Goal: Task Accomplishment & Management: Manage account settings

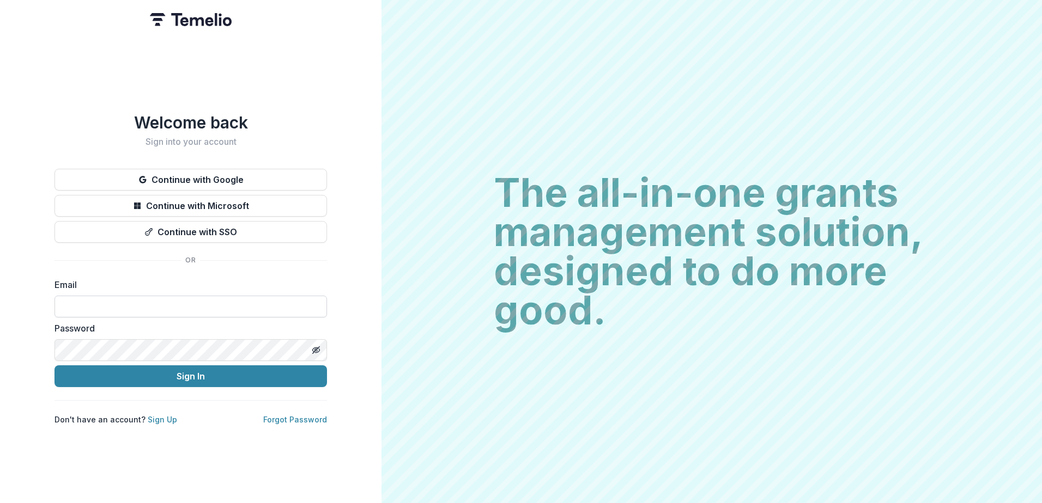
drag, startPoint x: 88, startPoint y: 302, endPoint x: 81, endPoint y: 293, distance: 11.2
click at [88, 302] on input at bounding box center [190, 307] width 272 height 22
type input "**********"
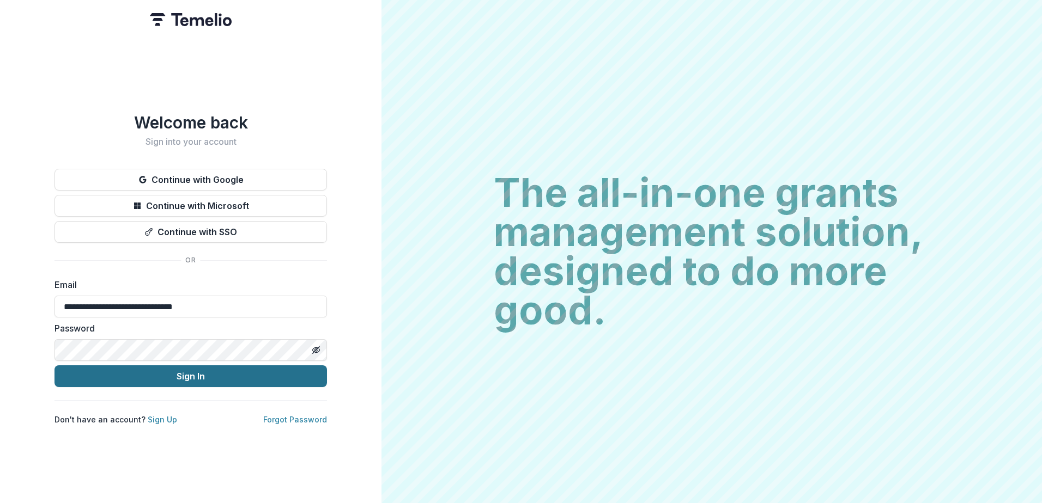
click at [228, 369] on button "Sign In" at bounding box center [190, 377] width 272 height 22
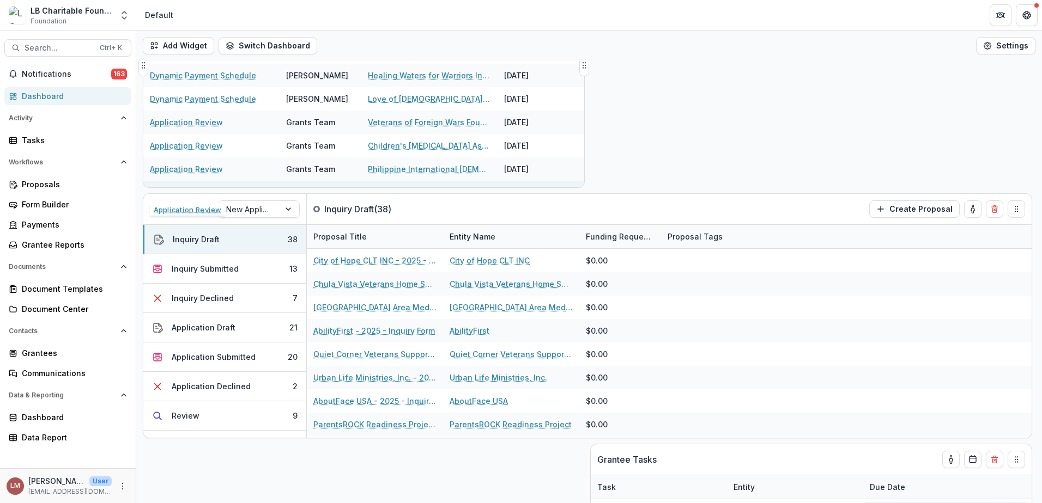
scroll to position [425, 0]
click at [226, 360] on div "Application Submitted" at bounding box center [214, 356] width 84 height 11
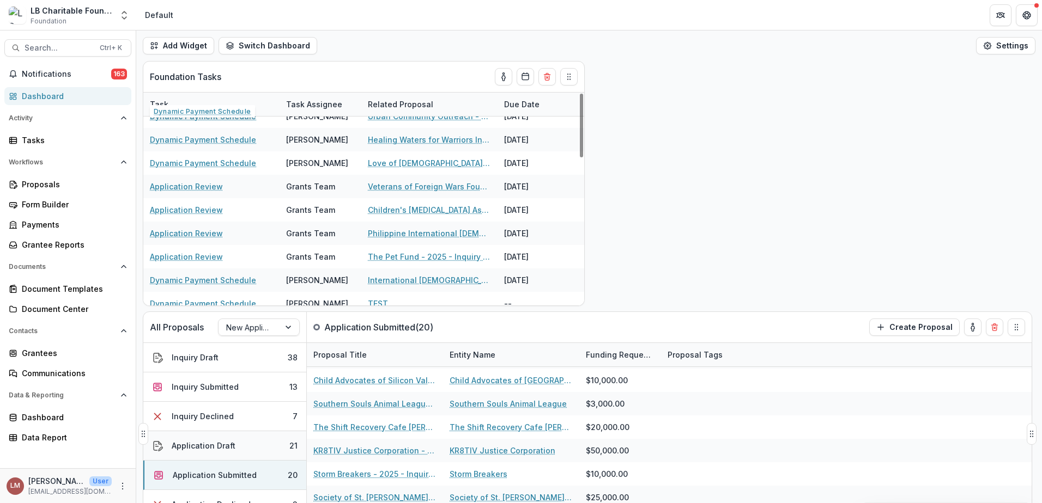
scroll to position [490, 0]
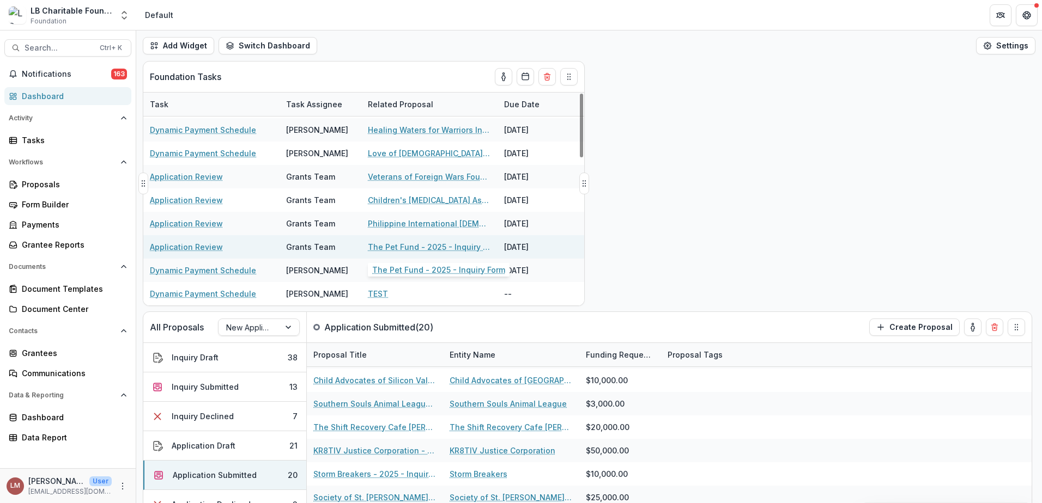
click at [405, 247] on link "The Pet Fund - 2025 - Inquiry Form" at bounding box center [429, 246] width 123 height 11
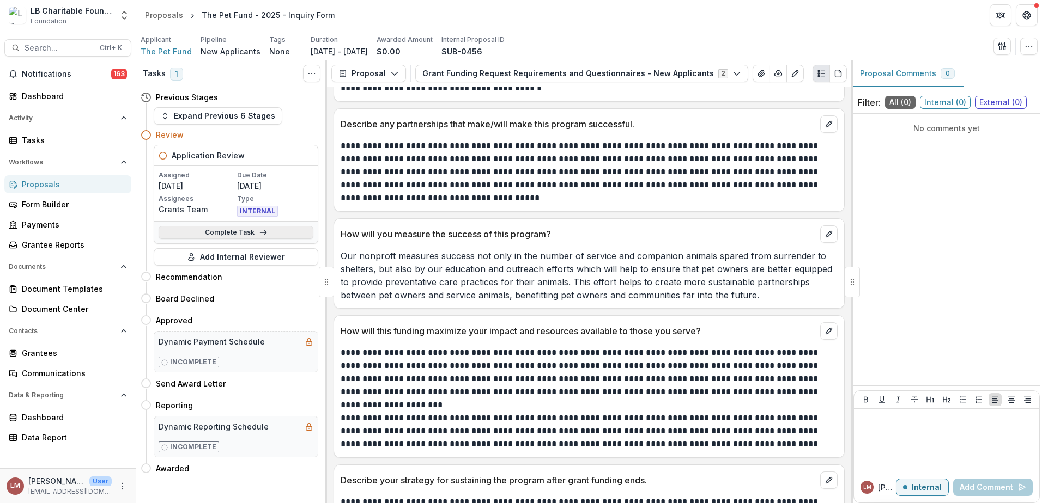
scroll to position [2433, 0]
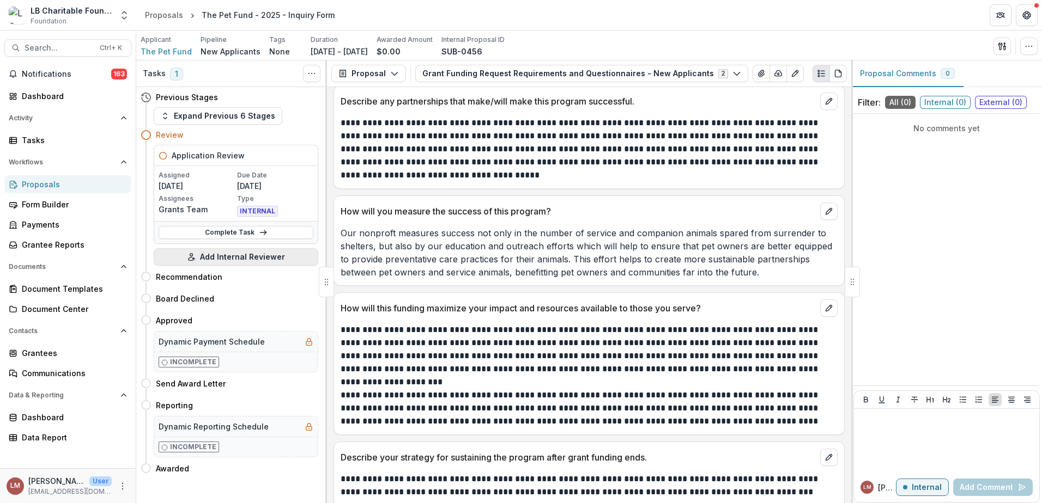
click at [248, 257] on button "Add Internal Reviewer" at bounding box center [236, 256] width 165 height 17
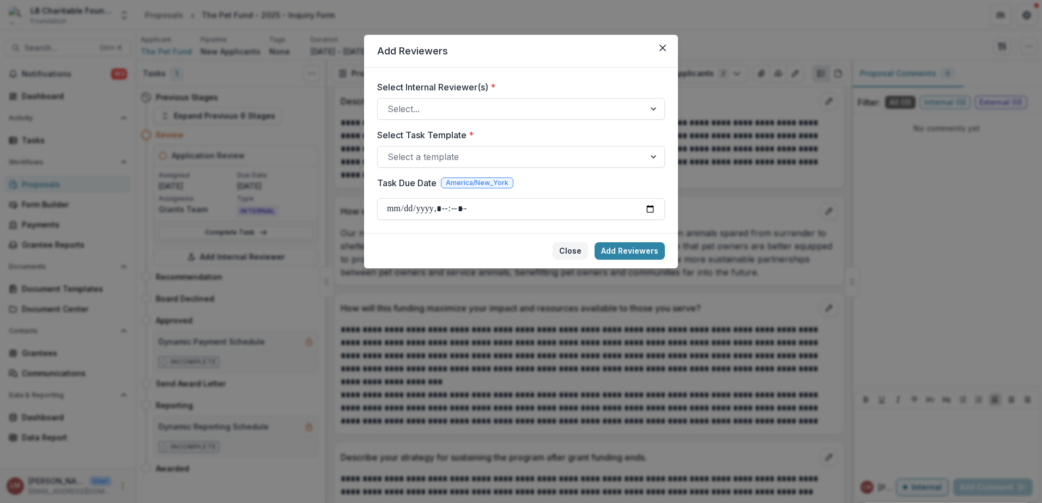
click at [573, 248] on button "Close" at bounding box center [569, 250] width 35 height 17
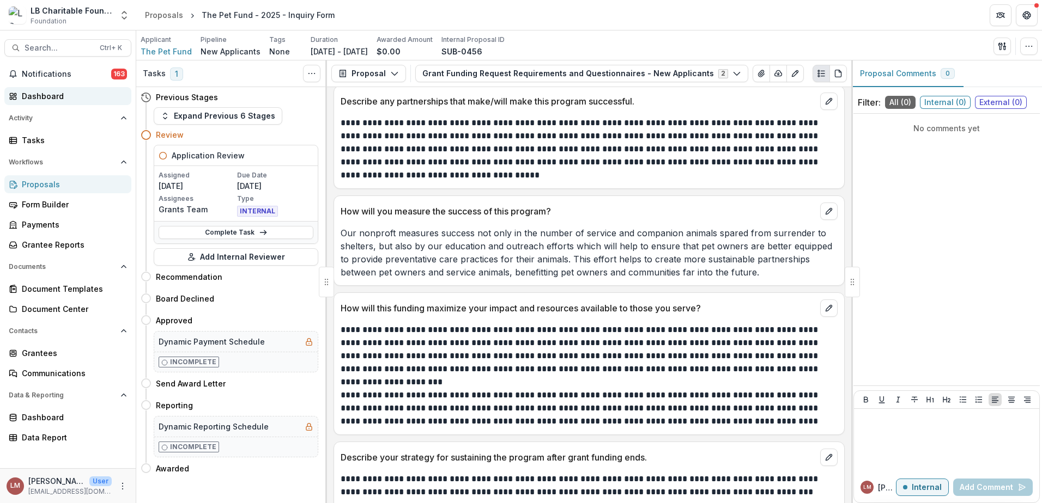
click at [45, 99] on div "Dashboard" at bounding box center [72, 95] width 101 height 11
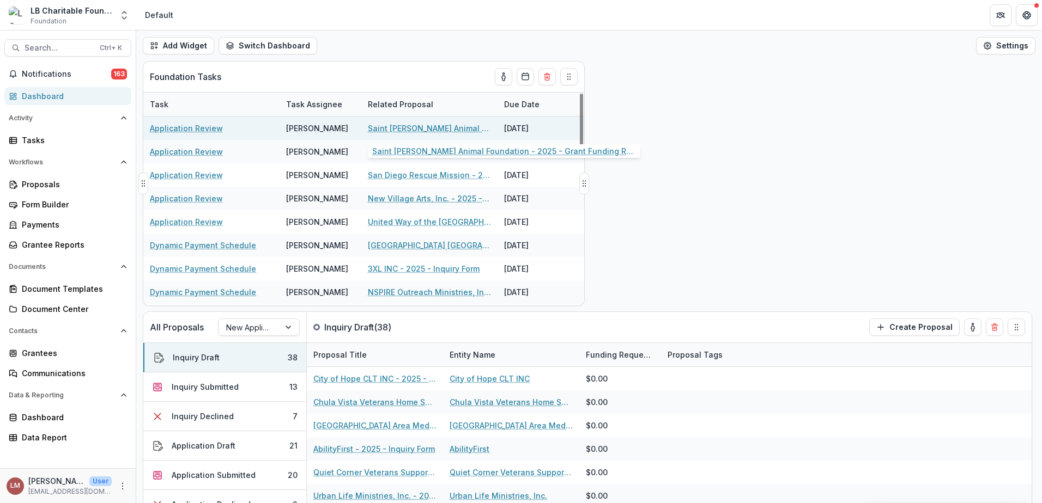
click at [417, 127] on link "Saint [PERSON_NAME] Animal Foundation - 2025 - Grant Funding Request Requiremen…" at bounding box center [429, 128] width 123 height 11
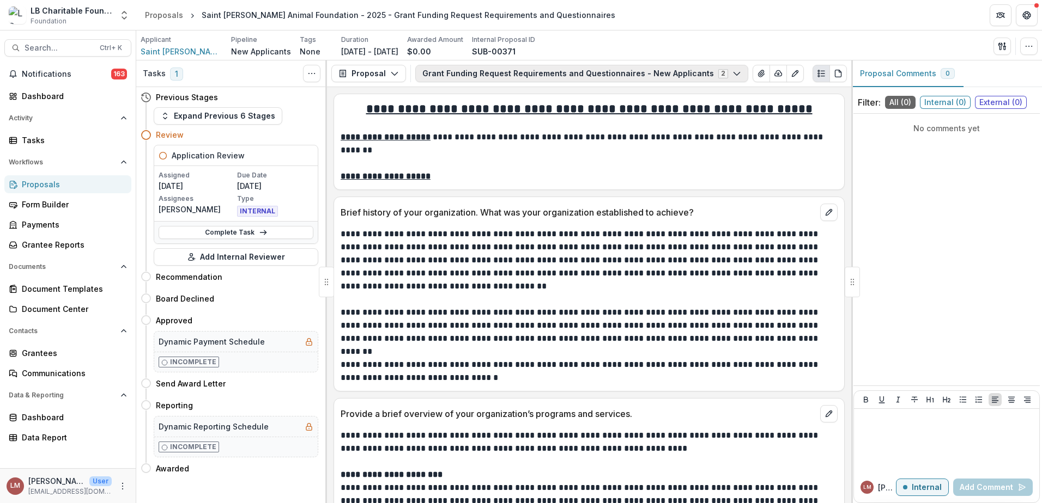
click at [732, 72] on icon "button" at bounding box center [736, 73] width 9 height 9
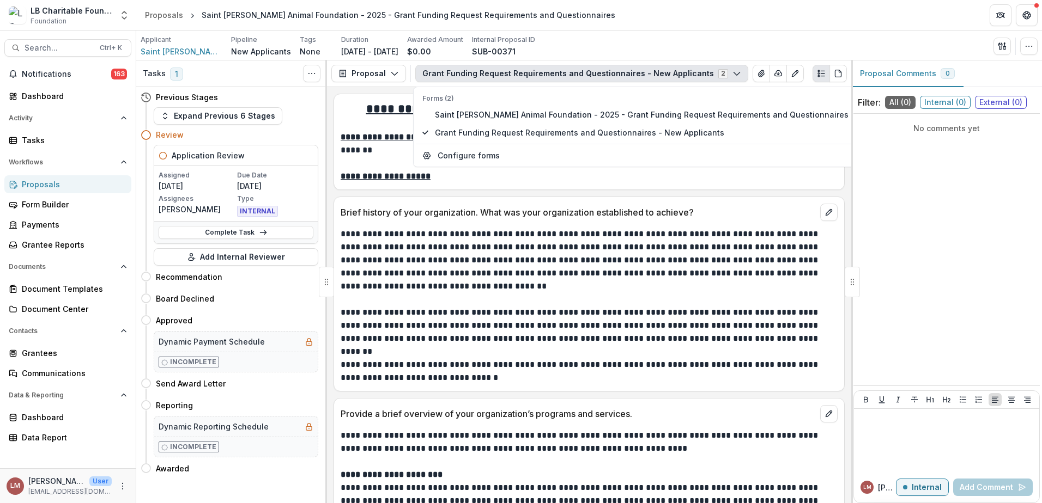
click at [821, 75] on icon "Plaintext view" at bounding box center [821, 73] width 9 height 9
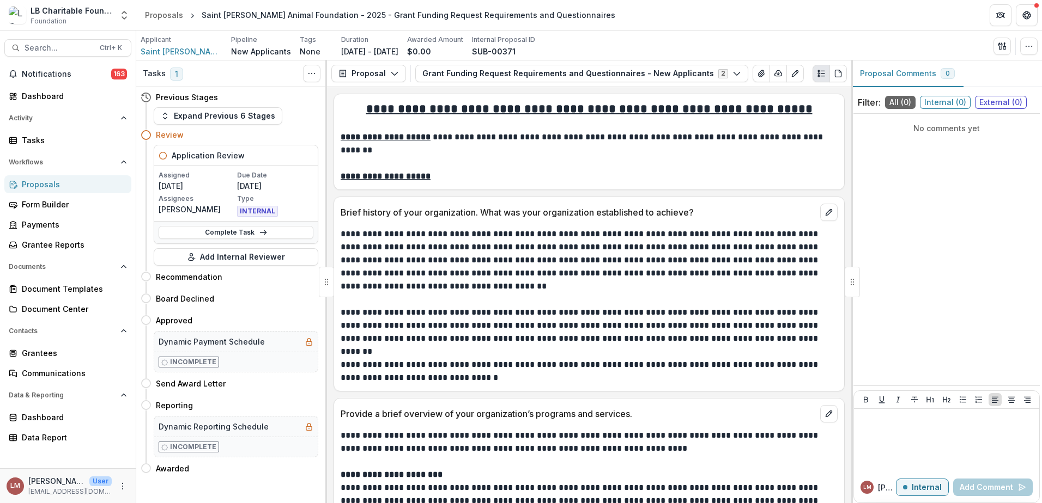
click at [258, 174] on p "Due Date" at bounding box center [275, 176] width 76 height 10
click at [313, 74] on icon "Toggle View Cancelled Tasks" at bounding box center [311, 73] width 9 height 9
click at [390, 76] on icon "button" at bounding box center [394, 73] width 9 height 9
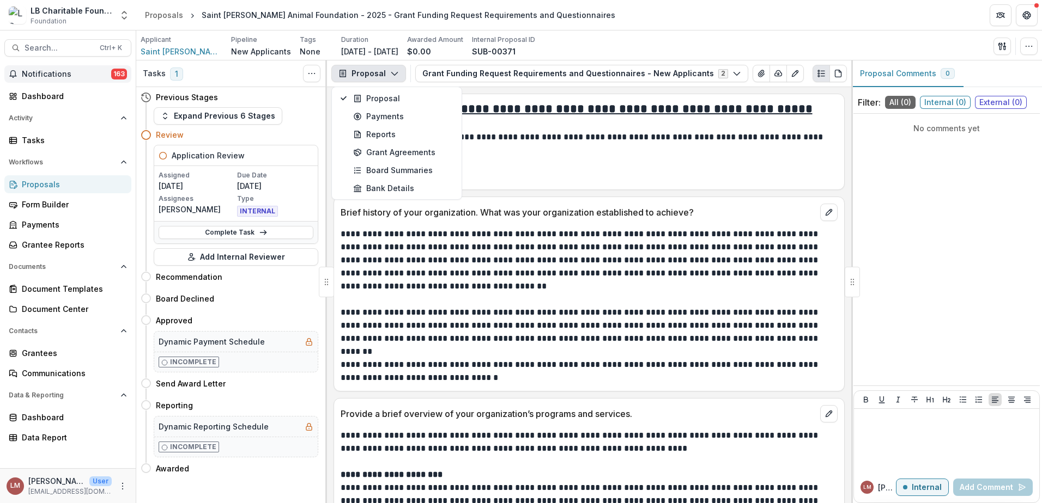
click at [62, 74] on span "Notifications" at bounding box center [66, 74] width 89 height 9
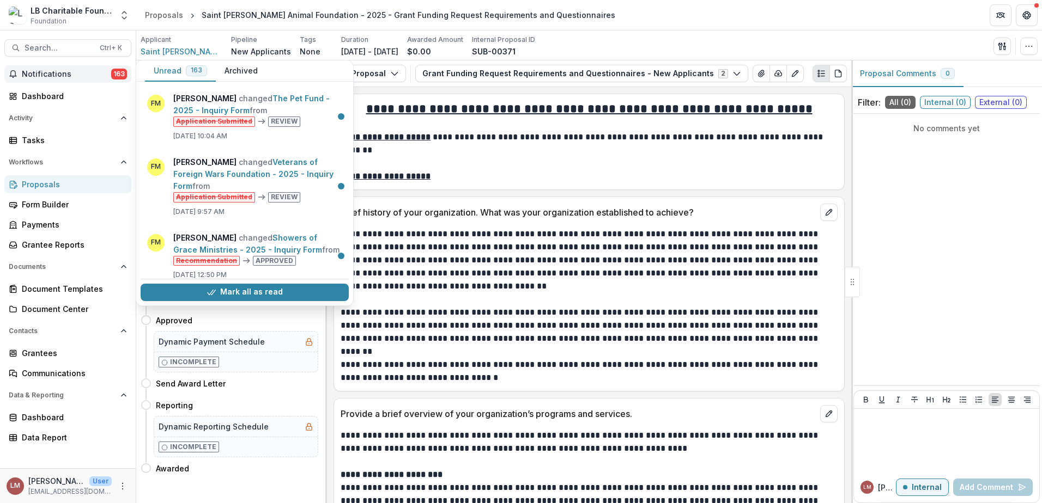
click at [937, 220] on div "No comments yet" at bounding box center [946, 249] width 186 height 263
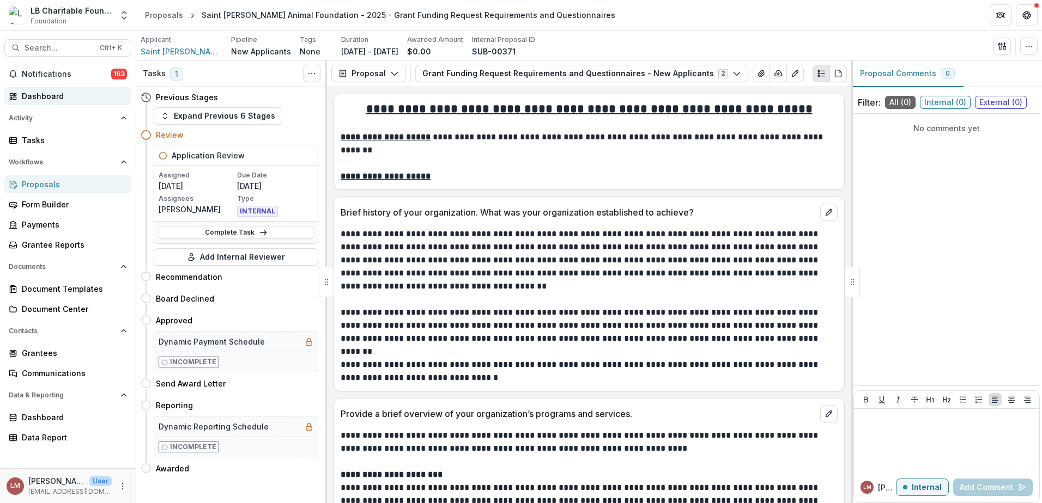
click at [27, 95] on div "Dashboard" at bounding box center [72, 95] width 101 height 11
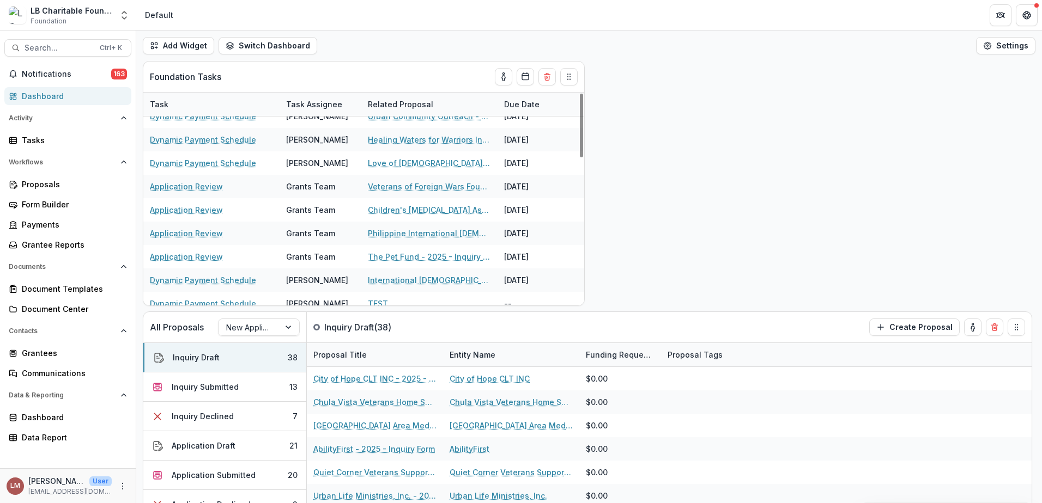
scroll to position [481, 0]
click at [404, 231] on link "Philippine International [DEMOGRAPHIC_DATA] Fellowship - 2025 - Inquiry Form" at bounding box center [429, 233] width 123 height 11
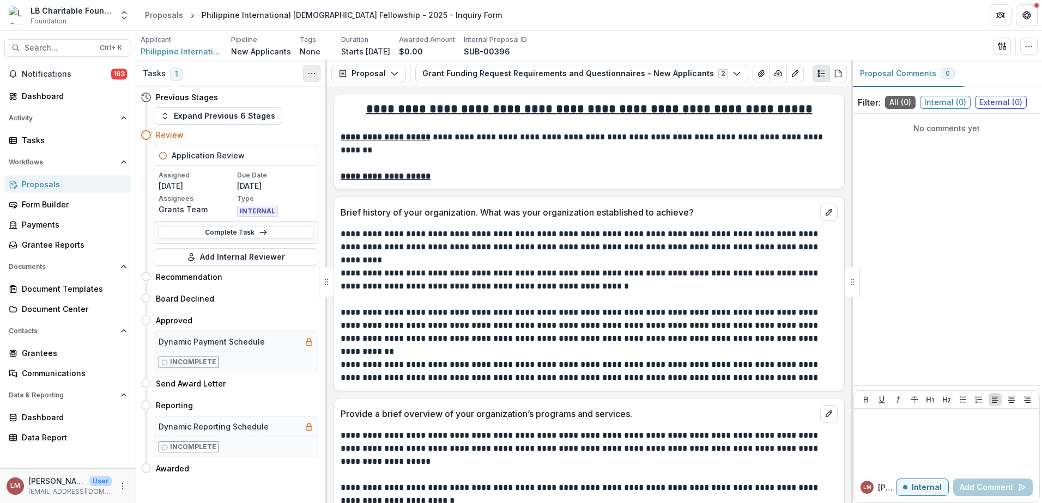
click at [315, 75] on icon "Toggle View Cancelled Tasks" at bounding box center [311, 73] width 9 height 9
click at [13, 119] on span "Activity" at bounding box center [62, 118] width 107 height 8
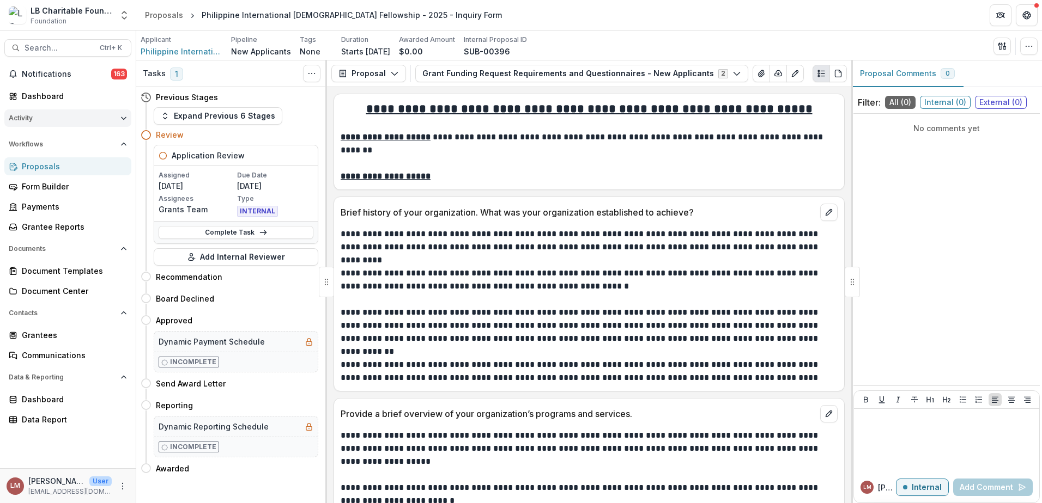
click at [25, 117] on span "Activity" at bounding box center [62, 118] width 107 height 8
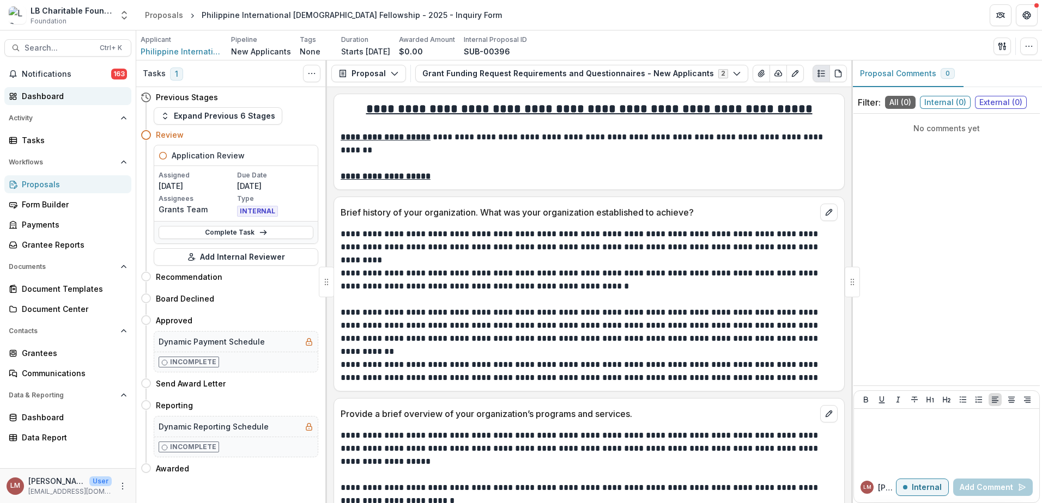
click at [47, 99] on div "Dashboard" at bounding box center [72, 95] width 101 height 11
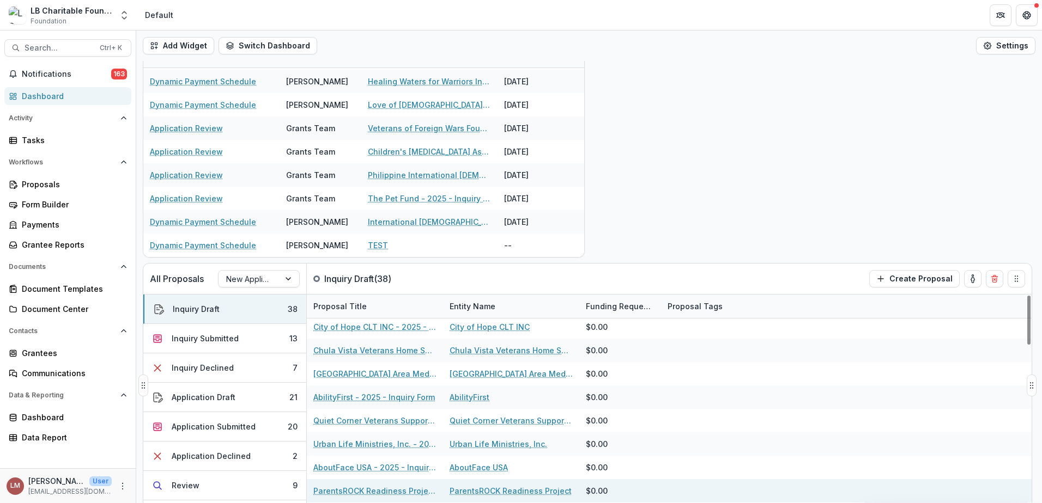
scroll to position [4, 0]
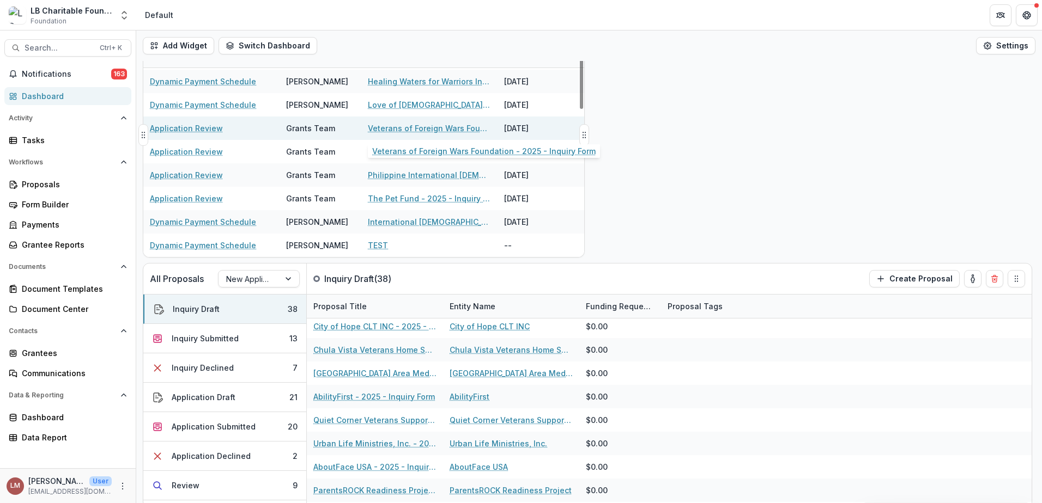
click at [415, 126] on link "Veterans of Foreign Wars Foundation - 2025 - Inquiry Form" at bounding box center [429, 128] width 123 height 11
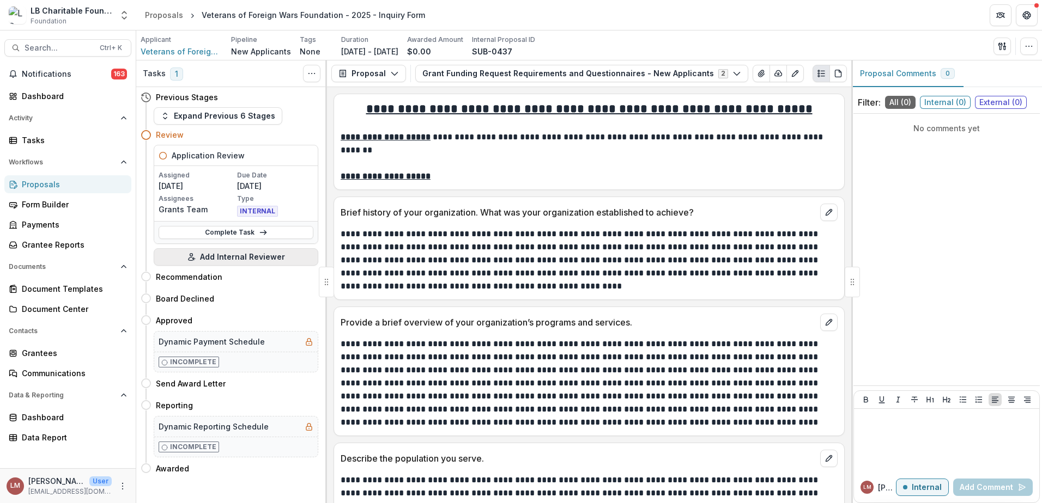
click at [234, 259] on button "Add Internal Reviewer" at bounding box center [236, 256] width 165 height 17
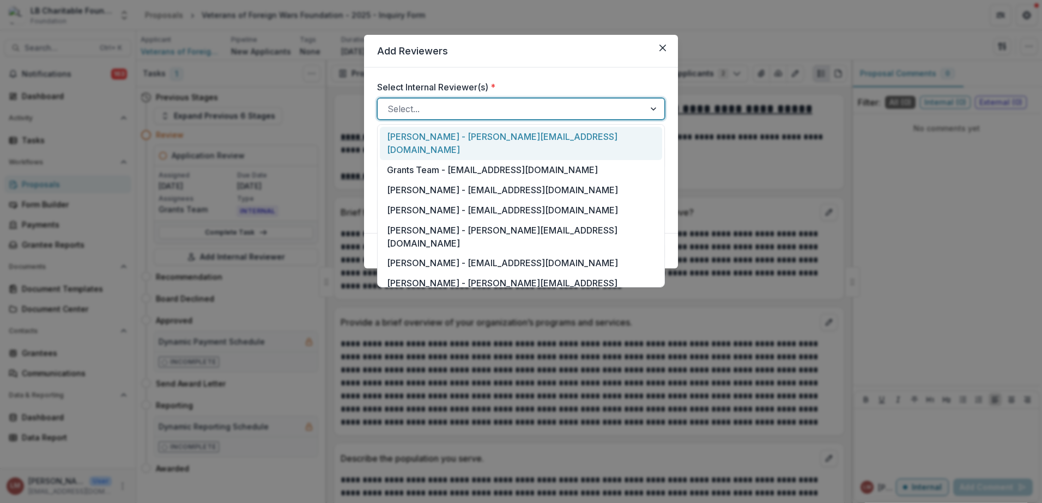
click at [651, 108] on div at bounding box center [655, 109] width 20 height 21
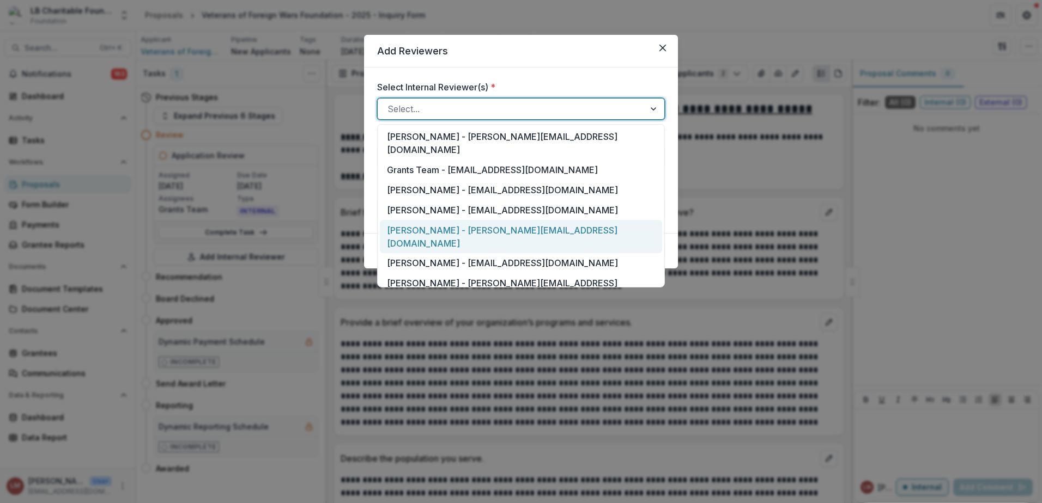
click at [421, 220] on div "[PERSON_NAME] - [PERSON_NAME][EMAIL_ADDRESS][DOMAIN_NAME]" at bounding box center [521, 236] width 282 height 33
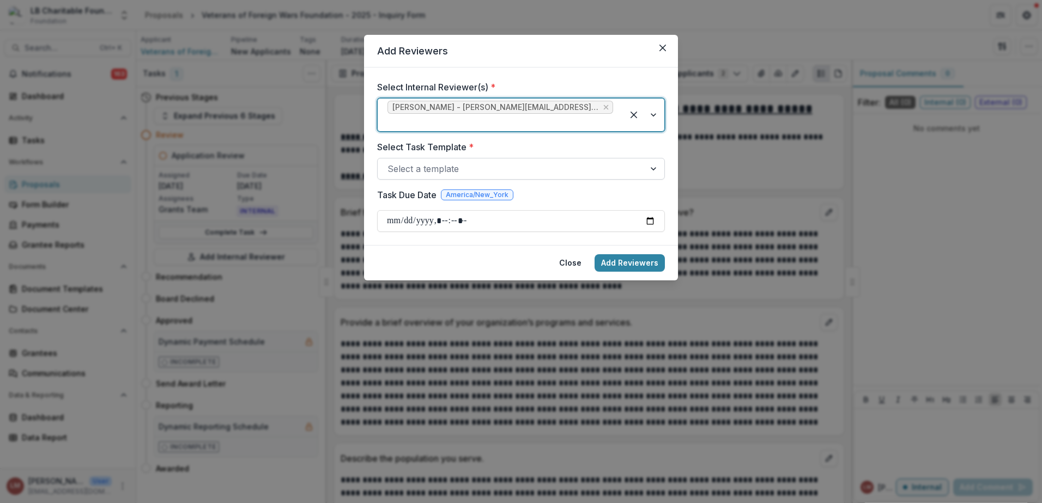
click at [653, 159] on div at bounding box center [655, 169] width 20 height 21
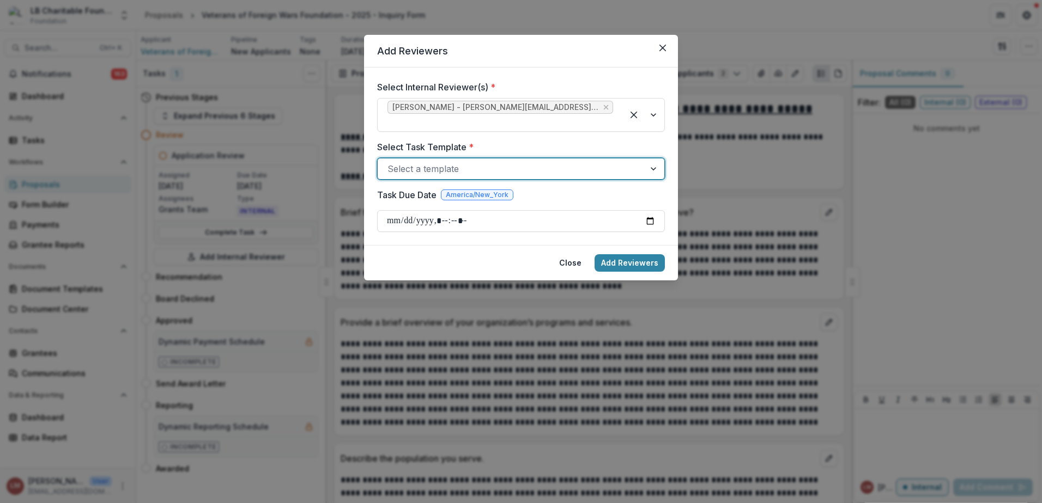
click at [652, 159] on div at bounding box center [655, 169] width 20 height 21
click at [649, 210] on input "Task Due Date" at bounding box center [521, 221] width 288 height 22
click at [494, 221] on form "Select Internal Reviewer(s) * Jessie Mendoza - jessiem@lbcharitablefoundation.o…" at bounding box center [521, 157] width 314 height 178
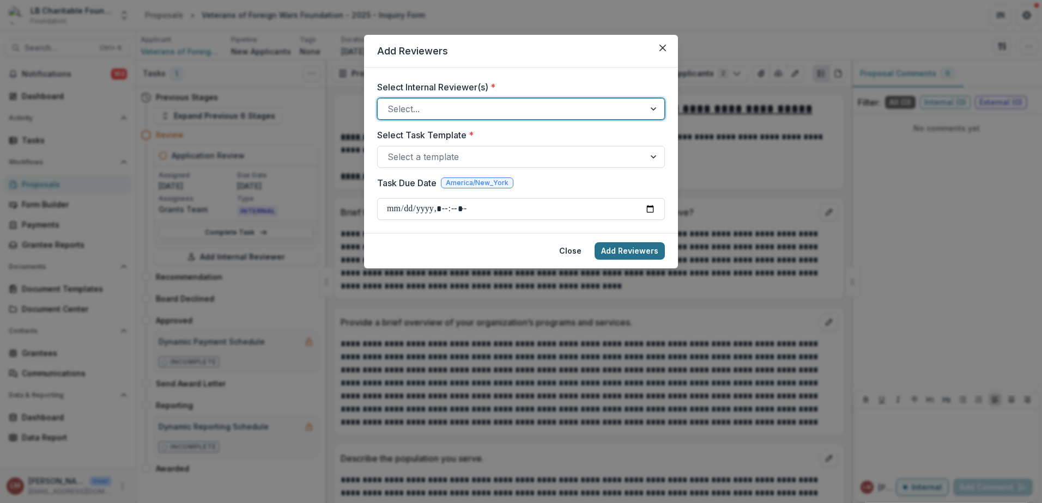
click at [629, 254] on button "Add Reviewers" at bounding box center [629, 250] width 70 height 17
click at [655, 106] on div at bounding box center [655, 109] width 20 height 21
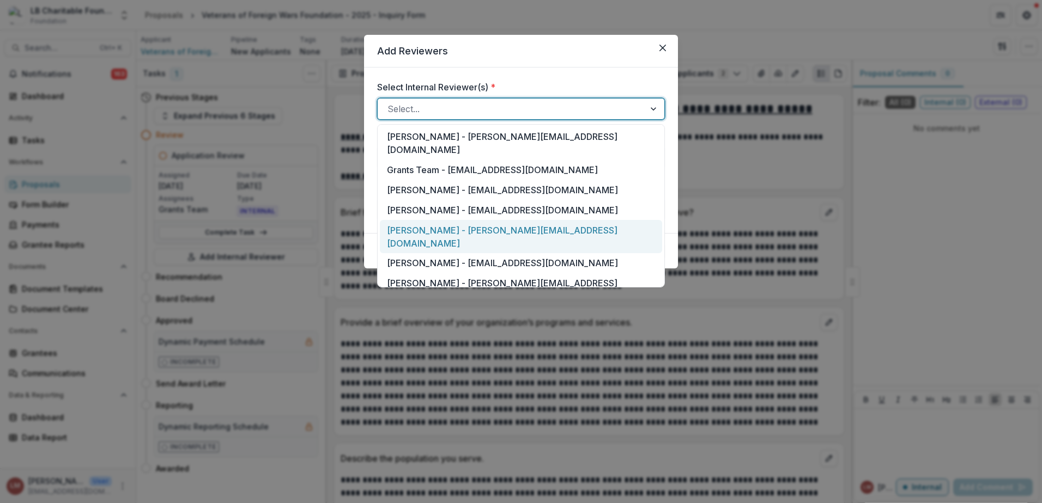
click at [420, 220] on div "[PERSON_NAME] - [PERSON_NAME][EMAIL_ADDRESS][DOMAIN_NAME]" at bounding box center [521, 236] width 282 height 33
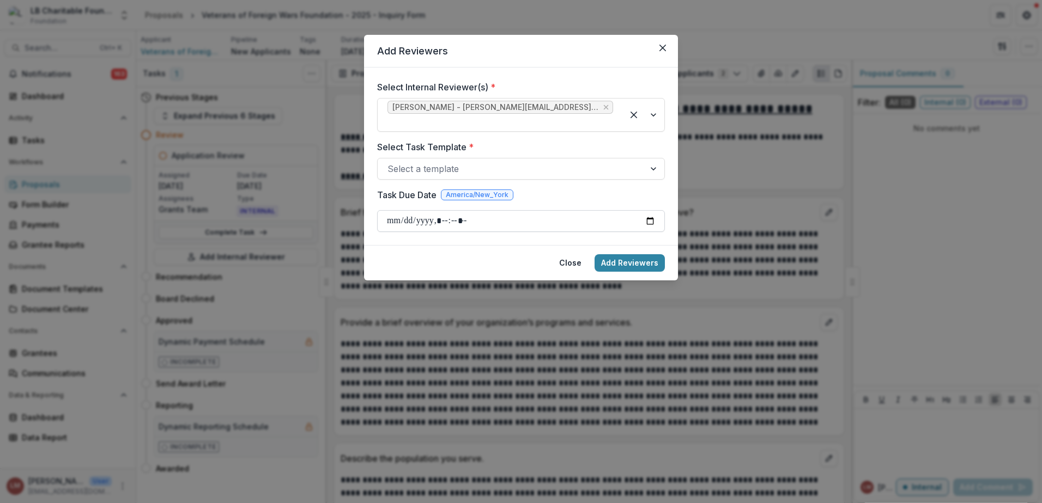
click at [648, 210] on input "Task Due Date" at bounding box center [521, 221] width 288 height 22
type input "**********"
click at [620, 254] on button "Add Reviewers" at bounding box center [629, 262] width 70 height 17
click at [667, 155] on form "Select Internal Reviewer(s) * Jessie Mendoza - jessiem@lbcharitablefoundation.o…" at bounding box center [521, 157] width 314 height 178
click at [421, 161] on div at bounding box center [510, 168] width 247 height 15
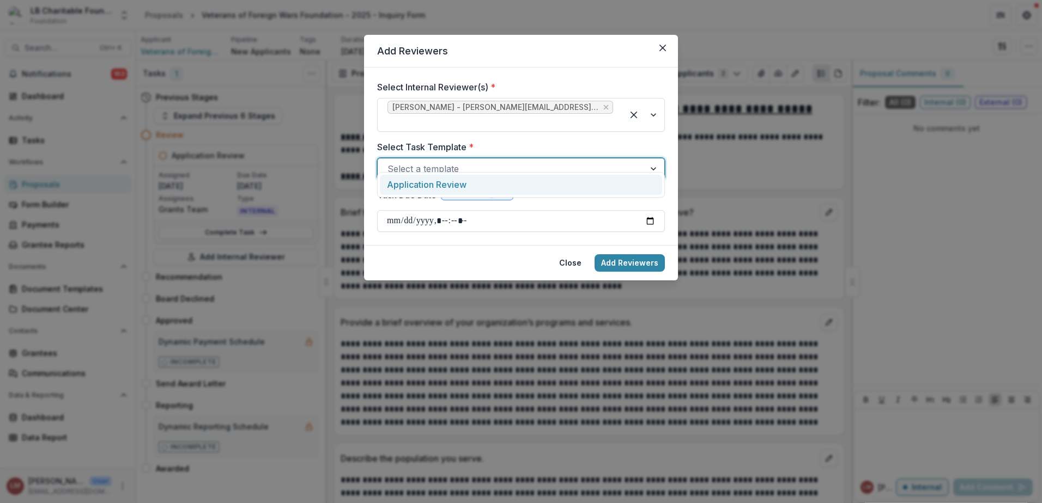
click at [430, 186] on div "Application Review" at bounding box center [521, 185] width 282 height 20
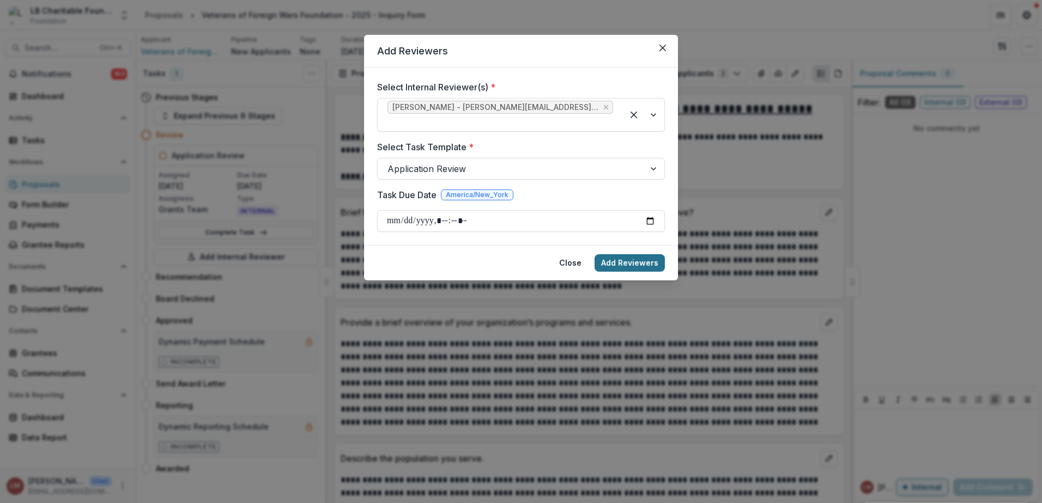
click at [622, 254] on button "Add Reviewers" at bounding box center [629, 262] width 70 height 17
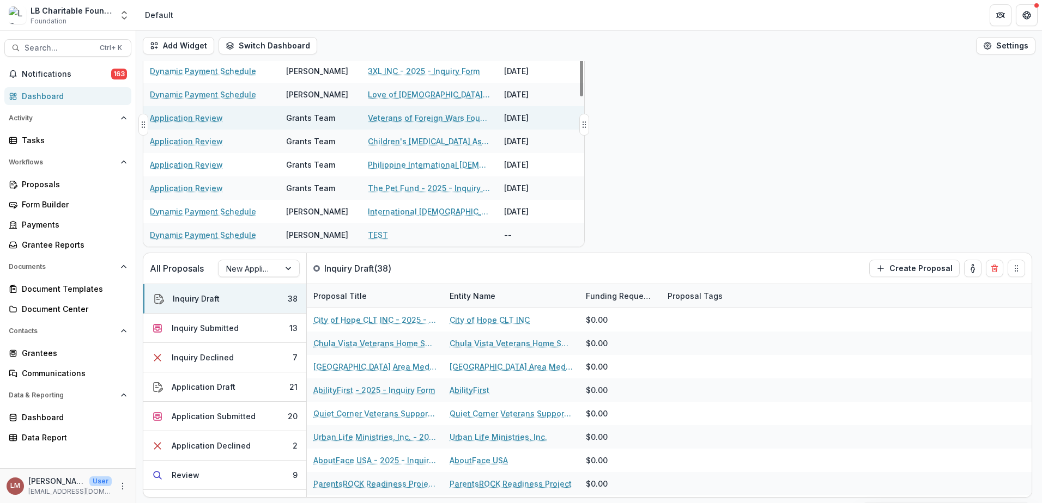
scroll to position [12, 0]
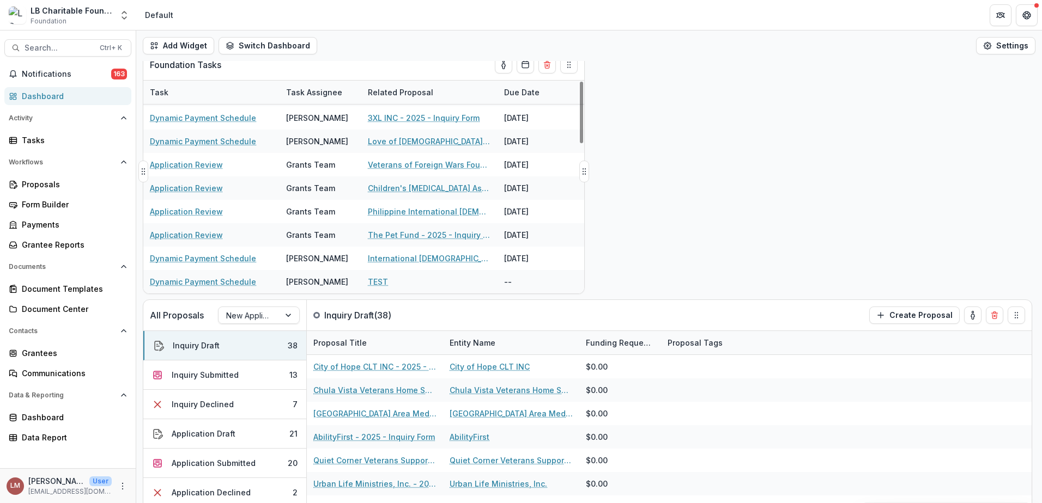
click at [308, 89] on div "Task Assignee" at bounding box center [313, 92] width 69 height 11
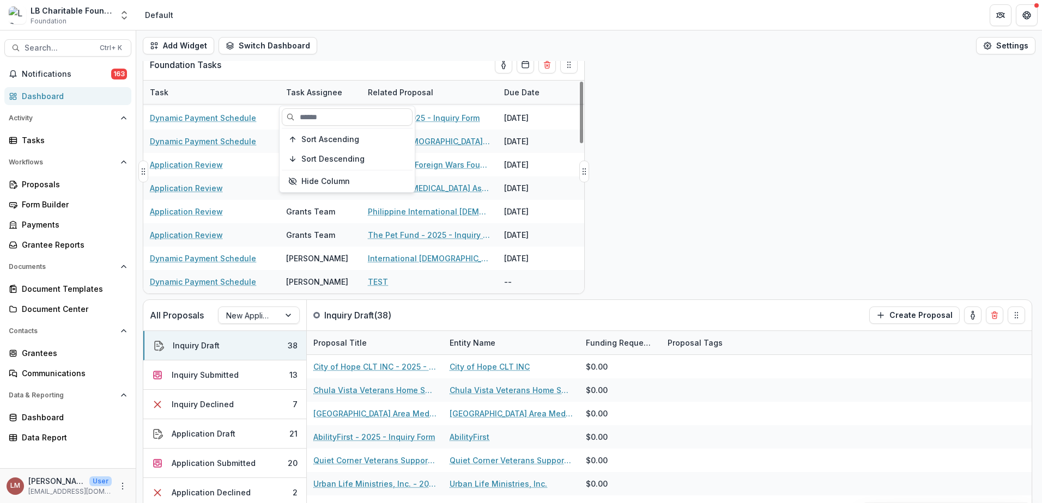
click at [317, 92] on div "Task Assignee" at bounding box center [313, 92] width 69 height 11
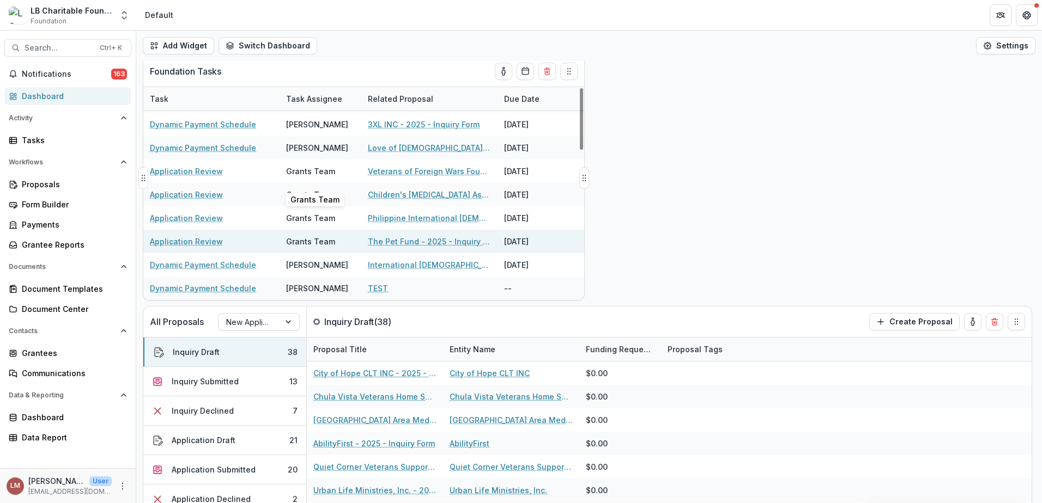
scroll to position [8, 0]
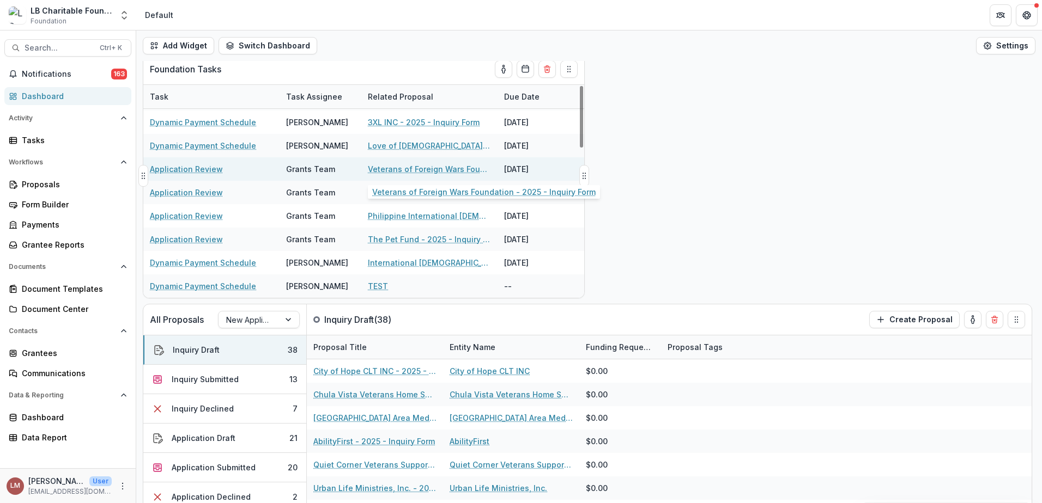
click at [404, 172] on link "Veterans of Foreign Wars Foundation - 2025 - Inquiry Form" at bounding box center [429, 168] width 123 height 11
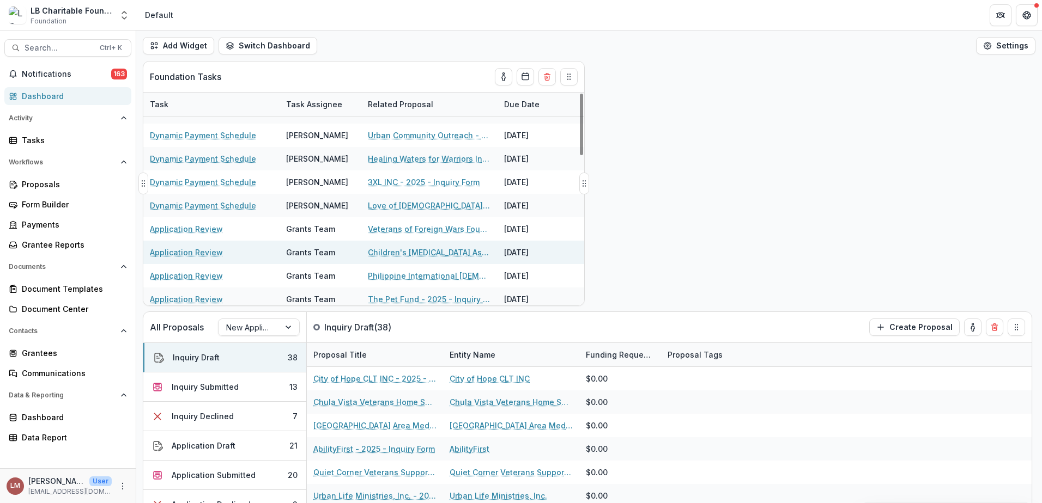
scroll to position [466, 0]
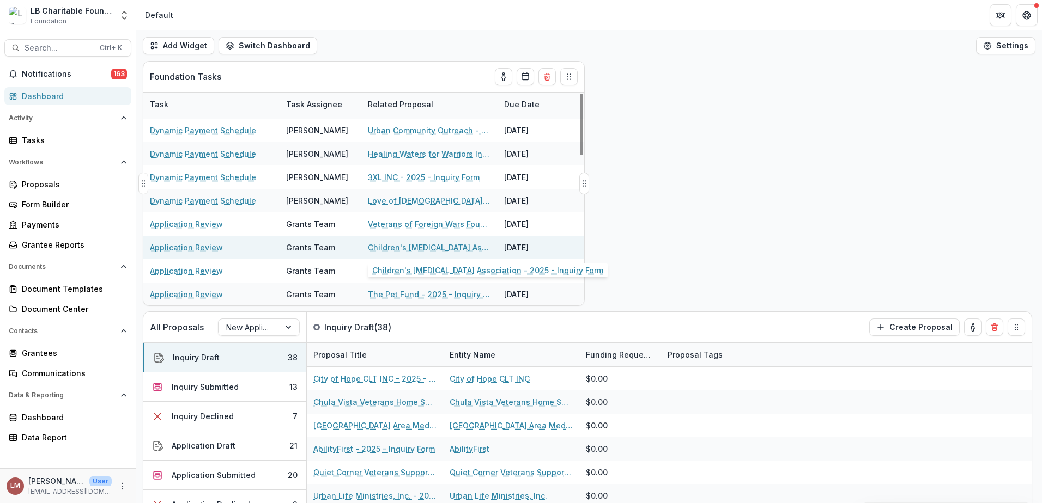
click at [423, 247] on link "Children's [MEDICAL_DATA] Association - 2025 - Inquiry Form" at bounding box center [429, 247] width 123 height 11
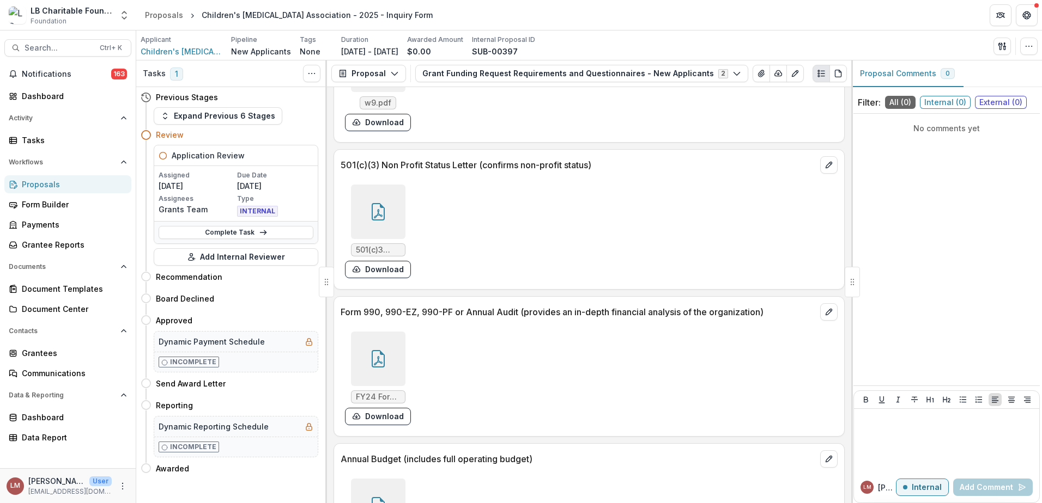
scroll to position [4426, 0]
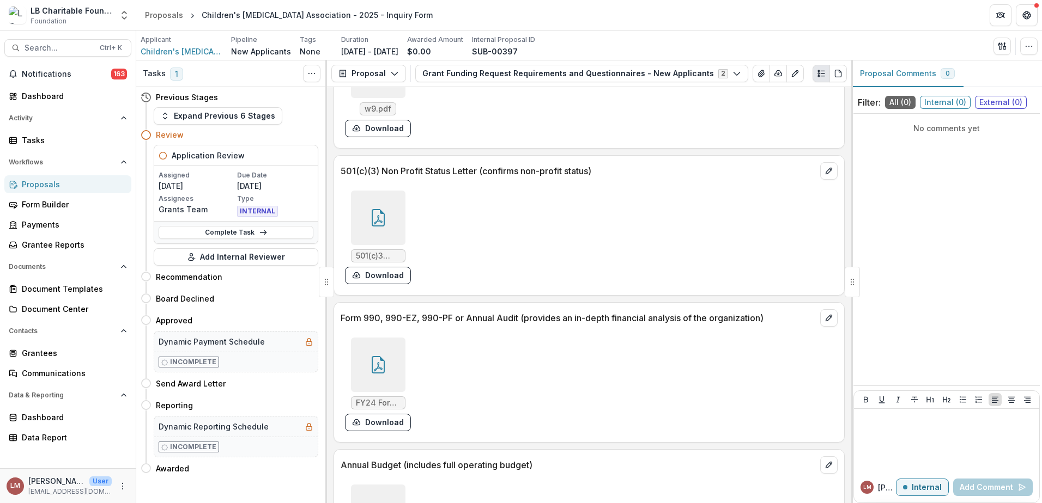
click at [375, 209] on icon at bounding box center [378, 217] width 13 height 17
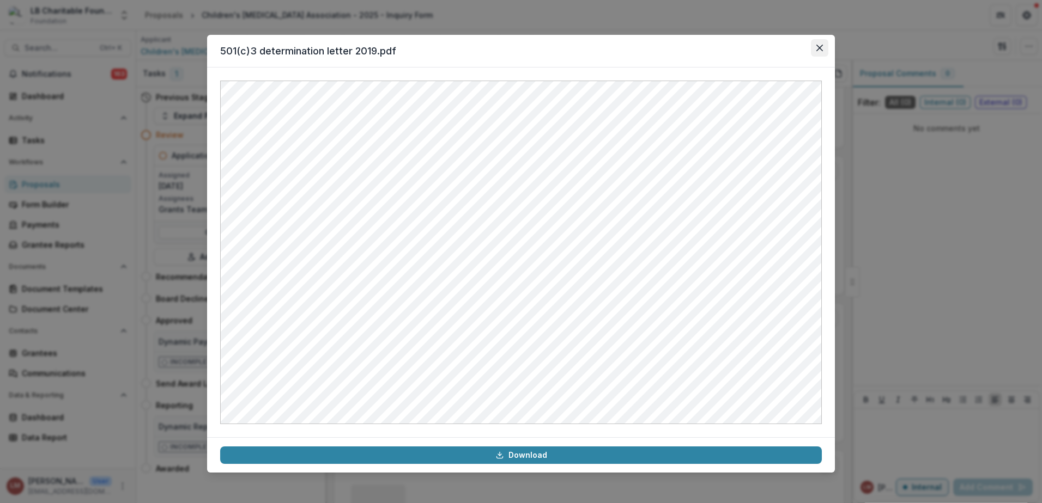
click at [821, 51] on icon "Close" at bounding box center [819, 48] width 7 height 7
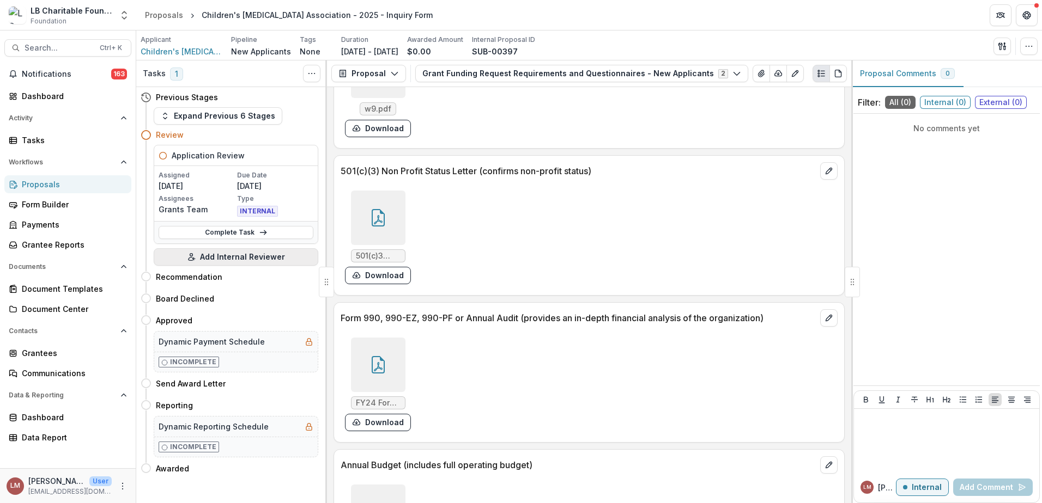
click at [241, 257] on button "Add Internal Reviewer" at bounding box center [236, 256] width 165 height 17
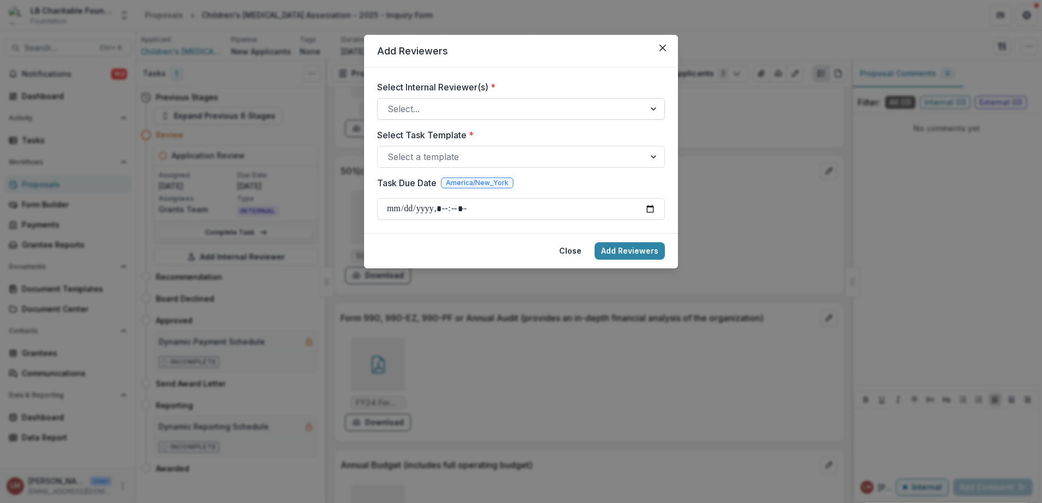
click at [653, 108] on div at bounding box center [655, 109] width 20 height 21
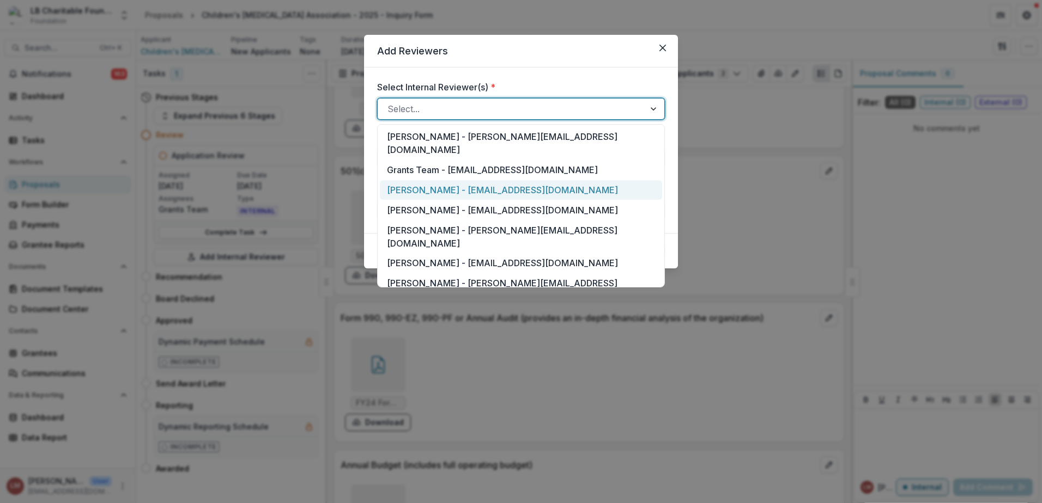
click at [429, 180] on div "[PERSON_NAME] - [EMAIL_ADDRESS][DOMAIN_NAME]" at bounding box center [521, 190] width 282 height 20
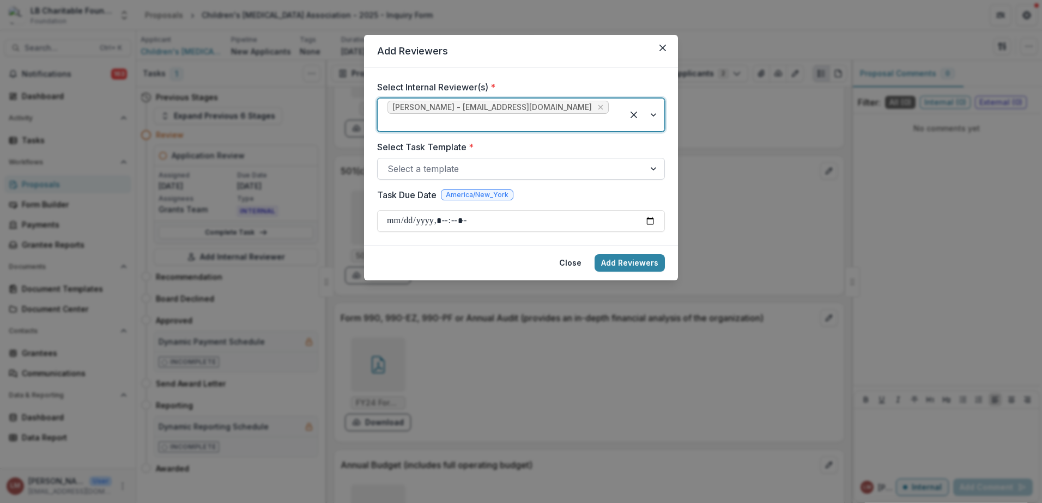
click at [654, 159] on div at bounding box center [655, 169] width 20 height 21
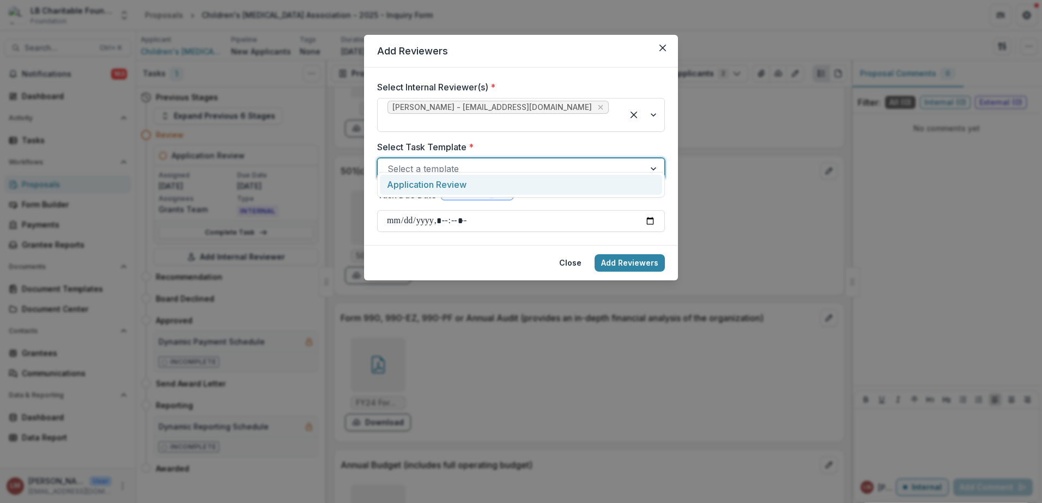
click at [421, 186] on div "Application Review" at bounding box center [521, 185] width 282 height 20
click at [650, 210] on input "Task Due Date" at bounding box center [521, 221] width 288 height 22
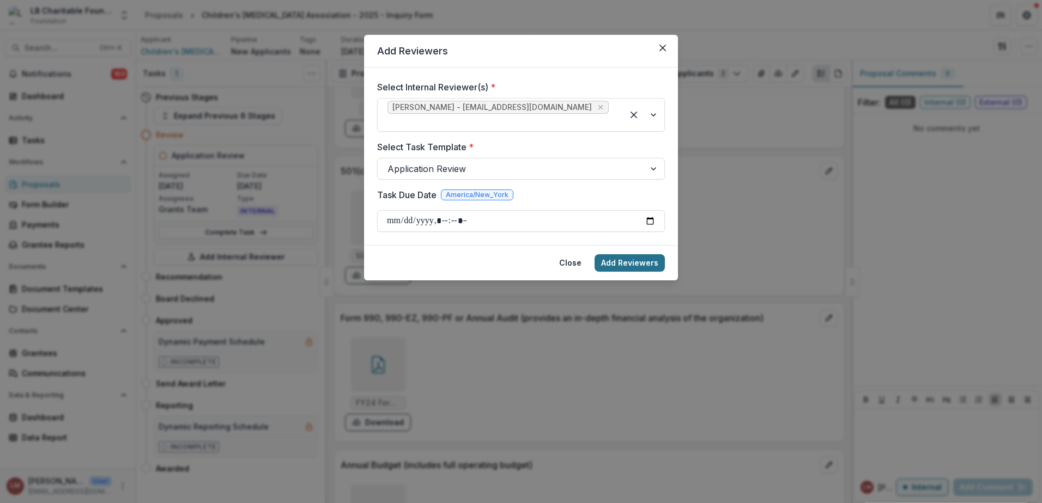
type input "**********"
click at [613, 254] on button "Add Reviewers" at bounding box center [629, 262] width 70 height 17
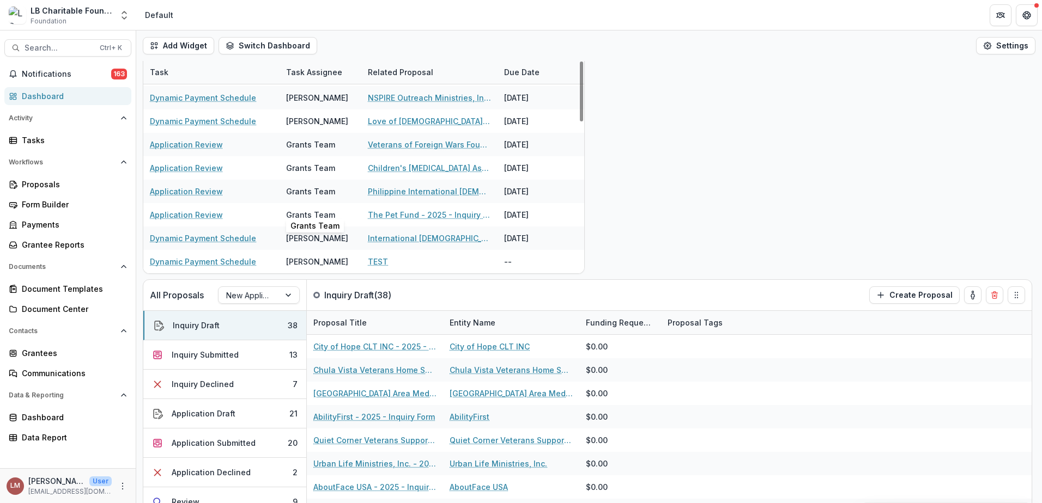
scroll to position [46, 0]
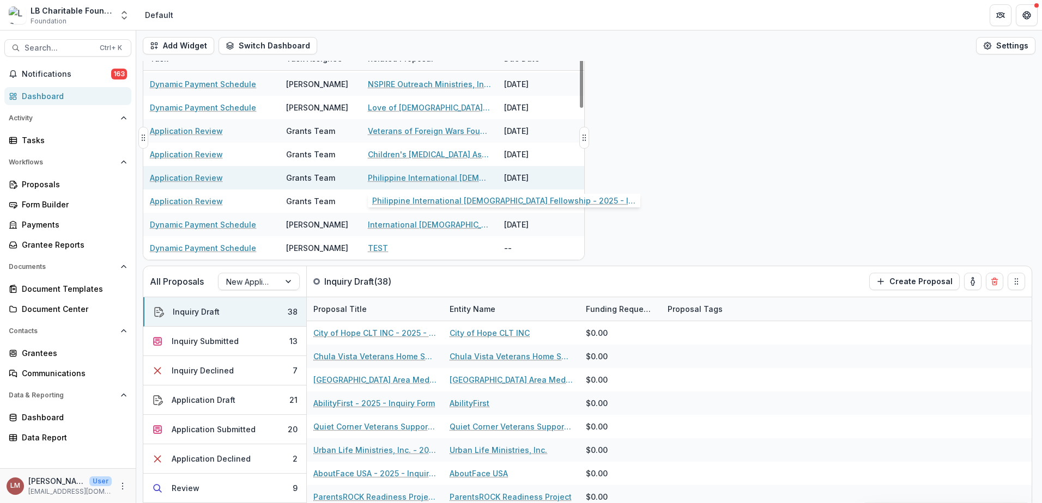
click at [429, 178] on link "Philippine International [DEMOGRAPHIC_DATA] Fellowship - 2025 - Inquiry Form" at bounding box center [429, 177] width 123 height 11
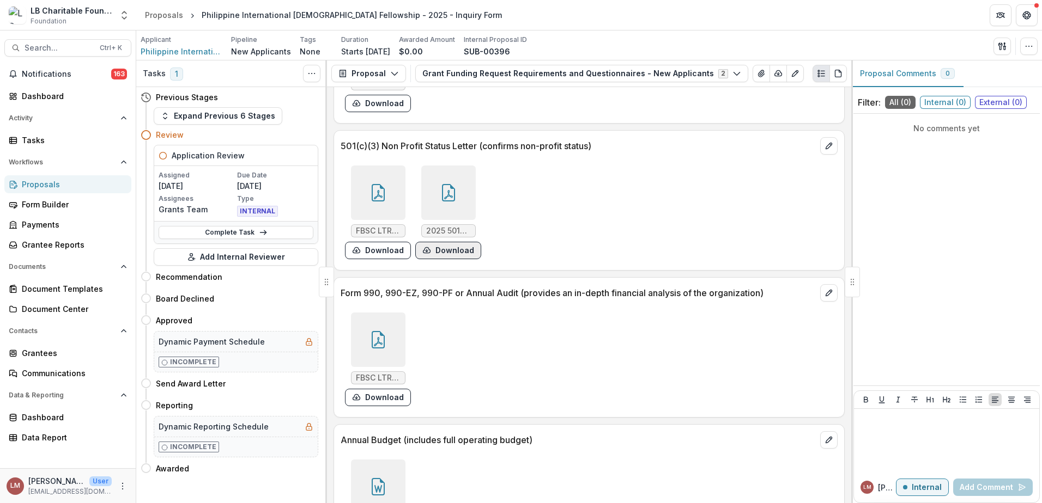
scroll to position [3335, 0]
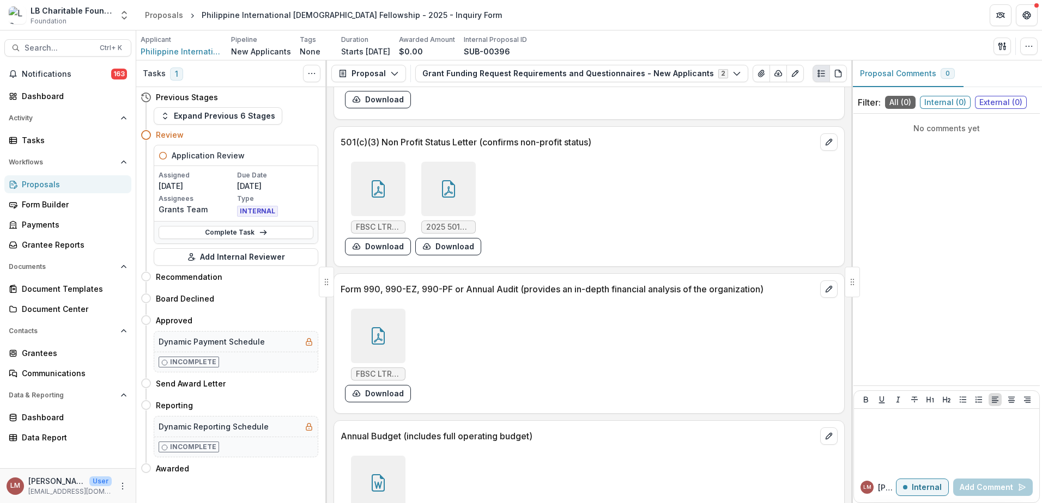
click at [379, 188] on div at bounding box center [378, 189] width 54 height 54
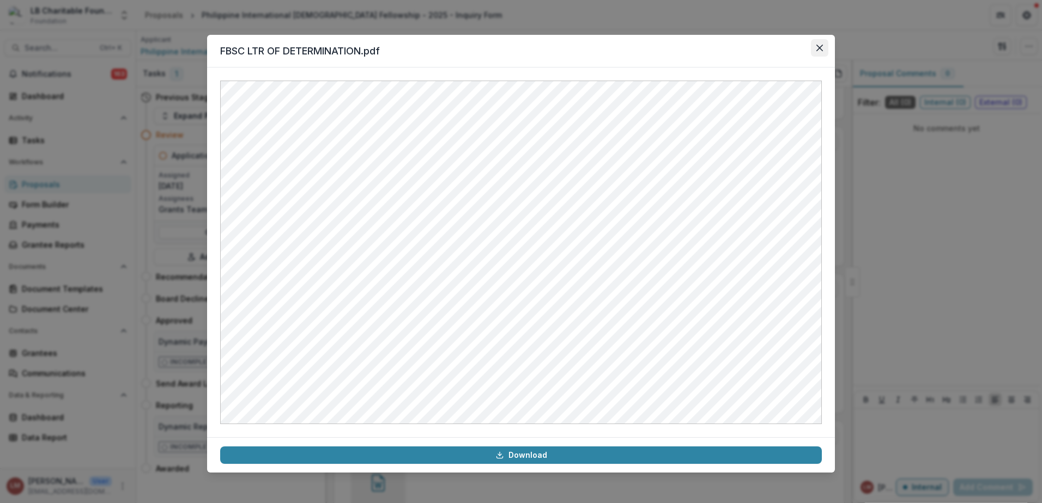
click at [820, 46] on icon "Close" at bounding box center [819, 48] width 7 height 7
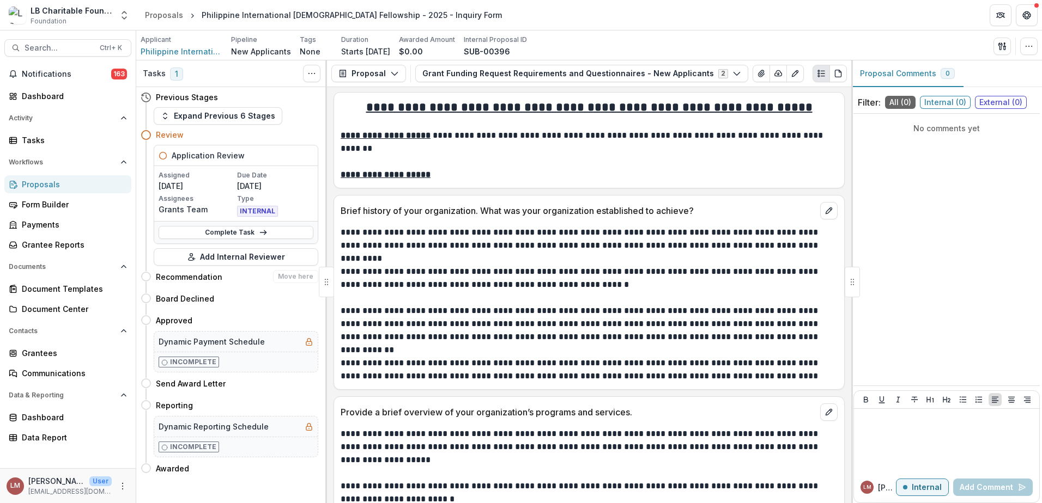
scroll to position [0, 0]
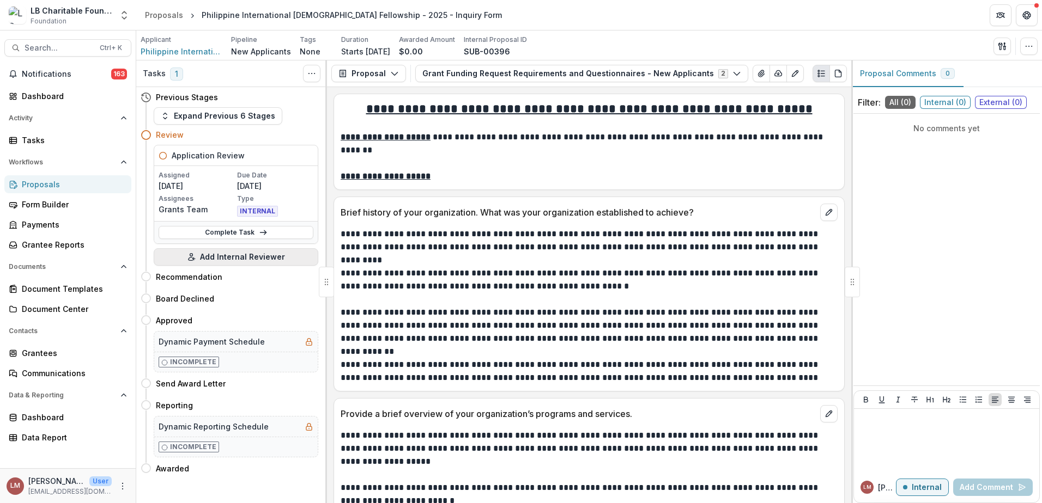
click at [229, 257] on button "Add Internal Reviewer" at bounding box center [236, 256] width 165 height 17
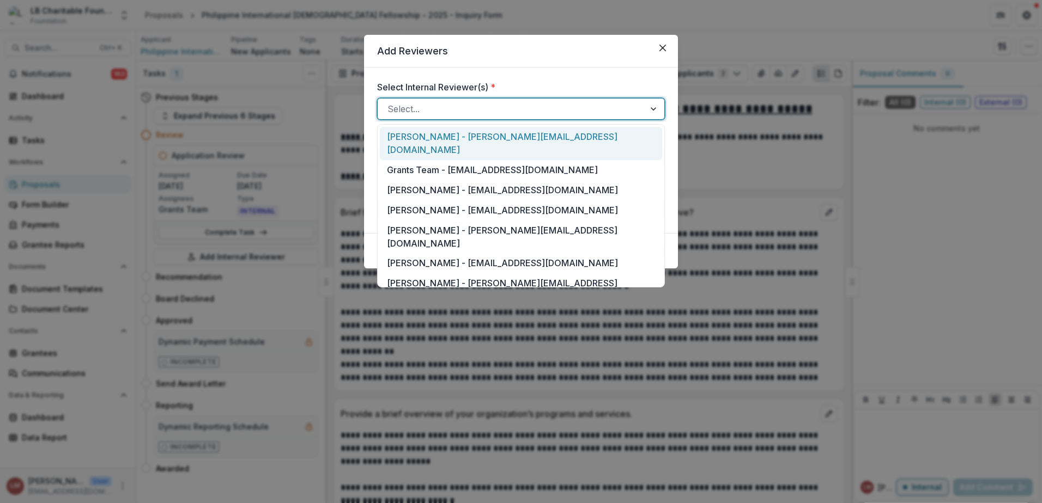
click at [647, 112] on div at bounding box center [655, 109] width 20 height 21
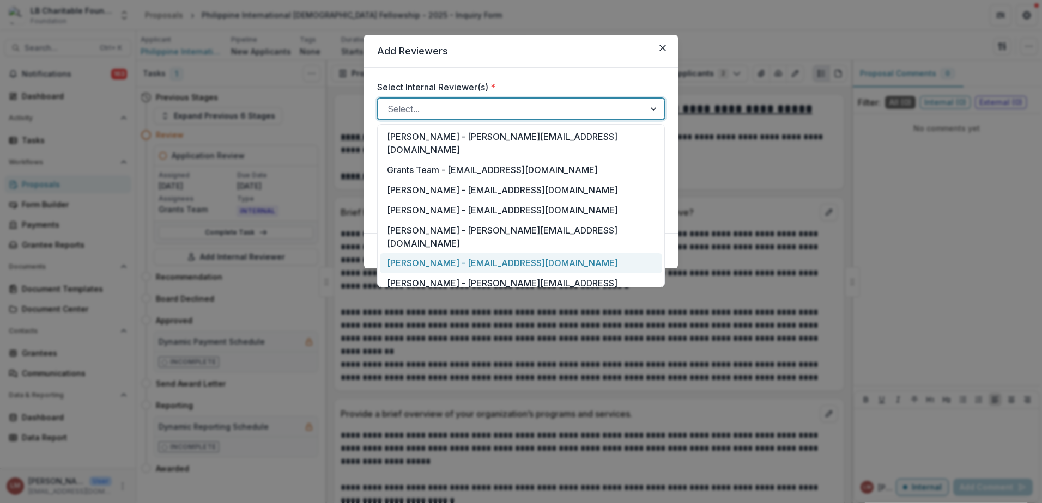
click at [420, 253] on div "[PERSON_NAME] - [EMAIL_ADDRESS][DOMAIN_NAME]" at bounding box center [521, 263] width 282 height 20
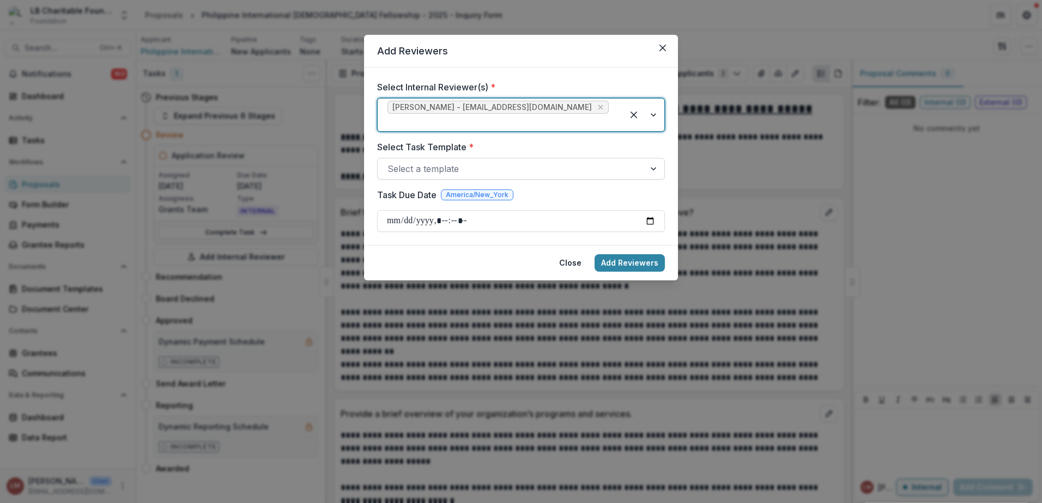
click at [653, 159] on div at bounding box center [655, 169] width 20 height 21
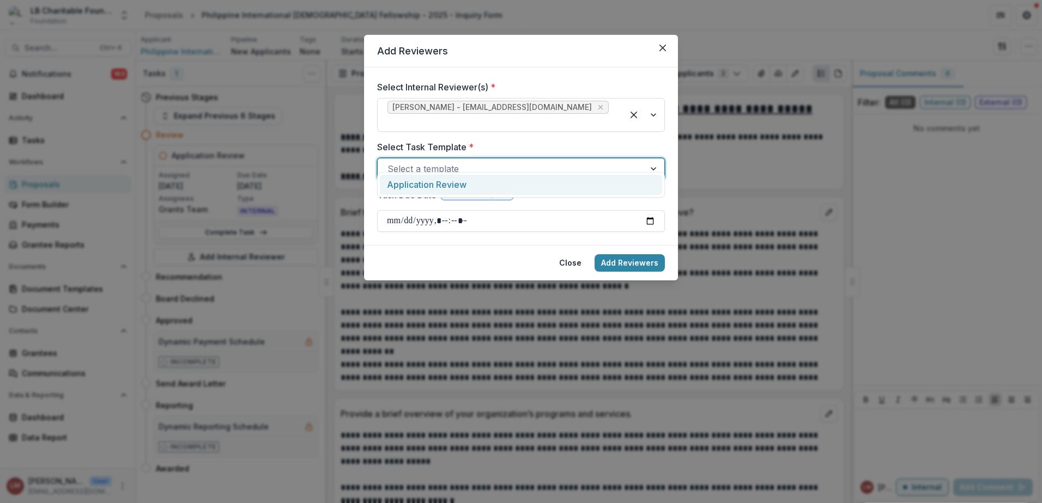
click at [449, 188] on div "Application Review" at bounding box center [521, 185] width 282 height 20
click at [652, 210] on input "Task Due Date" at bounding box center [521, 221] width 288 height 22
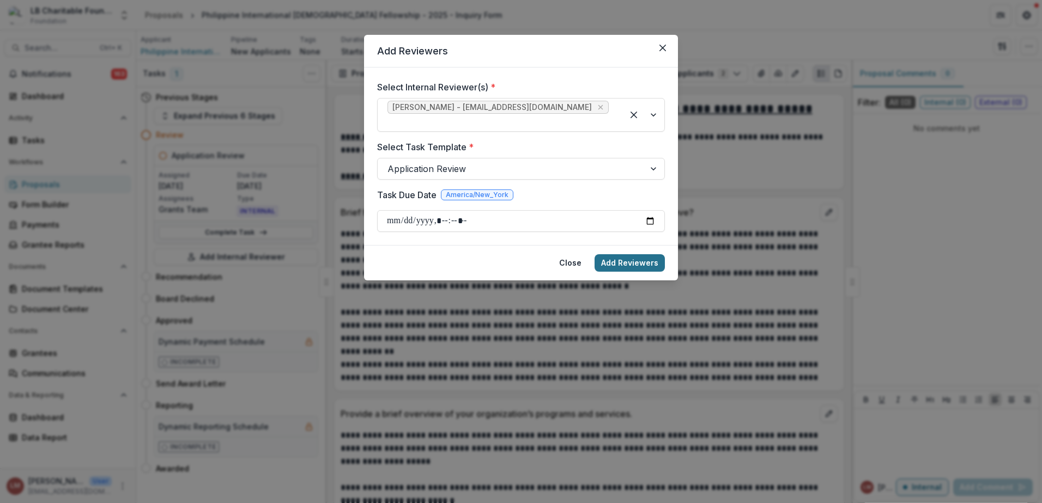
type input "**********"
click at [624, 254] on button "Add Reviewers" at bounding box center [629, 262] width 70 height 17
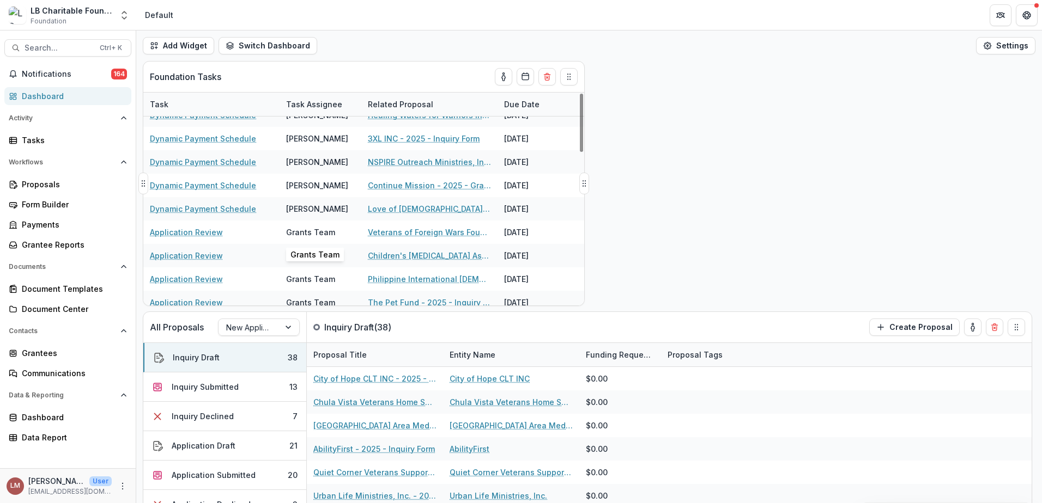
scroll to position [561, 0]
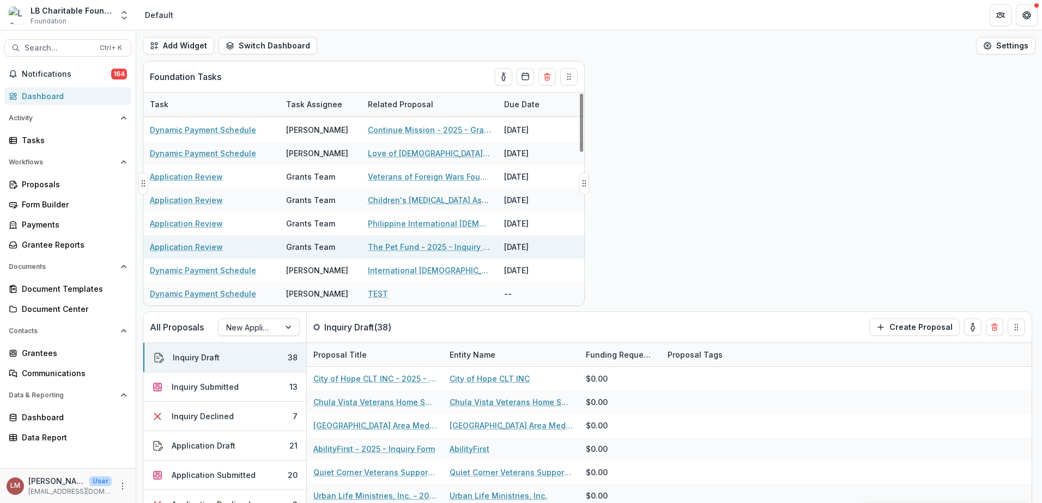
click at [401, 250] on link "The Pet Fund - 2025 - Inquiry Form" at bounding box center [429, 246] width 123 height 11
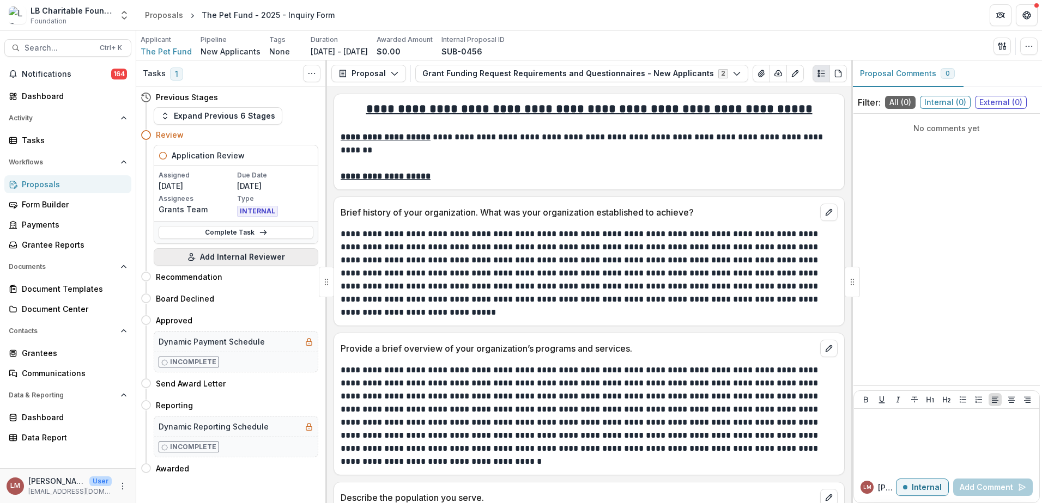
click at [236, 254] on button "Add Internal Reviewer" at bounding box center [236, 256] width 165 height 17
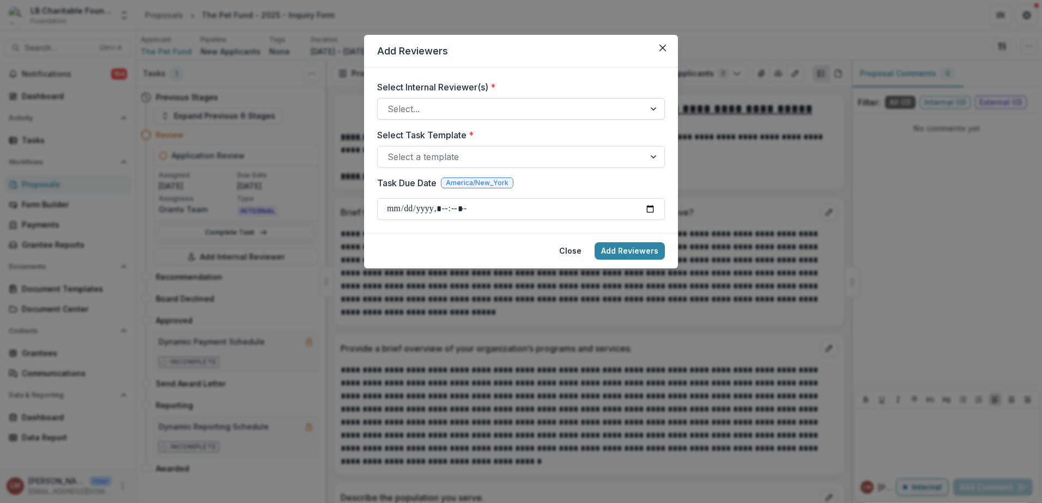
click at [651, 111] on div at bounding box center [655, 109] width 20 height 21
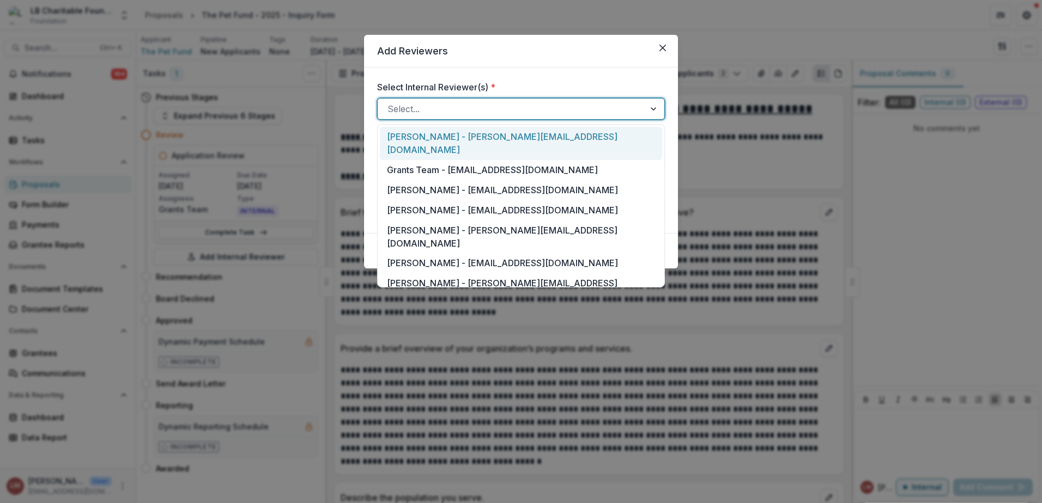
click at [464, 133] on div "[PERSON_NAME] - [PERSON_NAME][EMAIL_ADDRESS][DOMAIN_NAME]" at bounding box center [521, 143] width 282 height 33
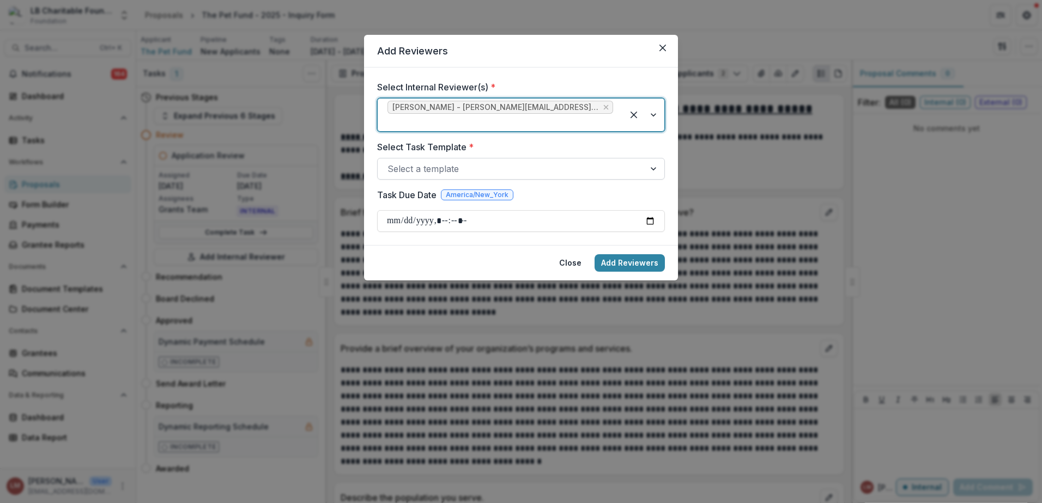
drag, startPoint x: 649, startPoint y: 169, endPoint x: 643, endPoint y: 169, distance: 6.5
click at [650, 168] on div at bounding box center [655, 169] width 20 height 21
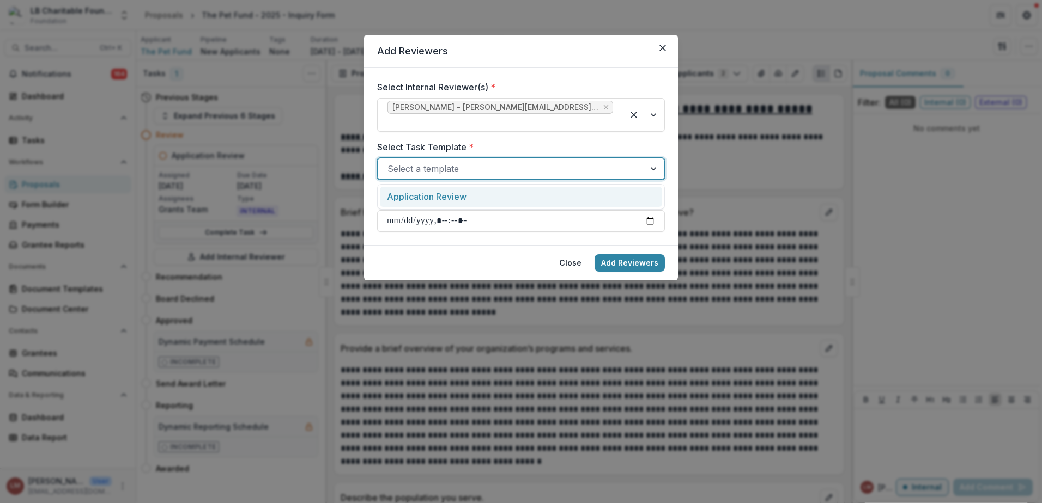
click at [445, 195] on div "Application Review" at bounding box center [521, 197] width 282 height 20
click at [650, 220] on input "Task Due Date" at bounding box center [521, 221] width 288 height 22
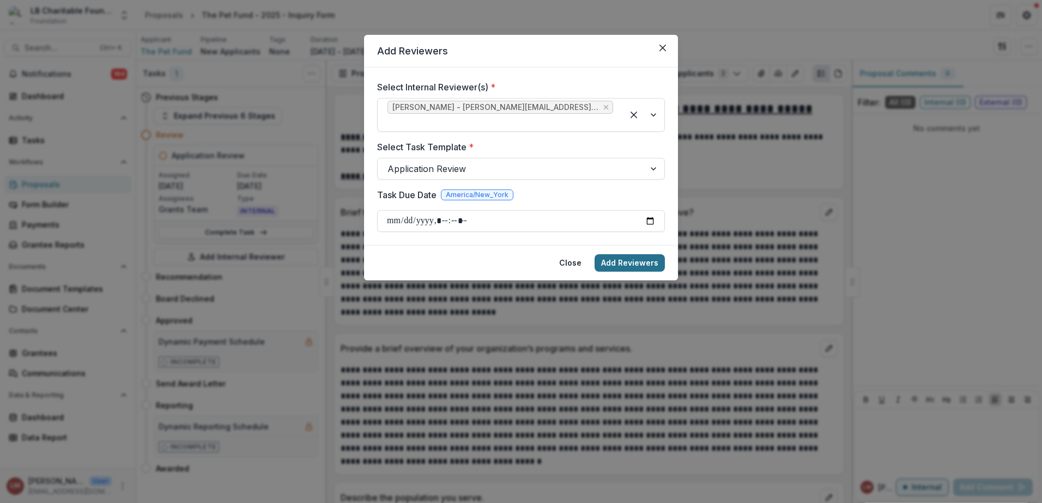
type input "**********"
click at [628, 264] on button "Add Reviewers" at bounding box center [629, 262] width 70 height 17
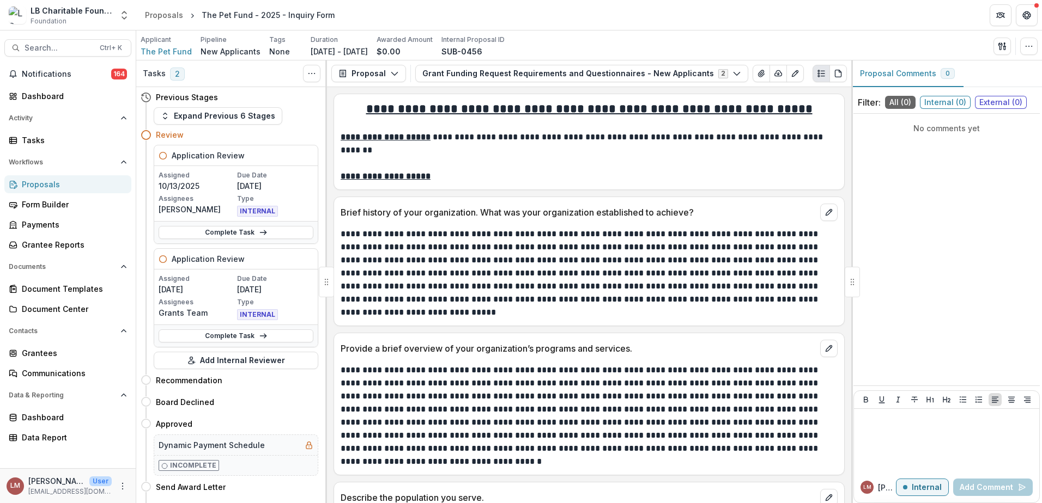
click at [545, 168] on p at bounding box center [589, 163] width 497 height 13
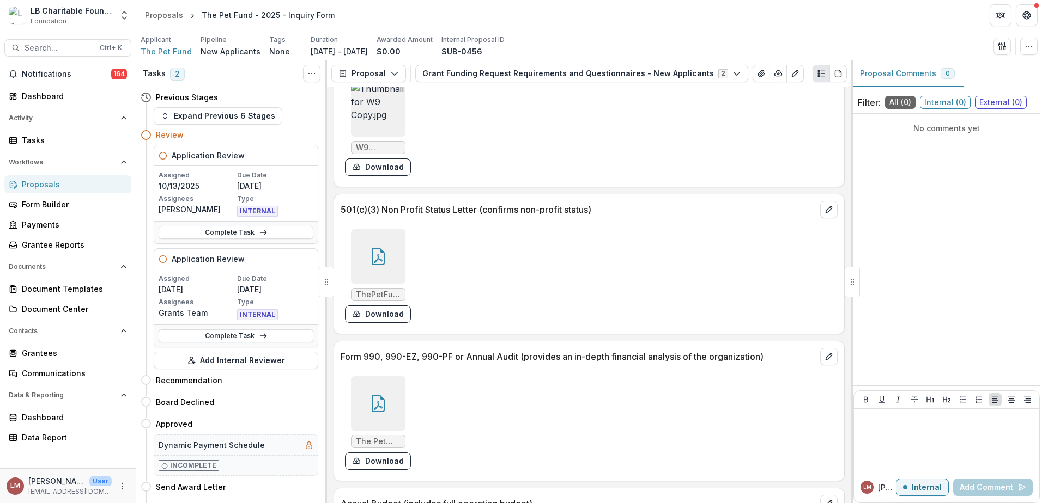
scroll to position [4239, 0]
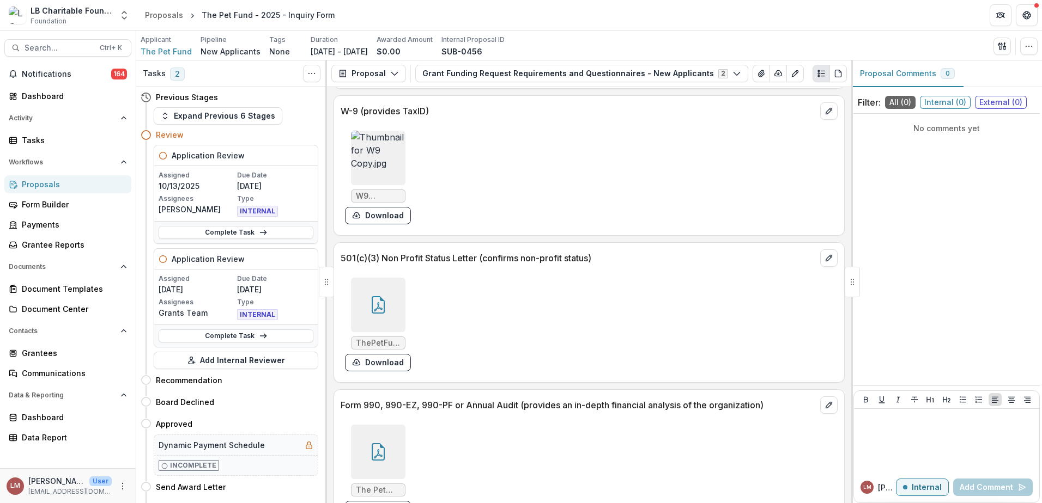
click at [385, 296] on icon at bounding box center [377, 304] width 17 height 17
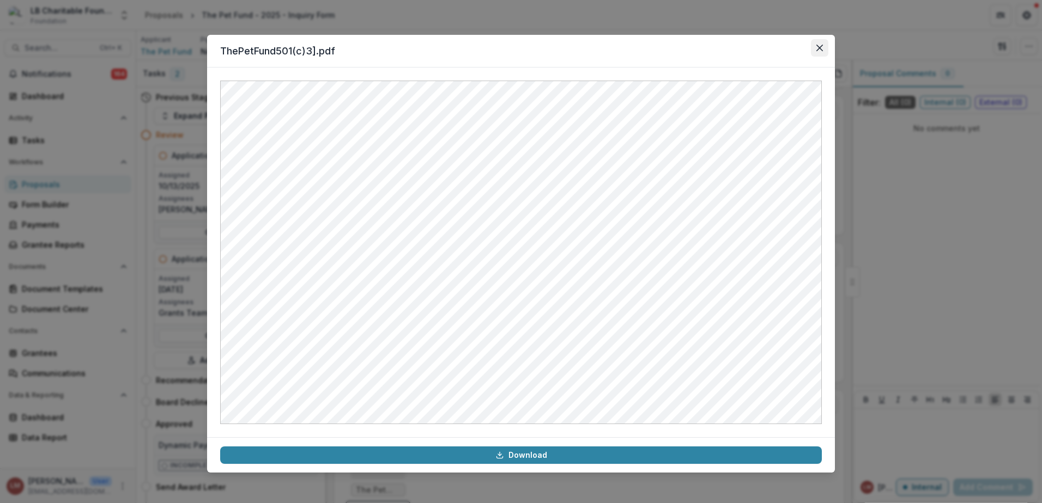
click at [820, 46] on icon "Close" at bounding box center [819, 48] width 7 height 7
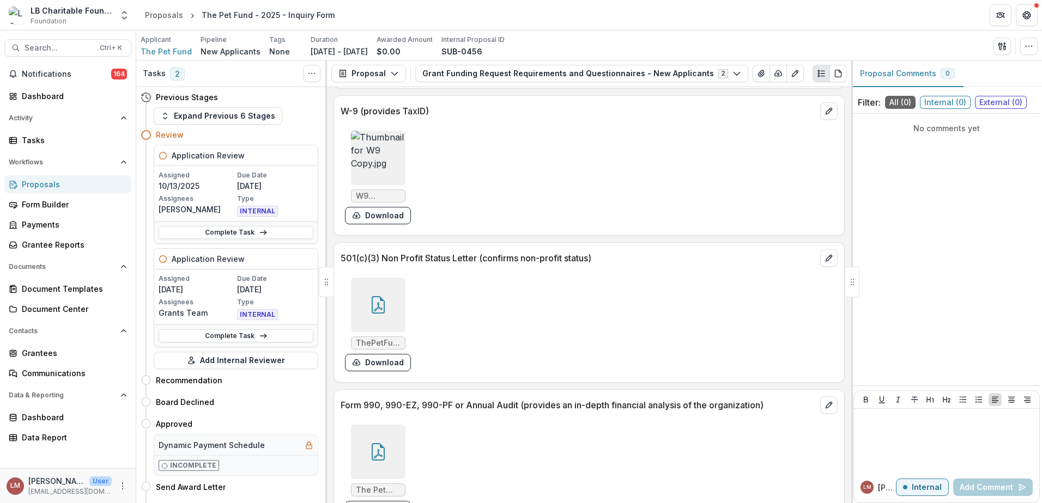
click at [377, 296] on icon at bounding box center [377, 304] width 17 height 17
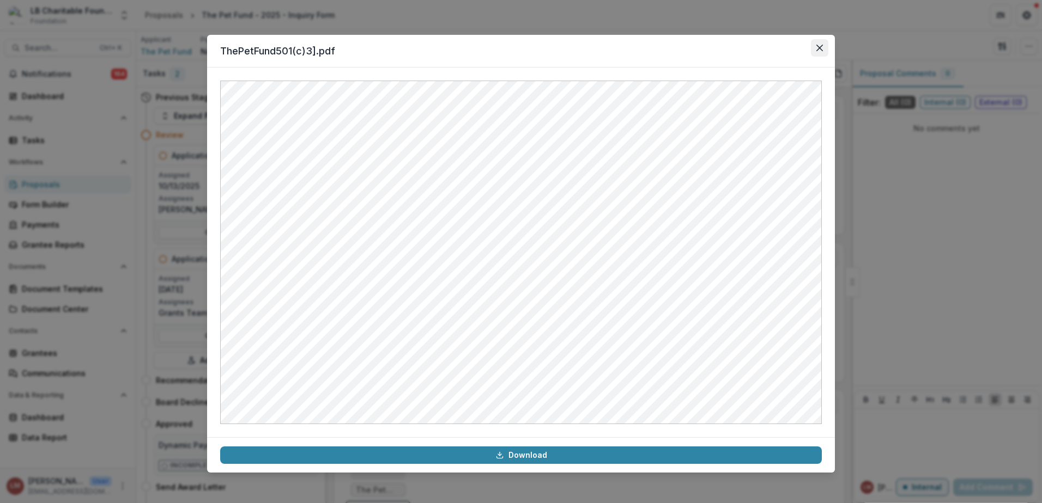
click at [820, 47] on icon "Close" at bounding box center [819, 48] width 7 height 7
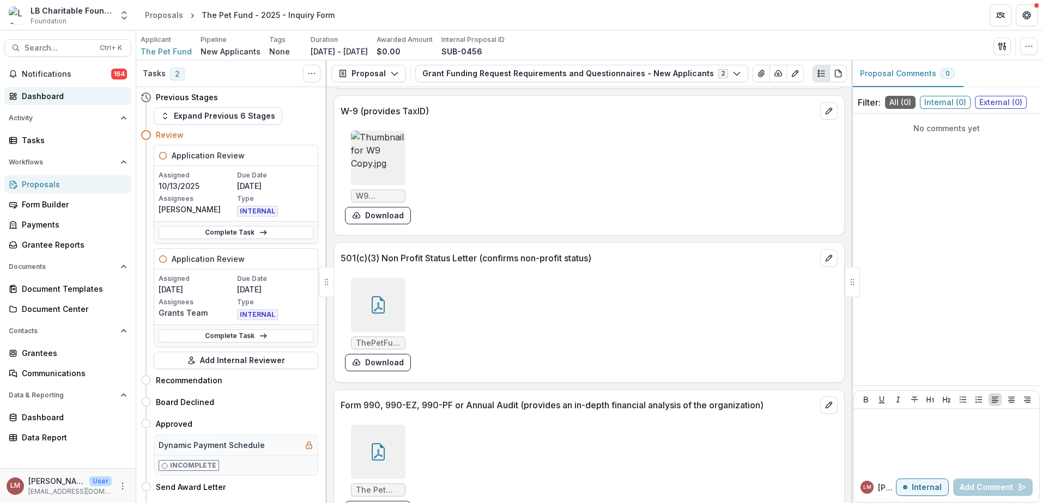
click at [54, 100] on div "Dashboard" at bounding box center [72, 95] width 101 height 11
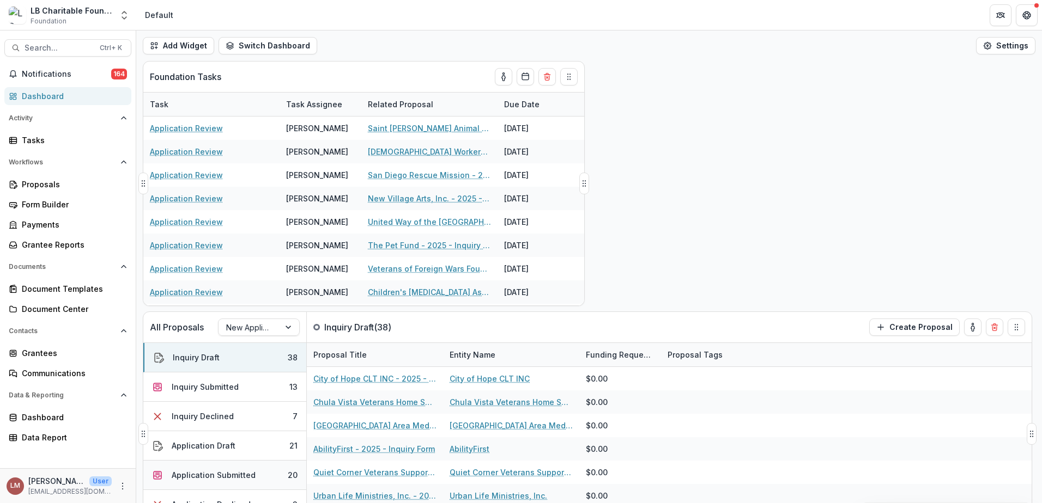
click at [205, 479] on div "Application Submitted" at bounding box center [214, 475] width 84 height 11
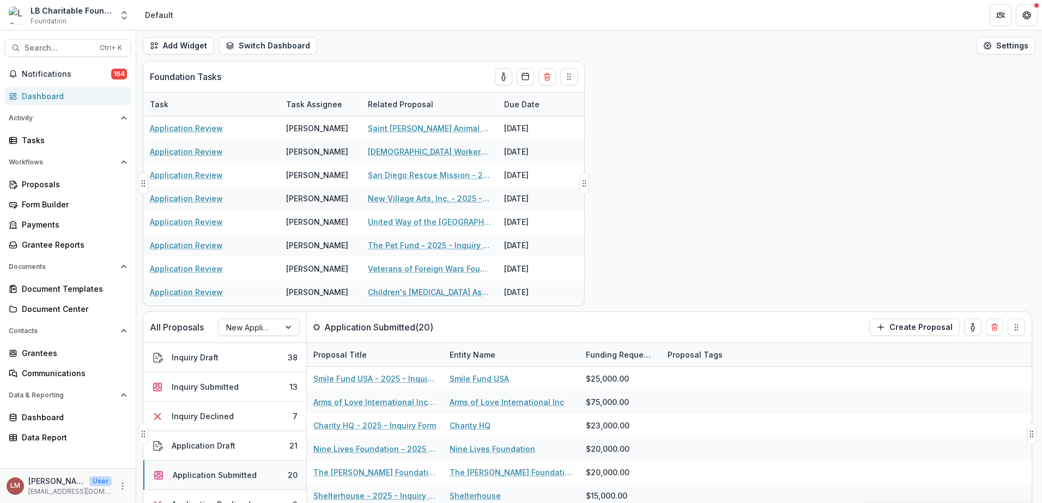
click at [240, 479] on div "Application Submitted" at bounding box center [215, 475] width 84 height 11
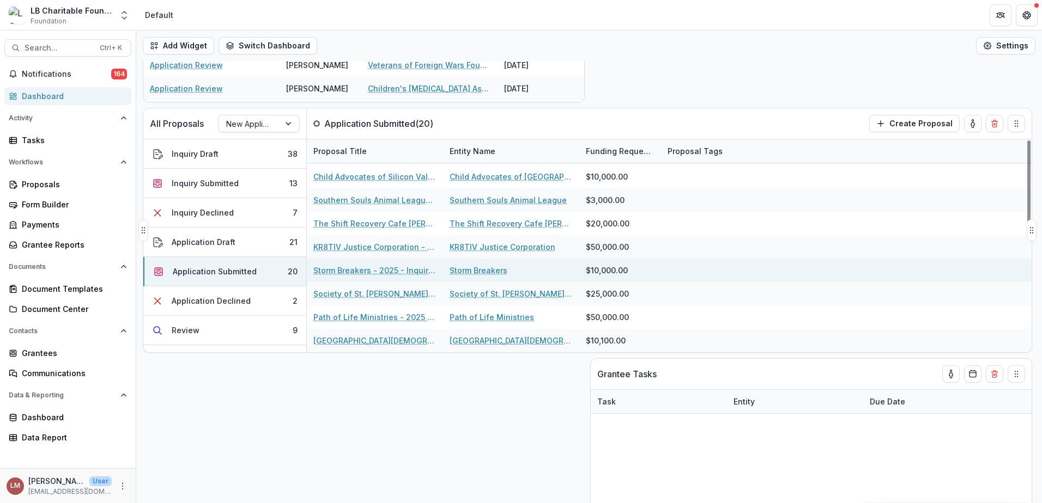
scroll to position [205, 0]
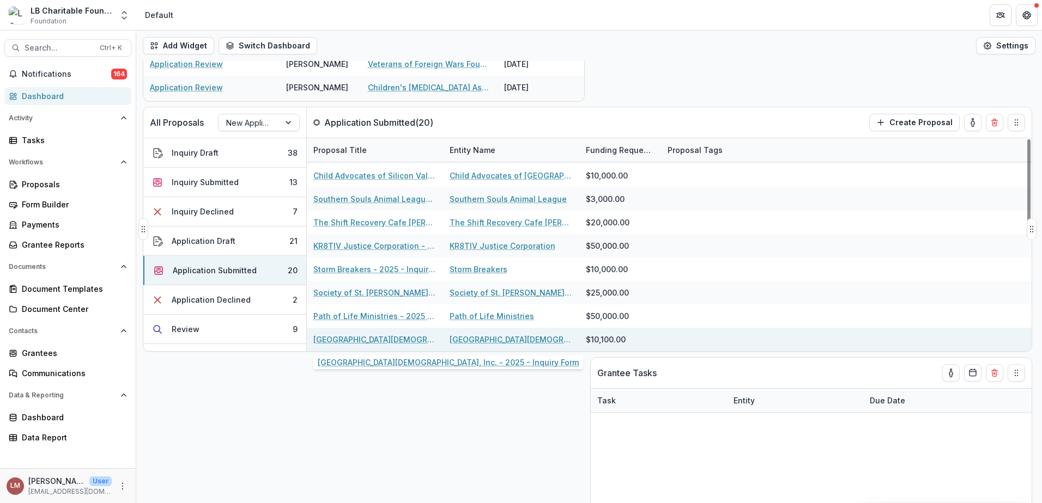
click at [364, 341] on link "[GEOGRAPHIC_DATA][DEMOGRAPHIC_DATA], Inc. - 2025 - Inquiry Form" at bounding box center [374, 339] width 123 height 11
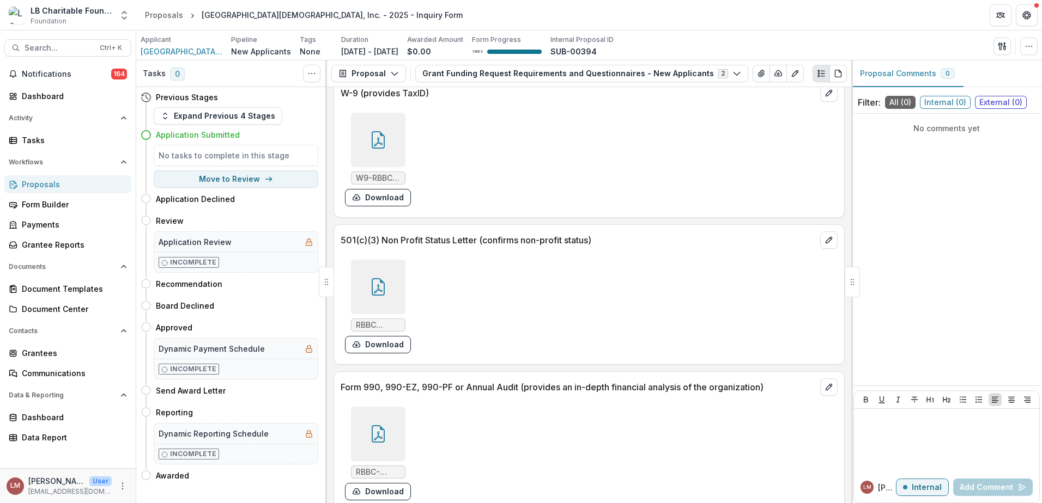
scroll to position [3527, 0]
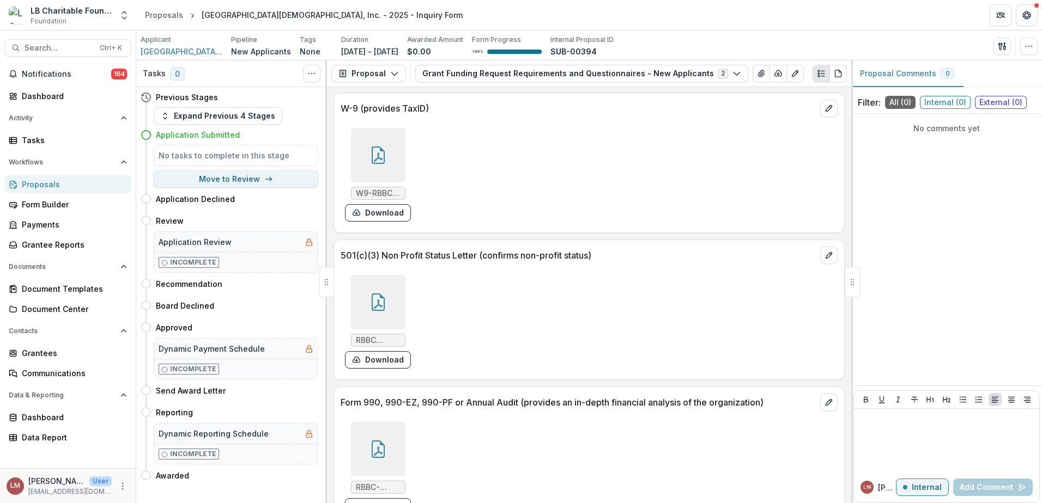
click at [378, 300] on icon at bounding box center [378, 304] width 9 height 9
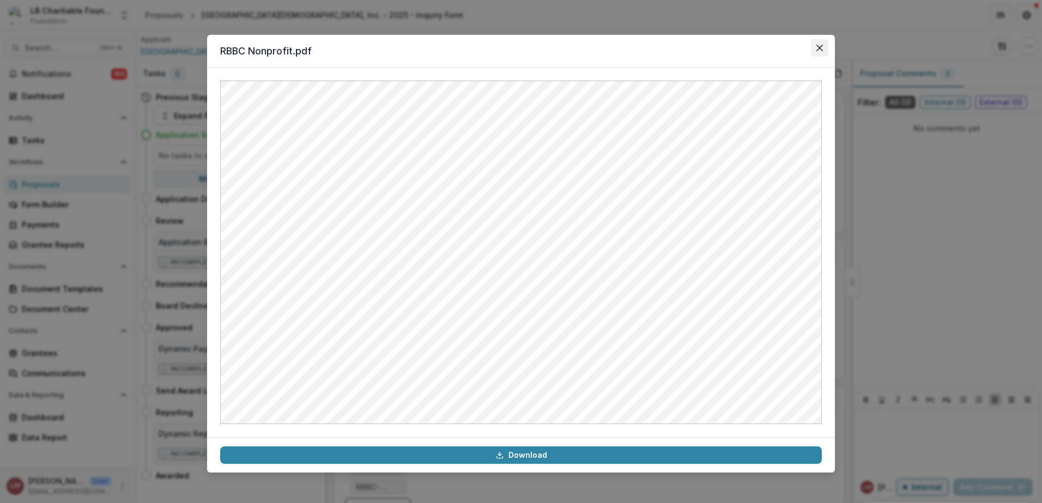
click at [821, 46] on icon "Close" at bounding box center [819, 48] width 7 height 7
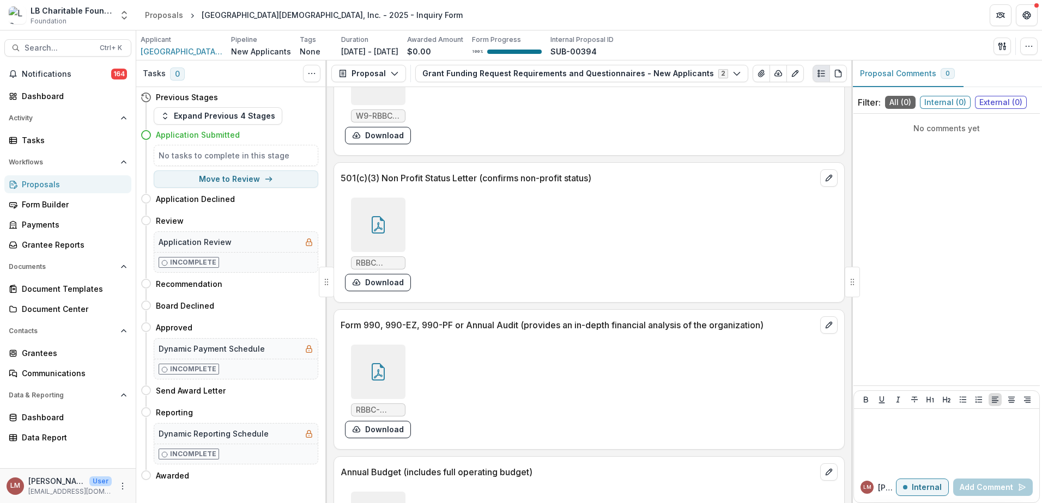
scroll to position [3585, 0]
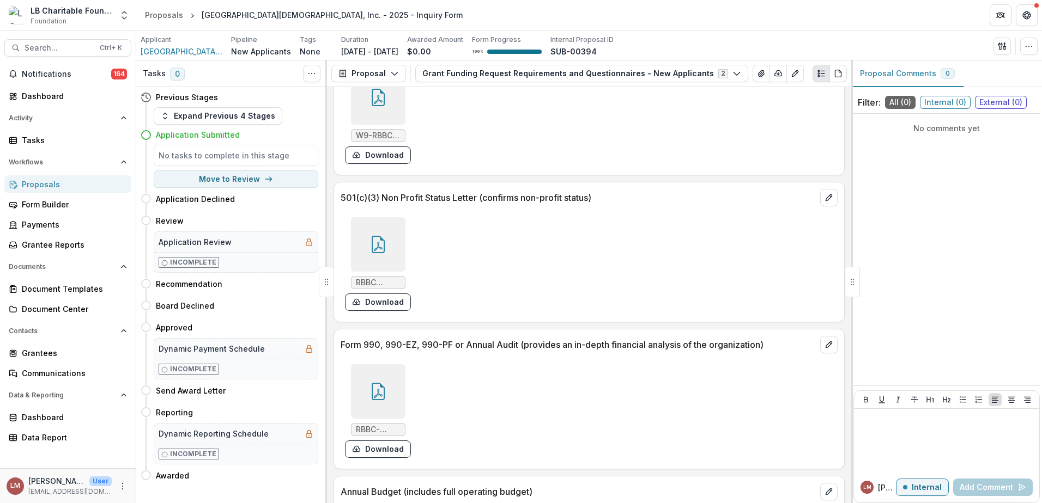
click at [380, 383] on icon at bounding box center [377, 391] width 17 height 17
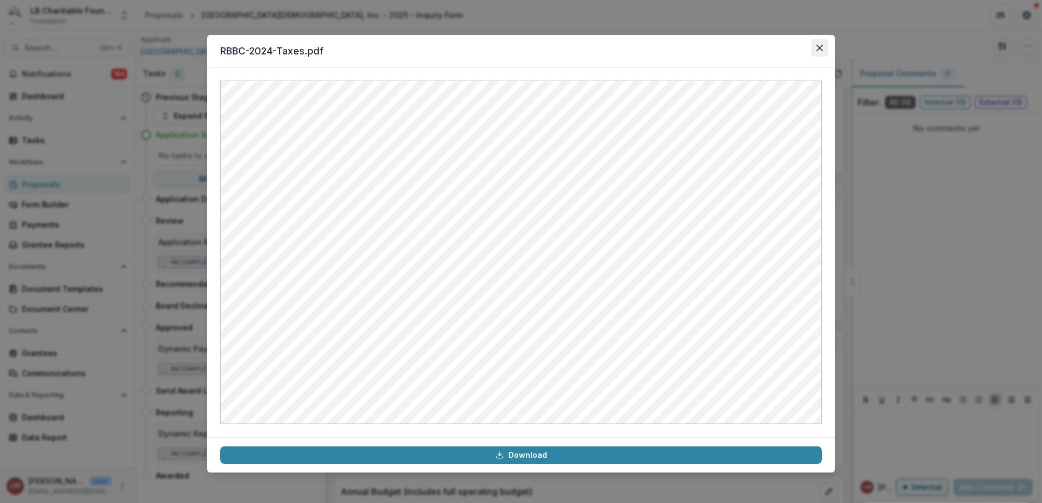
click at [818, 50] on icon "Close" at bounding box center [819, 48] width 7 height 7
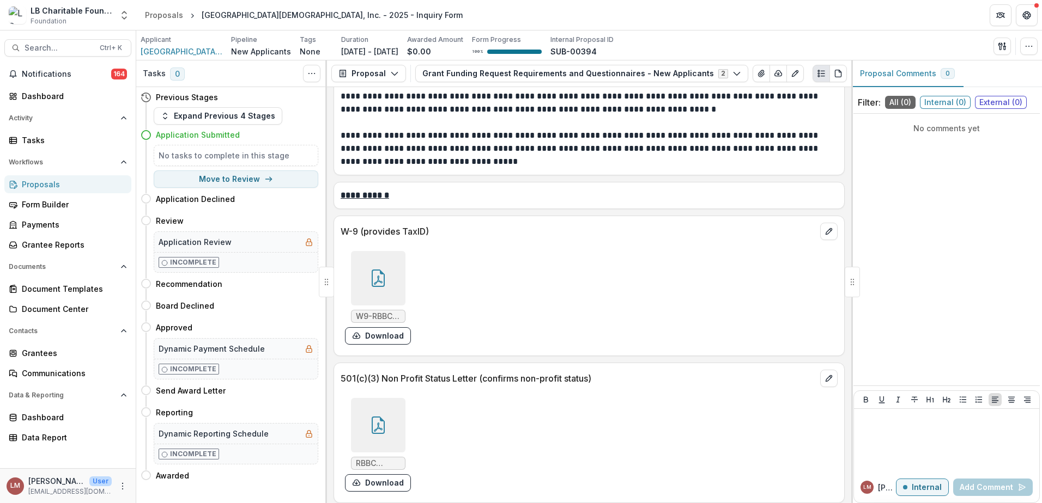
scroll to position [3402, 0]
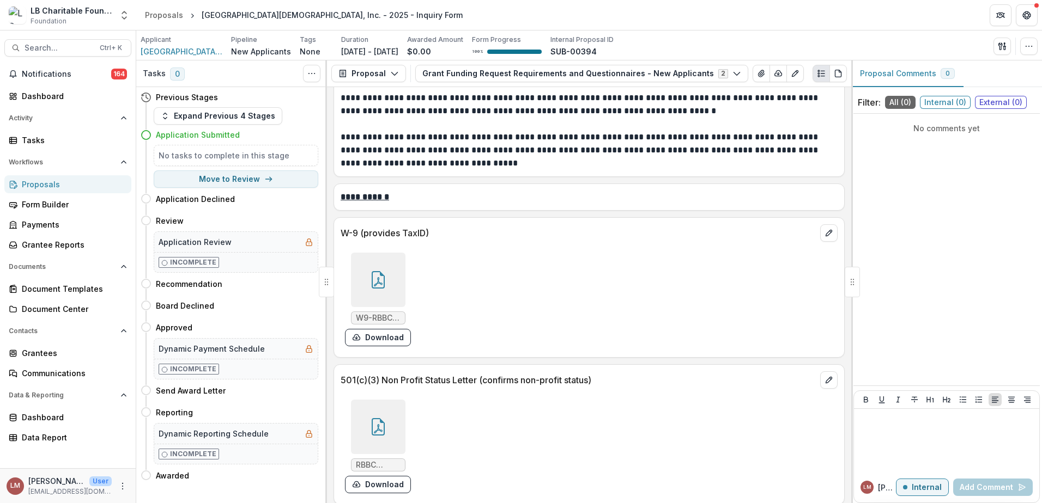
click at [372, 421] on icon at bounding box center [377, 426] width 17 height 17
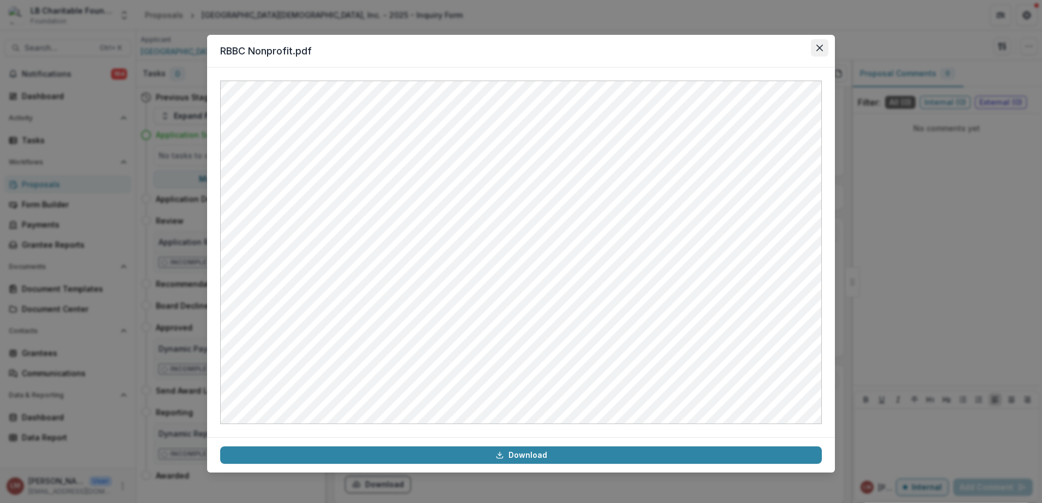
click at [823, 48] on button "Close" at bounding box center [819, 47] width 17 height 17
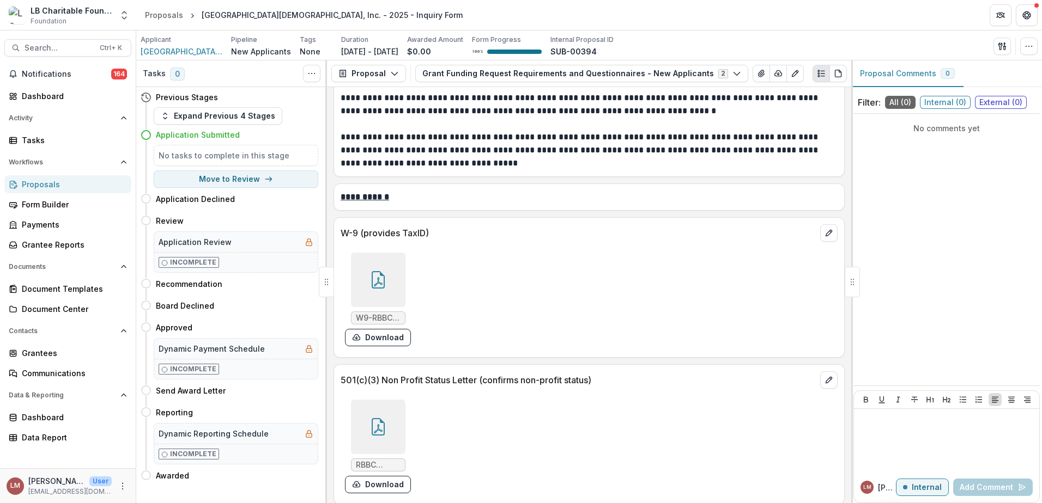
click at [993, 102] on span "External ( 0 )" at bounding box center [1001, 102] width 52 height 13
click at [923, 162] on div "No comments yet" at bounding box center [946, 249] width 186 height 263
click at [1031, 47] on icon "button" at bounding box center [1028, 46] width 9 height 9
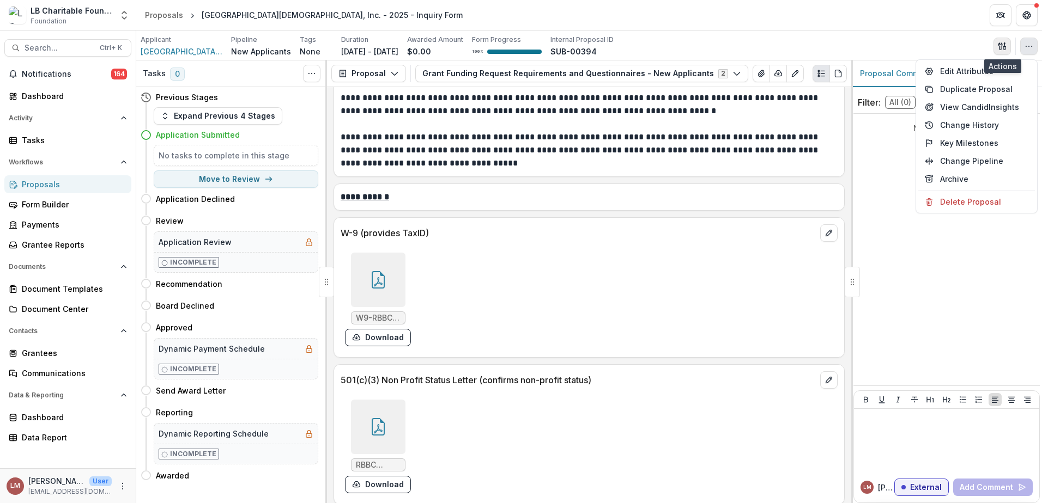
click at [1002, 47] on icon "button" at bounding box center [1002, 46] width 9 height 9
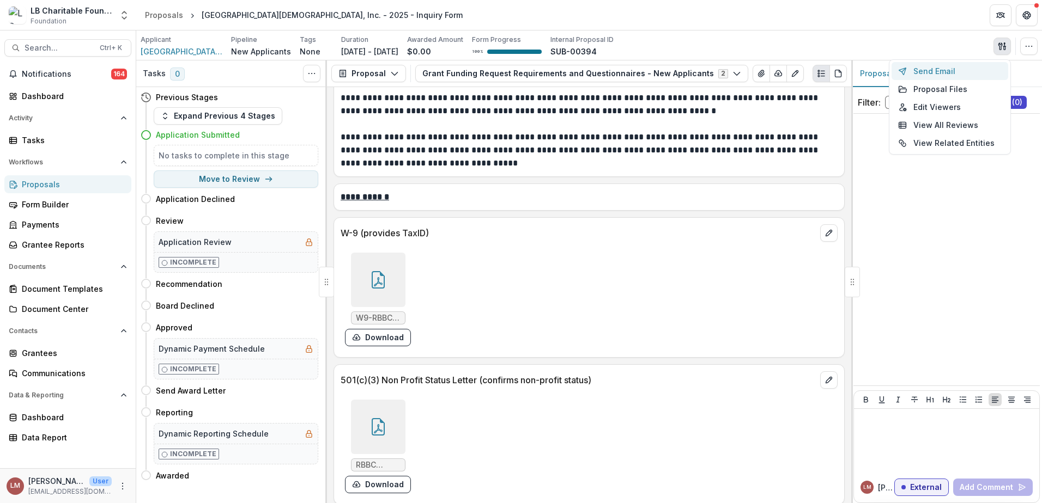
click at [924, 71] on button "Send Email" at bounding box center [949, 71] width 117 height 18
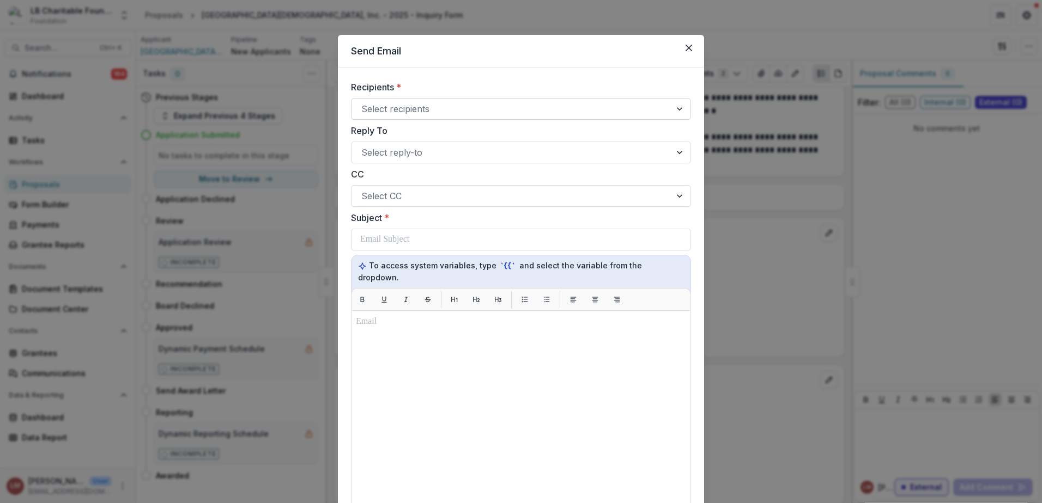
click at [680, 112] on div at bounding box center [681, 109] width 20 height 21
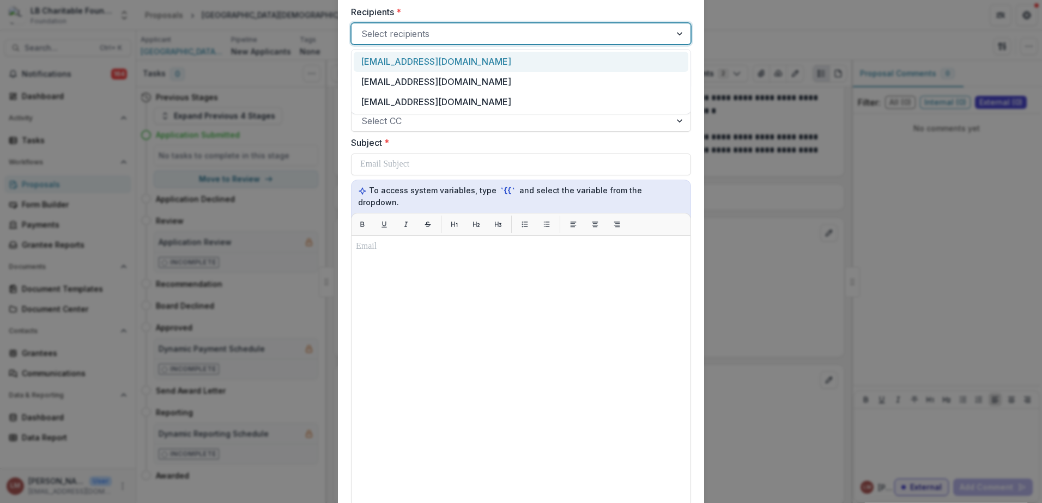
scroll to position [224, 0]
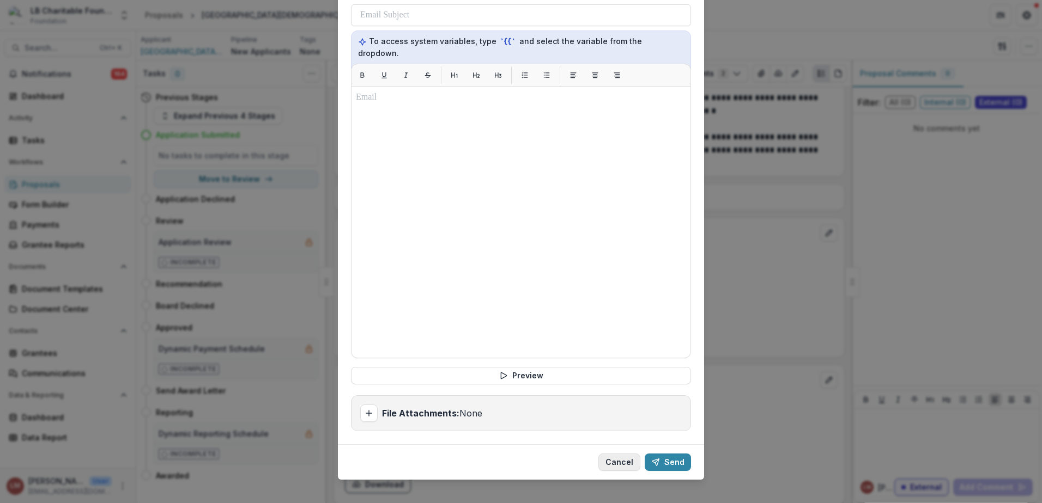
click at [617, 455] on button "Cancel" at bounding box center [619, 462] width 42 height 17
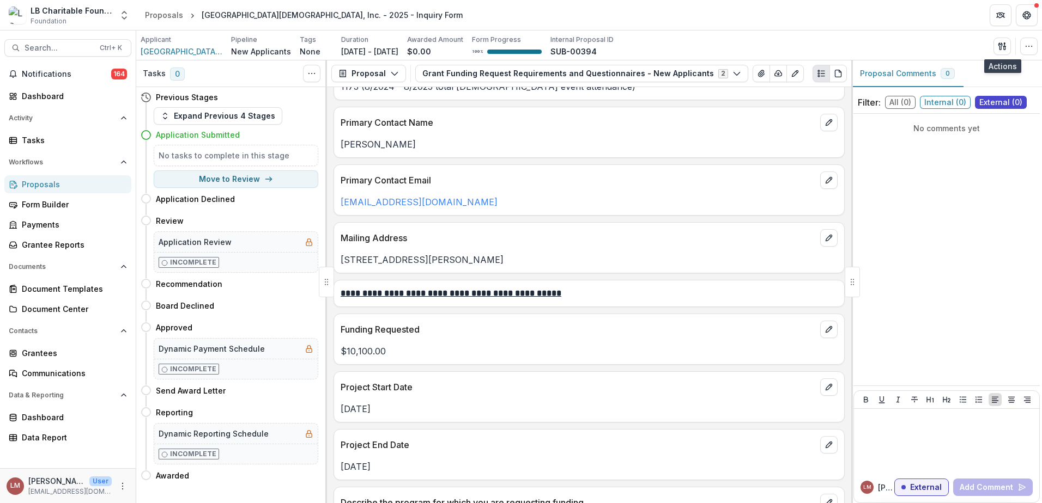
scroll to position [733, 0]
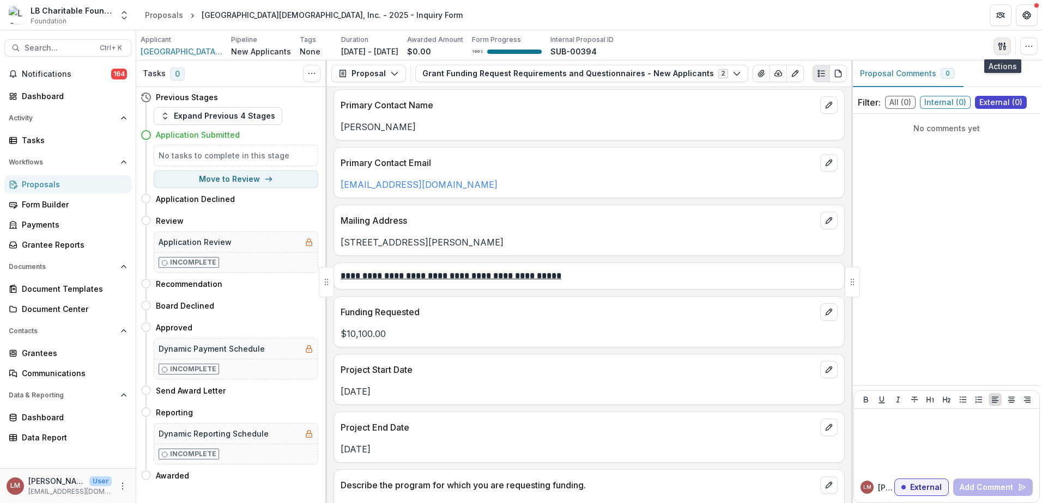
click at [1004, 47] on icon "button" at bounding box center [1002, 46] width 9 height 9
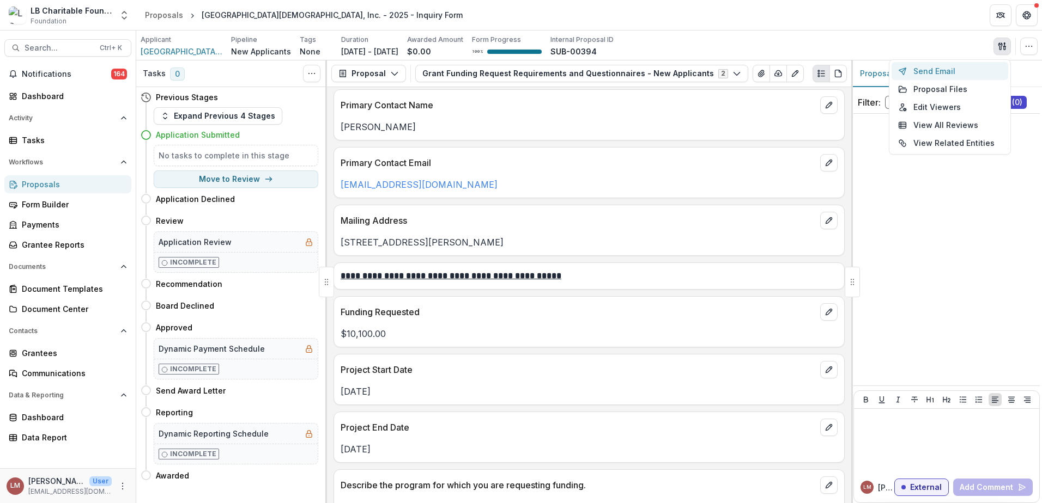
click at [941, 71] on button "Send Email" at bounding box center [949, 71] width 117 height 18
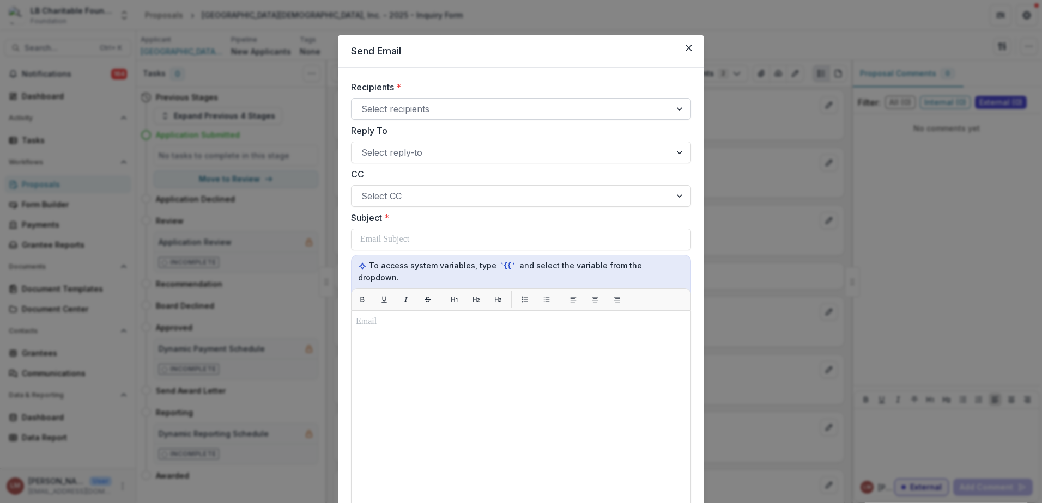
click at [677, 113] on div at bounding box center [681, 109] width 20 height 21
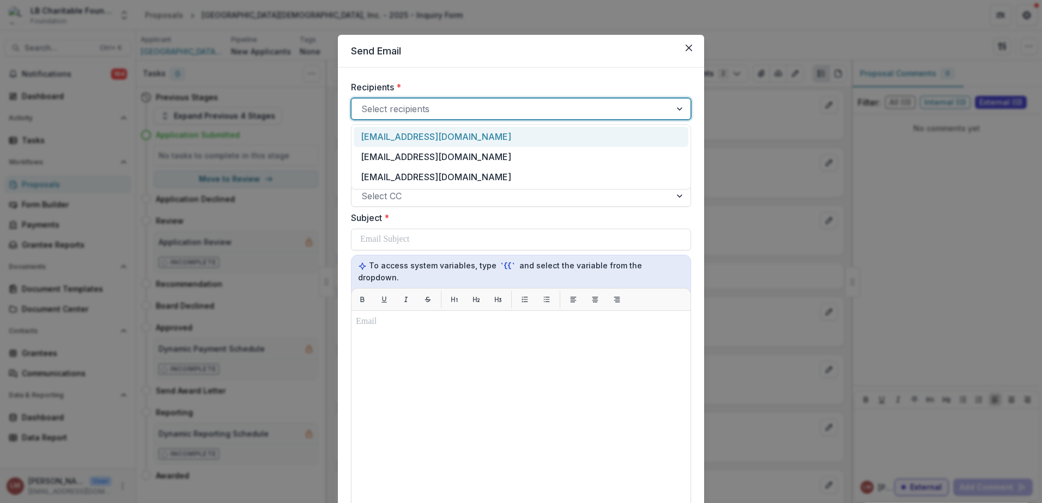
click at [366, 139] on div "[EMAIL_ADDRESS][DOMAIN_NAME]" at bounding box center [521, 137] width 335 height 20
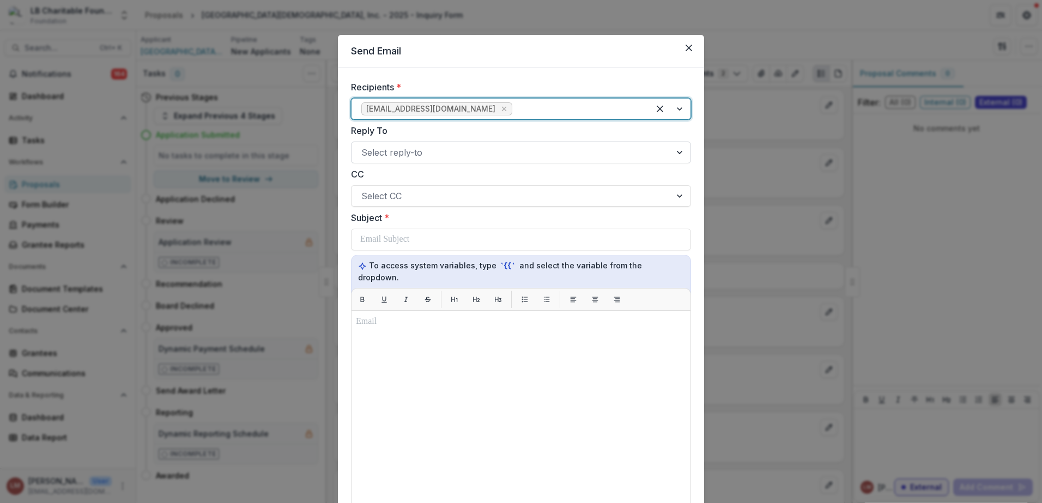
click at [684, 153] on div at bounding box center [681, 152] width 20 height 21
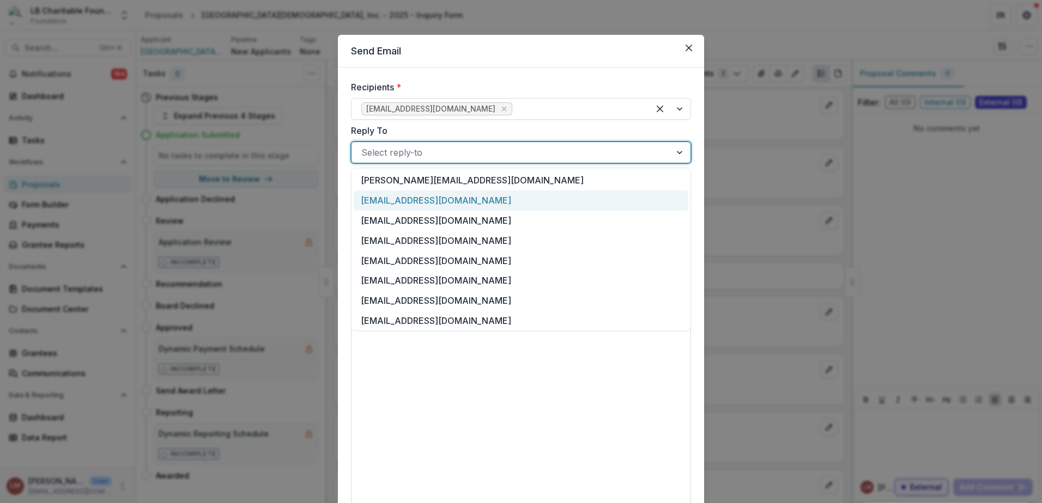
click at [423, 202] on div "[EMAIL_ADDRESS][DOMAIN_NAME]" at bounding box center [521, 201] width 335 height 20
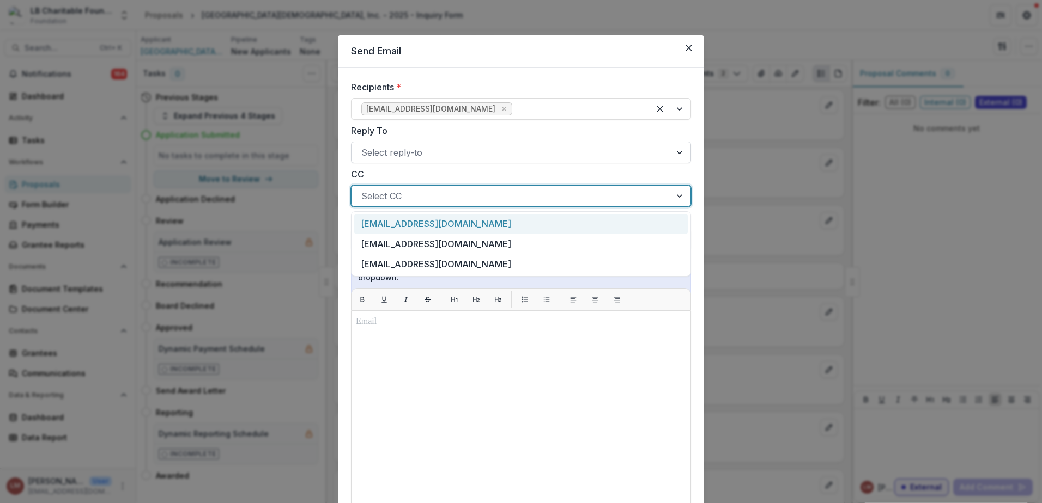
click at [678, 199] on div at bounding box center [681, 196] width 20 height 21
click at [431, 245] on div "[EMAIL_ADDRESS][DOMAIN_NAME]" at bounding box center [521, 244] width 335 height 20
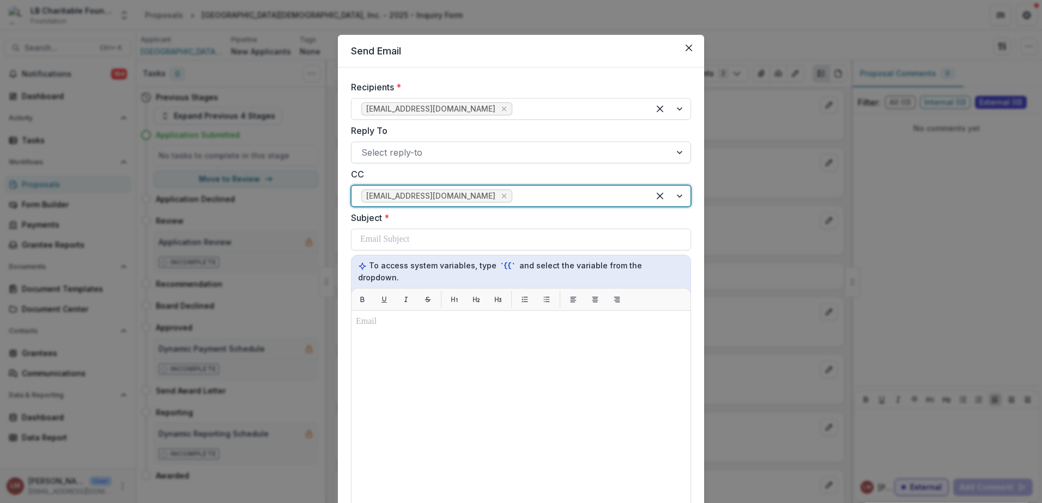
click at [684, 198] on div at bounding box center [669, 196] width 41 height 21
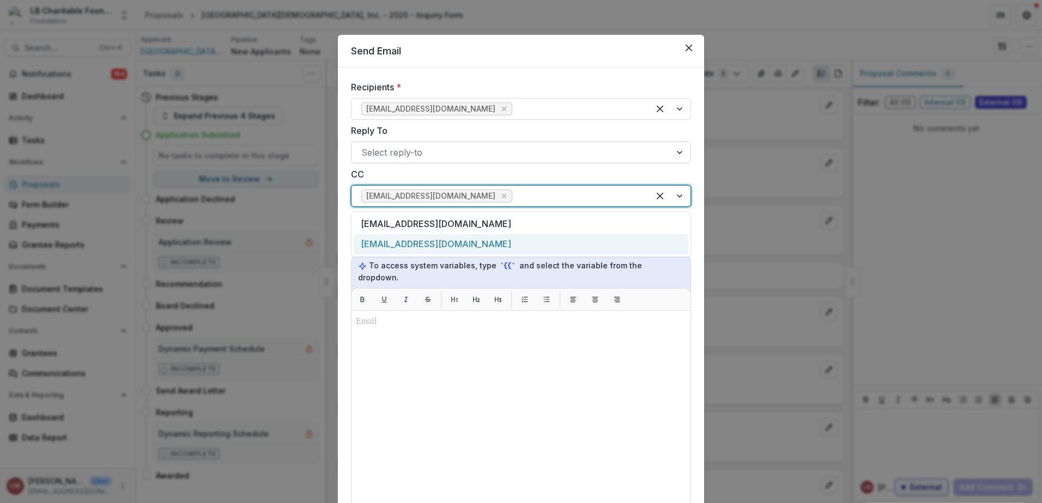
click at [391, 243] on div "[EMAIL_ADDRESS][DOMAIN_NAME]" at bounding box center [521, 244] width 335 height 20
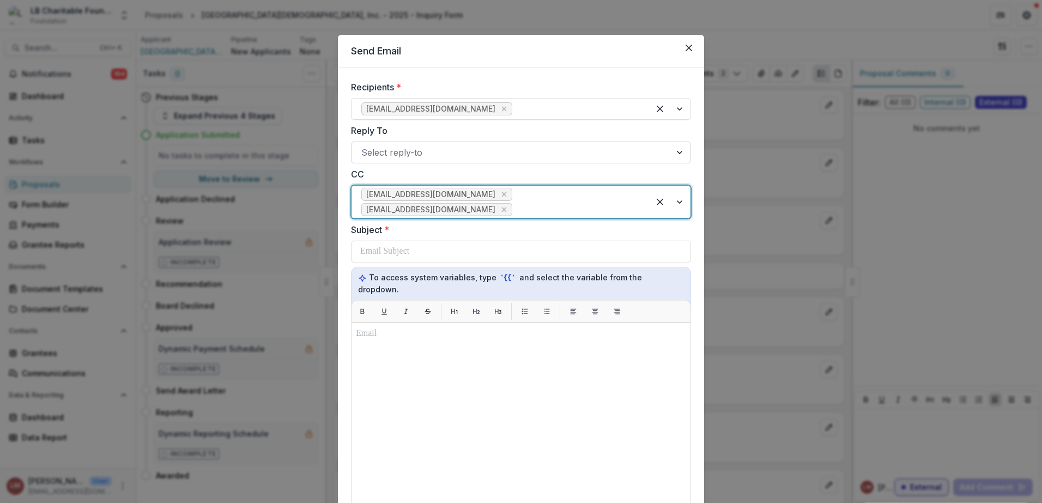
click at [681, 154] on div at bounding box center [681, 152] width 20 height 21
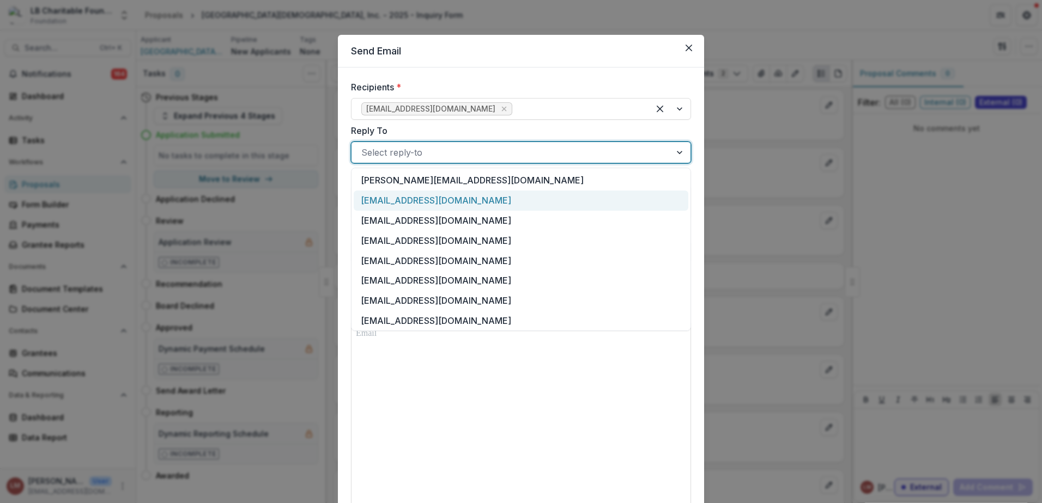
click at [429, 204] on div "[EMAIL_ADDRESS][DOMAIN_NAME]" at bounding box center [521, 201] width 335 height 20
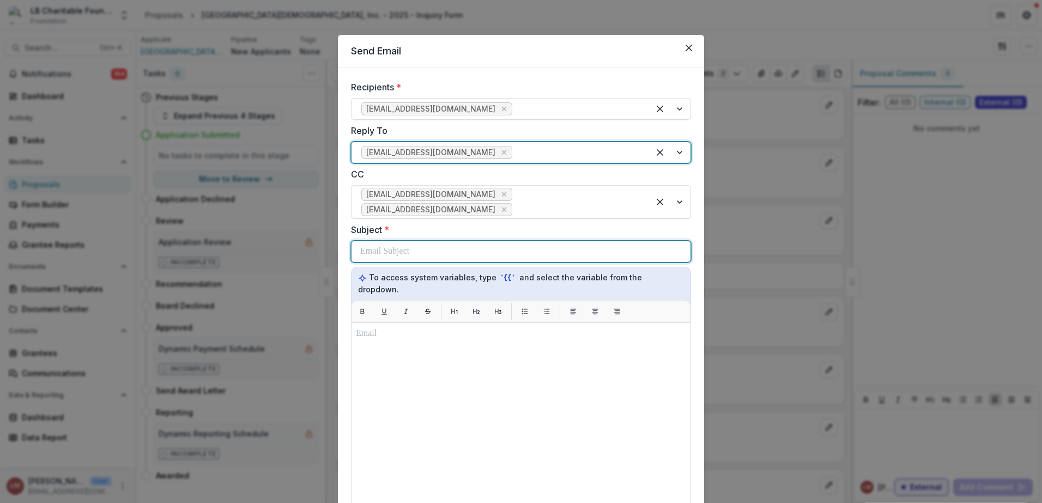
click at [409, 245] on p at bounding box center [384, 251] width 49 height 13
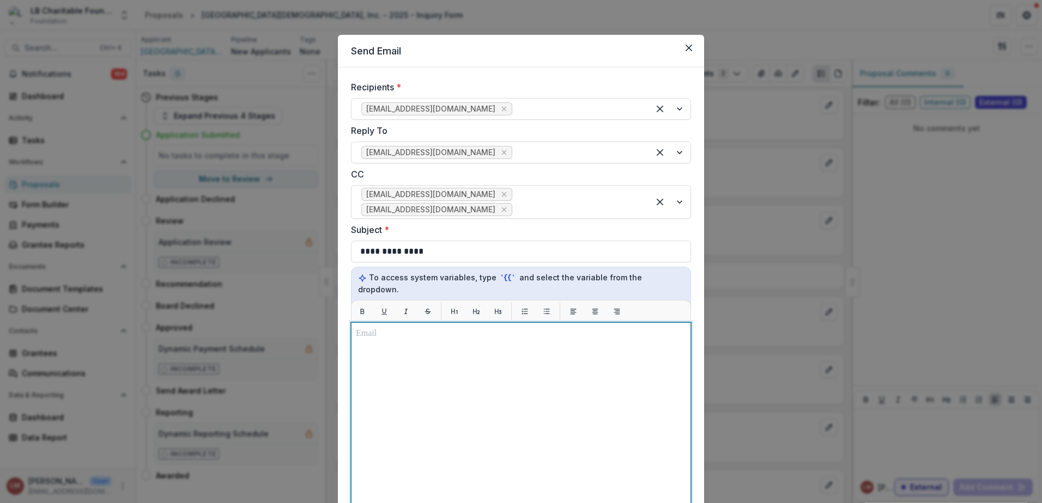
click at [449, 328] on div at bounding box center [521, 458] width 330 height 263
click at [399, 327] on p at bounding box center [521, 333] width 330 height 13
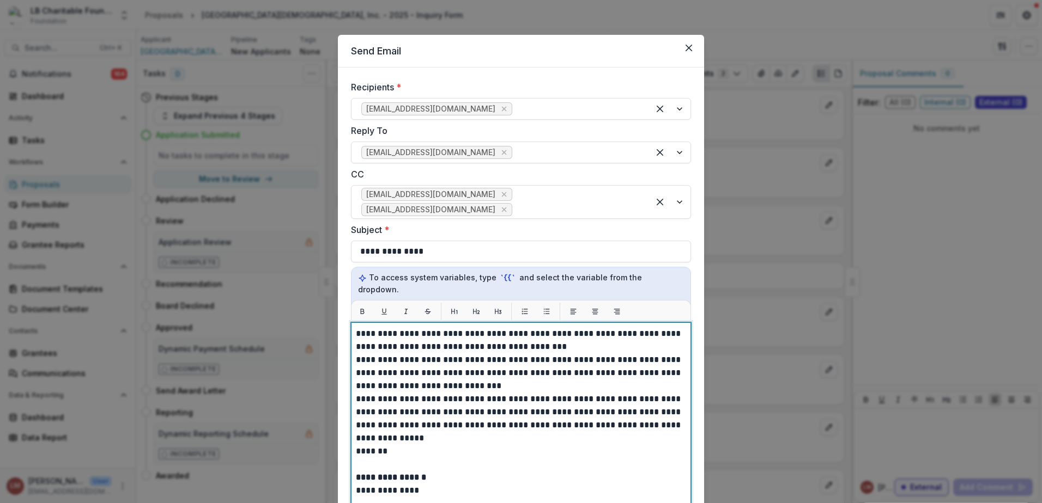
click at [476, 354] on p "**********" at bounding box center [521, 373] width 330 height 39
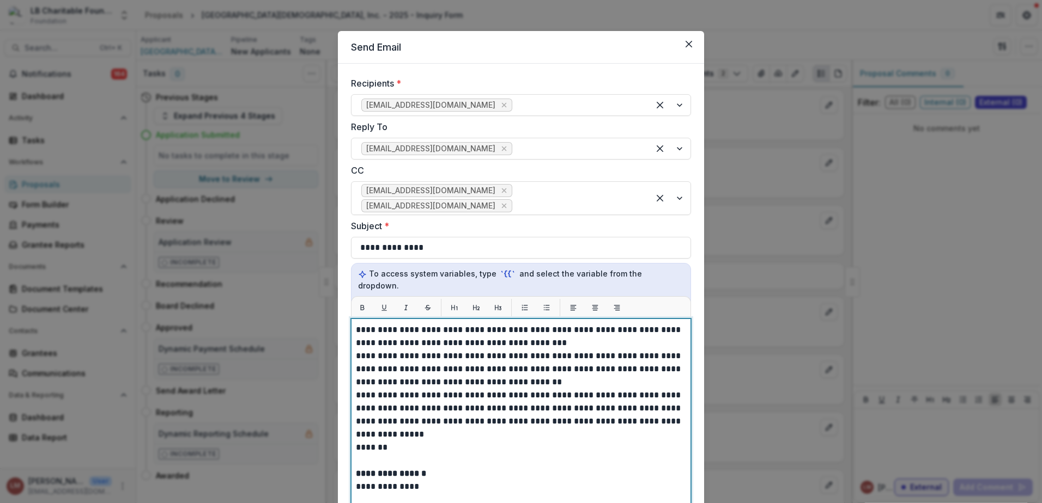
scroll to position [7, 0]
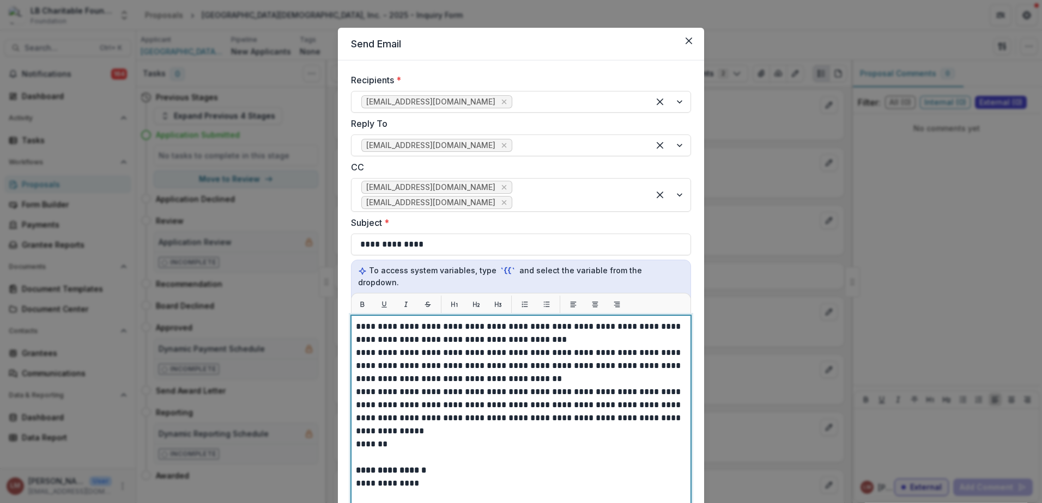
click at [643, 347] on p "**********" at bounding box center [521, 366] width 330 height 39
click at [398, 347] on p "**********" at bounding box center [521, 366] width 330 height 39
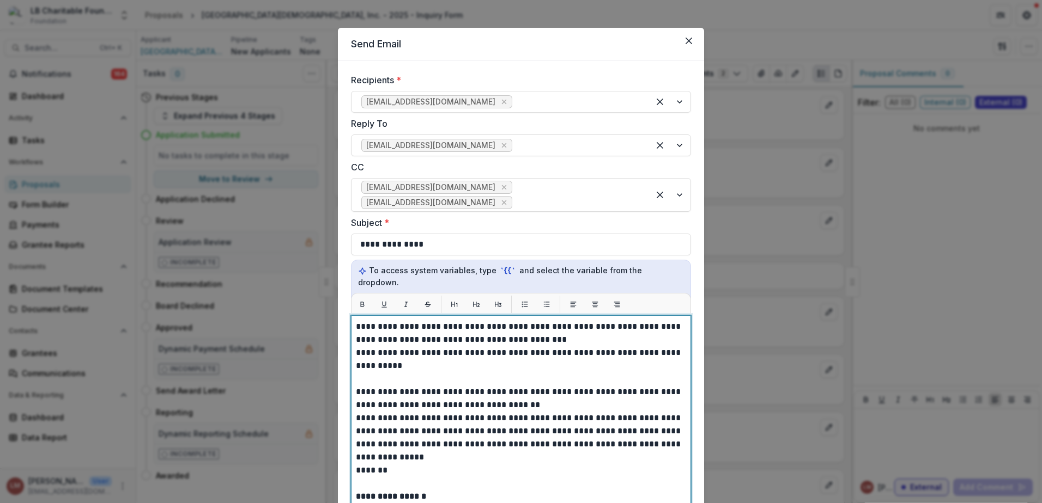
click at [636, 386] on p "**********" at bounding box center [521, 399] width 330 height 26
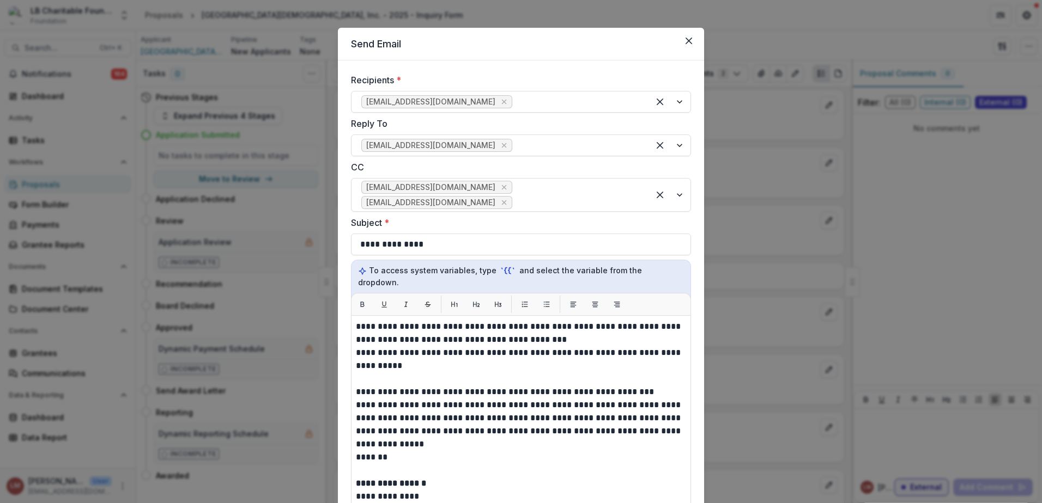
drag, startPoint x: 354, startPoint y: 381, endPoint x: 517, endPoint y: 380, distance: 163.4
click at [517, 380] on div "**********" at bounding box center [521, 451] width 340 height 272
click at [500, 464] on p at bounding box center [521, 470] width 330 height 13
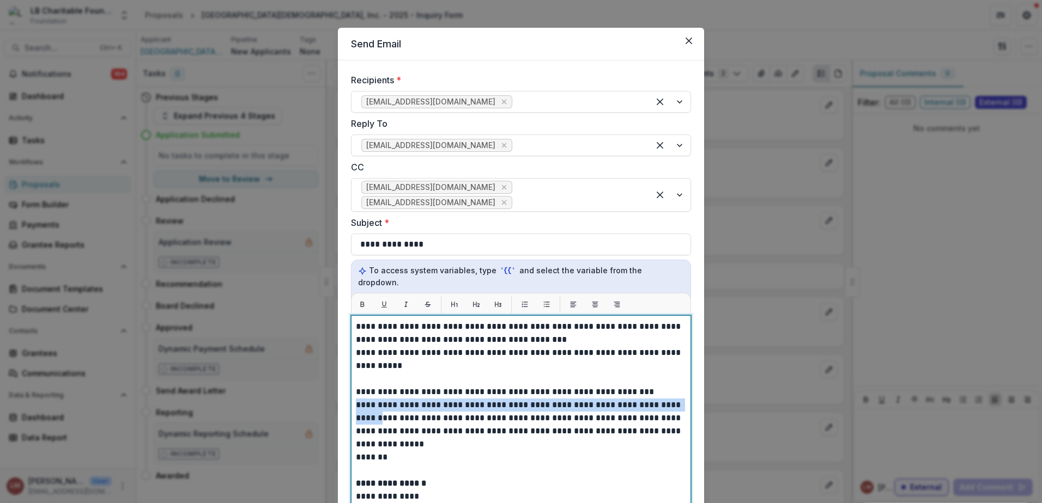
drag, startPoint x: 355, startPoint y: 384, endPoint x: 684, endPoint y: 380, distance: 329.1
click at [684, 399] on p "**********" at bounding box center [521, 425] width 330 height 52
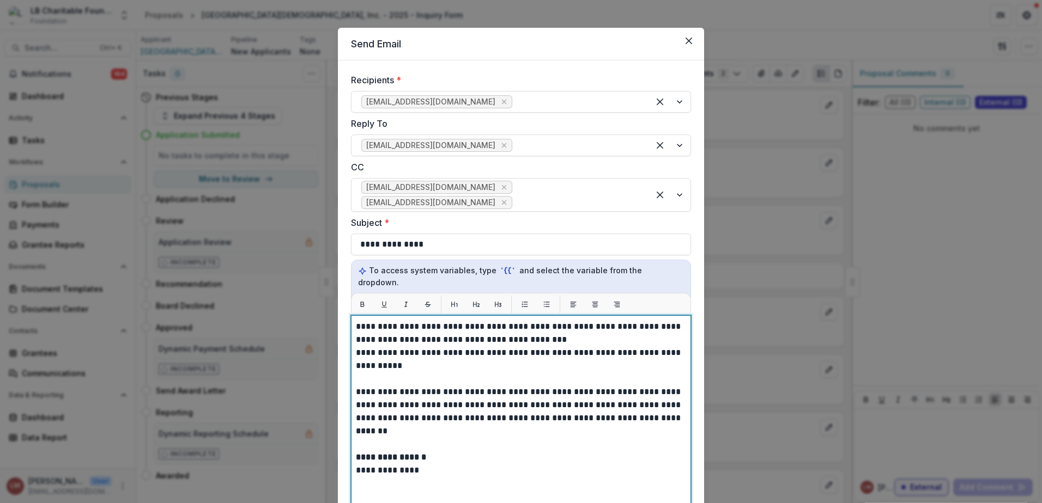
click at [356, 425] on p "*******" at bounding box center [521, 431] width 330 height 13
click at [428, 438] on p "*******" at bounding box center [521, 444] width 330 height 13
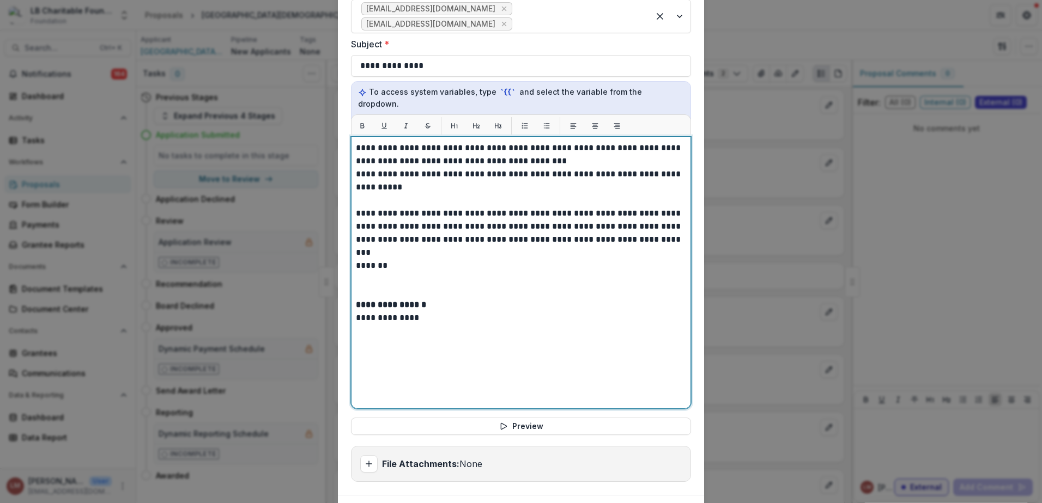
scroll to position [224, 0]
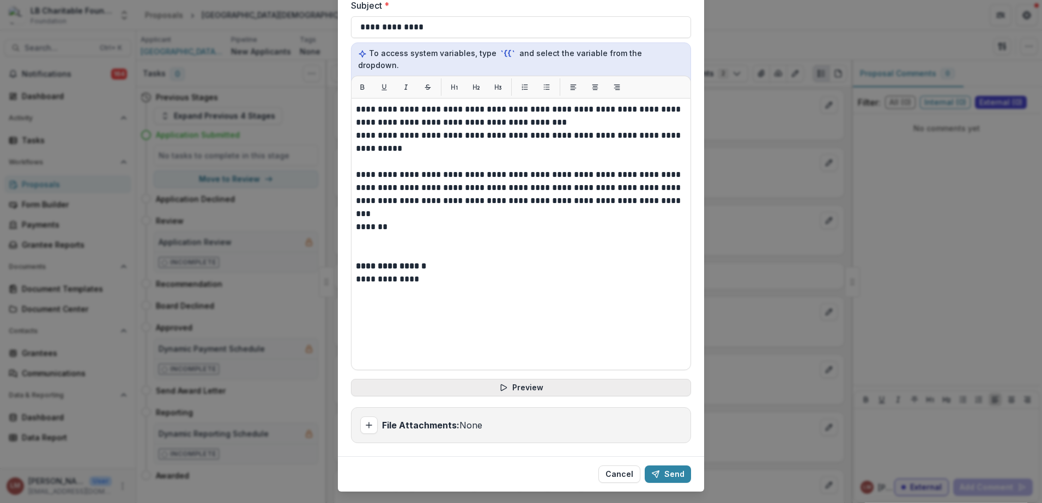
click at [512, 379] on button "Preview" at bounding box center [521, 387] width 340 height 17
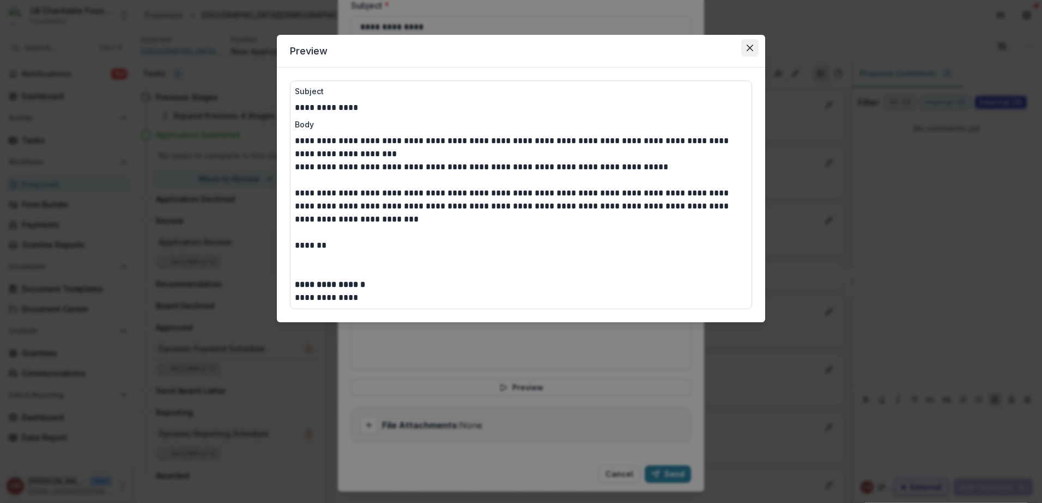
click at [752, 50] on icon "Close" at bounding box center [749, 48] width 7 height 7
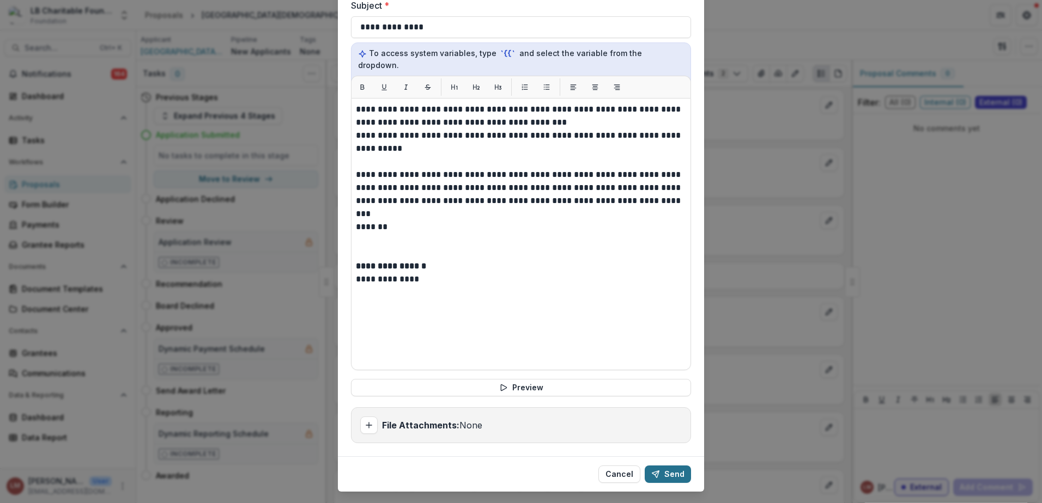
click at [670, 466] on button "Send" at bounding box center [668, 474] width 46 height 17
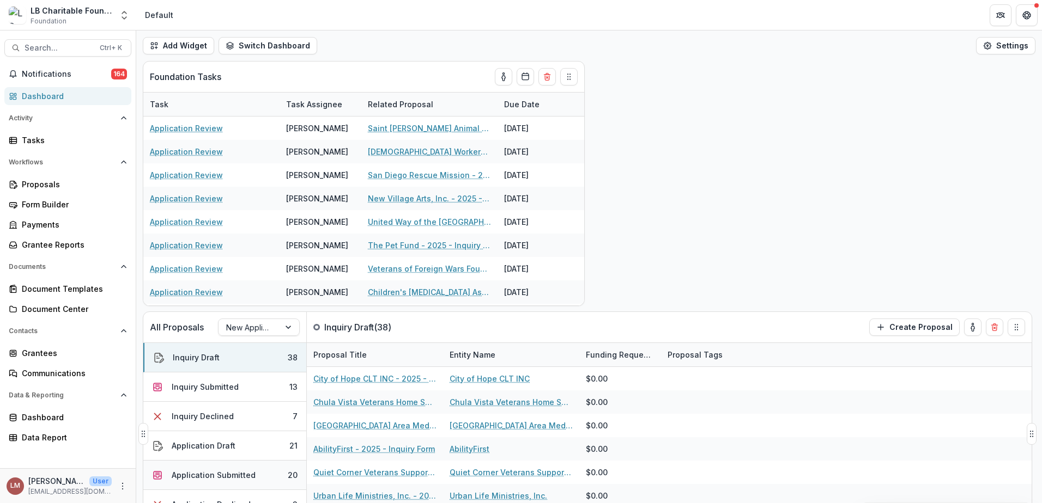
click at [244, 477] on div "Application Submitted" at bounding box center [214, 475] width 84 height 11
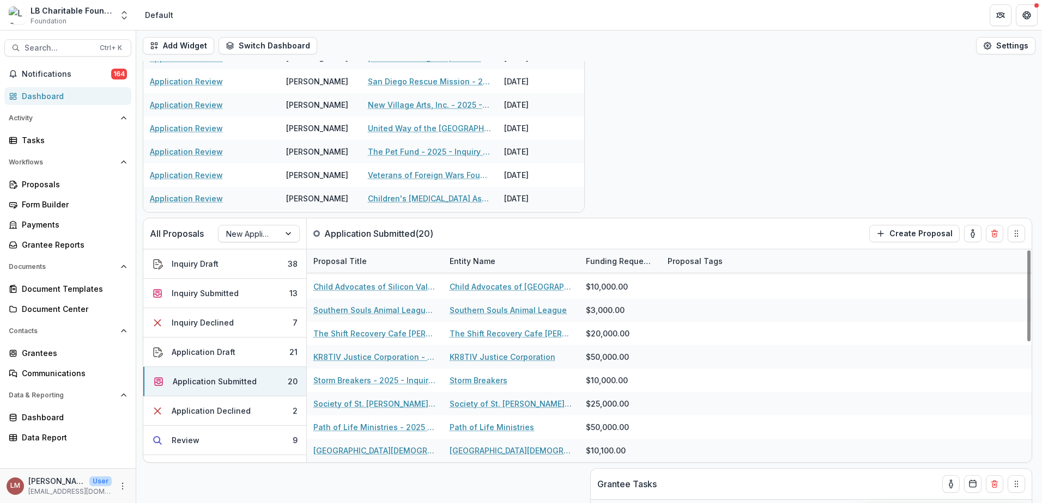
scroll to position [94, 0]
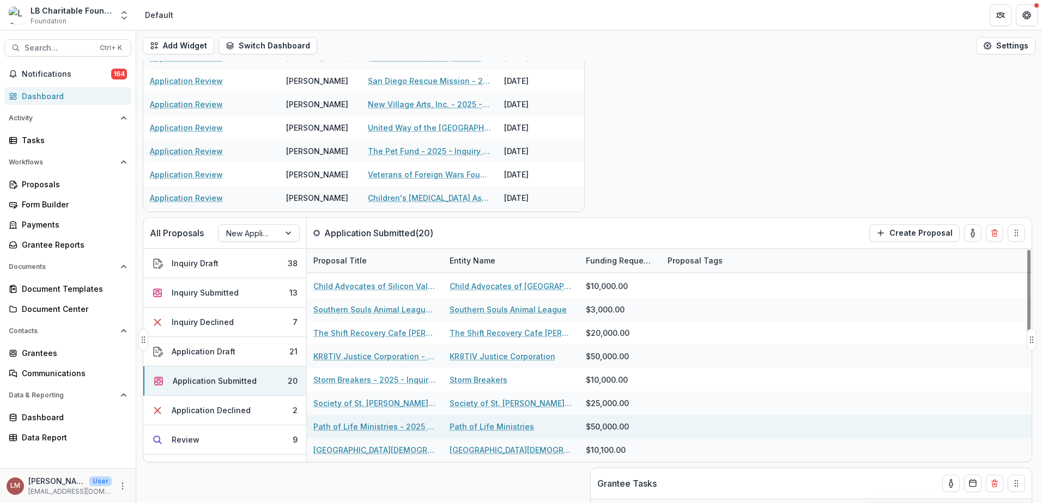
click at [358, 426] on link "Path of Life Ministries - 2025 - Grant Funding Request Requirements and Questio…" at bounding box center [374, 426] width 123 height 11
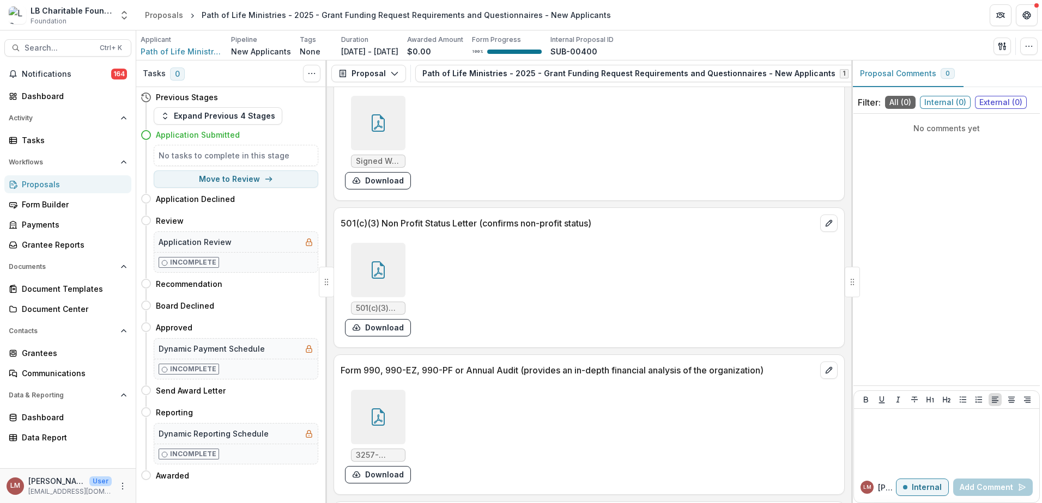
scroll to position [3224, 0]
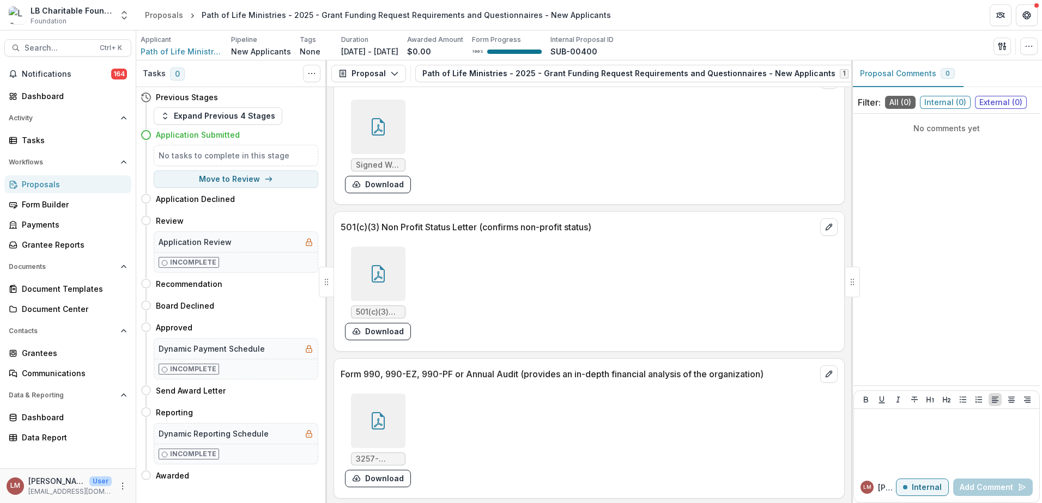
click at [368, 133] on div at bounding box center [378, 127] width 54 height 54
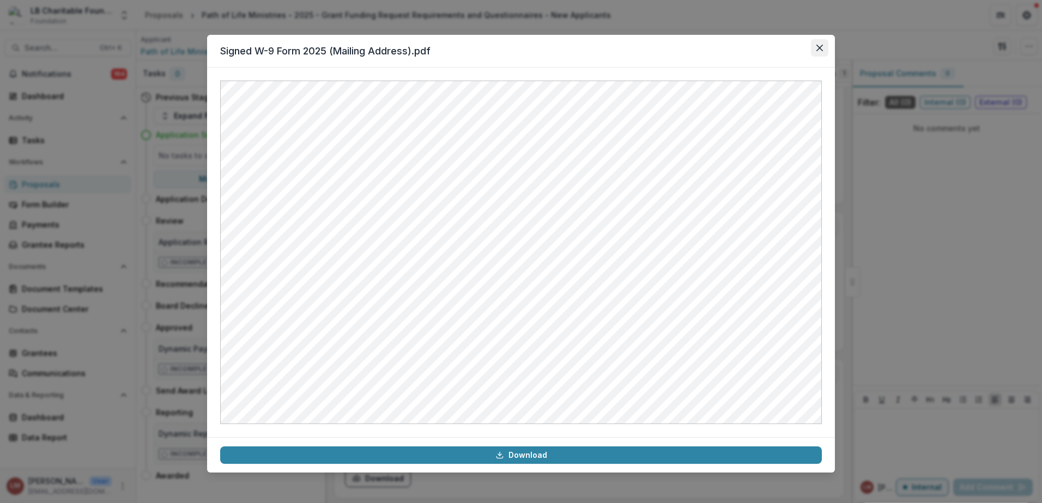
click at [818, 51] on icon "Close" at bounding box center [819, 48] width 7 height 7
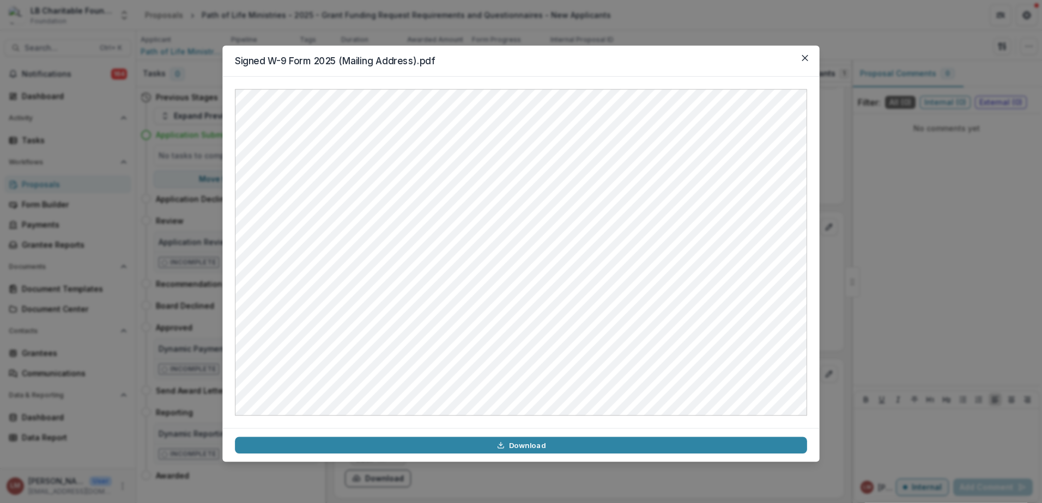
scroll to position [3223, 0]
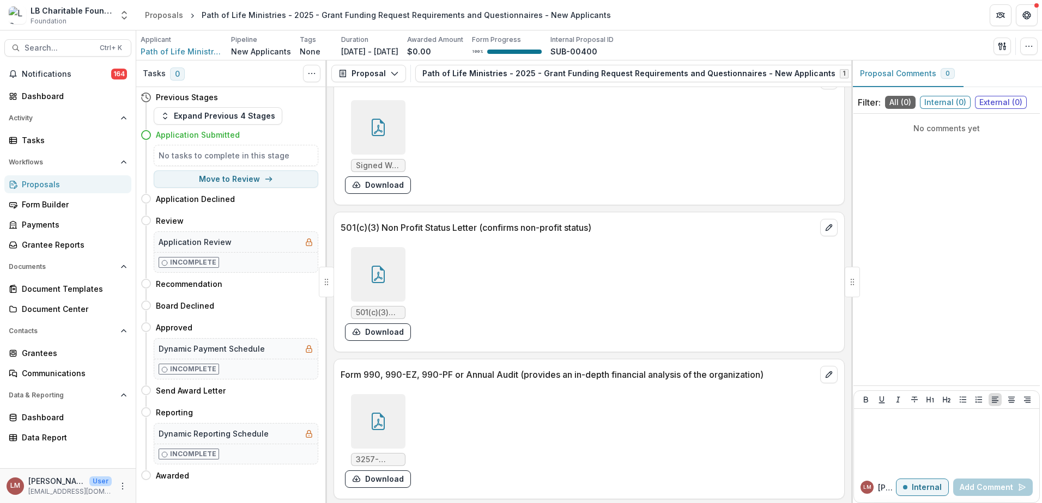
click at [370, 277] on div at bounding box center [378, 274] width 54 height 54
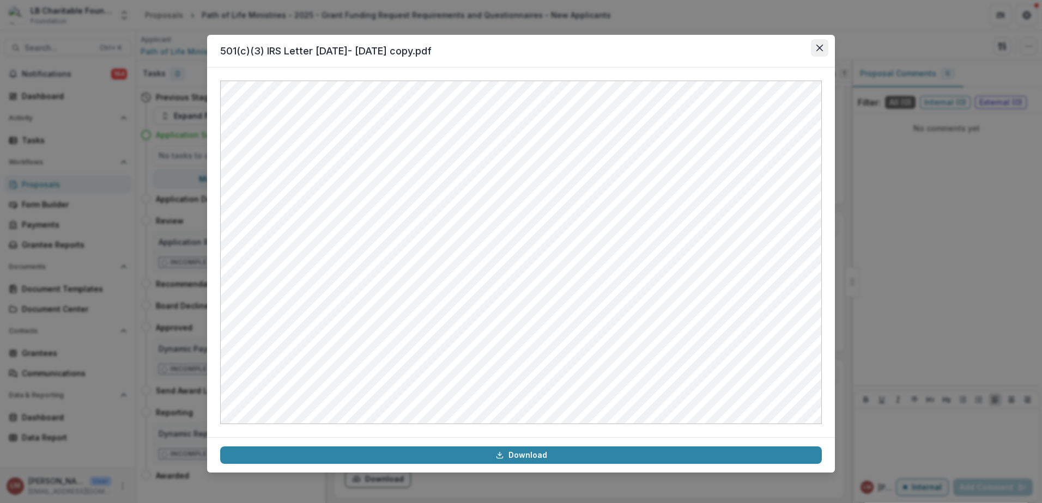
click at [820, 52] on button "Close" at bounding box center [819, 47] width 17 height 17
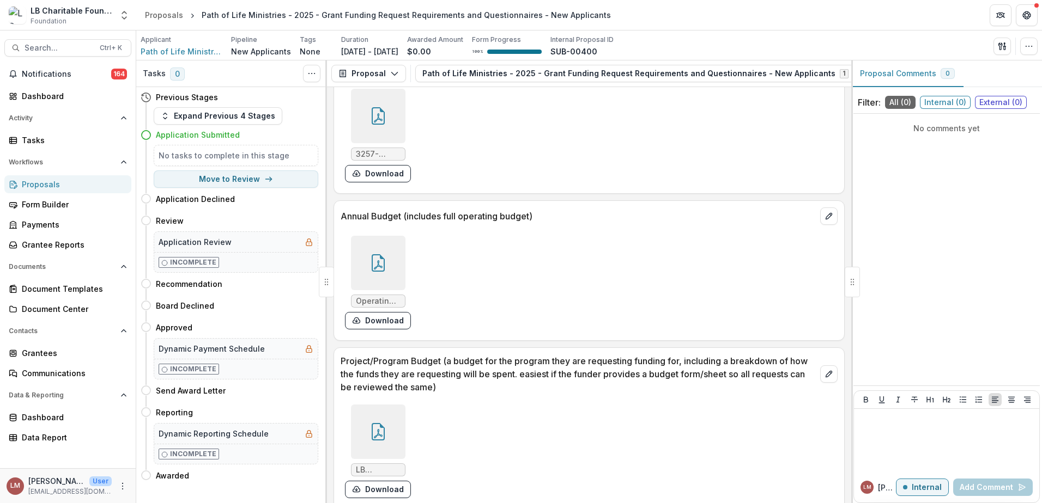
scroll to position [3530, 0]
click at [231, 180] on button "Move to Review" at bounding box center [236, 179] width 165 height 17
select select "******"
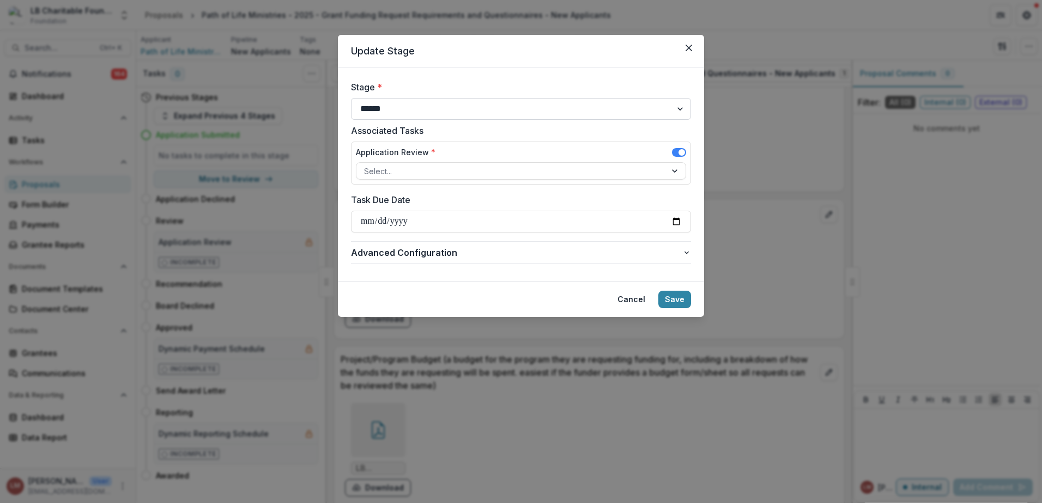
click at [682, 110] on select "**********" at bounding box center [521, 109] width 340 height 22
click at [668, 173] on div at bounding box center [676, 171] width 20 height 16
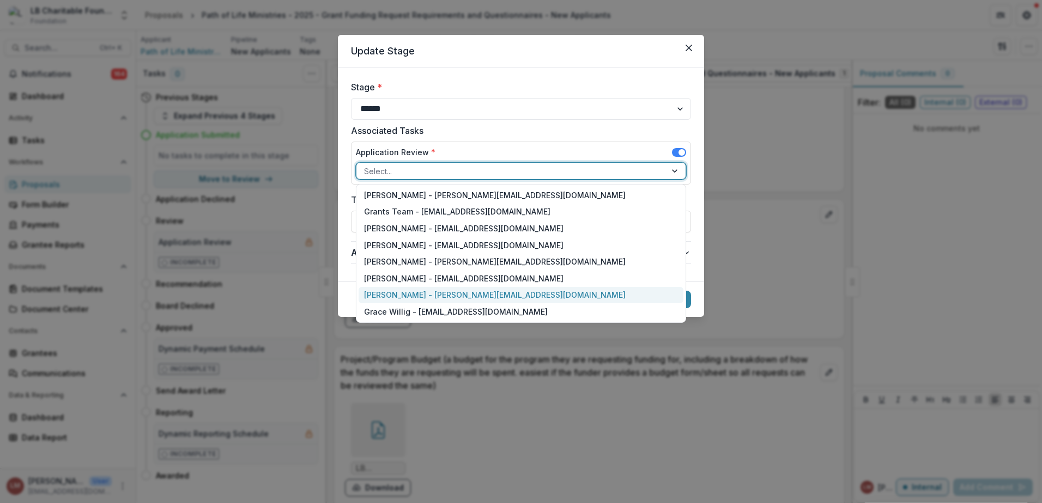
click at [433, 293] on div "[PERSON_NAME] - [PERSON_NAME][EMAIL_ADDRESS][DOMAIN_NAME]" at bounding box center [520, 295] width 325 height 17
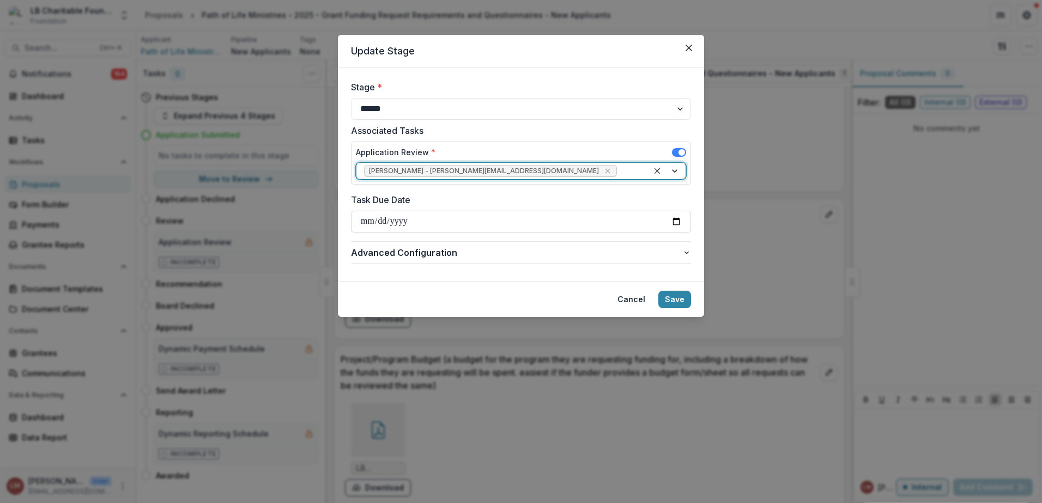
click at [676, 222] on input "Task Due Date" at bounding box center [521, 222] width 340 height 22
type input "**********"
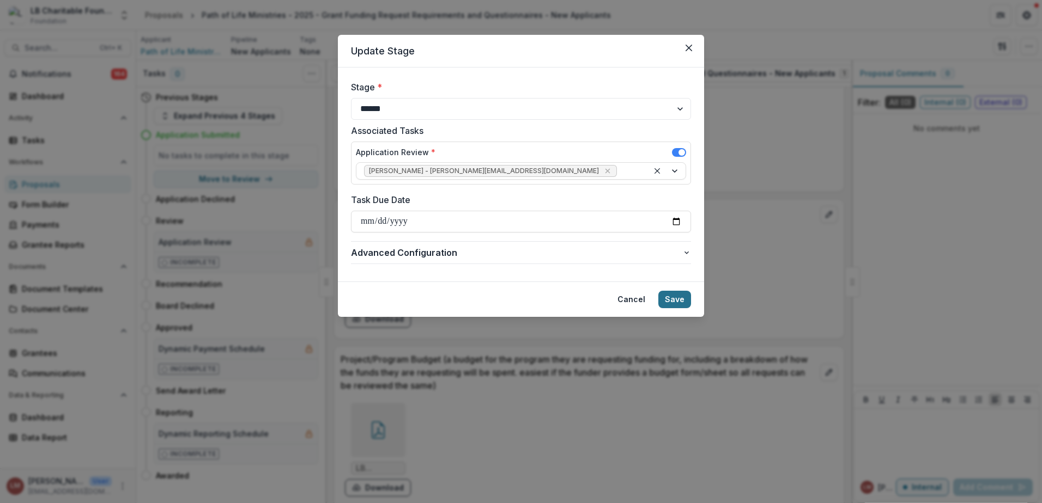
click at [677, 301] on button "Save" at bounding box center [674, 299] width 33 height 17
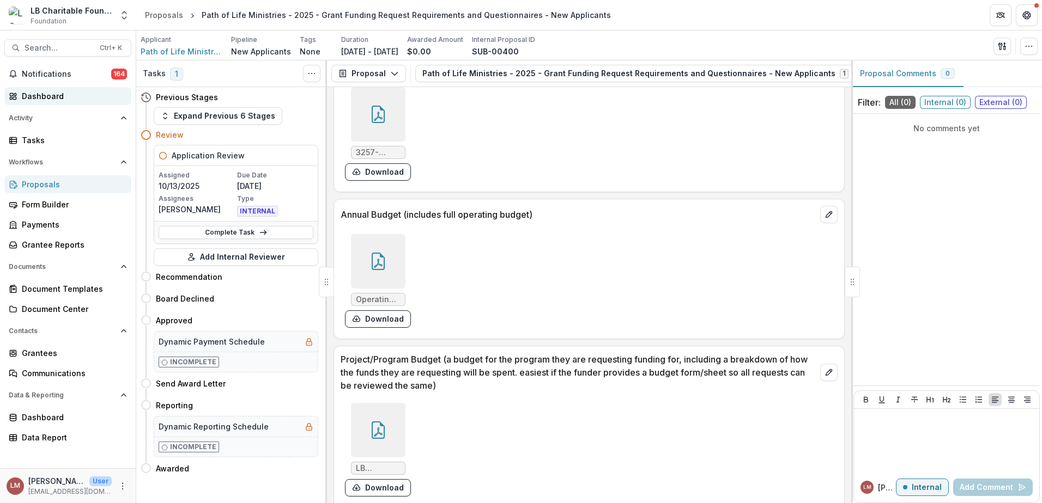
click at [40, 98] on div "Dashboard" at bounding box center [72, 95] width 101 height 11
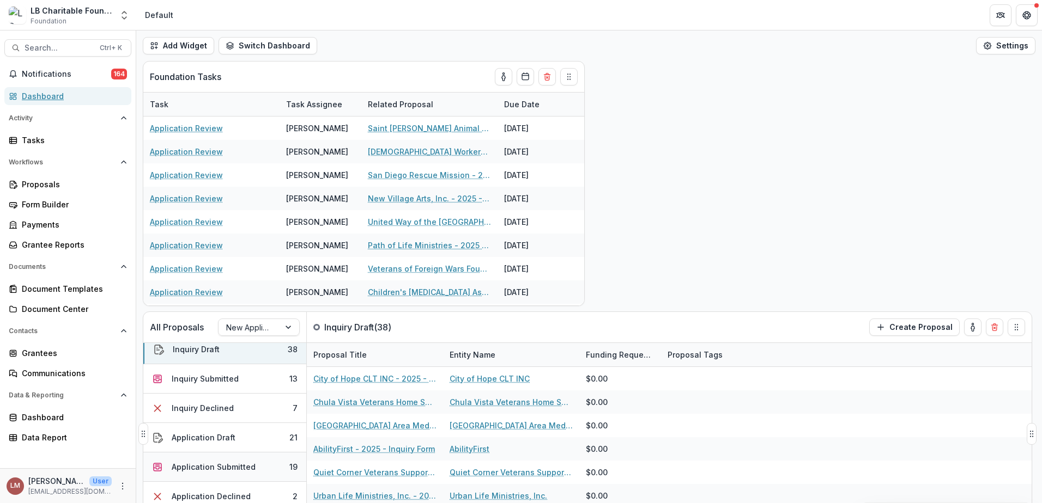
scroll to position [9, 0]
click at [219, 470] on div "Application Submitted" at bounding box center [214, 466] width 84 height 11
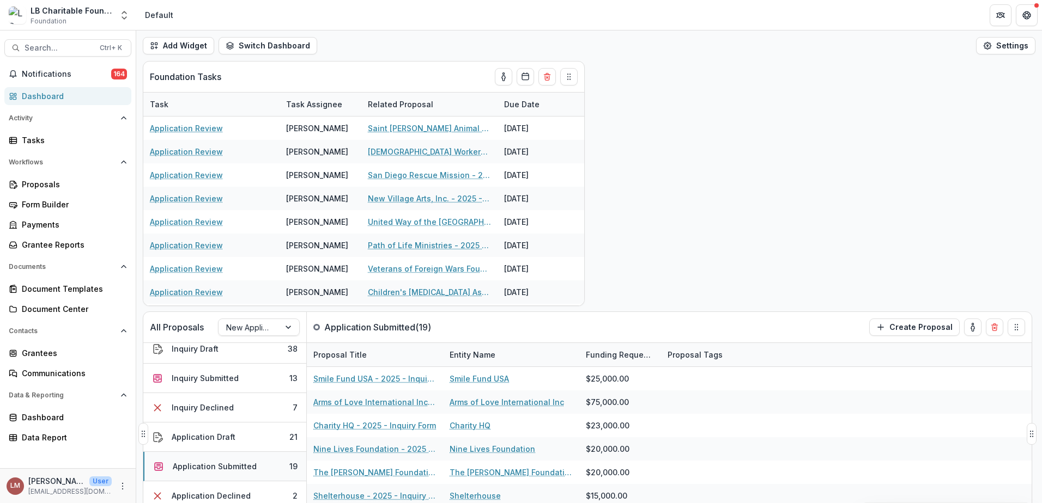
click at [251, 464] on div "Application Submitted" at bounding box center [215, 466] width 84 height 11
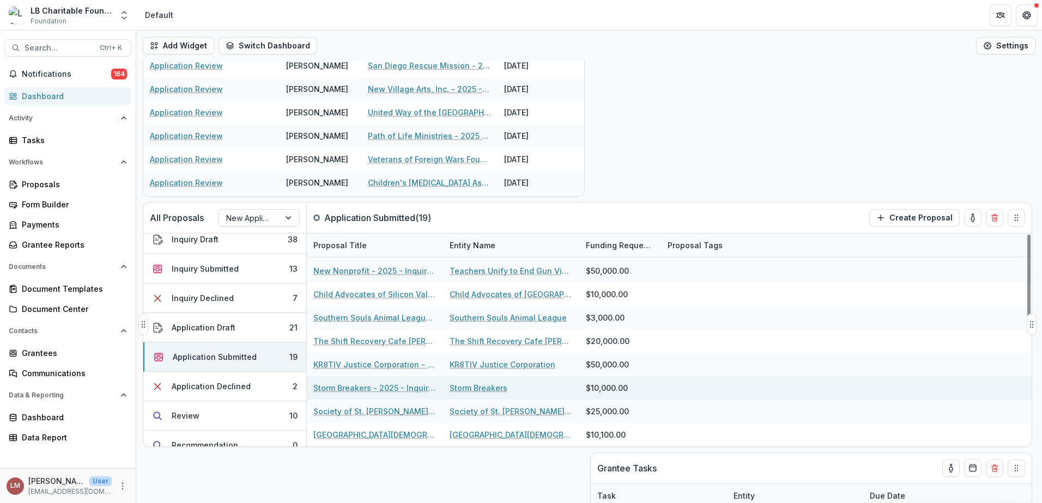
scroll to position [122, 0]
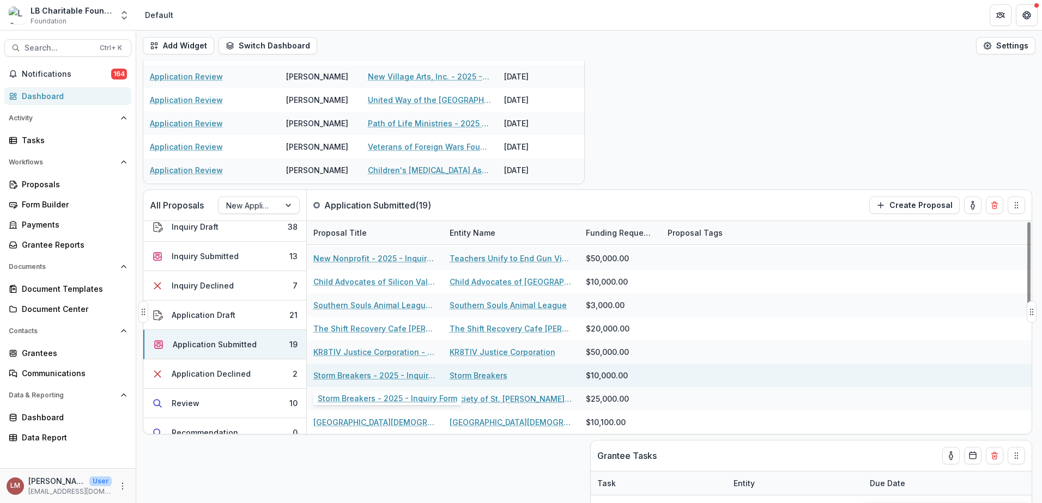
click at [355, 376] on link "Storm Breakers - 2025 - Inquiry Form" at bounding box center [374, 375] width 123 height 11
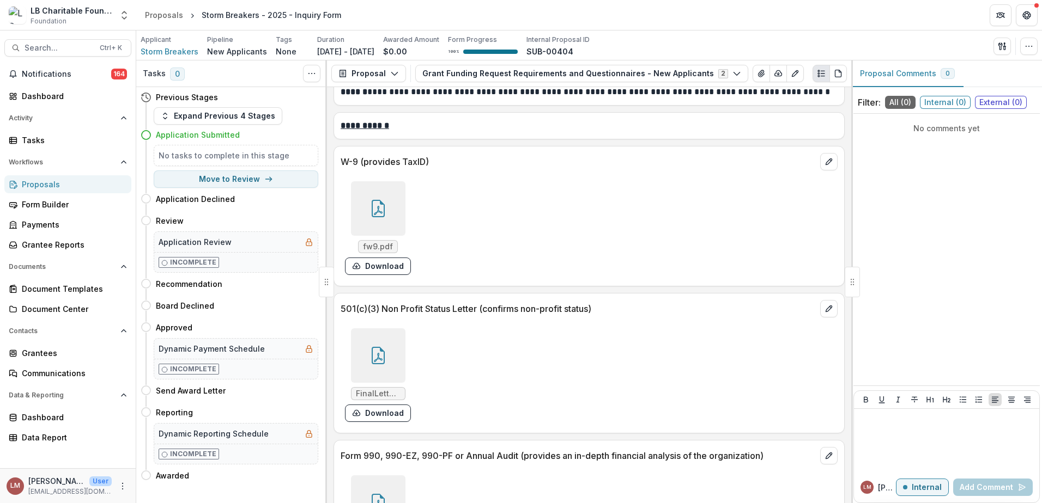
scroll to position [3731, 0]
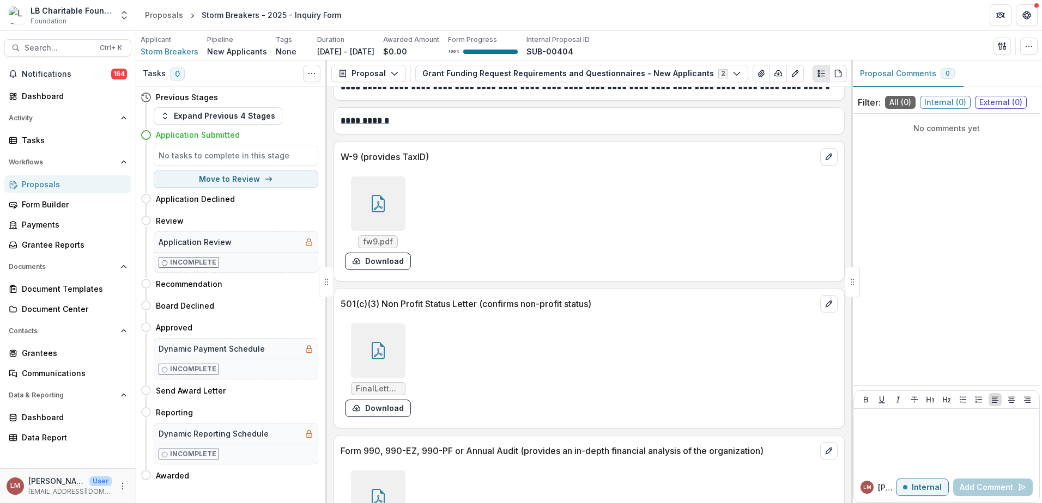
click at [388, 184] on div at bounding box center [378, 204] width 54 height 54
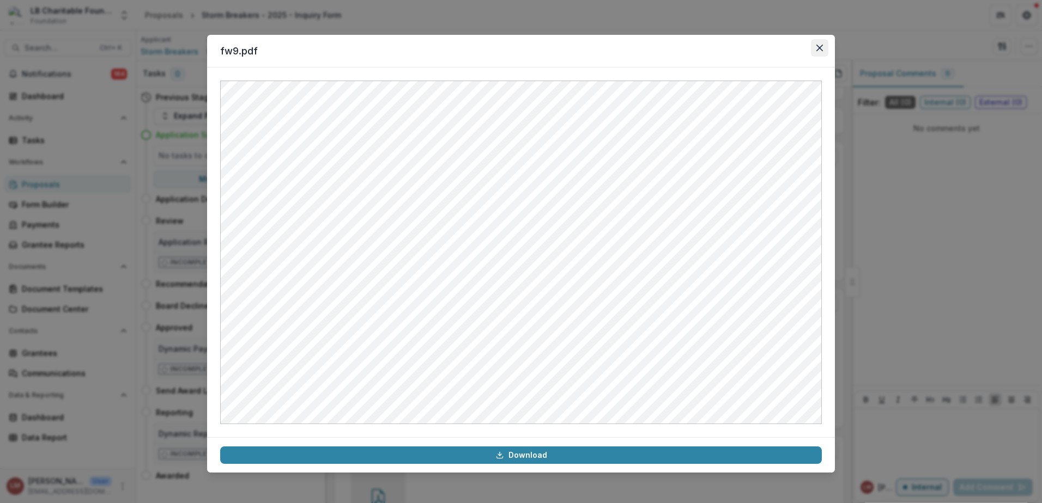
click at [822, 48] on icon "Close" at bounding box center [819, 48] width 7 height 7
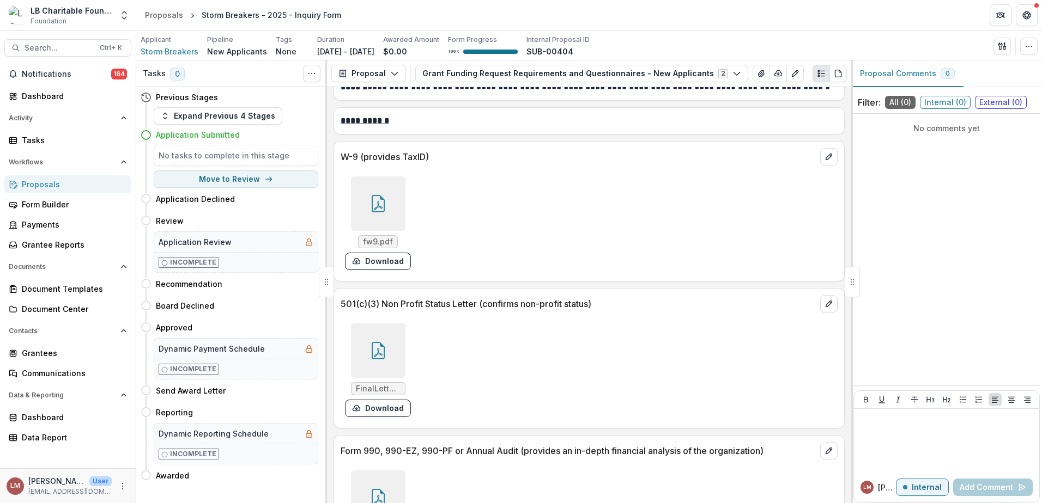
click at [375, 342] on icon at bounding box center [377, 350] width 17 height 17
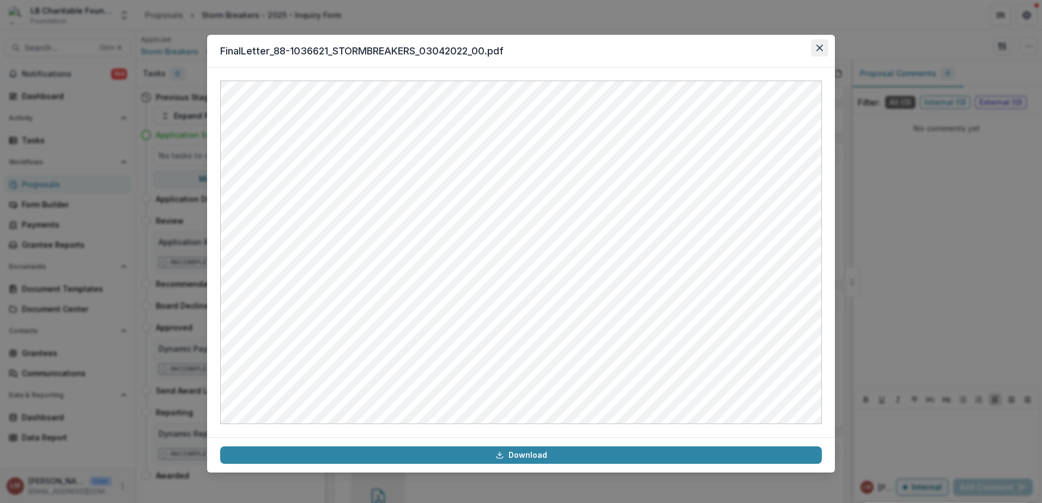
click at [822, 48] on icon "Close" at bounding box center [819, 48] width 7 height 7
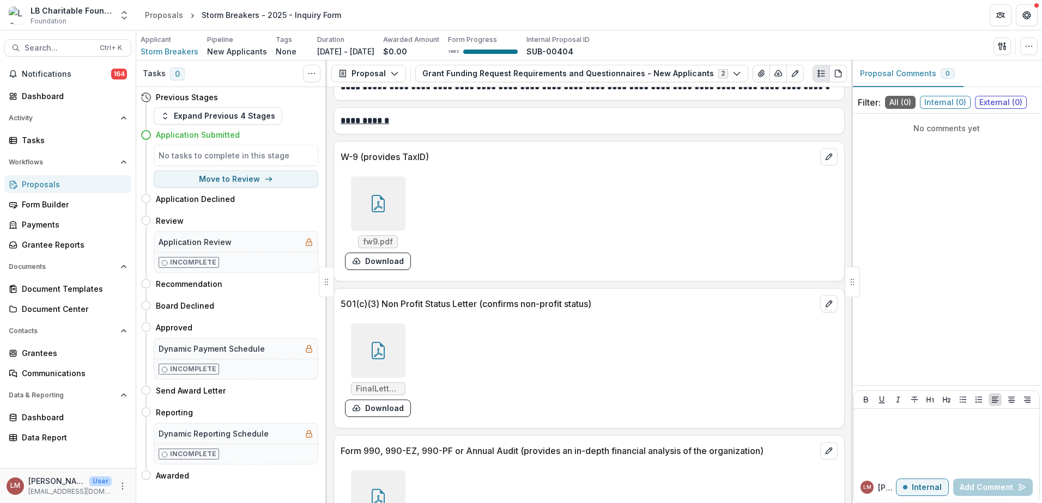
click at [372, 489] on icon at bounding box center [378, 497] width 13 height 17
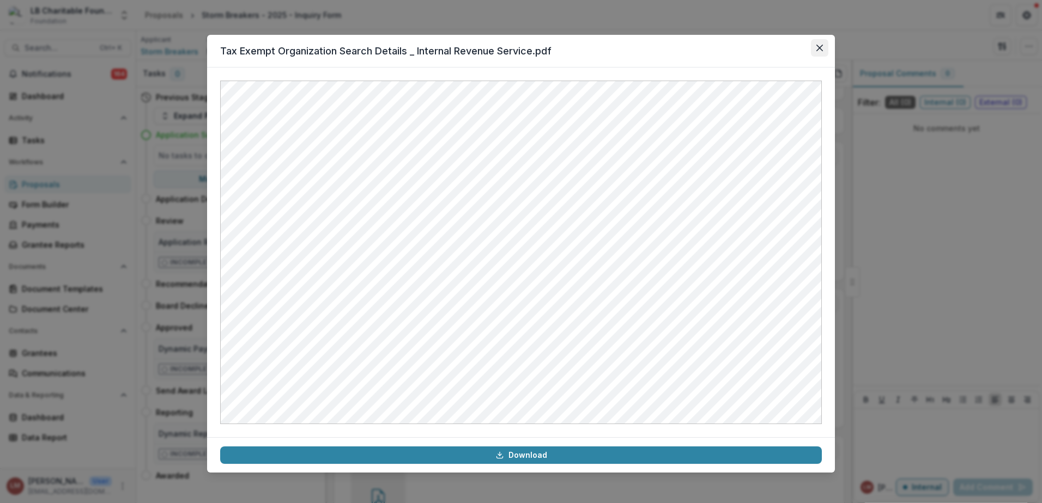
click at [822, 43] on button "Close" at bounding box center [819, 47] width 17 height 17
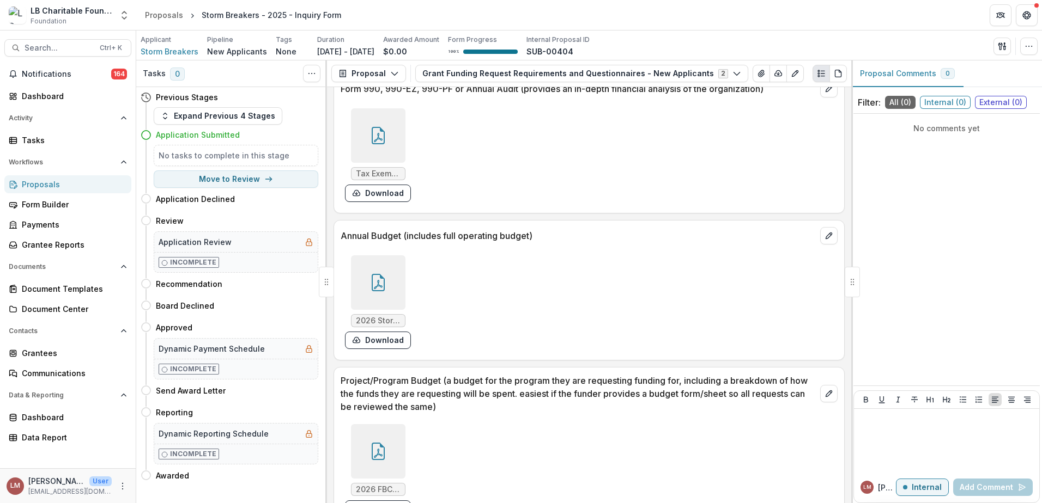
scroll to position [4099, 0]
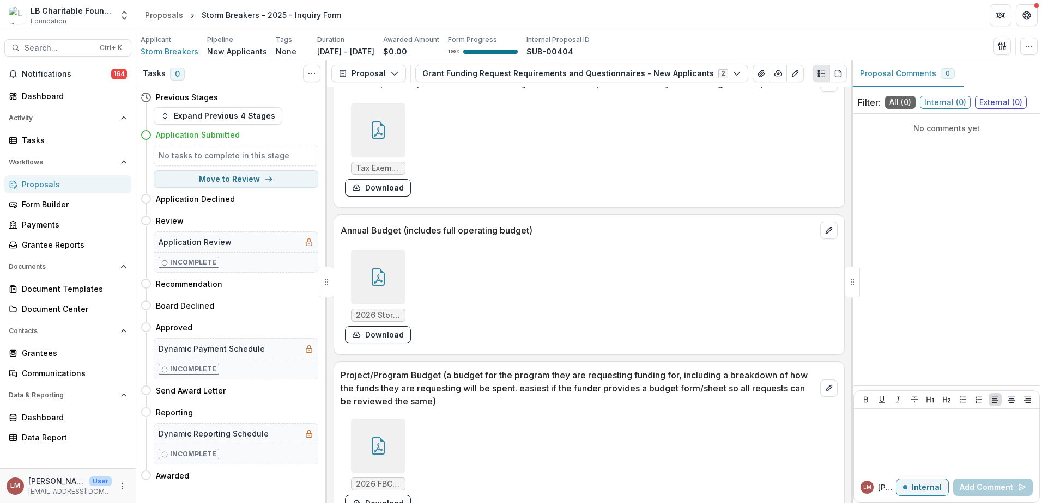
click at [372, 250] on div at bounding box center [378, 277] width 54 height 54
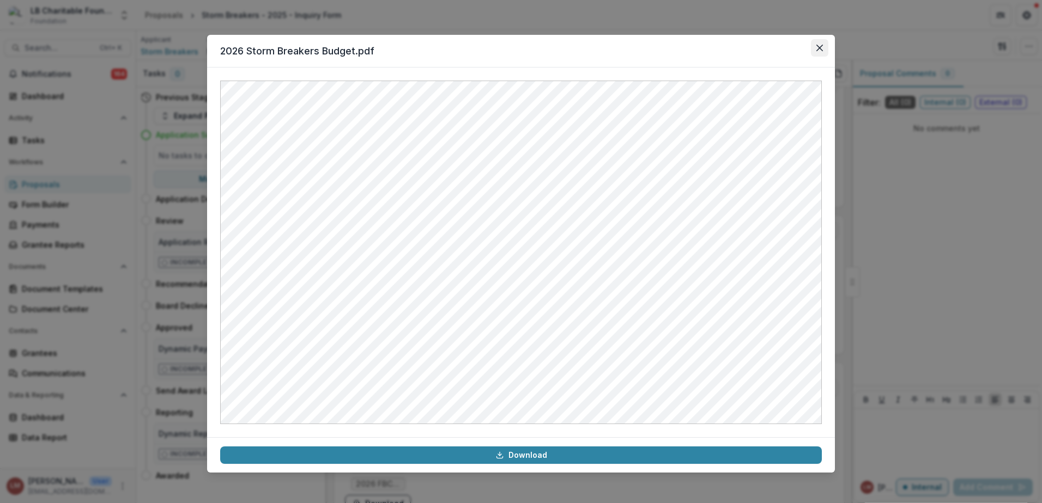
click at [819, 52] on button "Close" at bounding box center [819, 47] width 17 height 17
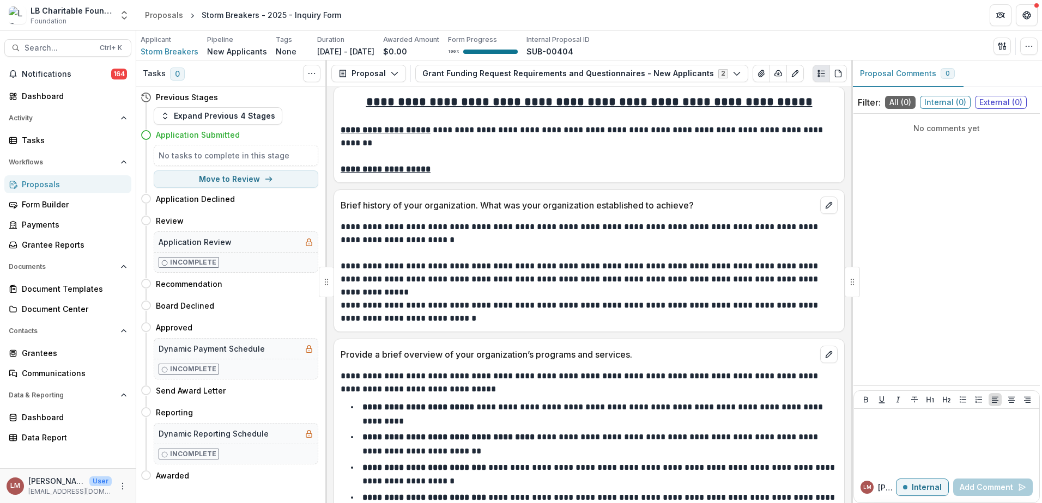
scroll to position [0, 0]
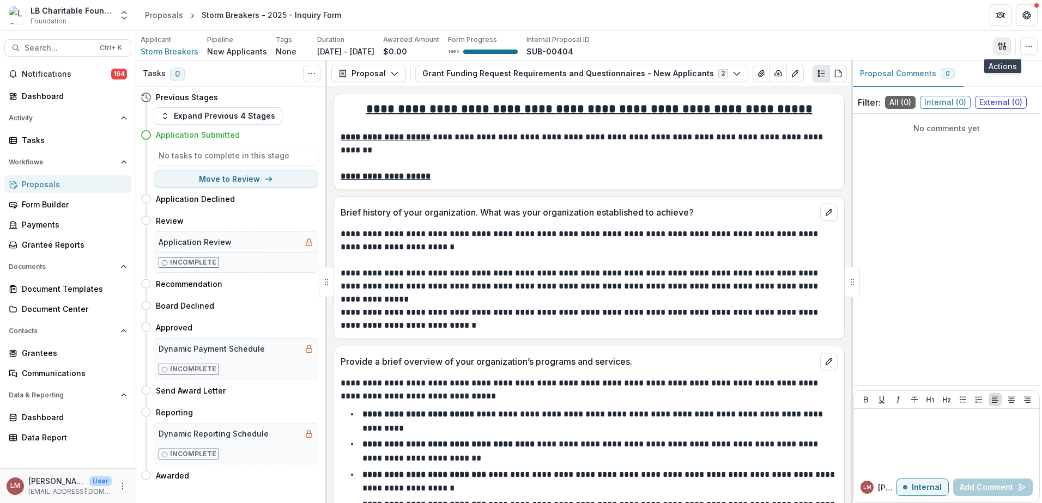
click at [1002, 46] on icon "button" at bounding box center [1002, 46] width 9 height 9
click at [926, 72] on button "Send Email" at bounding box center [949, 71] width 117 height 18
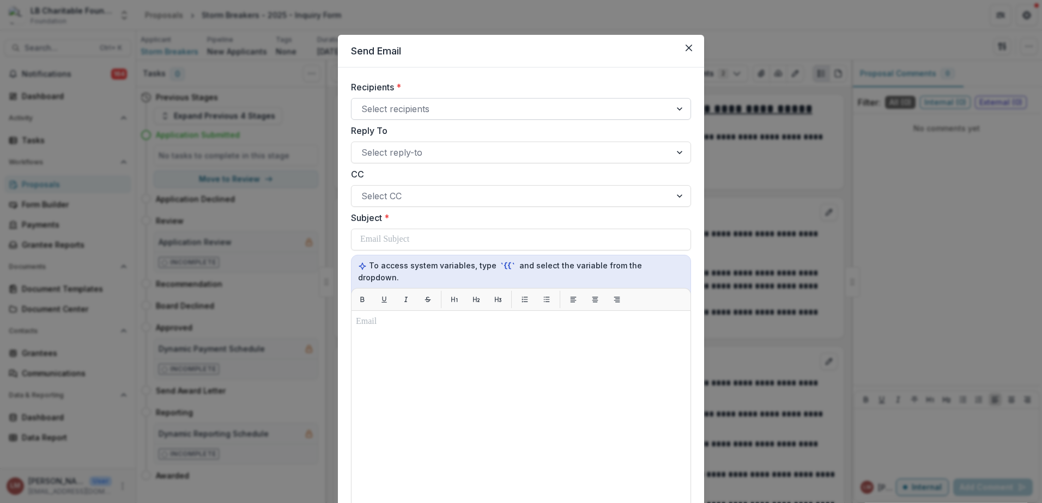
click at [677, 108] on div at bounding box center [681, 109] width 20 height 21
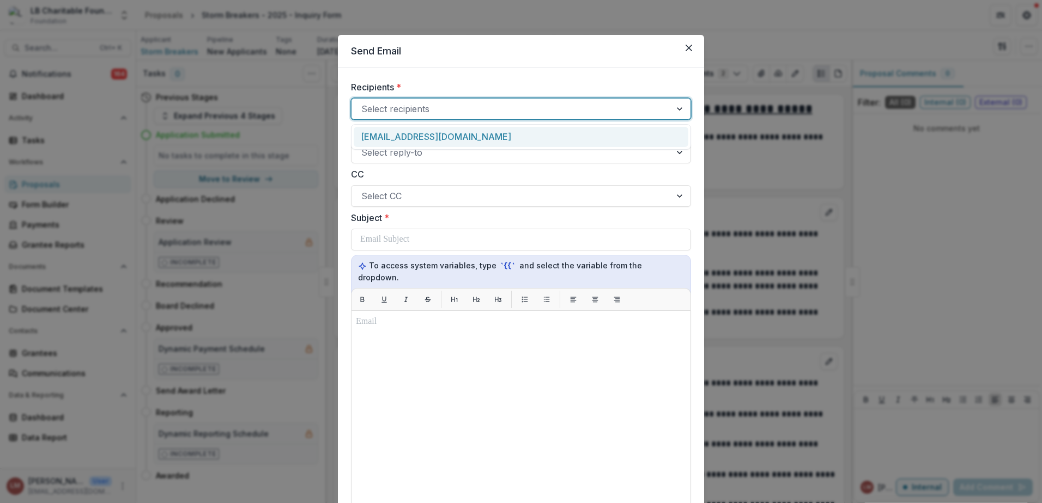
click at [422, 132] on div "[EMAIL_ADDRESS][DOMAIN_NAME]" at bounding box center [521, 137] width 335 height 20
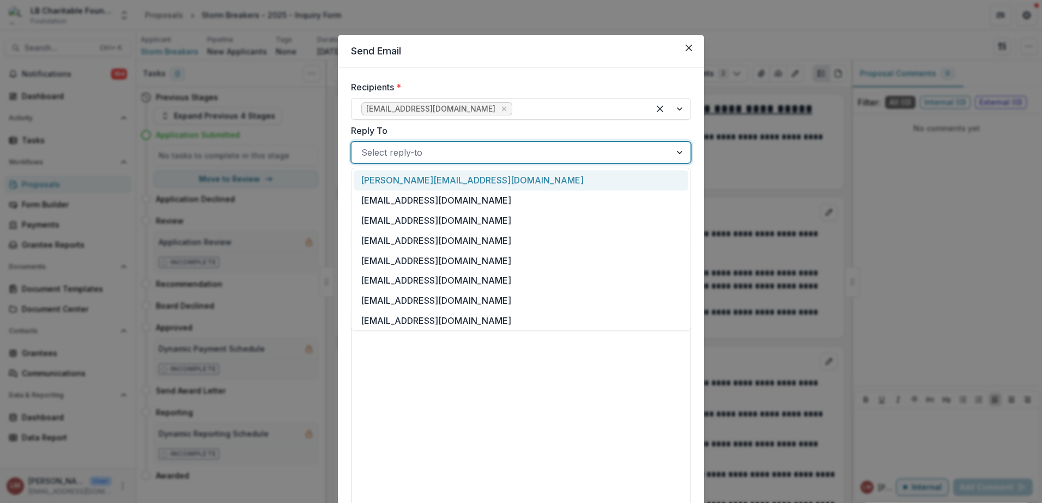
click at [676, 154] on div at bounding box center [681, 152] width 20 height 21
click at [407, 200] on div "[EMAIL_ADDRESS][DOMAIN_NAME]" at bounding box center [521, 201] width 335 height 20
click at [680, 157] on div at bounding box center [669, 152] width 41 height 21
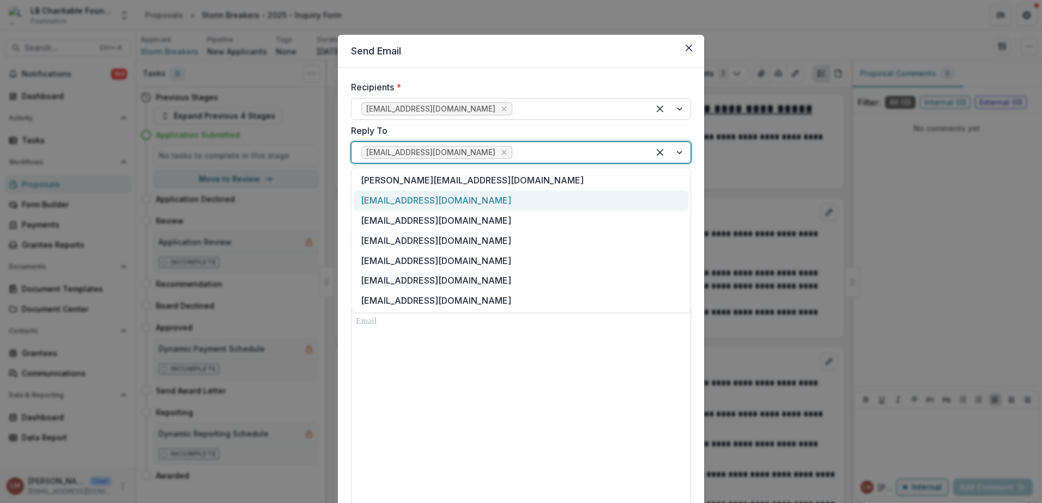
click at [423, 204] on div "[EMAIL_ADDRESS][DOMAIN_NAME]" at bounding box center [521, 201] width 335 height 20
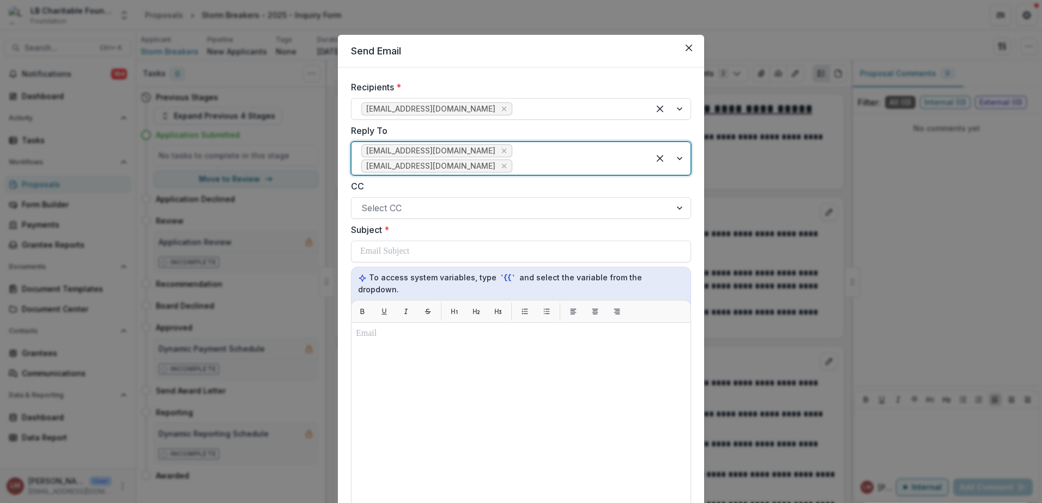
click at [674, 160] on div at bounding box center [669, 158] width 41 height 33
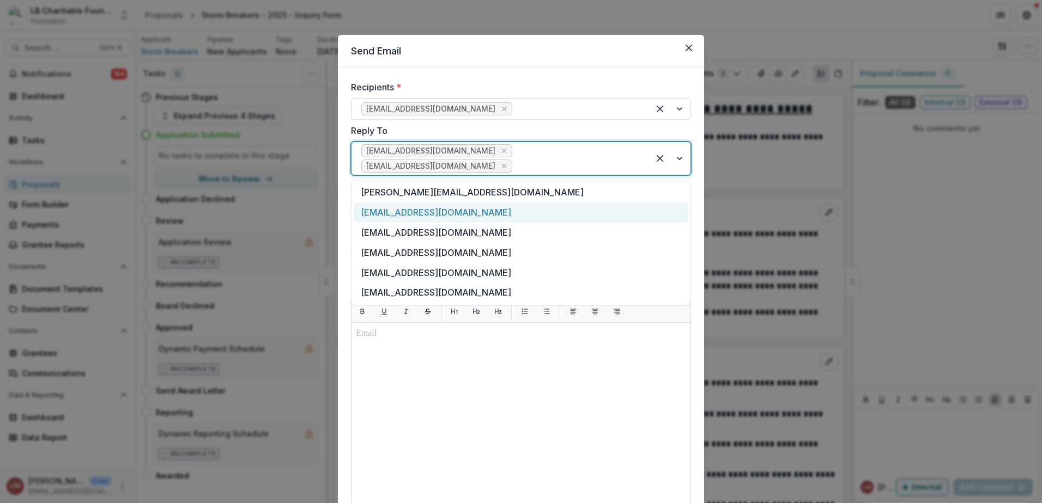
click at [416, 218] on div "[EMAIL_ADDRESS][DOMAIN_NAME]" at bounding box center [521, 213] width 335 height 20
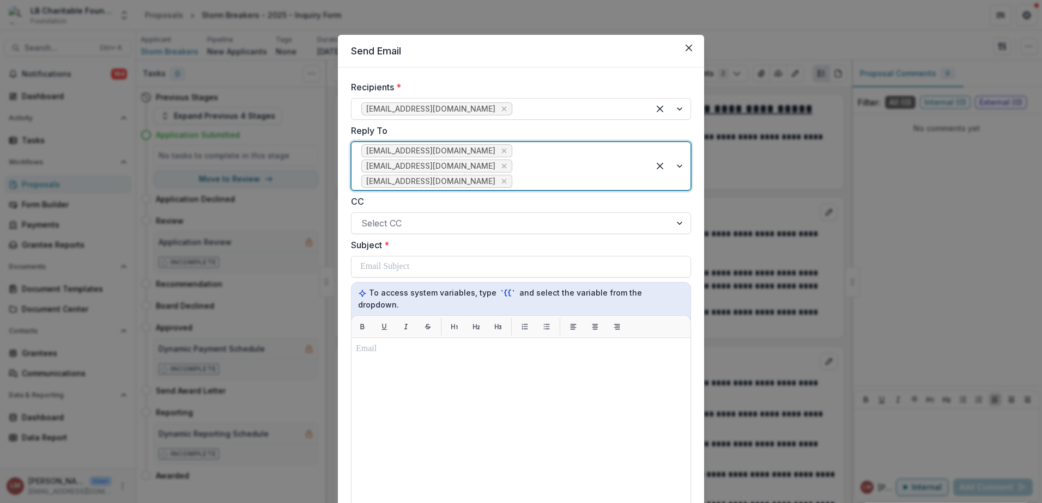
click at [676, 166] on div at bounding box center [669, 166] width 41 height 48
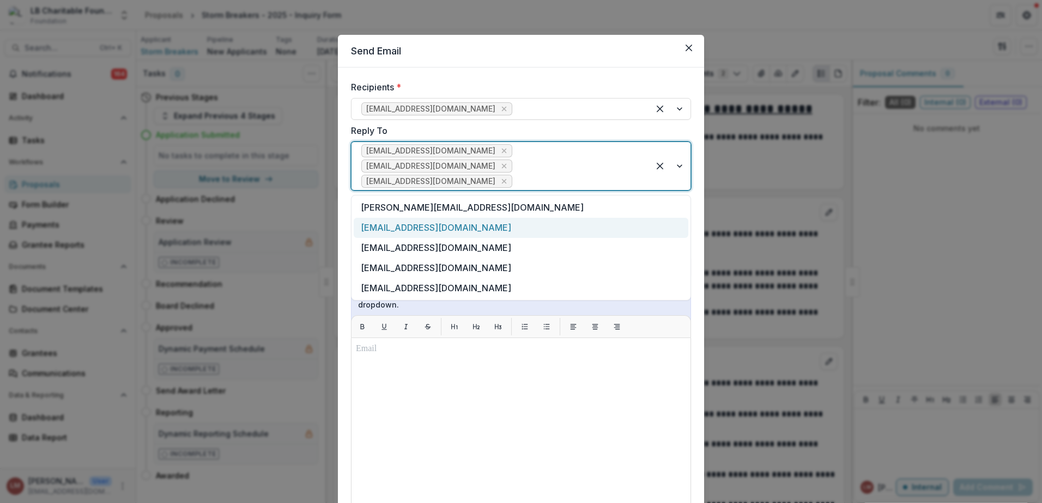
click at [398, 227] on div "[EMAIL_ADDRESS][DOMAIN_NAME]" at bounding box center [521, 228] width 335 height 20
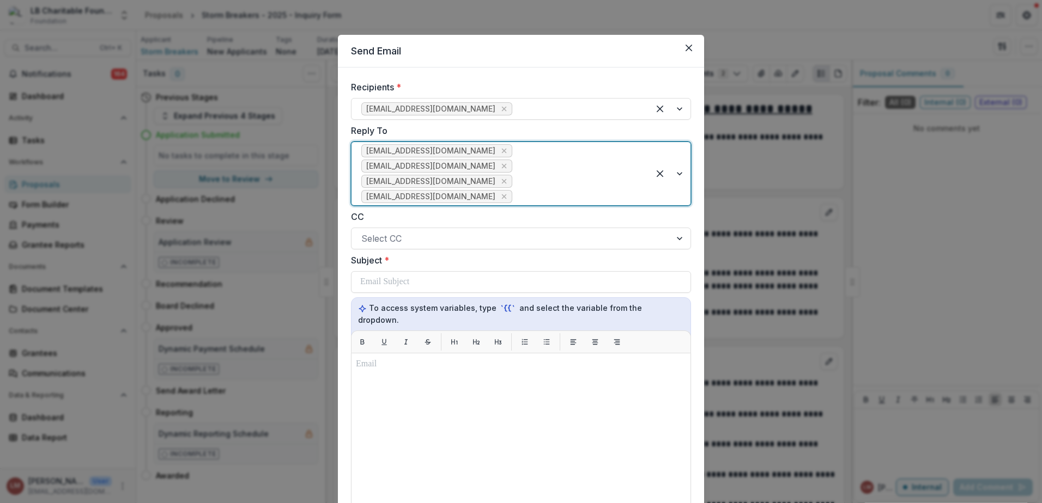
click at [674, 173] on div at bounding box center [669, 173] width 41 height 63
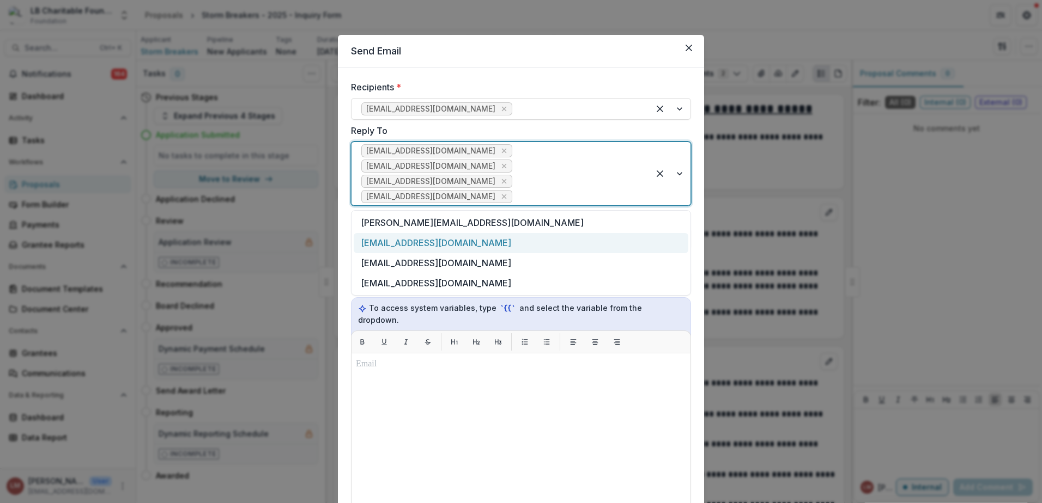
drag, startPoint x: 411, startPoint y: 246, endPoint x: 430, endPoint y: 242, distance: 19.4
click at [418, 245] on div "[EMAIL_ADDRESS][DOMAIN_NAME]" at bounding box center [521, 243] width 335 height 20
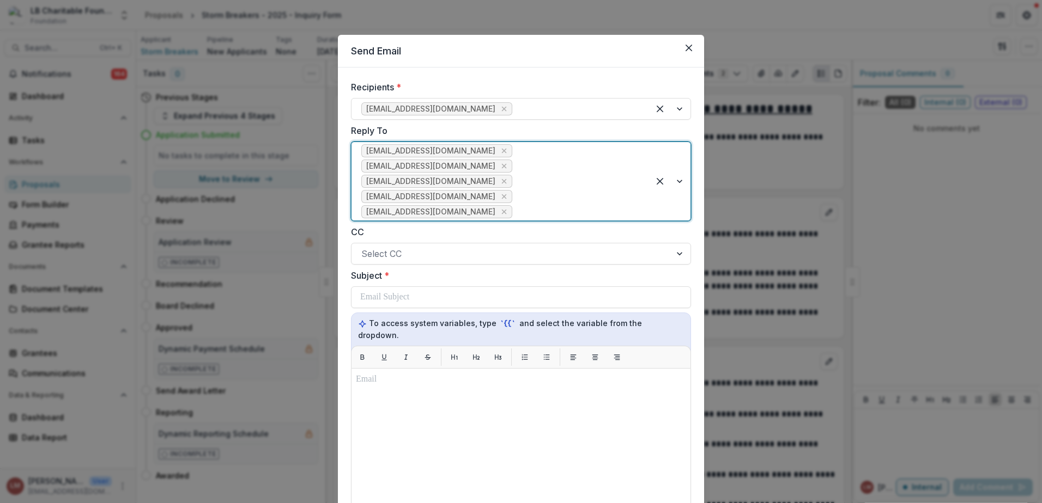
click at [673, 183] on div at bounding box center [669, 181] width 41 height 78
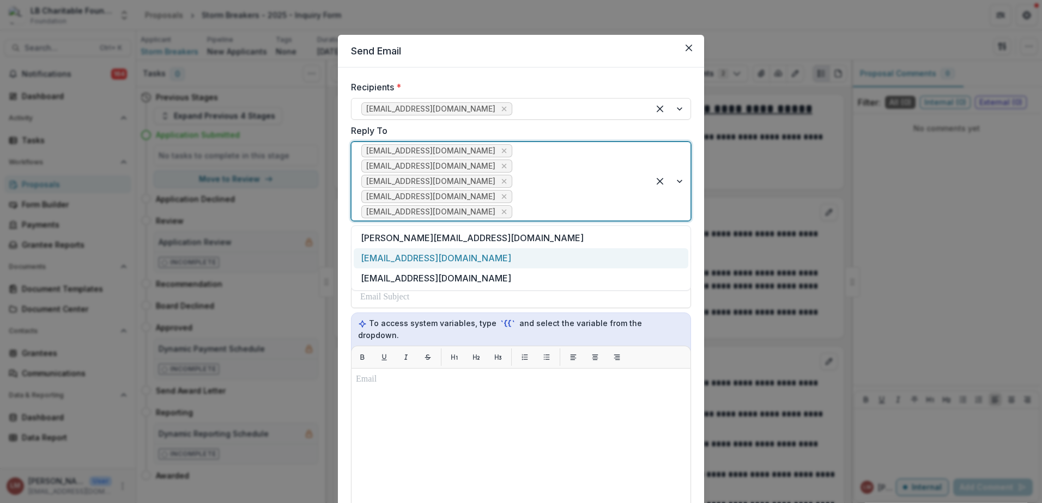
click at [427, 259] on div "[EMAIL_ADDRESS][DOMAIN_NAME]" at bounding box center [521, 258] width 335 height 20
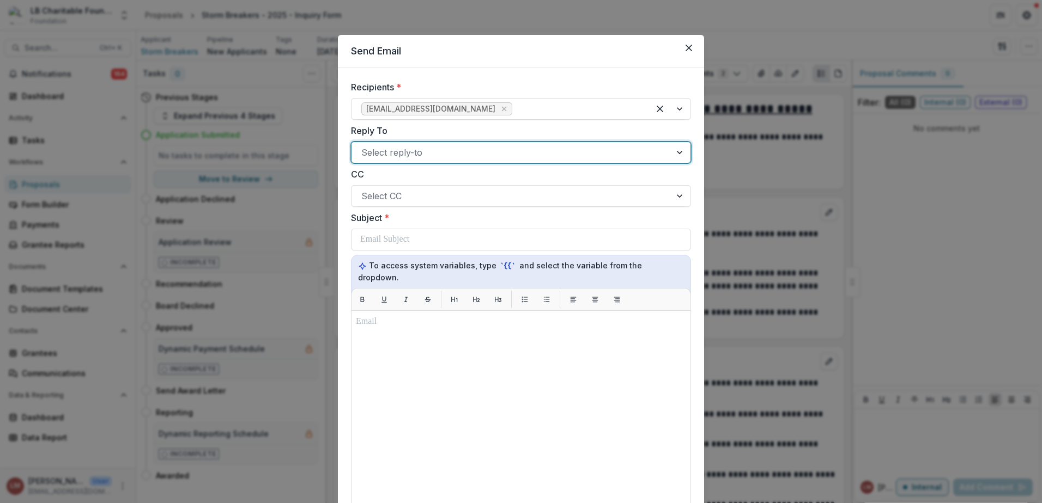
click at [678, 153] on div at bounding box center [681, 152] width 20 height 21
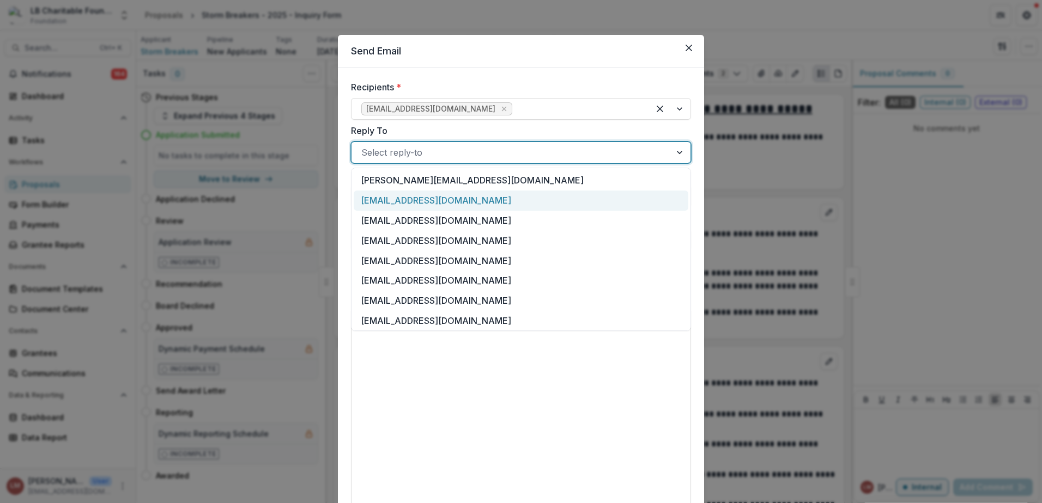
click at [416, 199] on div "[EMAIL_ADDRESS][DOMAIN_NAME]" at bounding box center [521, 201] width 335 height 20
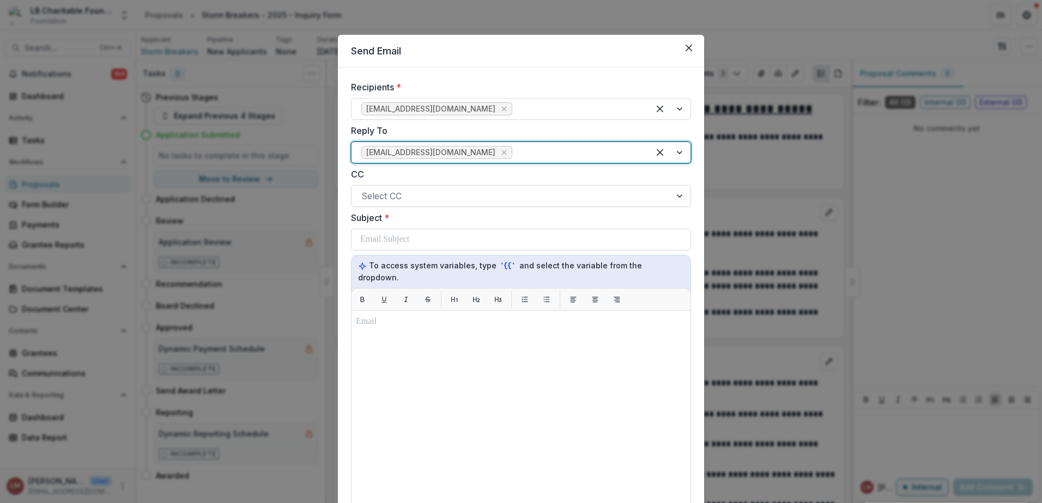
click at [678, 197] on div at bounding box center [681, 196] width 20 height 21
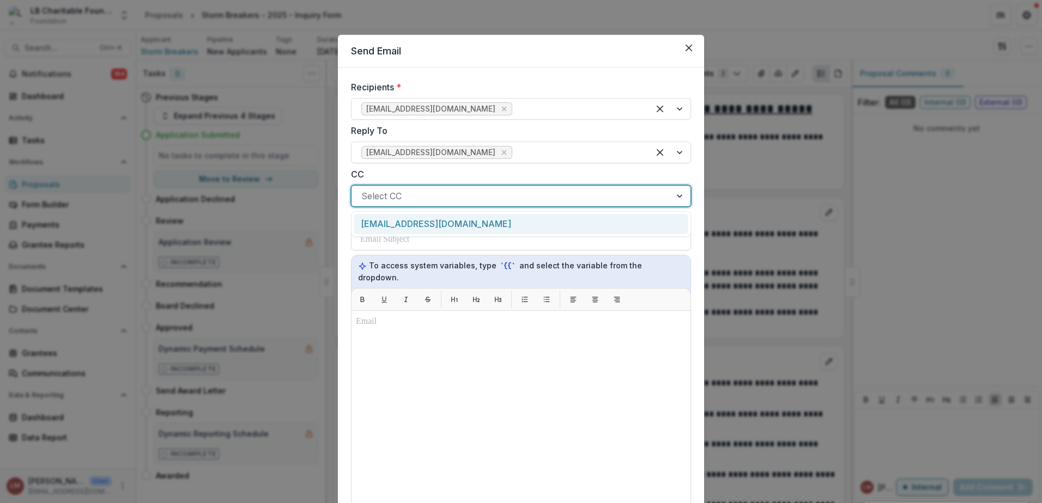
click at [424, 223] on div "[EMAIL_ADDRESS][DOMAIN_NAME]" at bounding box center [521, 224] width 335 height 20
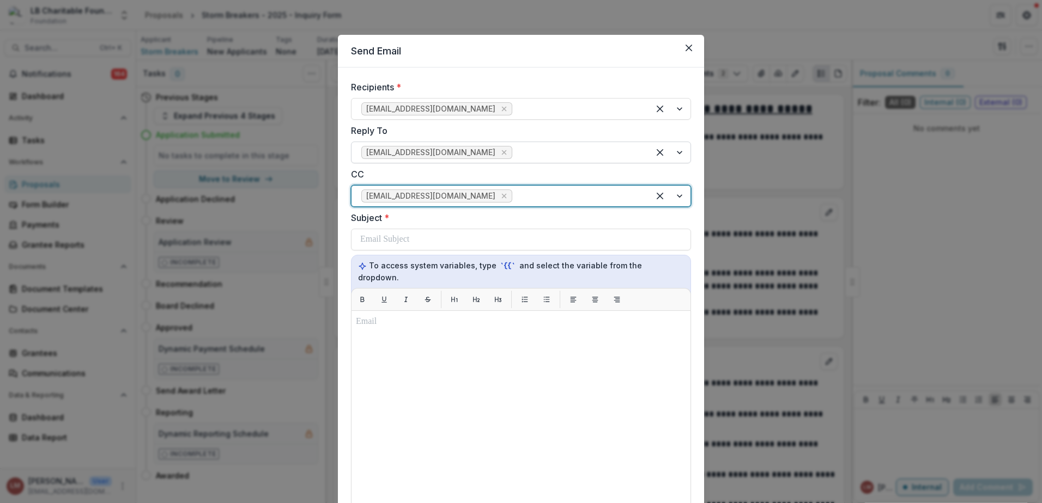
click at [534, 151] on div at bounding box center [576, 152] width 125 height 15
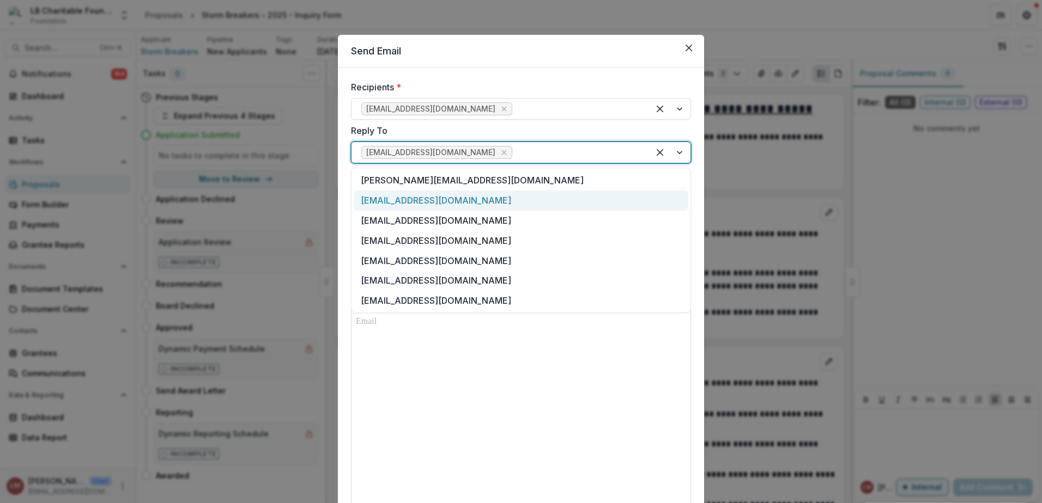
click at [397, 199] on div "[EMAIL_ADDRESS][DOMAIN_NAME]" at bounding box center [521, 201] width 335 height 20
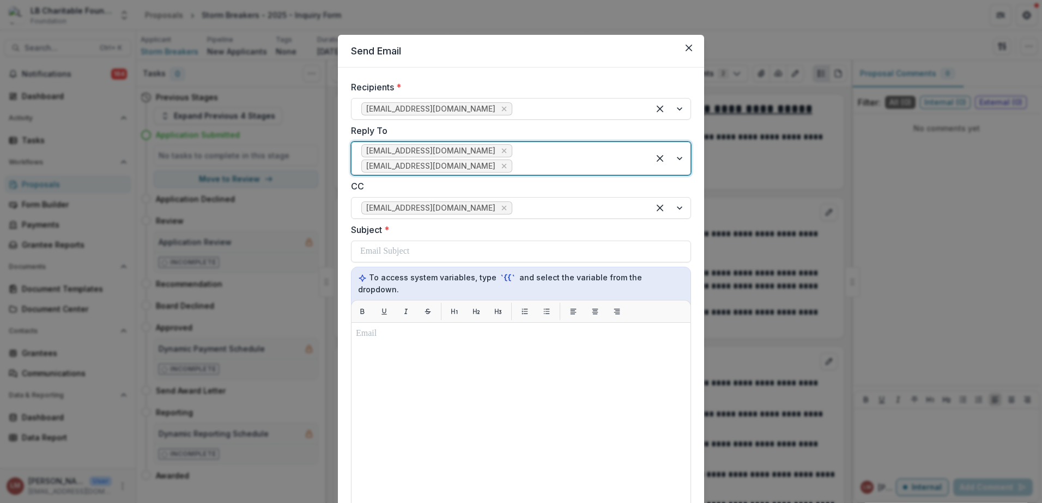
click at [554, 161] on div at bounding box center [576, 166] width 125 height 15
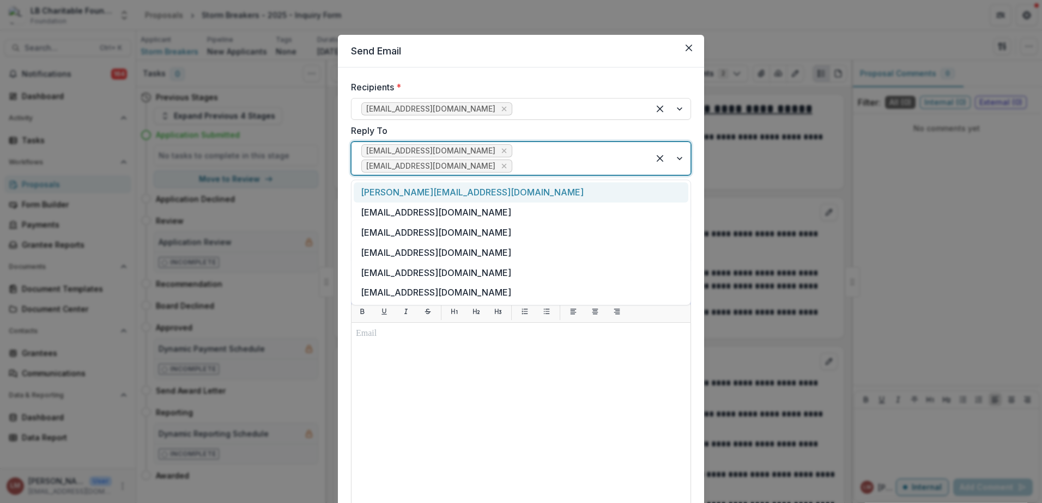
click at [408, 193] on div "[PERSON_NAME][EMAIL_ADDRESS][DOMAIN_NAME]" at bounding box center [521, 193] width 335 height 20
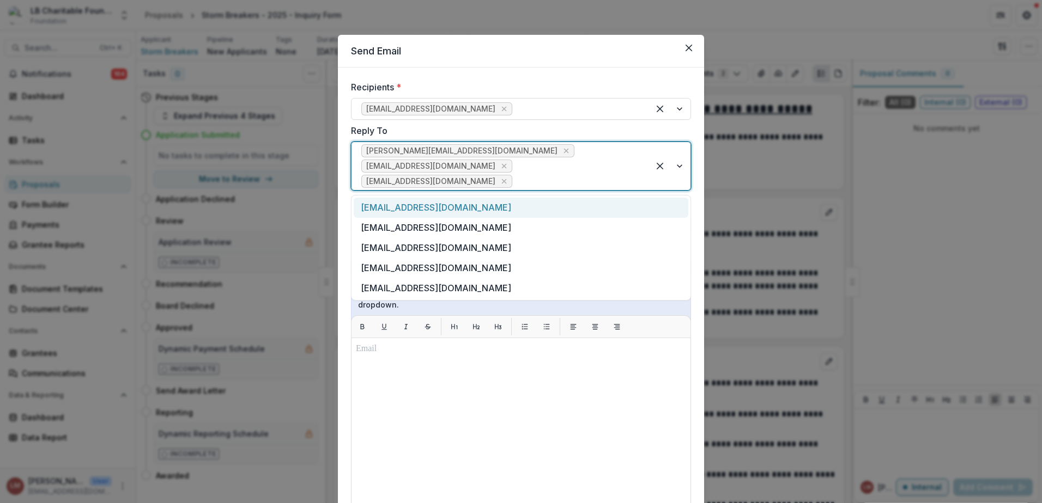
click at [542, 174] on div at bounding box center [576, 181] width 125 height 15
click at [417, 208] on div "[EMAIL_ADDRESS][DOMAIN_NAME]" at bounding box center [521, 208] width 335 height 20
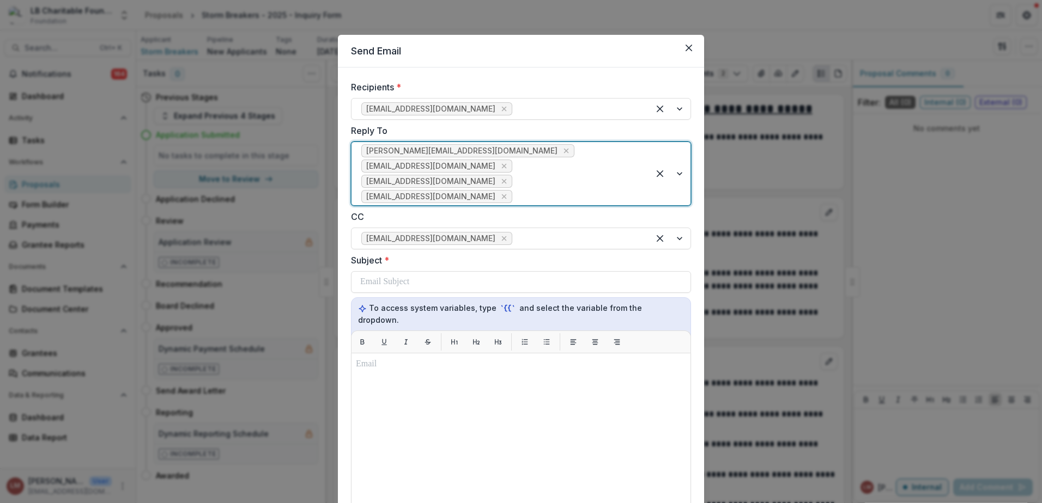
click at [549, 188] on div "[PERSON_NAME][EMAIL_ADDRESS][DOMAIN_NAME] [EMAIL_ADDRESS][DOMAIN_NAME] [EMAIL_A…" at bounding box center [499, 173] width 297 height 63
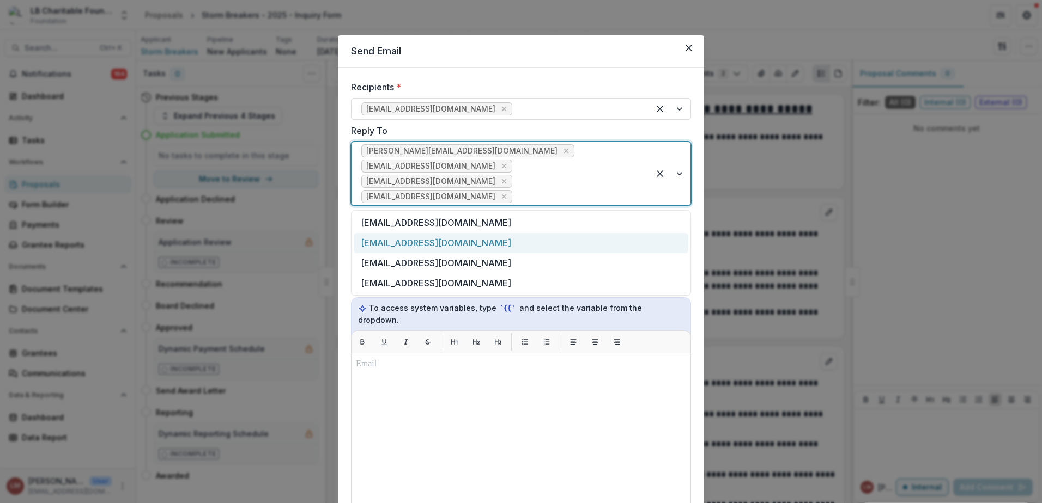
click at [415, 242] on div "[EMAIL_ADDRESS][DOMAIN_NAME]" at bounding box center [521, 243] width 335 height 20
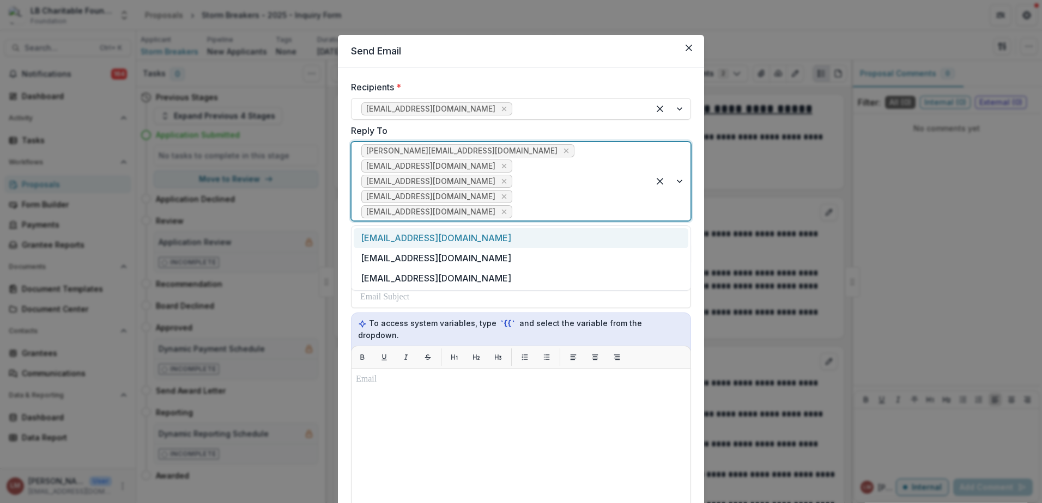
click at [536, 202] on div "[PERSON_NAME][EMAIL_ADDRESS][DOMAIN_NAME] [EMAIL_ADDRESS][DOMAIN_NAME] [EMAIL_A…" at bounding box center [499, 181] width 297 height 78
click at [410, 244] on div "[EMAIL_ADDRESS][DOMAIN_NAME]" at bounding box center [521, 238] width 335 height 20
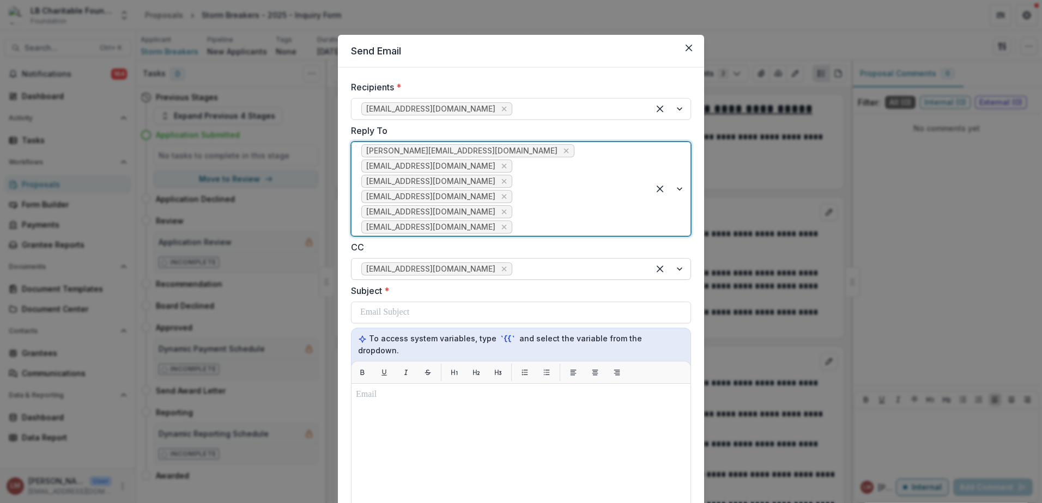
click at [514, 268] on div at bounding box center [576, 269] width 125 height 15
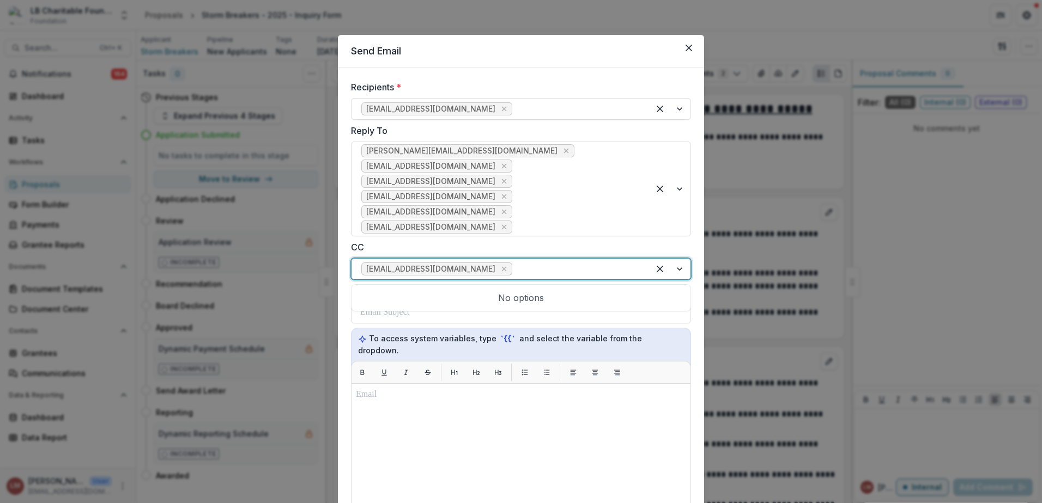
type input "*"
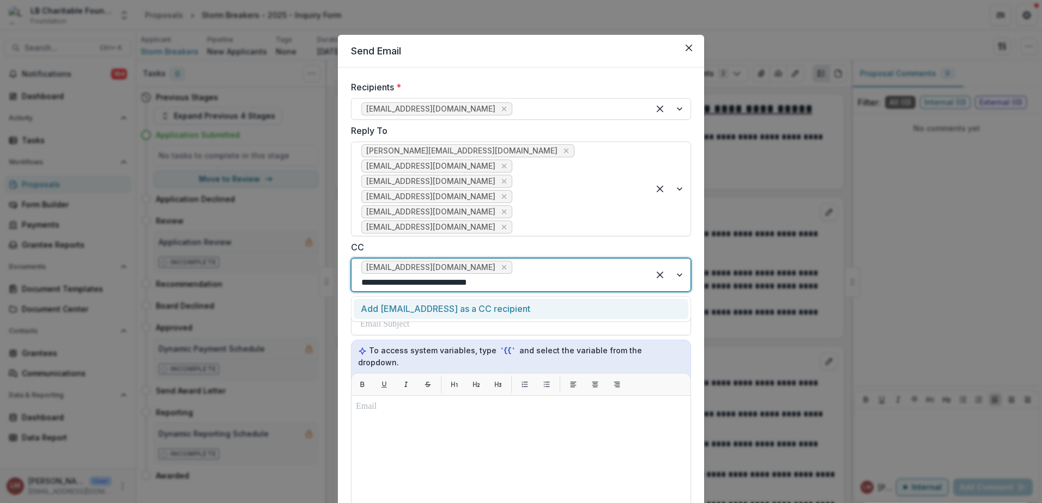
type input "**********"
click at [540, 299] on div "Add [EMAIL_ADDRESS][DOMAIN_NAME] as a CC recipient" at bounding box center [521, 309] width 335 height 20
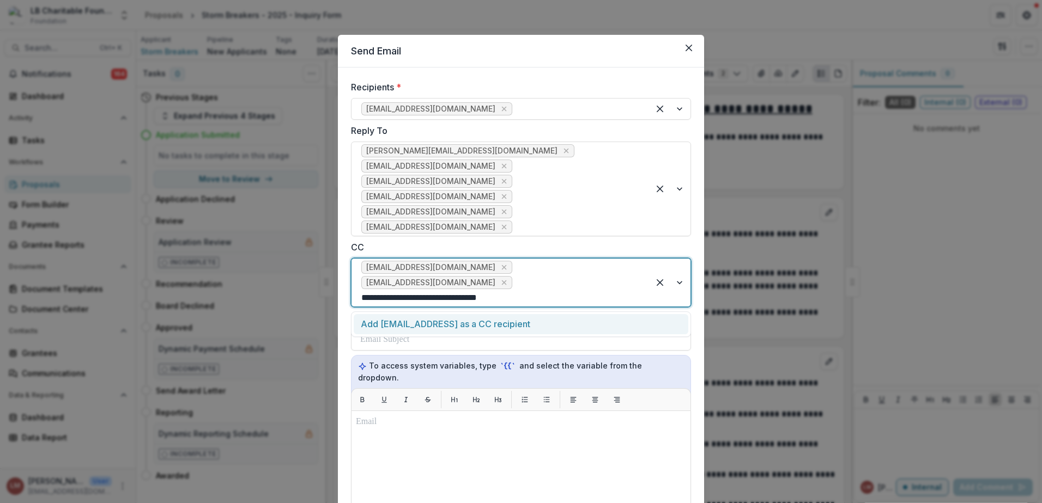
type input "**********"
click at [494, 314] on div "Add [EMAIL_ADDRESS][DOMAIN_NAME] as a CC recipient" at bounding box center [521, 324] width 335 height 20
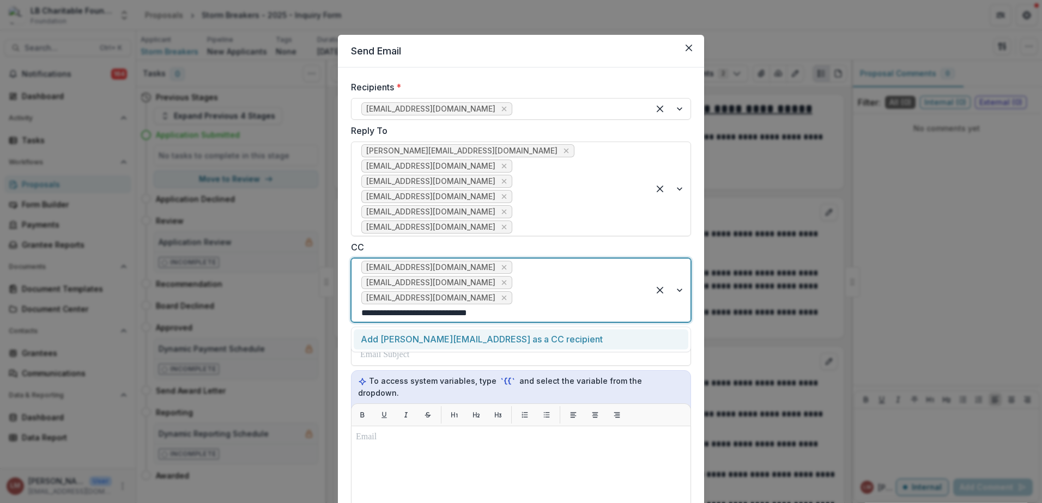
type input "**********"
click at [481, 330] on div "Add [PERSON_NAME][EMAIL_ADDRESS][DOMAIN_NAME] as a CC recipient" at bounding box center [521, 340] width 335 height 20
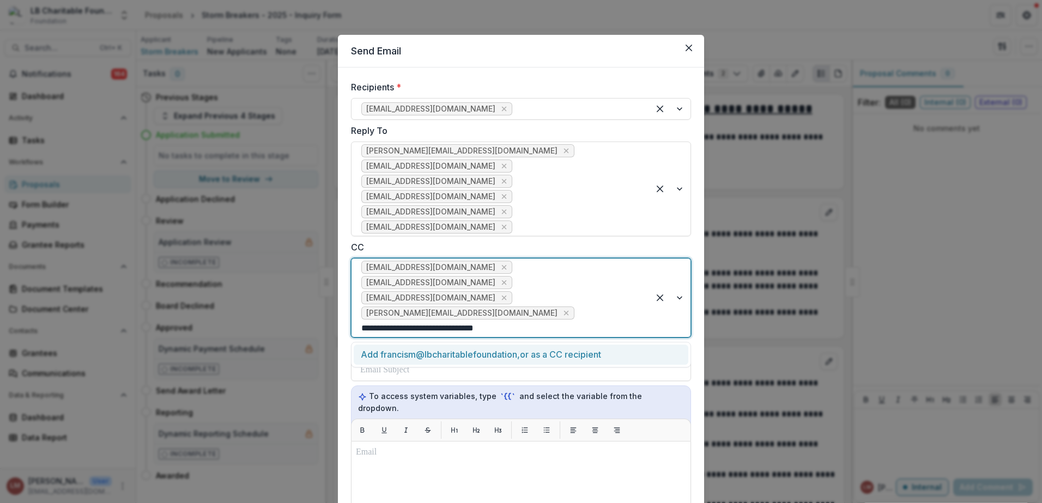
type input "**********"
drag, startPoint x: 383, startPoint y: 297, endPoint x: 404, endPoint y: 300, distance: 21.4
click at [386, 309] on span "[PERSON_NAME][EMAIL_ADDRESS][DOMAIN_NAME]" at bounding box center [461, 313] width 191 height 9
type input "**********"
click at [505, 345] on div "Add [EMAIL_ADDRESS][DOMAIN_NAME] as a CC recipient" at bounding box center [521, 355] width 335 height 20
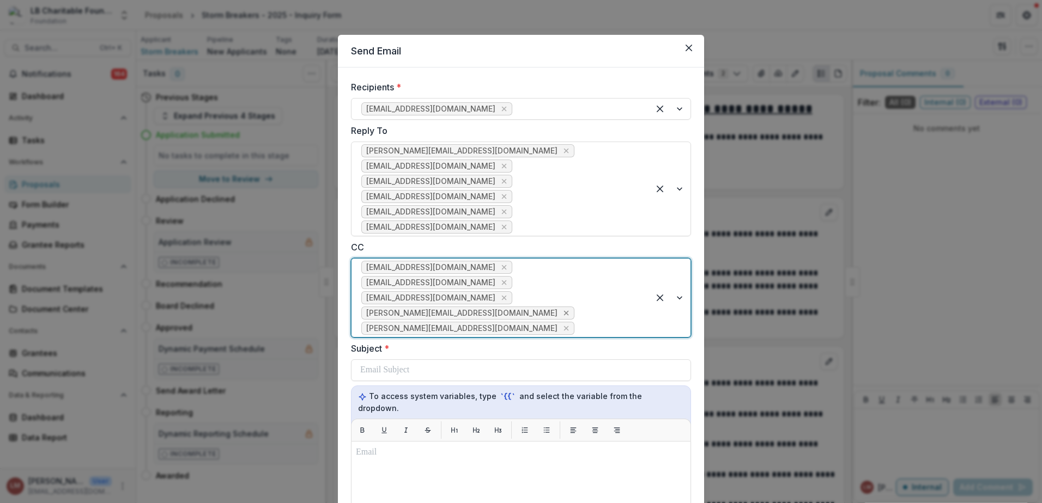
click at [562, 309] on icon "Remove jessie@lbcharitablefoundation.org" at bounding box center [566, 313] width 9 height 9
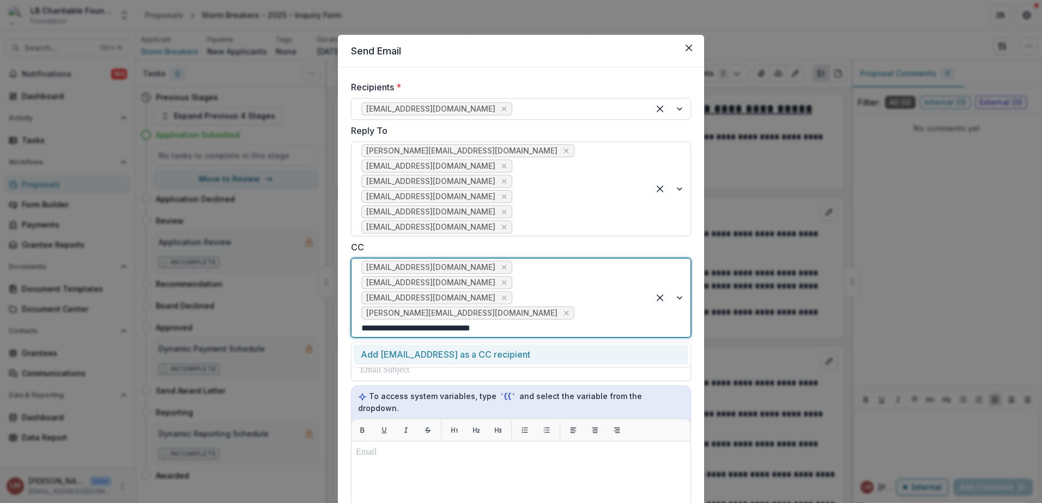
type input "**********"
click at [487, 345] on div "Add [EMAIL_ADDRESS][DOMAIN_NAME] as a CC recipient" at bounding box center [521, 355] width 335 height 20
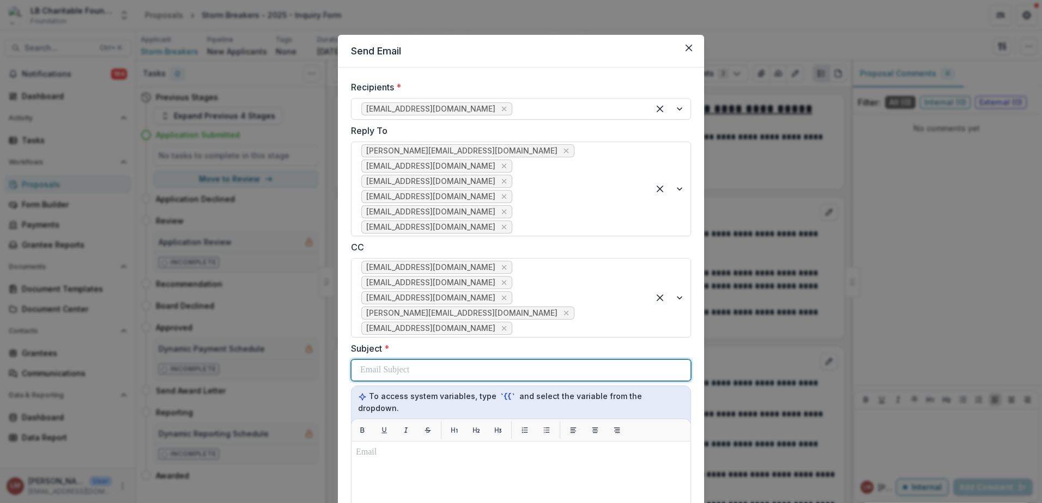
click at [409, 364] on p at bounding box center [384, 370] width 49 height 13
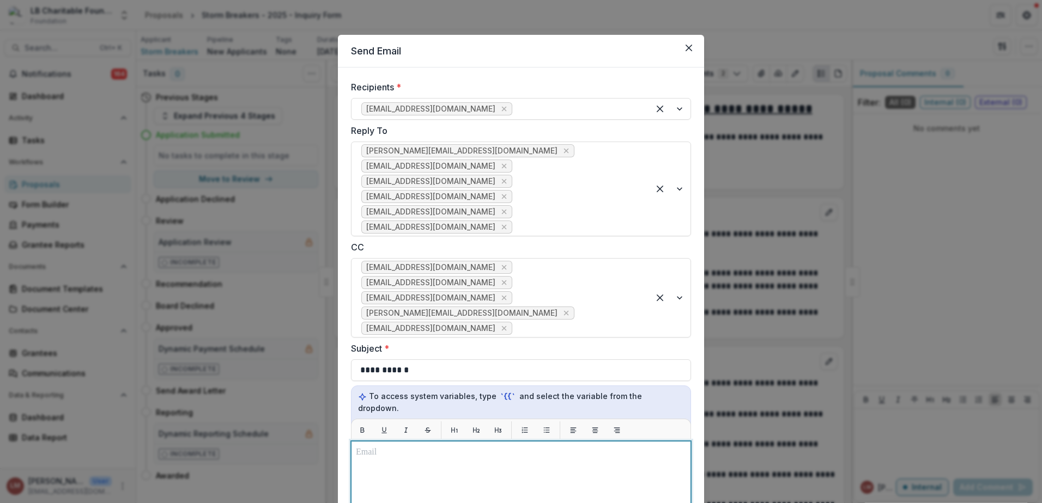
click at [379, 446] on p at bounding box center [521, 452] width 330 height 13
click at [381, 446] on p at bounding box center [521, 452] width 330 height 13
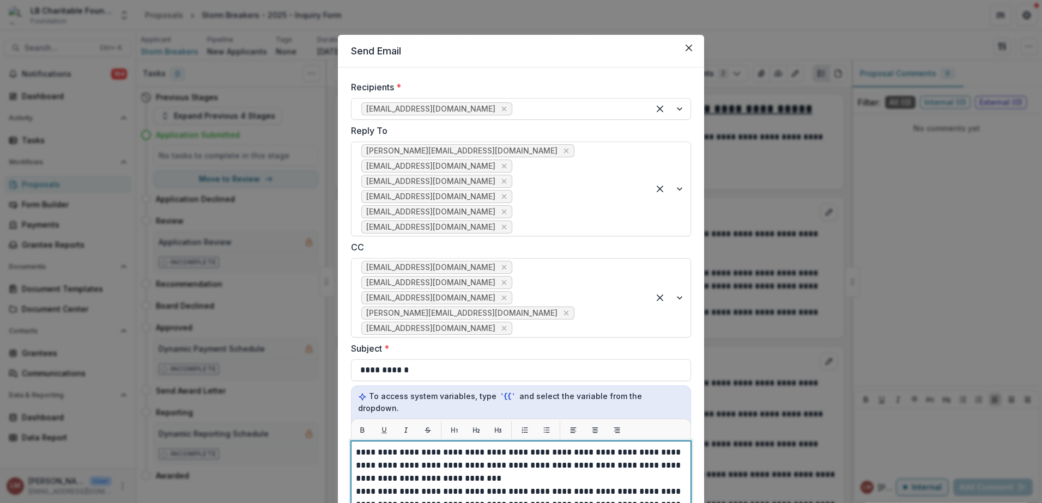
scroll to position [62, 0]
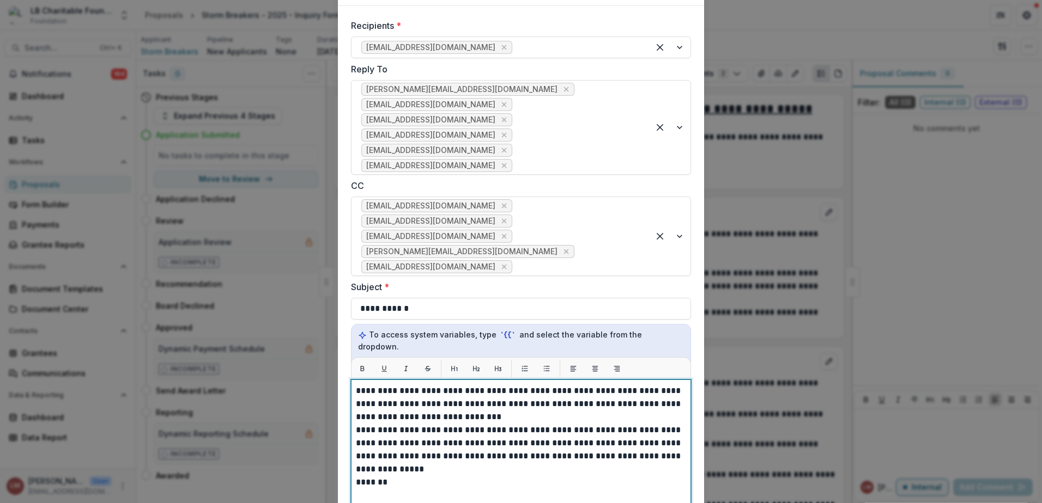
click at [477, 385] on p "**********" at bounding box center [521, 404] width 330 height 39
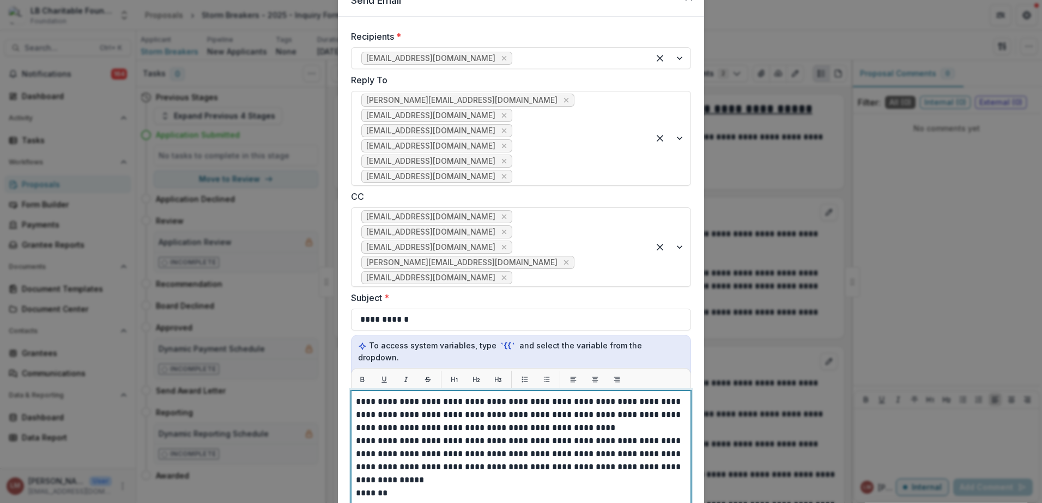
scroll to position [47, 0]
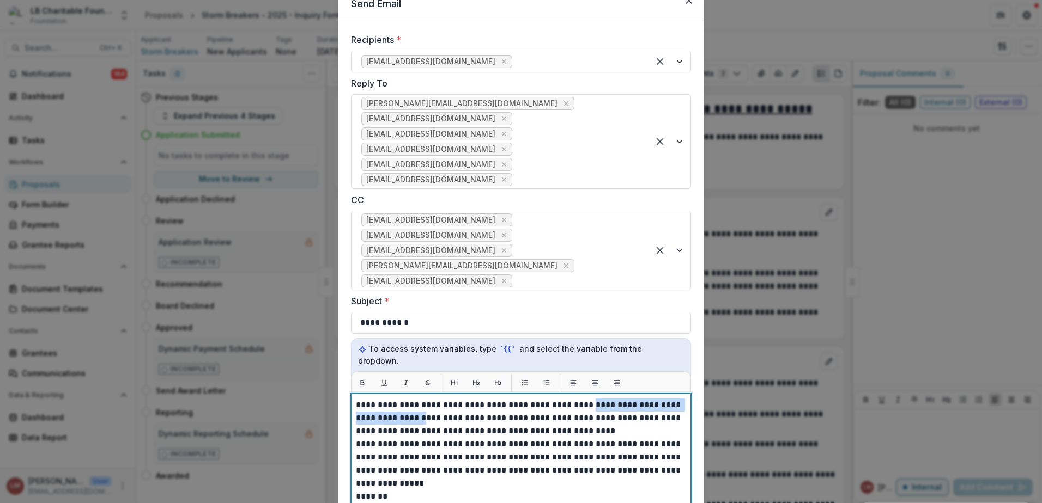
drag, startPoint x: 586, startPoint y: 378, endPoint x: 452, endPoint y: 392, distance: 134.8
click at [452, 399] on p "**********" at bounding box center [521, 418] width 330 height 39
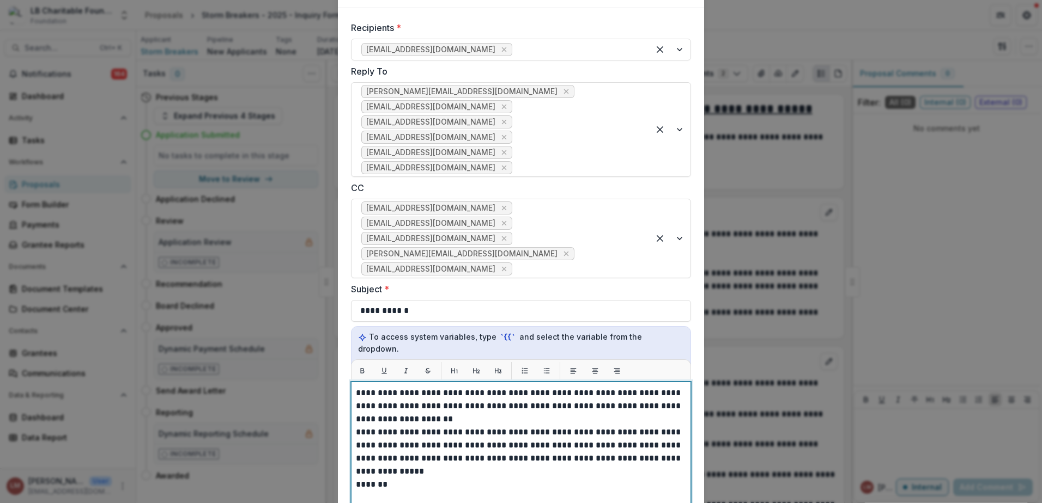
scroll to position [60, 0]
drag, startPoint x: 556, startPoint y: 379, endPoint x: 615, endPoint y: 389, distance: 59.7
click at [615, 390] on p "**********" at bounding box center [521, 405] width 330 height 39
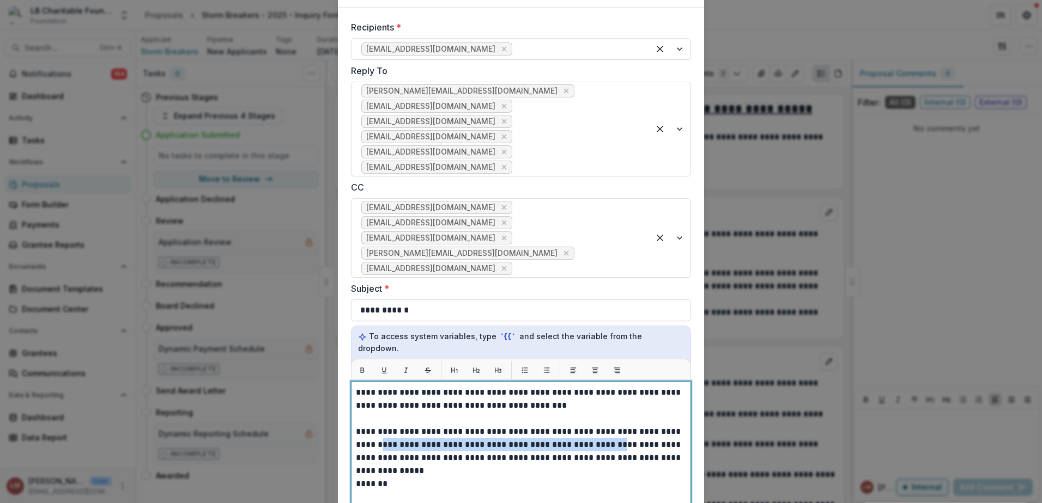
drag, startPoint x: 356, startPoint y: 417, endPoint x: 575, endPoint y: 410, distance: 219.2
click at [576, 426] on p "**********" at bounding box center [521, 452] width 330 height 52
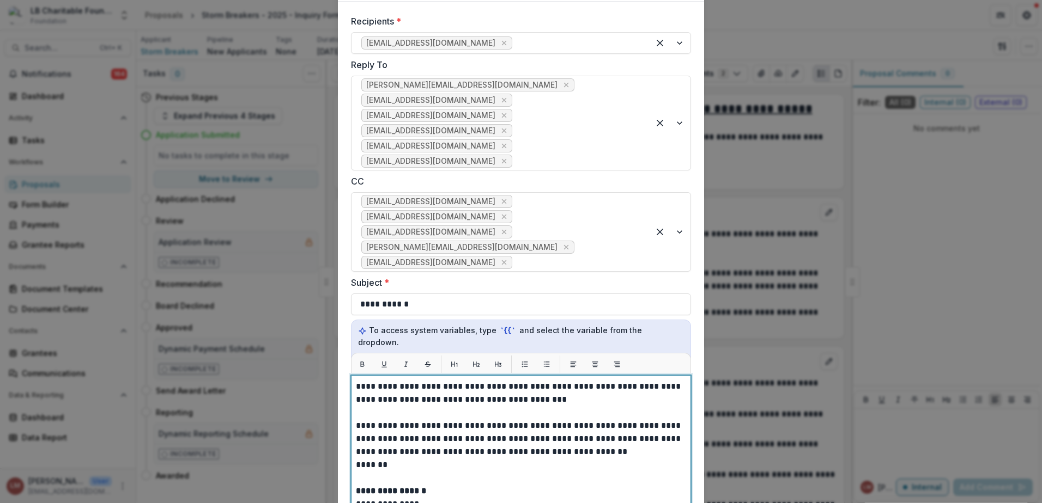
scroll to position [66, 0]
click at [640, 427] on p "**********" at bounding box center [521, 438] width 330 height 39
drag, startPoint x: 355, startPoint y: 399, endPoint x: 565, endPoint y: 399, distance: 210.3
click at [565, 419] on p "**********" at bounding box center [521, 438] width 330 height 39
click at [595, 484] on p "**********" at bounding box center [521, 490] width 330 height 13
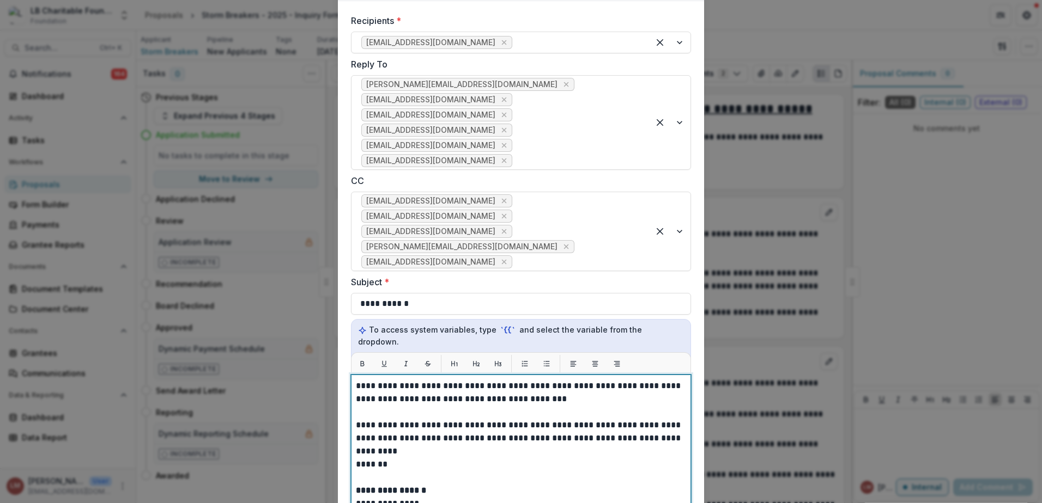
click at [436, 426] on p "**********" at bounding box center [521, 438] width 330 height 39
click at [439, 471] on p "*******" at bounding box center [521, 477] width 330 height 13
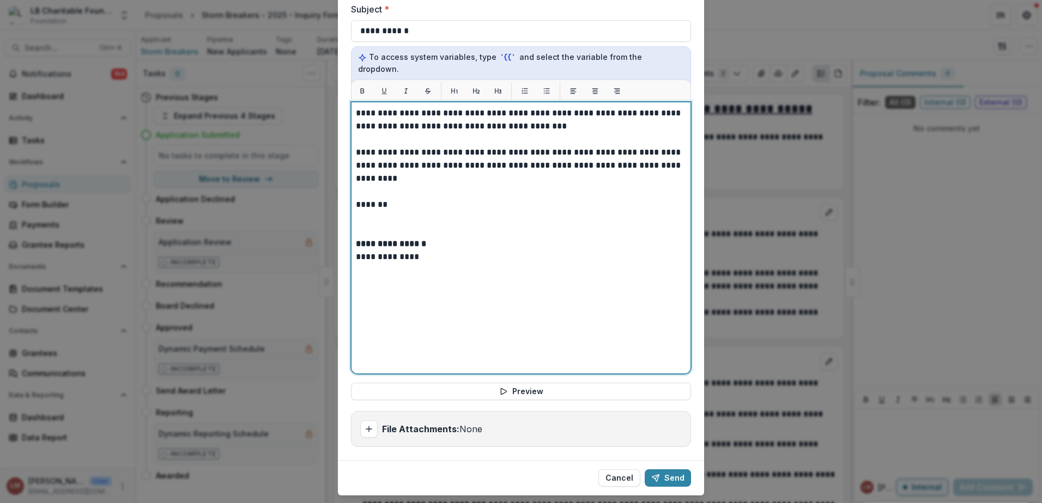
scroll to position [340, 0]
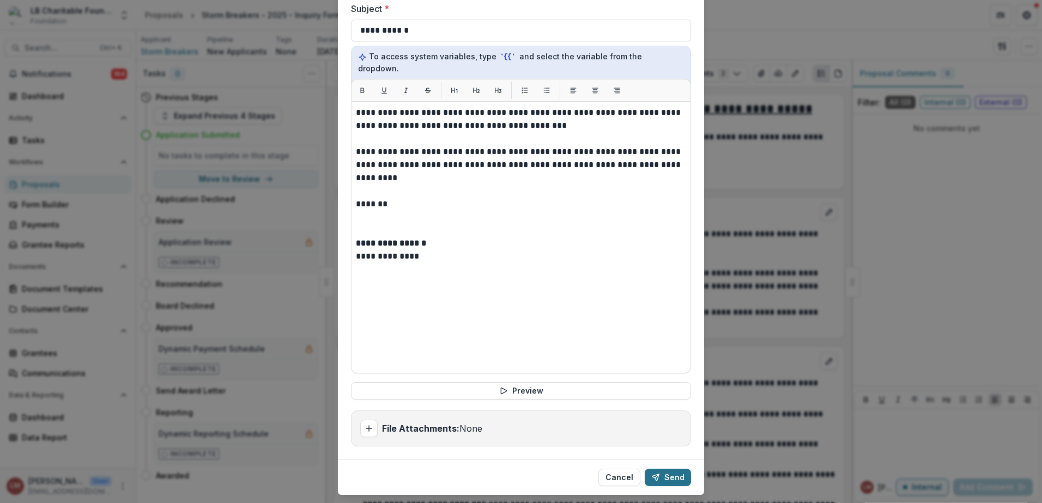
click at [665, 469] on button "Send" at bounding box center [668, 477] width 46 height 17
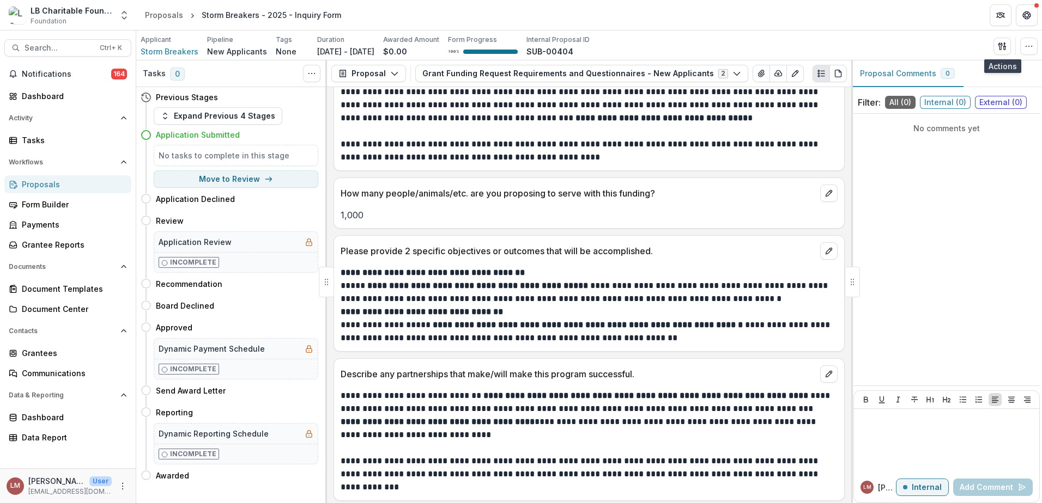
scroll to position [1411, 0]
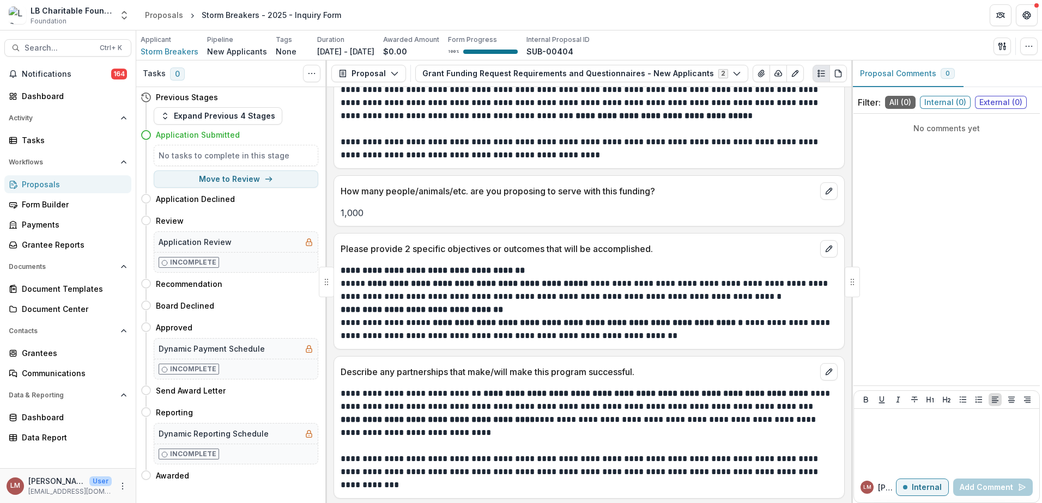
click at [34, 185] on div "Proposals" at bounding box center [72, 184] width 101 height 11
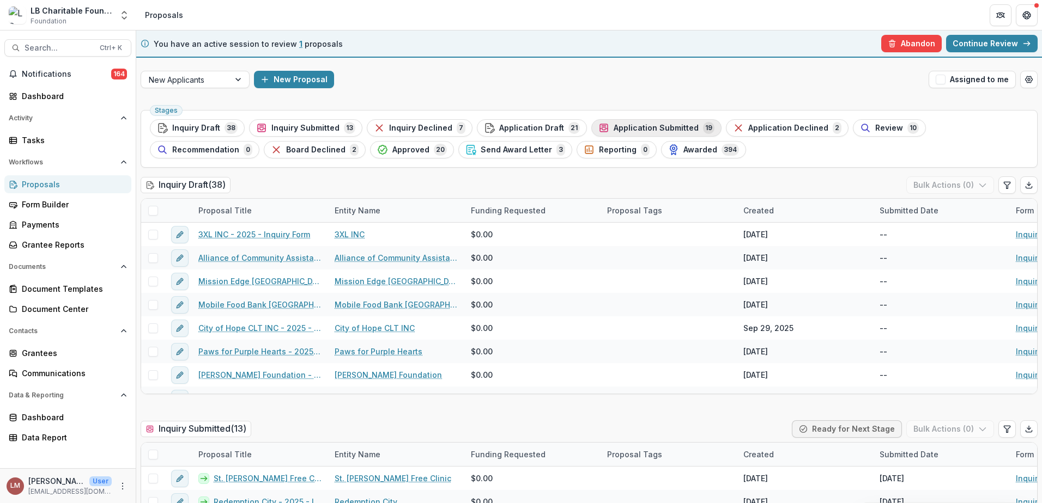
click at [661, 129] on span "Application Submitted" at bounding box center [655, 128] width 85 height 9
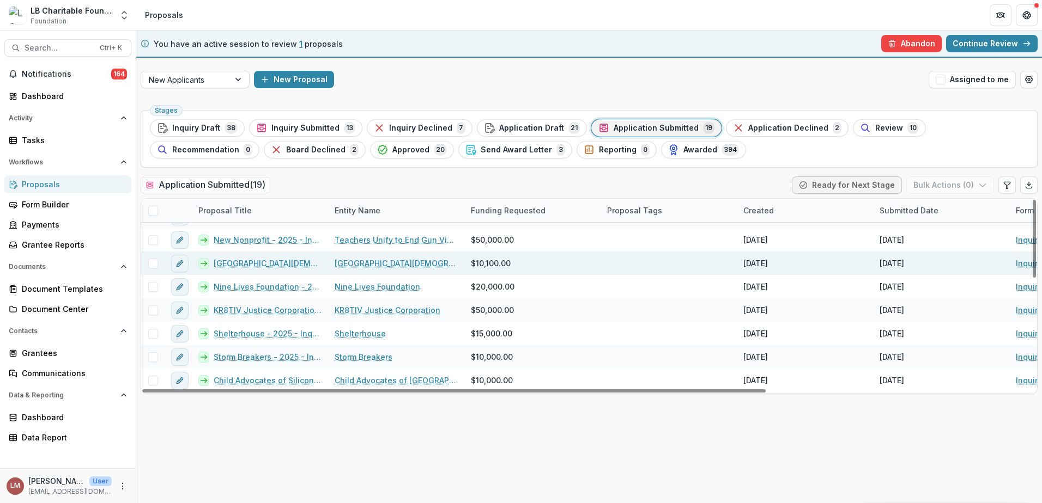
scroll to position [127, 0]
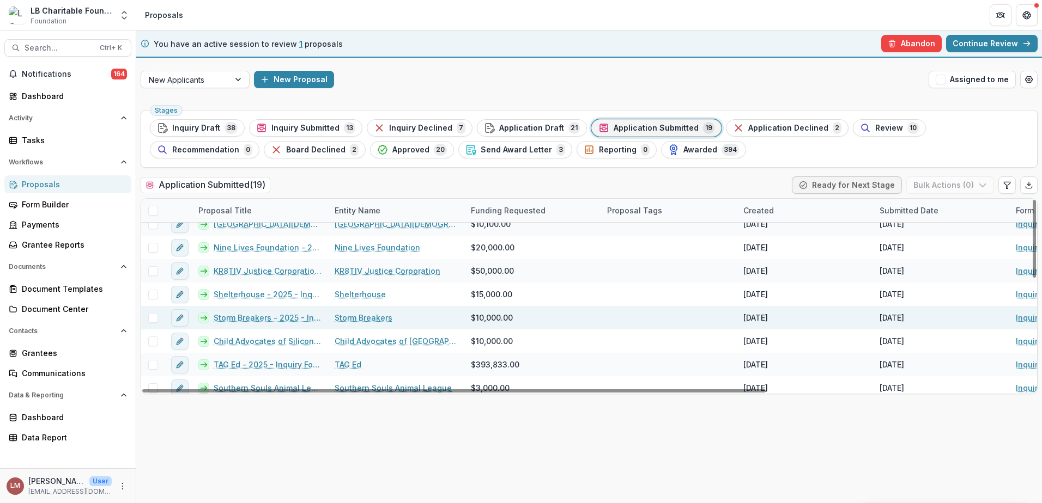
click at [244, 315] on link "Storm Breakers - 2025 - Inquiry Form" at bounding box center [268, 317] width 108 height 11
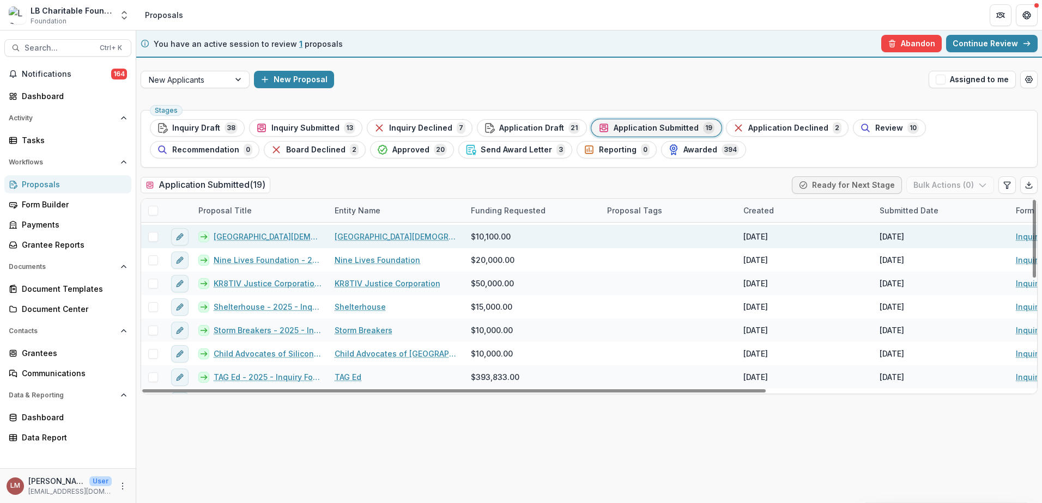
scroll to position [123, 0]
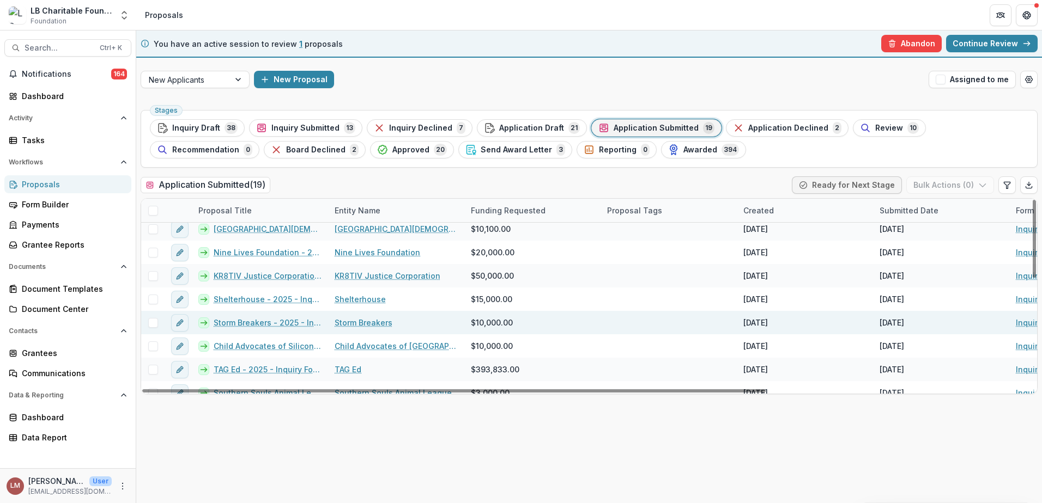
click at [154, 326] on span at bounding box center [153, 323] width 10 height 10
click at [983, 186] on polyline "button" at bounding box center [982, 185] width 6 height 3
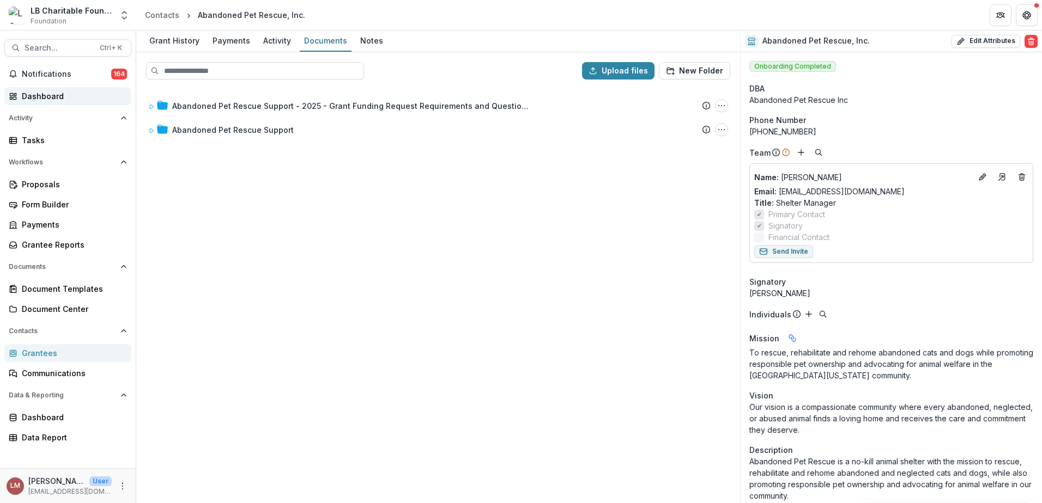
click at [47, 96] on div "Dashboard" at bounding box center [72, 95] width 101 height 11
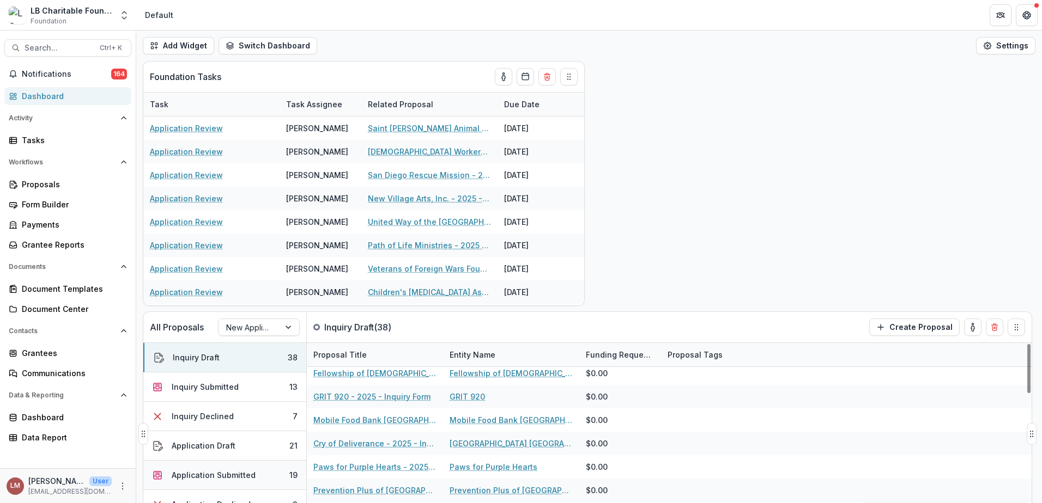
click at [217, 478] on div "Application Submitted" at bounding box center [214, 475] width 84 height 11
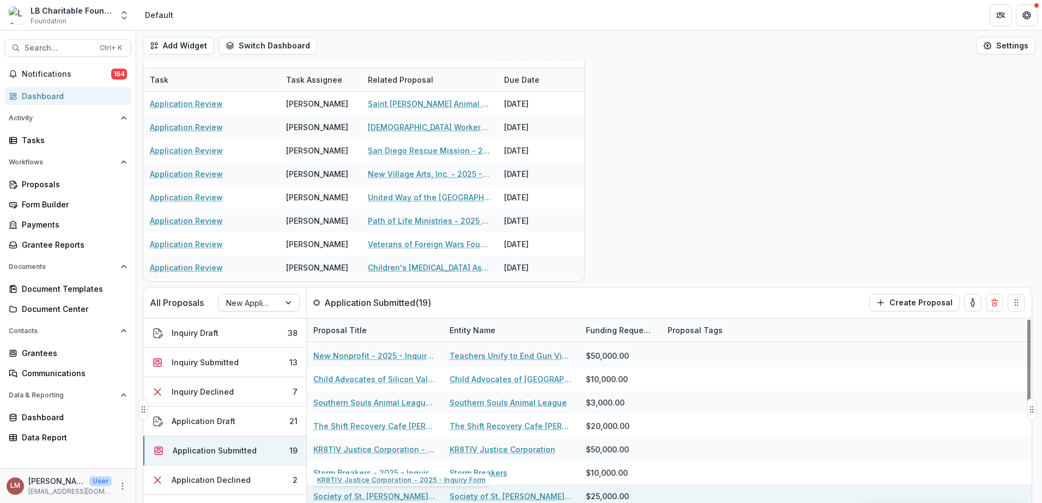
scroll to position [25, 0]
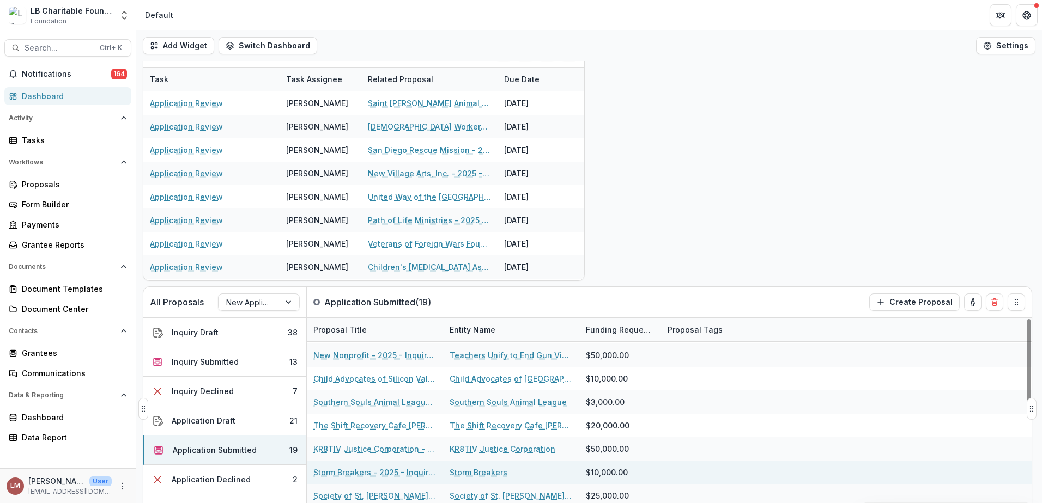
click at [336, 476] on link "Storm Breakers - 2025 - Inquiry Form" at bounding box center [374, 472] width 123 height 11
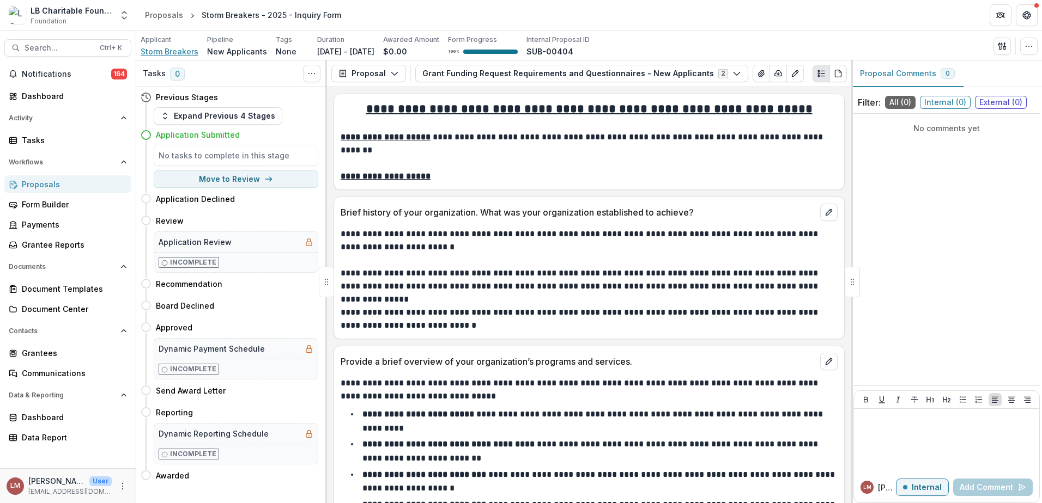
click at [162, 52] on span "Storm Breakers" at bounding box center [170, 51] width 58 height 11
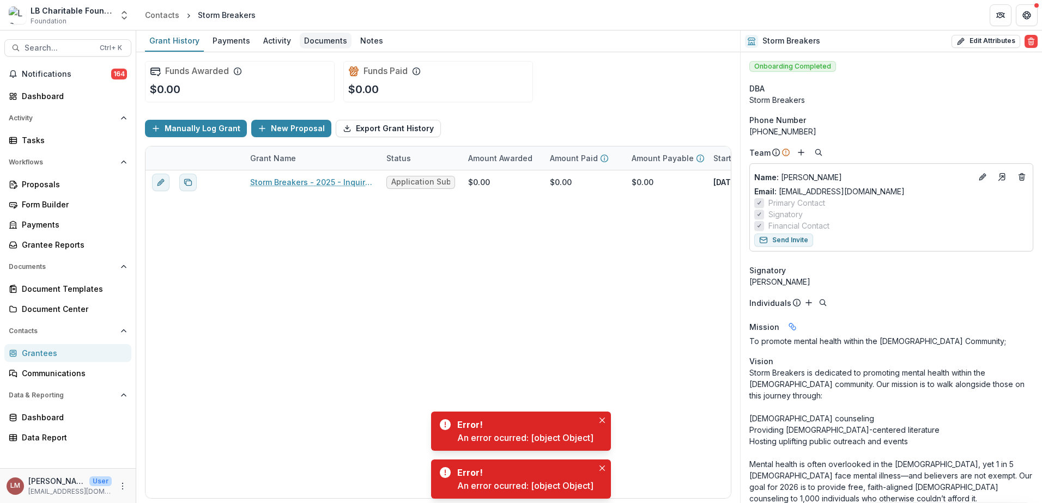
click at [317, 41] on div "Documents" at bounding box center [326, 41] width 52 height 16
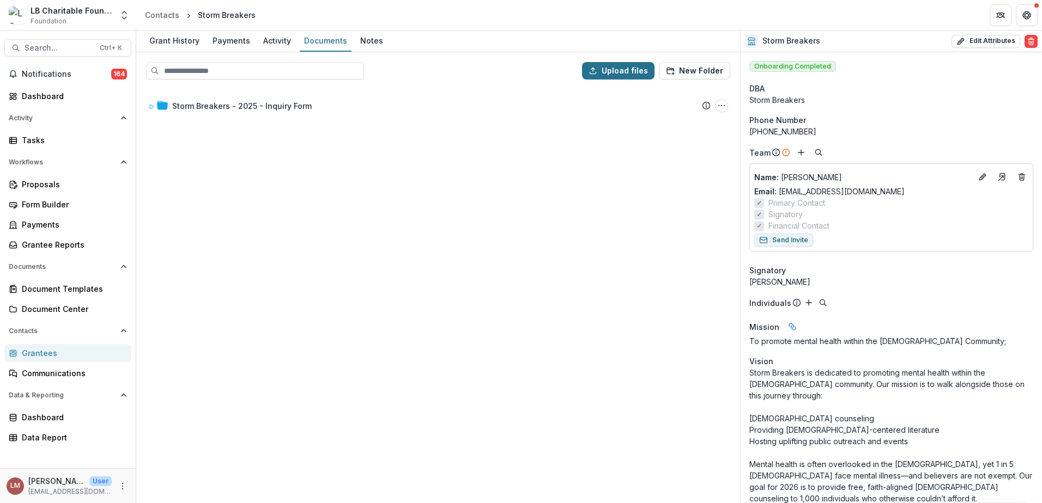
click at [637, 72] on button "Upload files" at bounding box center [618, 70] width 72 height 17
type input "**********"
click at [180, 39] on div "Grant History" at bounding box center [174, 41] width 59 height 16
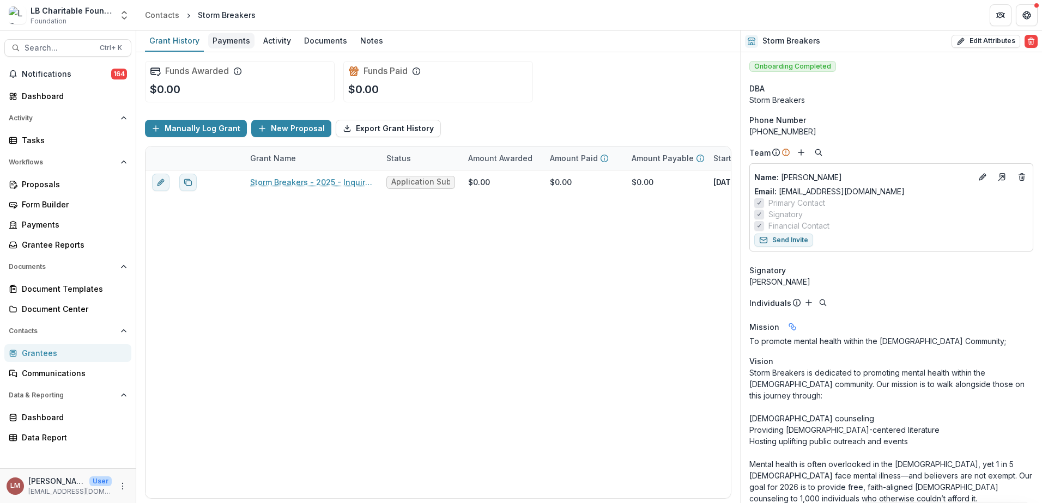
drag, startPoint x: 220, startPoint y: 41, endPoint x: 238, endPoint y: 42, distance: 18.6
click at [220, 41] on div "Payments" at bounding box center [231, 41] width 46 height 16
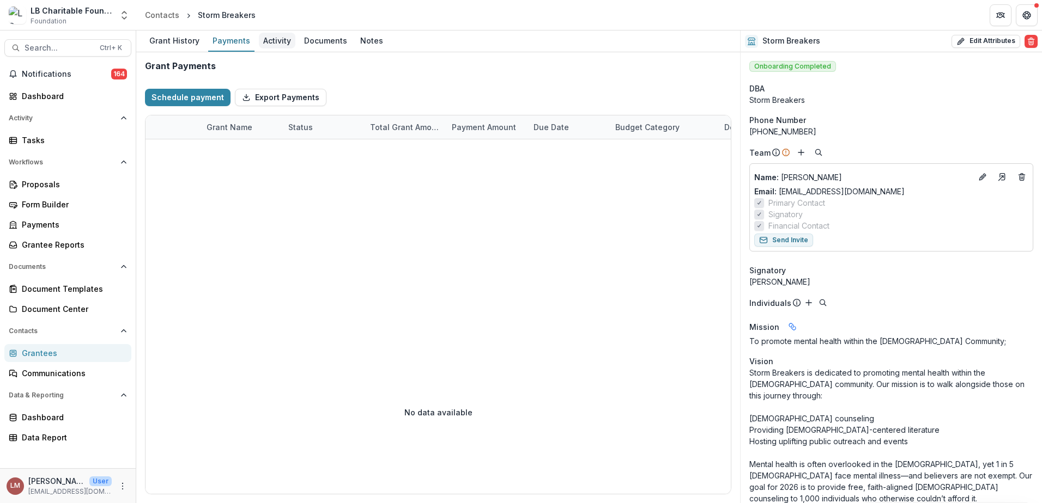
click at [270, 42] on div "Activity" at bounding box center [277, 41] width 37 height 16
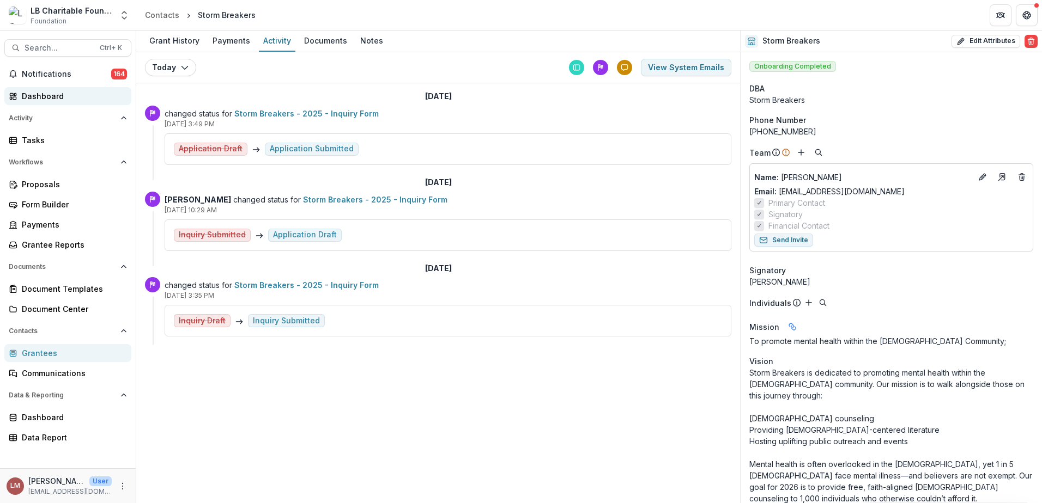
click at [44, 99] on div "Dashboard" at bounding box center [72, 95] width 101 height 11
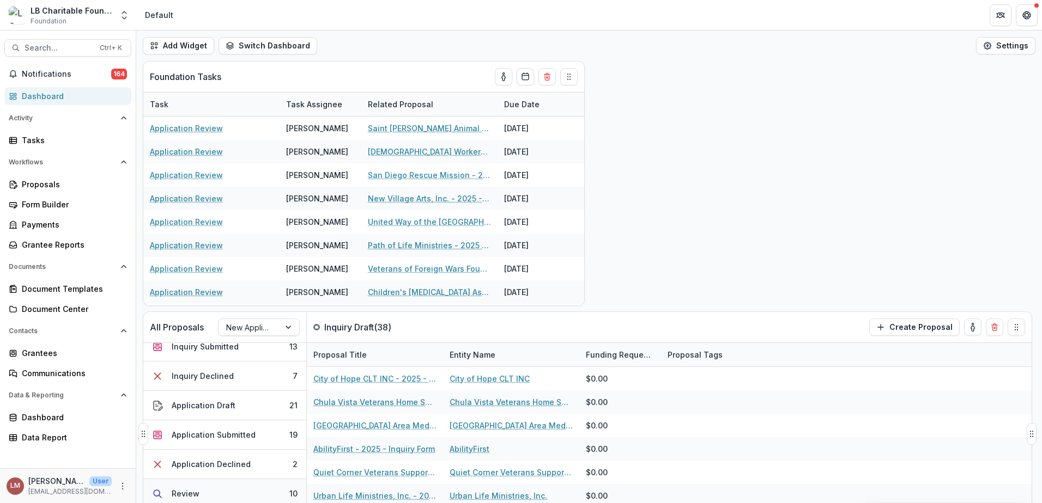
scroll to position [71, 0]
click at [230, 404] on div "Application Submitted" at bounding box center [214, 403] width 84 height 11
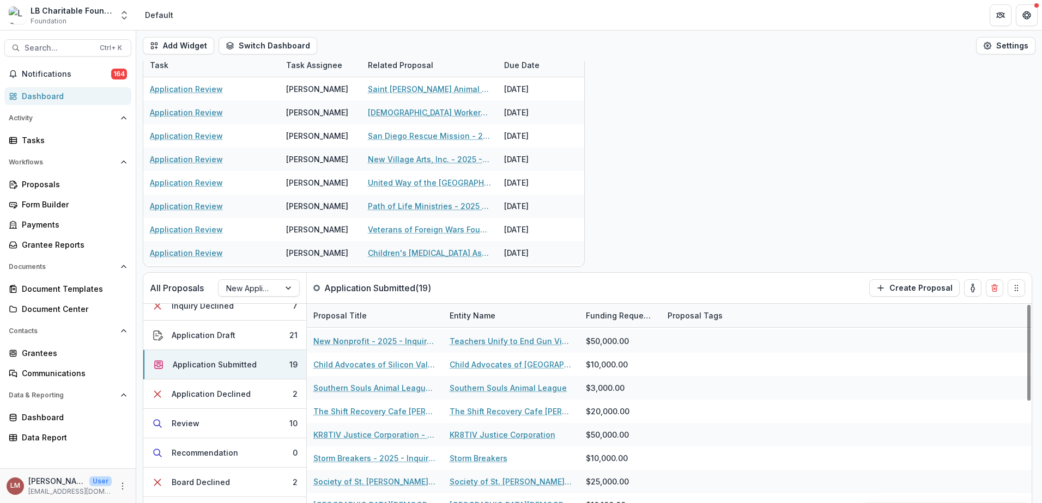
scroll to position [40, 0]
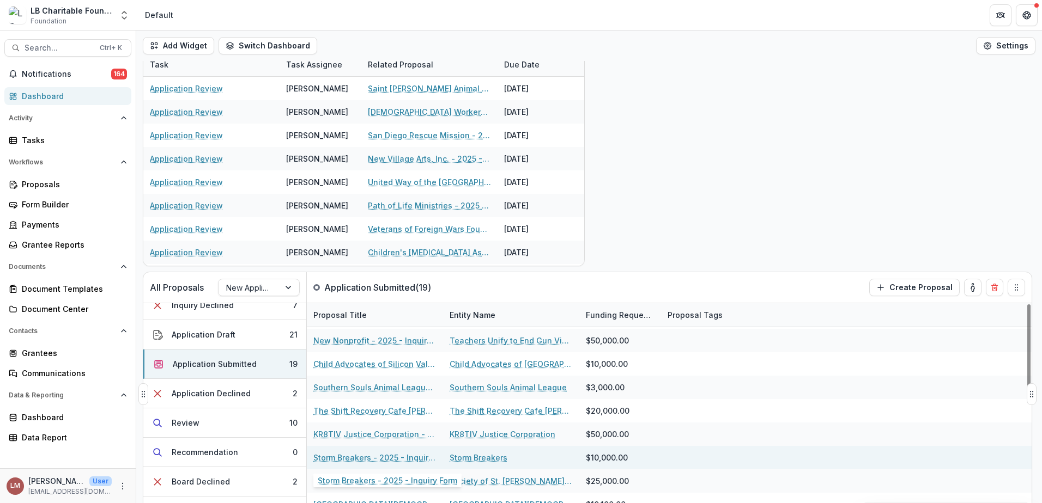
click at [362, 461] on link "Storm Breakers - 2025 - Inquiry Form" at bounding box center [374, 457] width 123 height 11
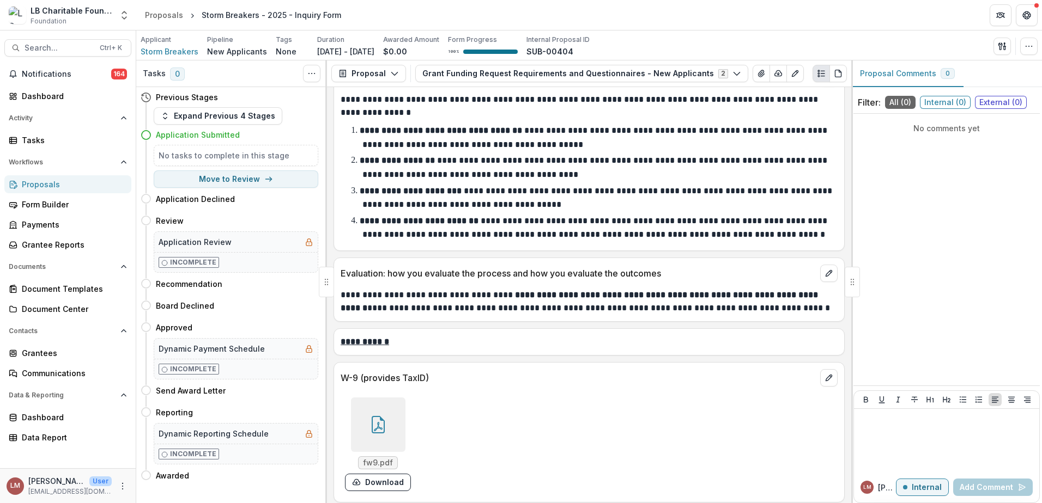
scroll to position [3522, 0]
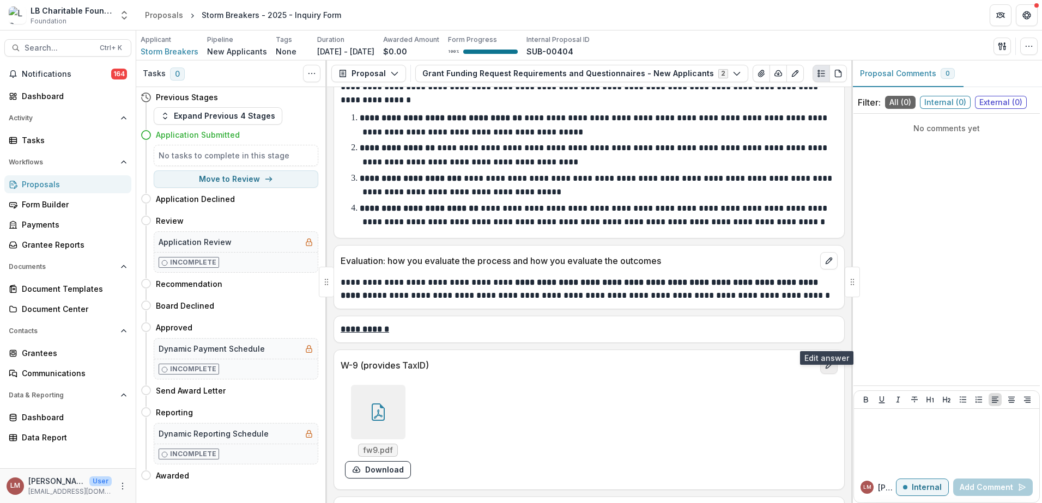
click at [824, 361] on icon "edit" at bounding box center [828, 365] width 9 height 9
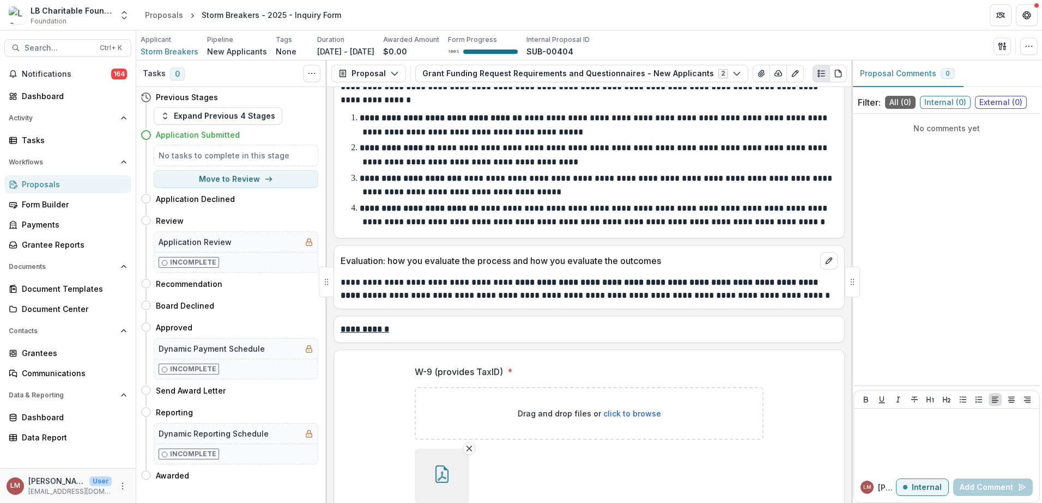
click at [630, 409] on span "click to browse" at bounding box center [632, 413] width 58 height 9
type input "**********"
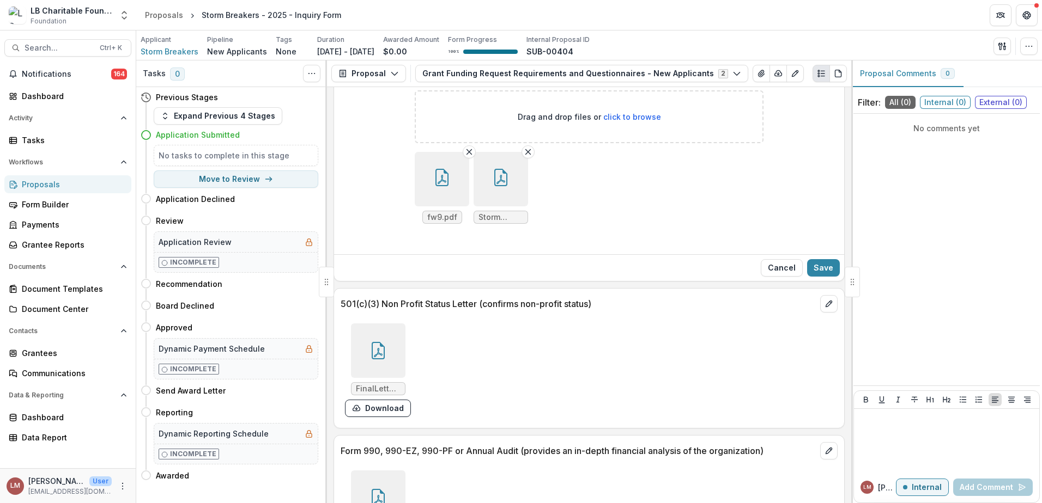
scroll to position [3822, 0]
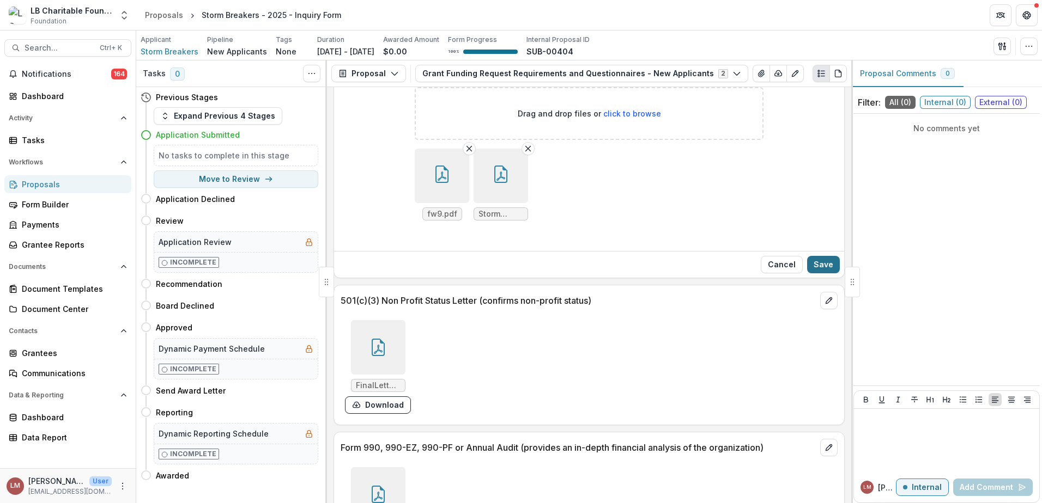
click at [822, 256] on button "Save" at bounding box center [823, 264] width 33 height 17
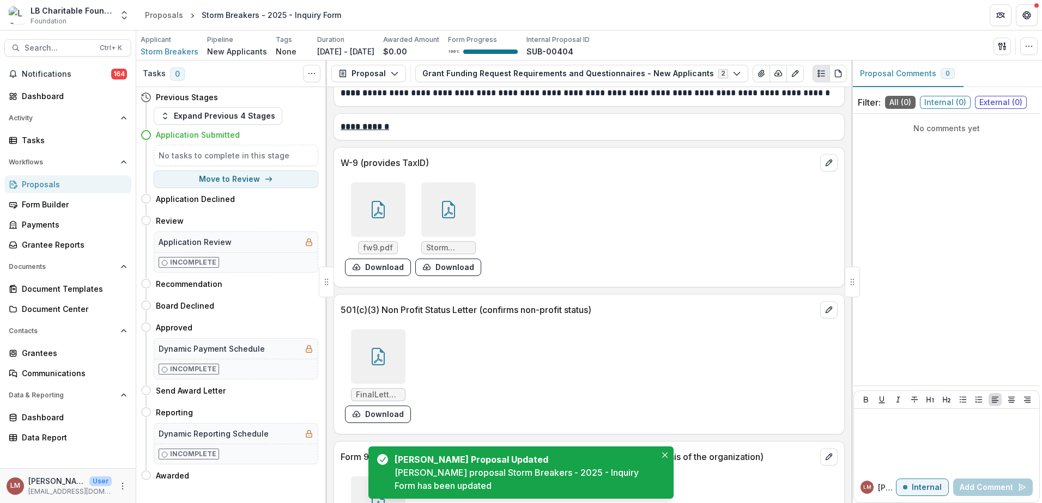
scroll to position [3721, 0]
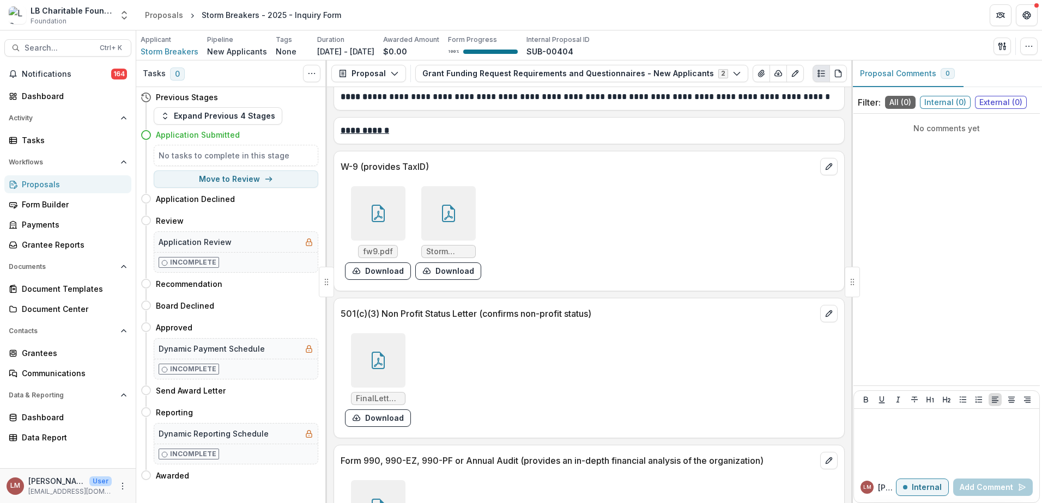
click at [378, 205] on icon at bounding box center [377, 213] width 17 height 17
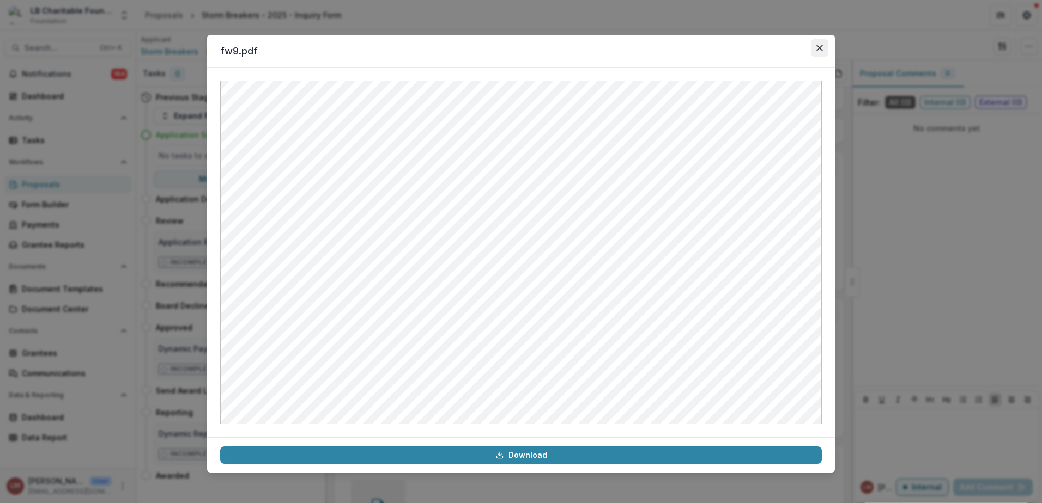
click at [819, 51] on icon "Close" at bounding box center [819, 48] width 7 height 7
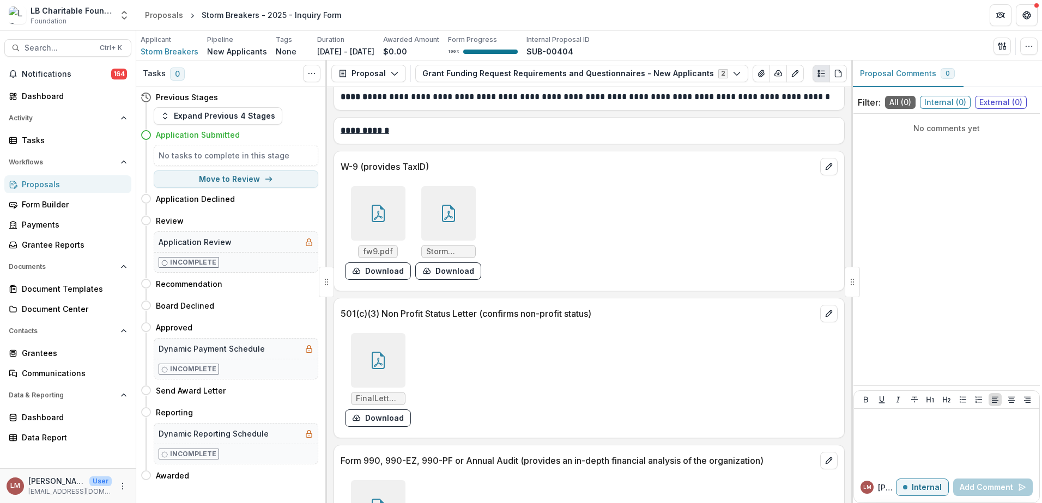
click at [458, 192] on div at bounding box center [448, 213] width 54 height 54
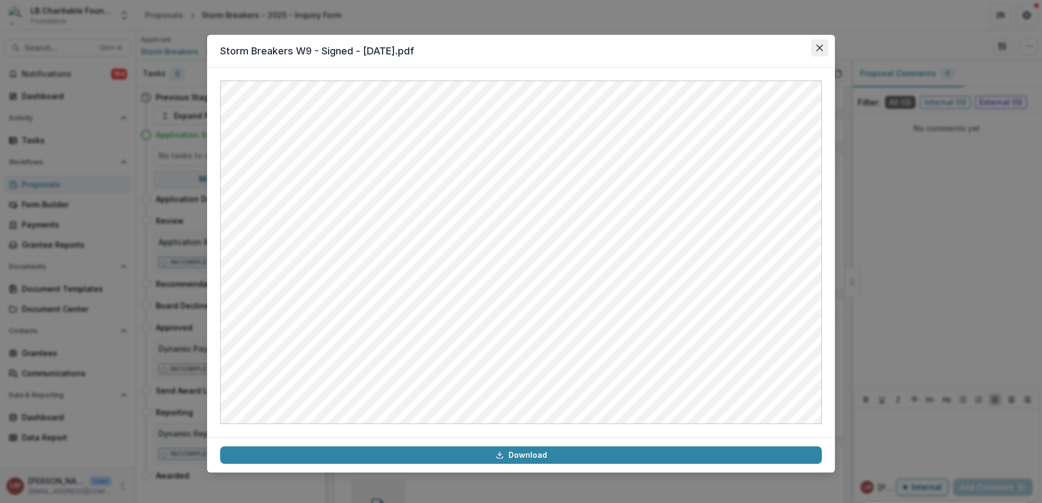
click at [818, 52] on button "Close" at bounding box center [819, 47] width 17 height 17
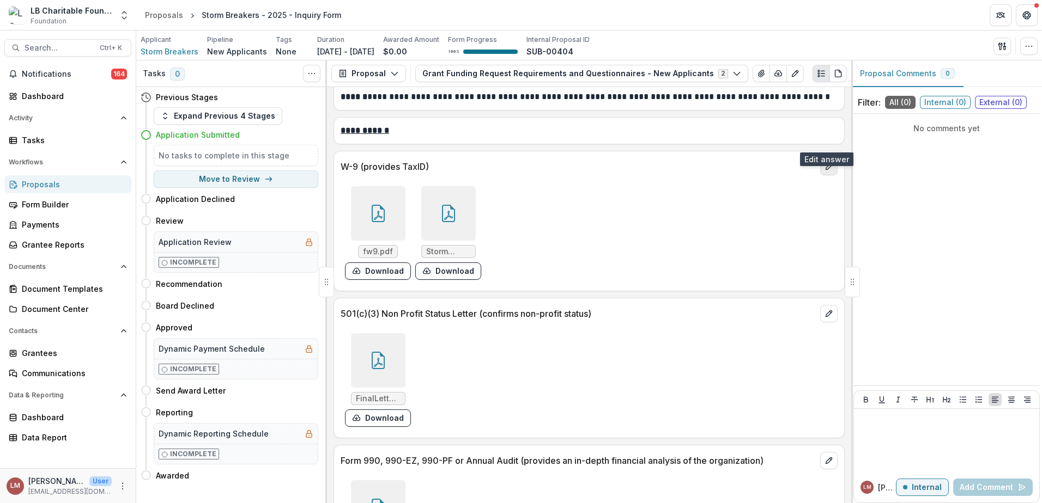
click at [825, 163] on icon "edit" at bounding box center [828, 166] width 6 height 6
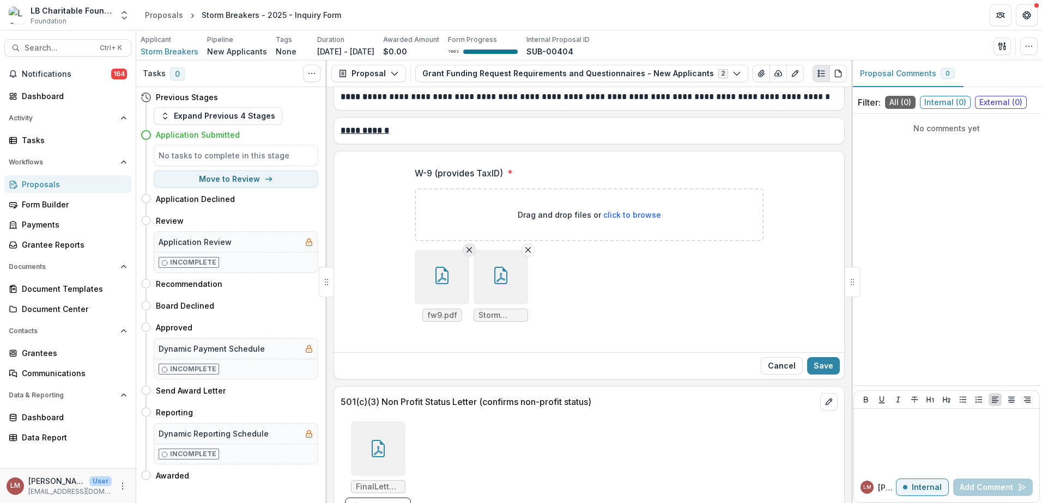
click at [469, 246] on icon "Remove File" at bounding box center [469, 250] width 9 height 9
click at [820, 357] on button "Save" at bounding box center [823, 365] width 33 height 17
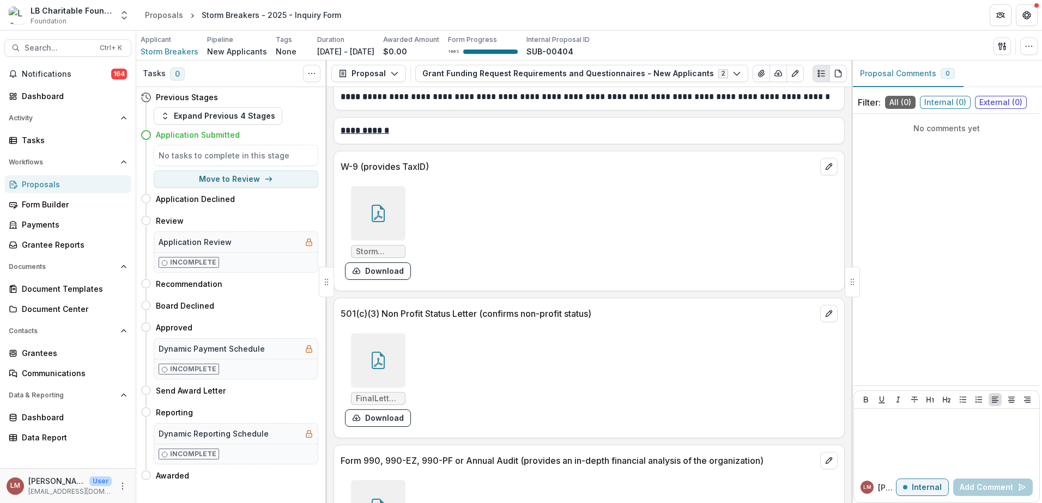
scroll to position [3734, 0]
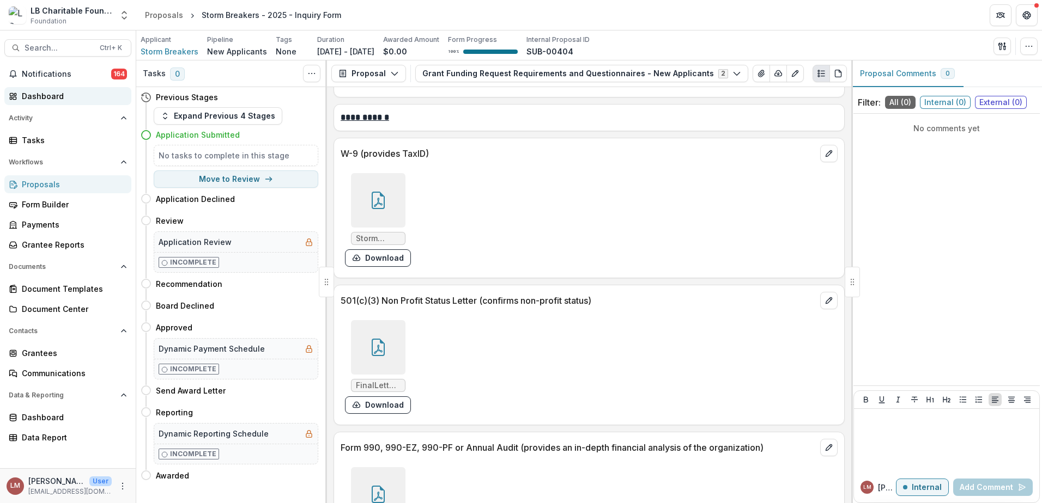
click at [38, 98] on div "Dashboard" at bounding box center [72, 95] width 101 height 11
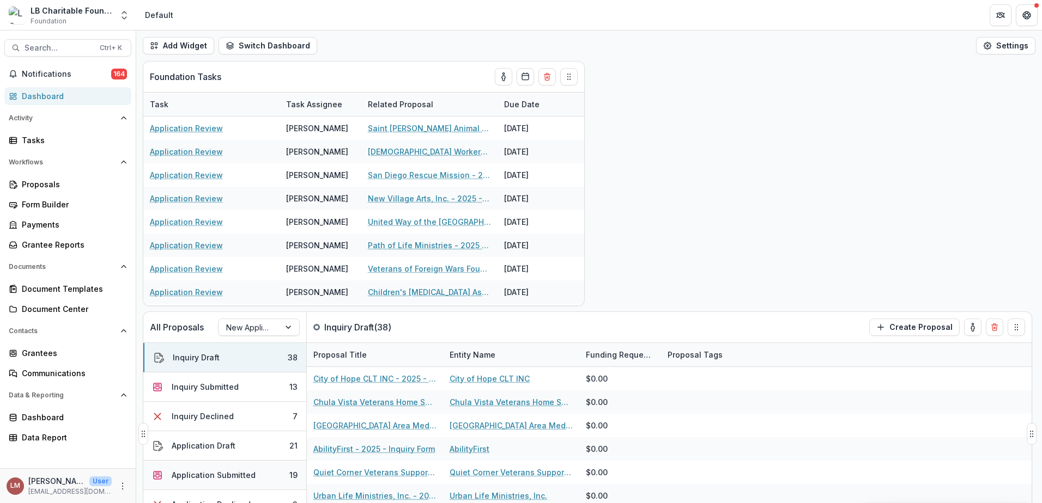
click at [211, 476] on div "Application Submitted" at bounding box center [214, 475] width 84 height 11
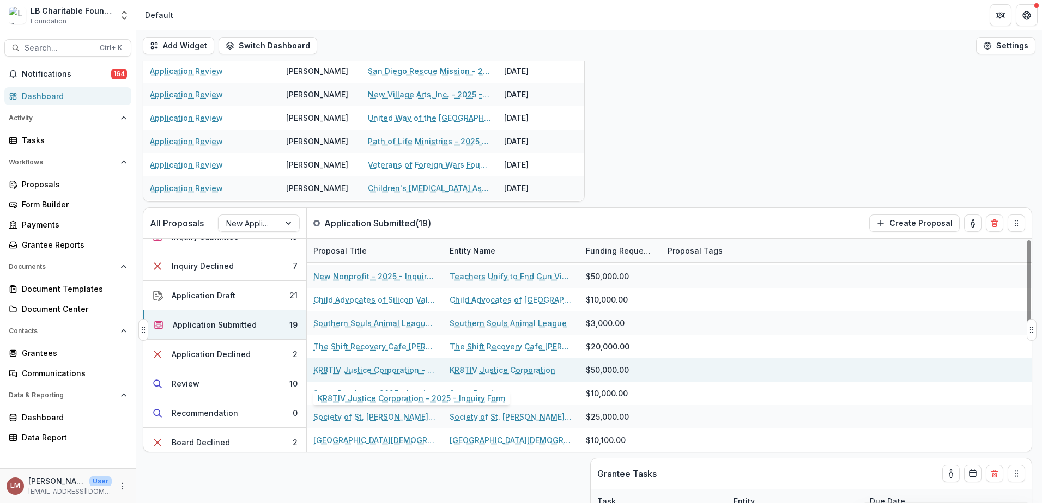
scroll to position [108, 0]
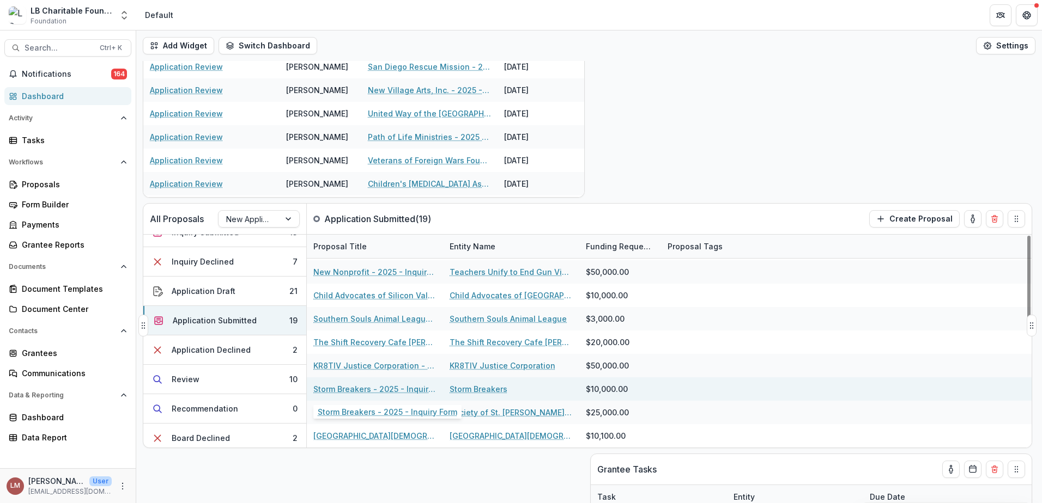
click at [336, 391] on link "Storm Breakers - 2025 - Inquiry Form" at bounding box center [374, 389] width 123 height 11
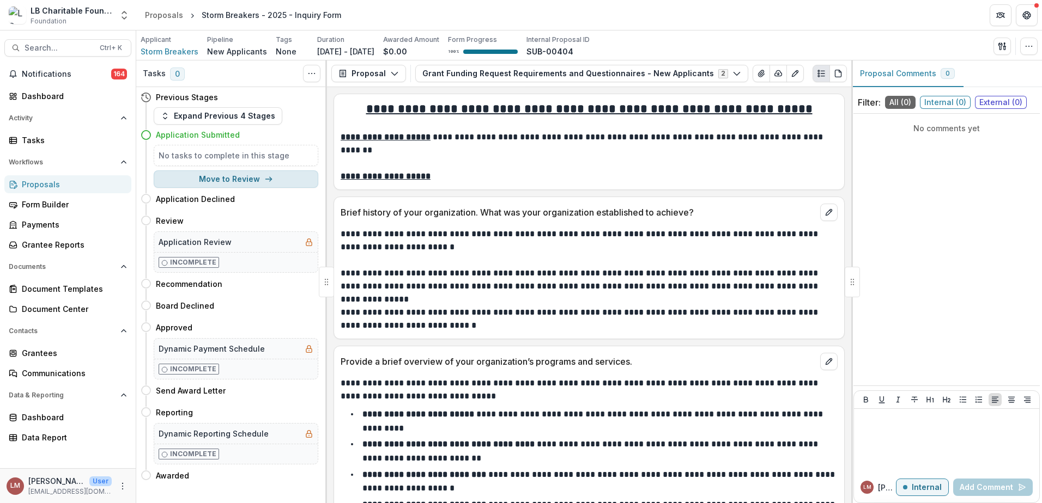
click at [245, 178] on button "Move to Review" at bounding box center [236, 179] width 165 height 17
select select "******"
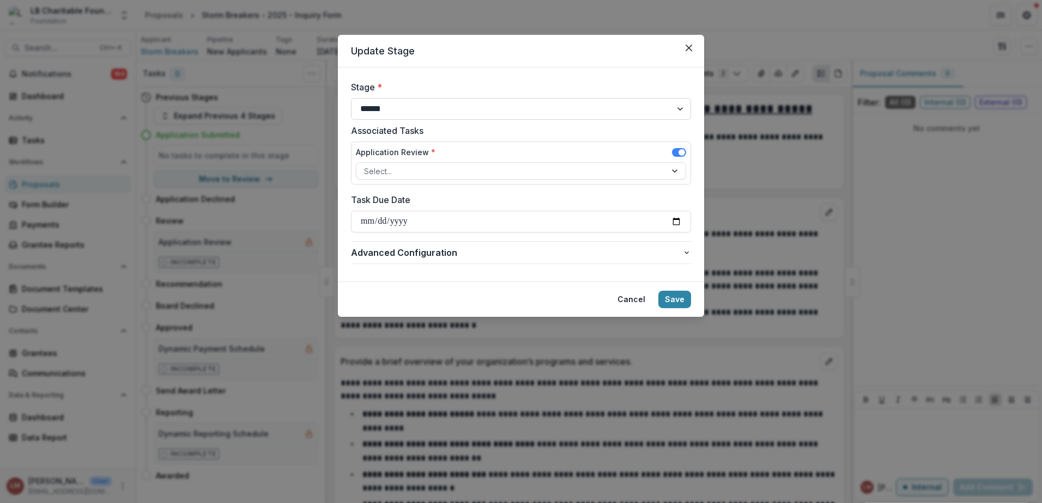
click at [677, 108] on select "**********" at bounding box center [521, 109] width 340 height 22
click at [673, 171] on div at bounding box center [676, 171] width 20 height 16
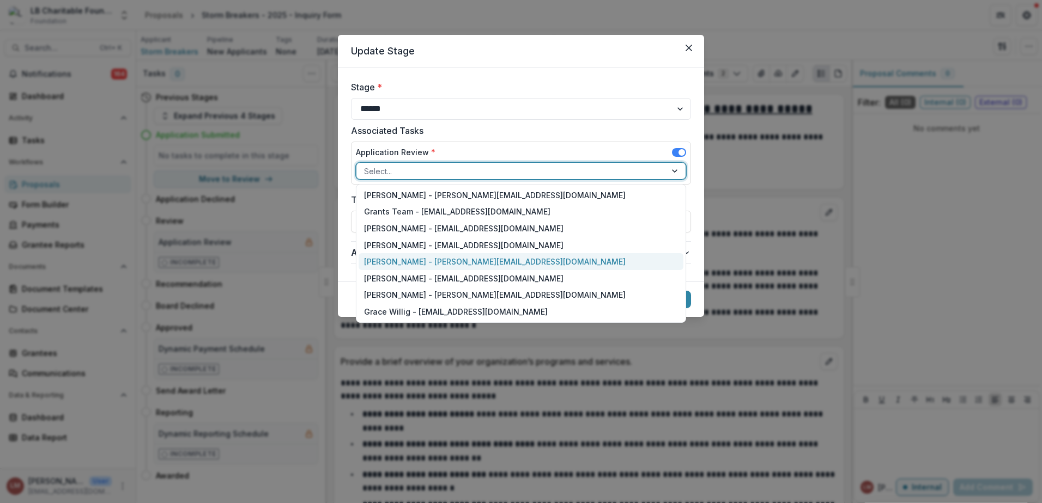
click at [388, 263] on div "[PERSON_NAME] - [PERSON_NAME][EMAIL_ADDRESS][DOMAIN_NAME]" at bounding box center [520, 261] width 325 height 17
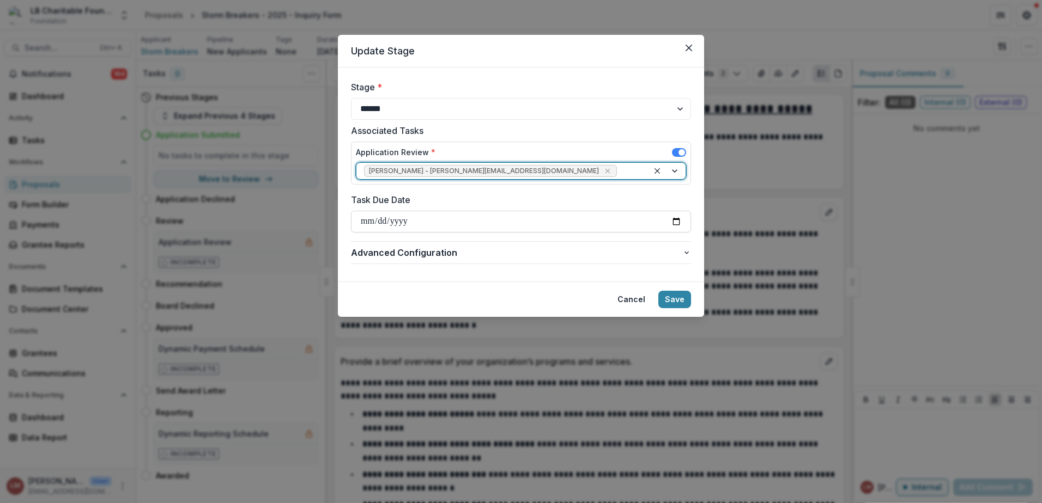
click at [680, 223] on input "Task Due Date" at bounding box center [521, 222] width 340 height 22
type input "**********"
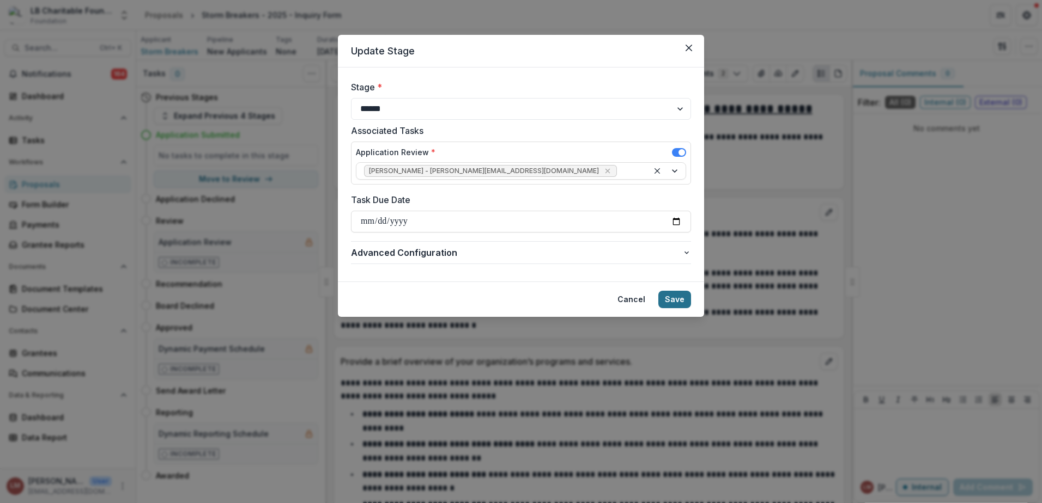
click at [683, 302] on button "Save" at bounding box center [674, 299] width 33 height 17
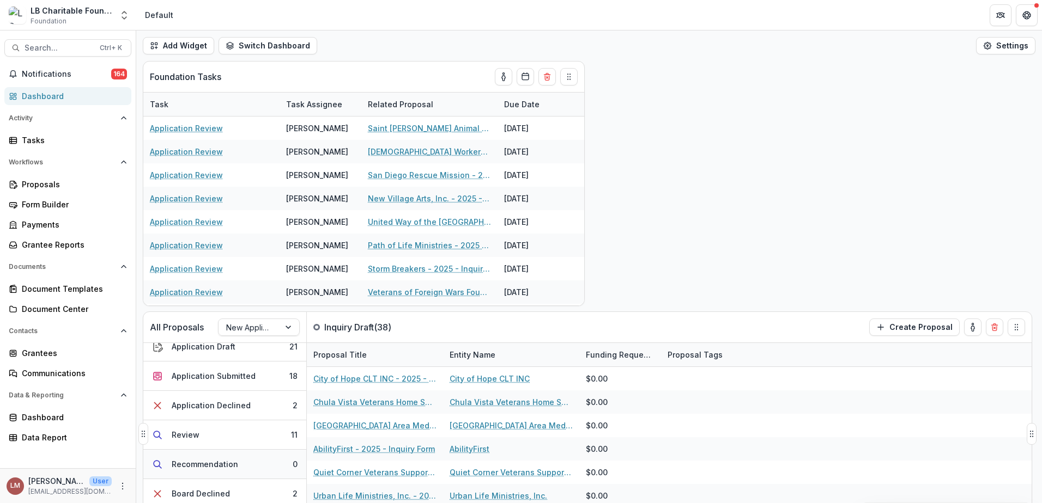
scroll to position [89, 0]
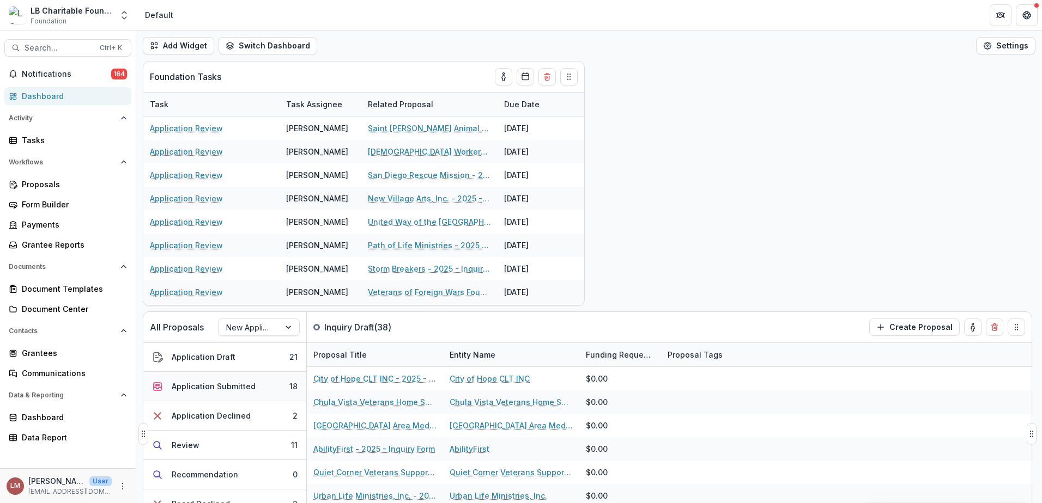
click at [247, 386] on div "Application Submitted" at bounding box center [214, 386] width 84 height 11
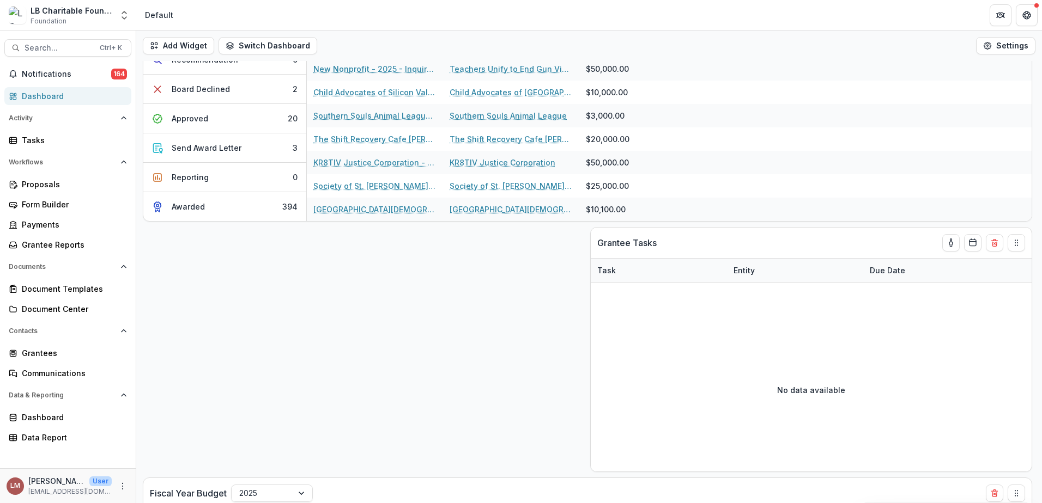
scroll to position [332, 0]
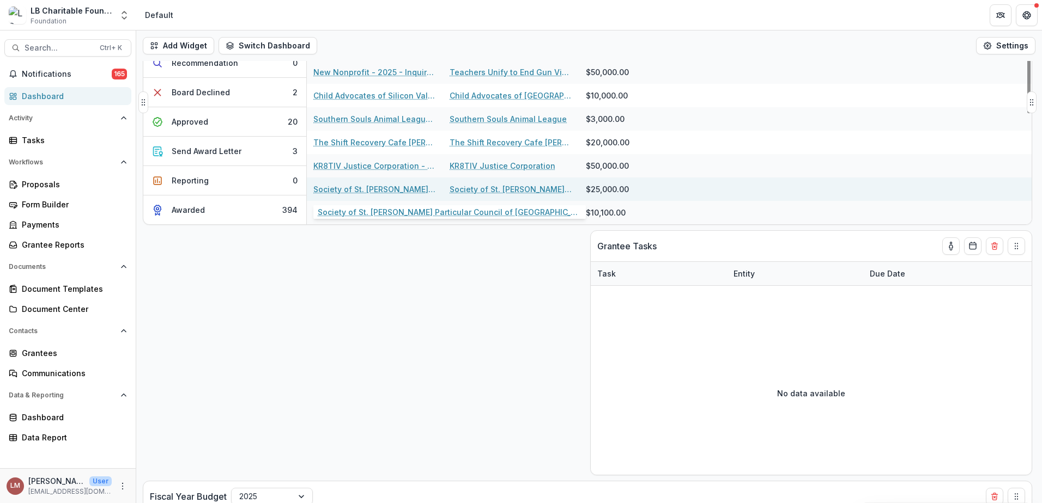
click at [336, 190] on link "Society of St. [PERSON_NAME] Particular Council of [GEOGRAPHIC_DATA] - 2025 - I…" at bounding box center [374, 189] width 123 height 11
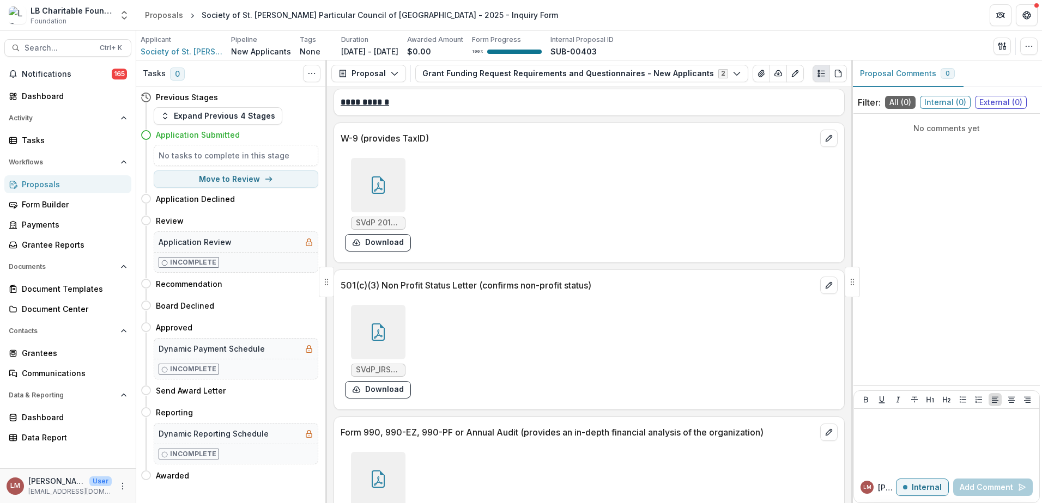
scroll to position [4115, 0]
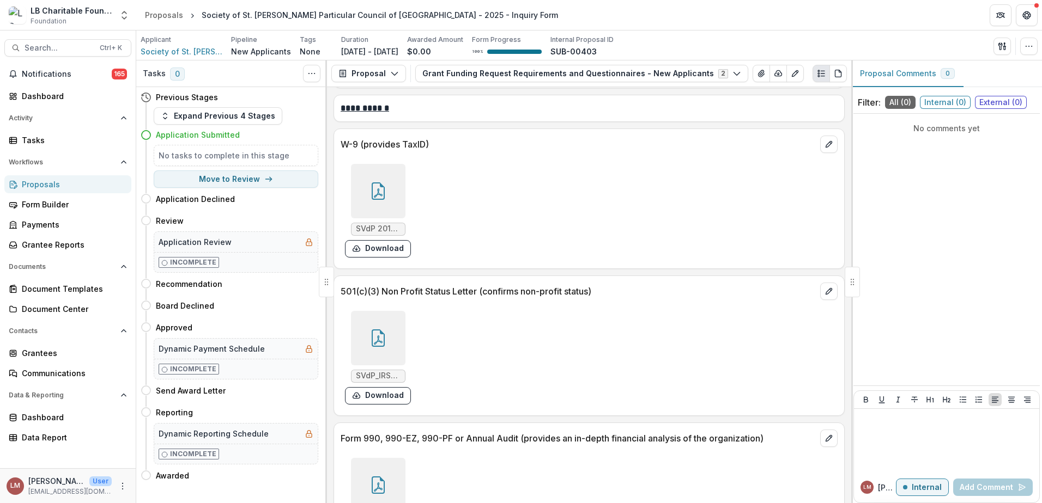
click at [372, 183] on icon at bounding box center [378, 191] width 13 height 17
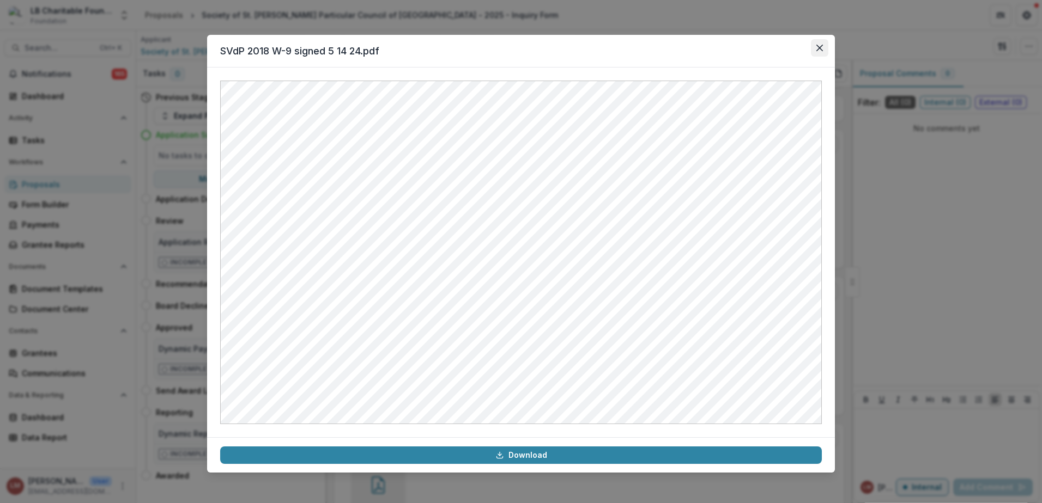
click at [816, 50] on icon "Close" at bounding box center [819, 48] width 7 height 7
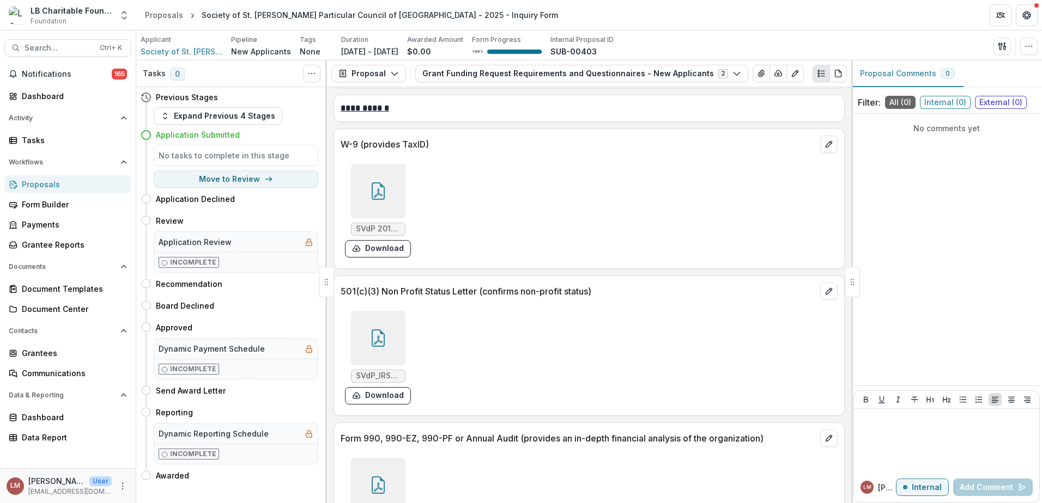
click at [379, 330] on icon at bounding box center [377, 338] width 17 height 17
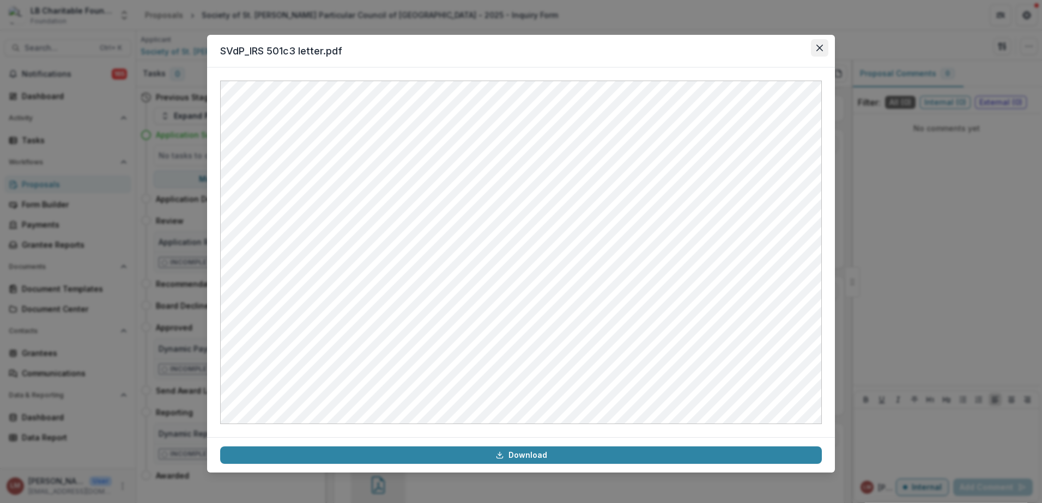
click at [814, 44] on button "Close" at bounding box center [819, 47] width 17 height 17
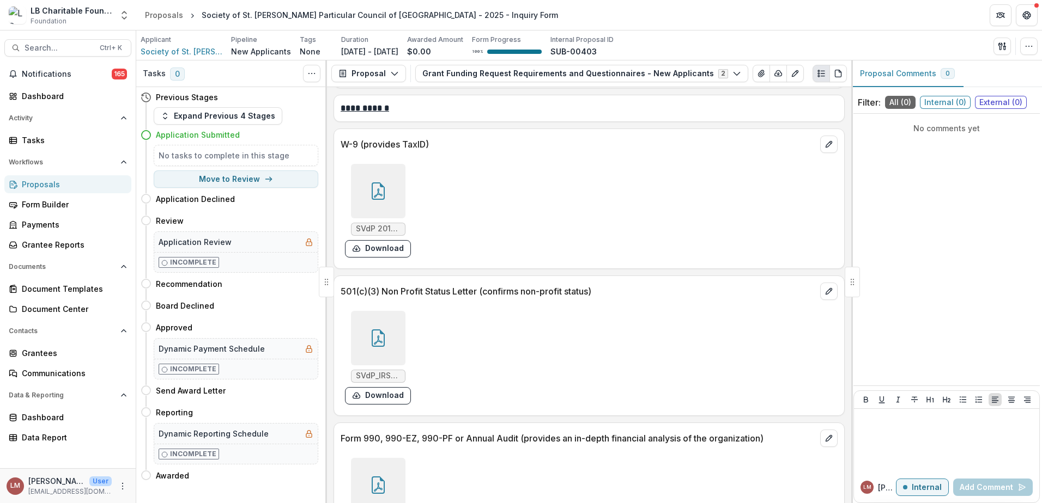
click at [377, 183] on icon at bounding box center [377, 191] width 17 height 17
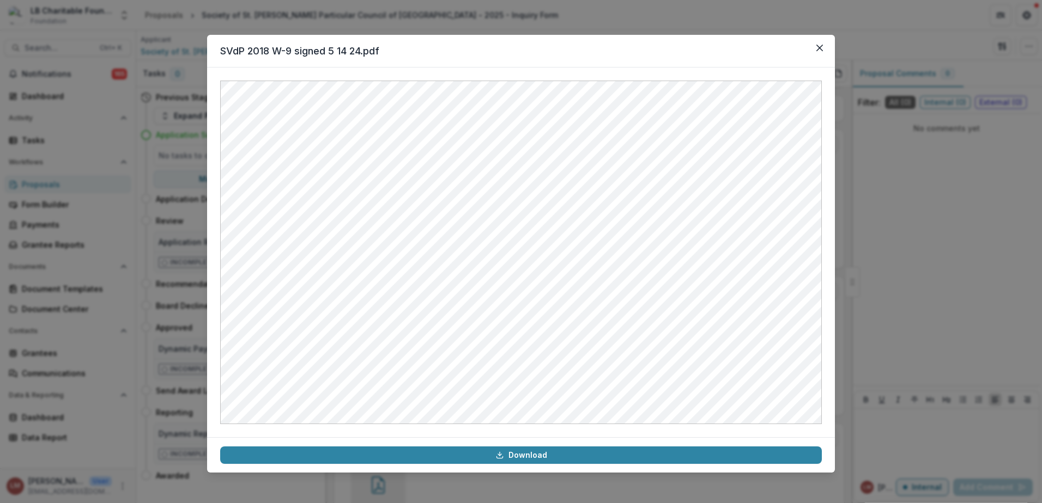
click at [821, 57] on header "SVdP 2018 W-9 signed 5 14 24.pdf" at bounding box center [521, 51] width 628 height 33
click at [818, 47] on icon "Close" at bounding box center [819, 48] width 7 height 7
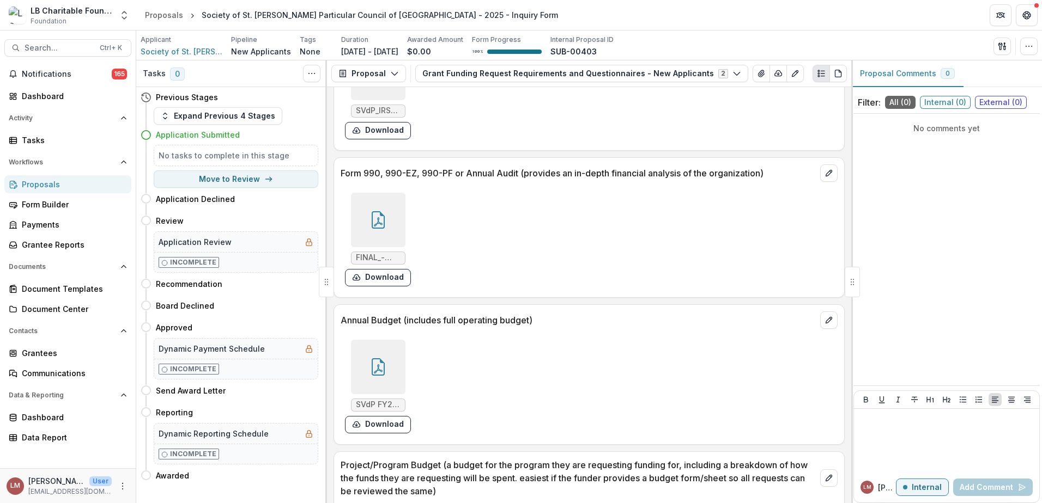
scroll to position [4419, 0]
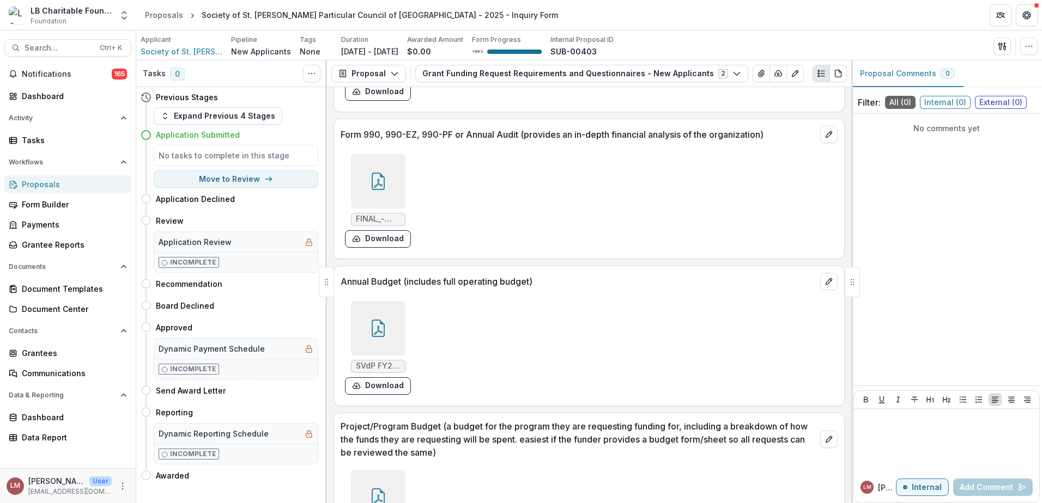
click at [378, 173] on icon at bounding box center [377, 181] width 17 height 17
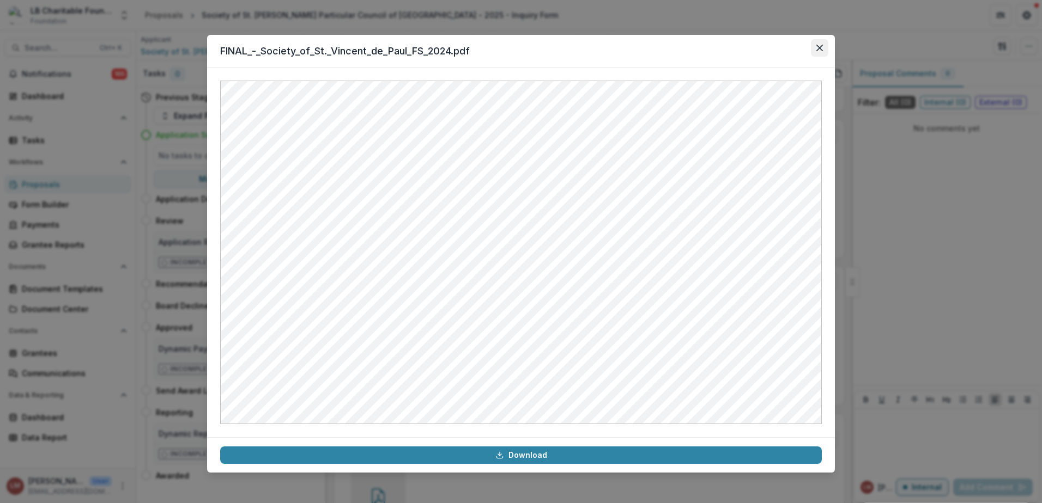
click at [817, 49] on icon "Close" at bounding box center [819, 48] width 7 height 7
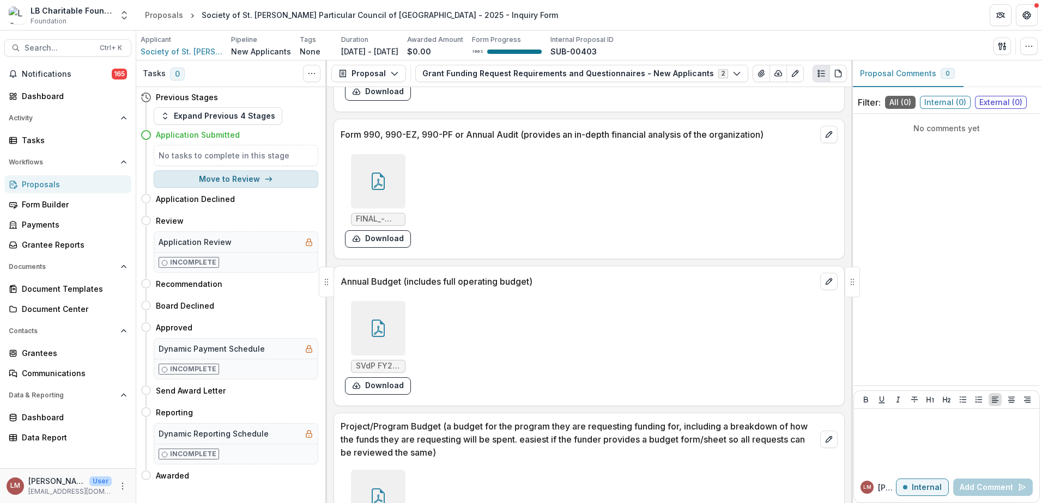
click at [259, 177] on button "Move to Review" at bounding box center [236, 179] width 165 height 17
select select "******"
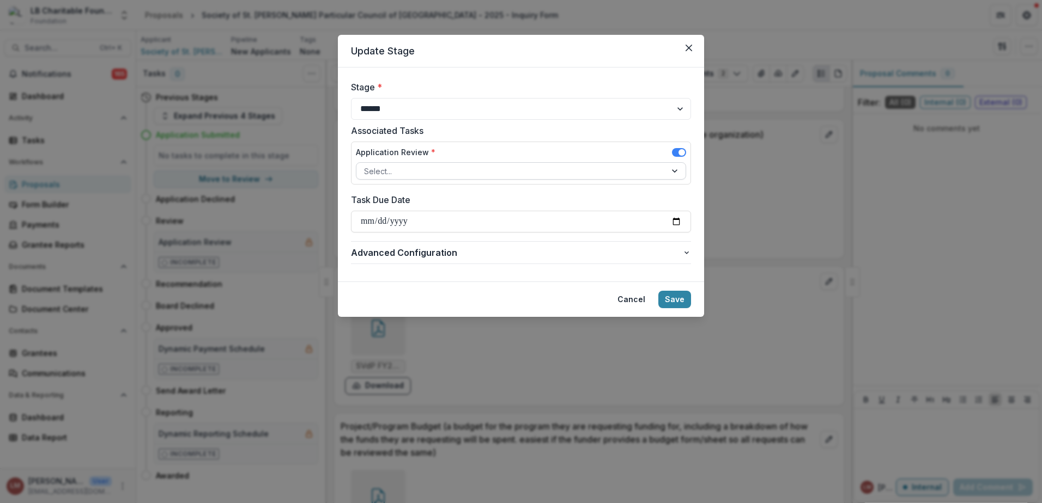
click at [672, 173] on div at bounding box center [676, 171] width 20 height 16
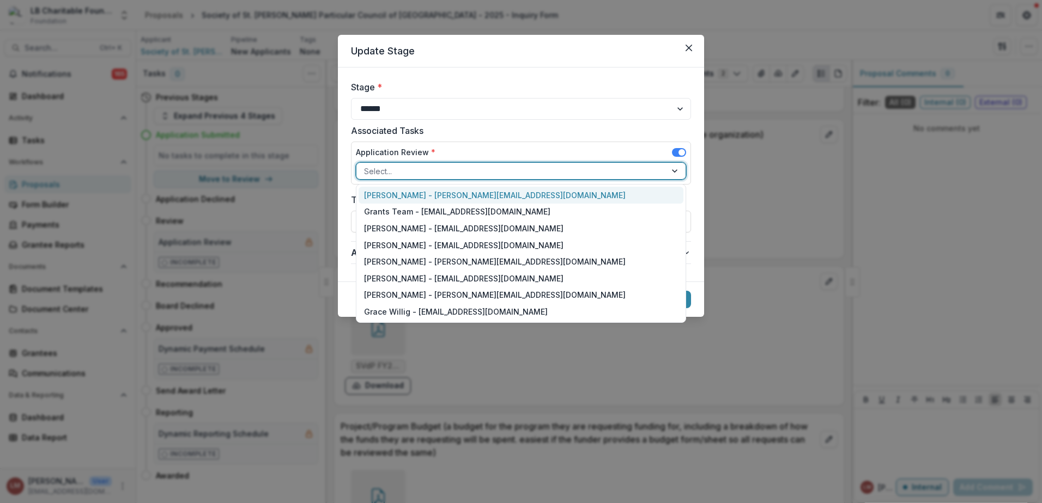
click at [402, 195] on div "[PERSON_NAME] - [PERSON_NAME][EMAIL_ADDRESS][DOMAIN_NAME]" at bounding box center [520, 195] width 325 height 17
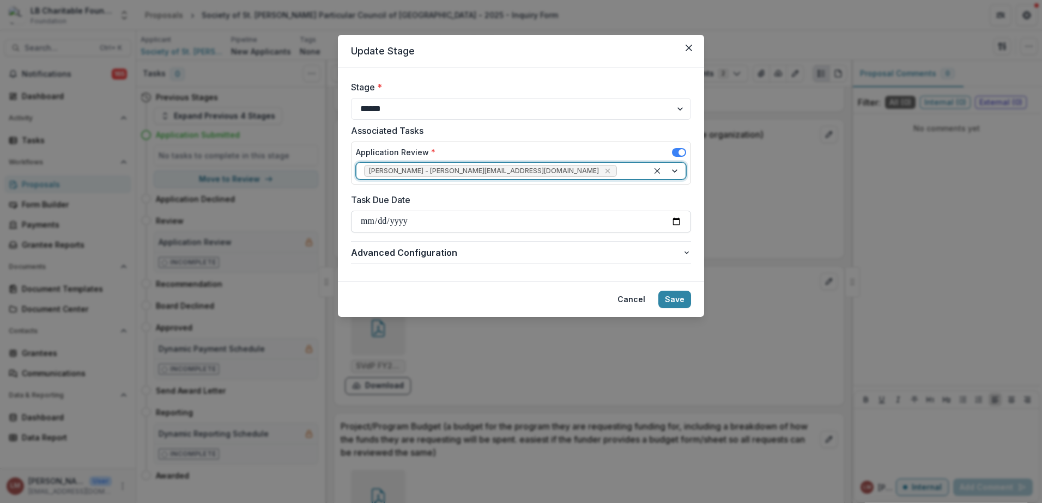
click at [675, 225] on input "Task Due Date" at bounding box center [521, 222] width 340 height 22
type input "**********"
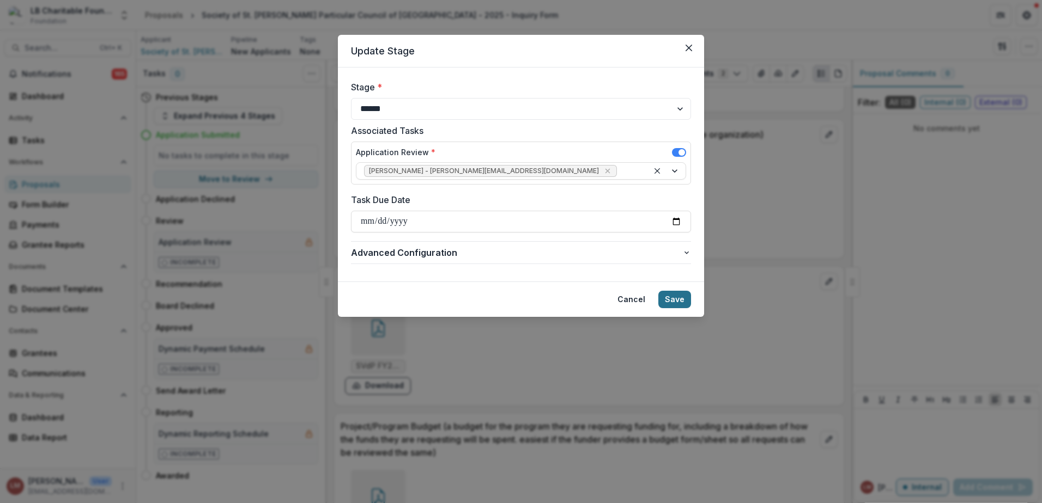
click at [673, 299] on button "Save" at bounding box center [674, 299] width 33 height 17
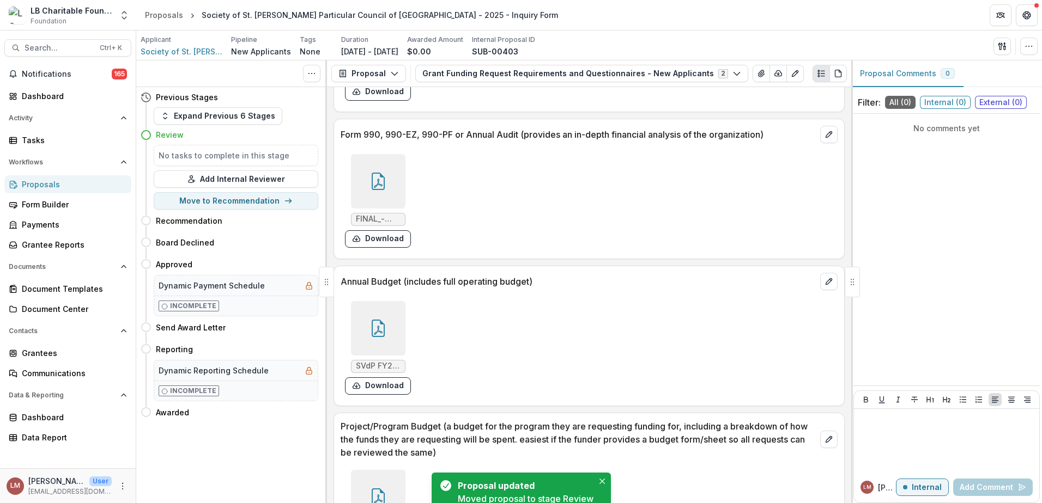
scroll to position [4432, 0]
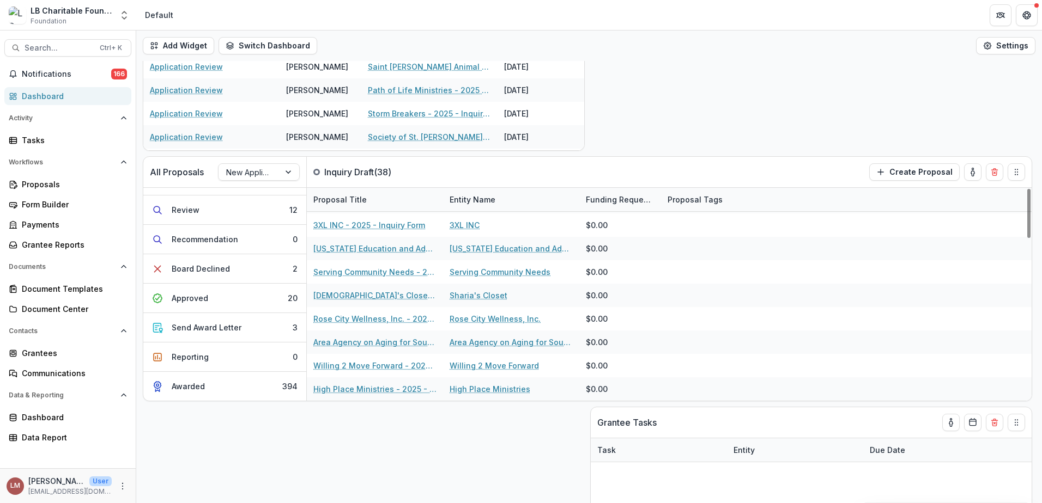
scroll to position [154, 0]
click at [197, 301] on div "Approved" at bounding box center [190, 299] width 37 height 11
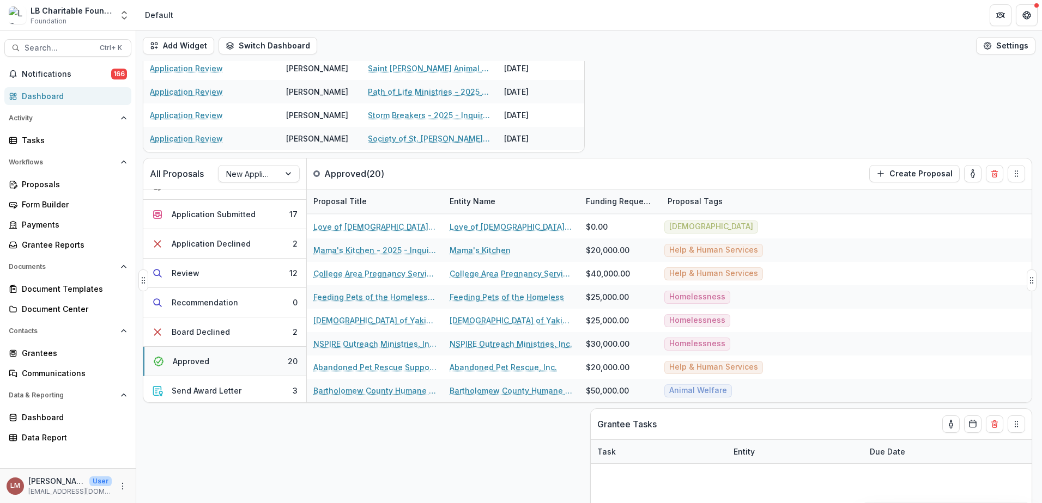
scroll to position [104, 0]
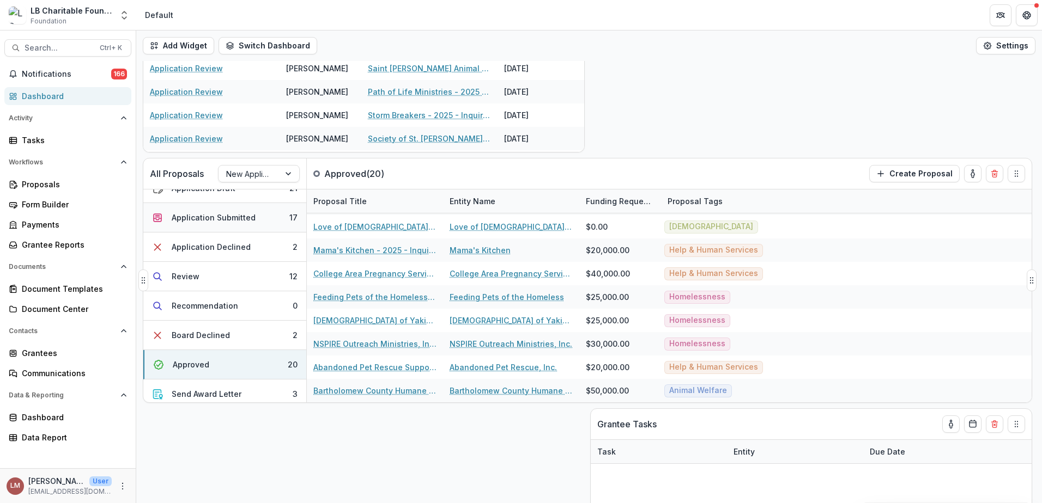
click at [224, 220] on div "Application Submitted" at bounding box center [214, 217] width 84 height 11
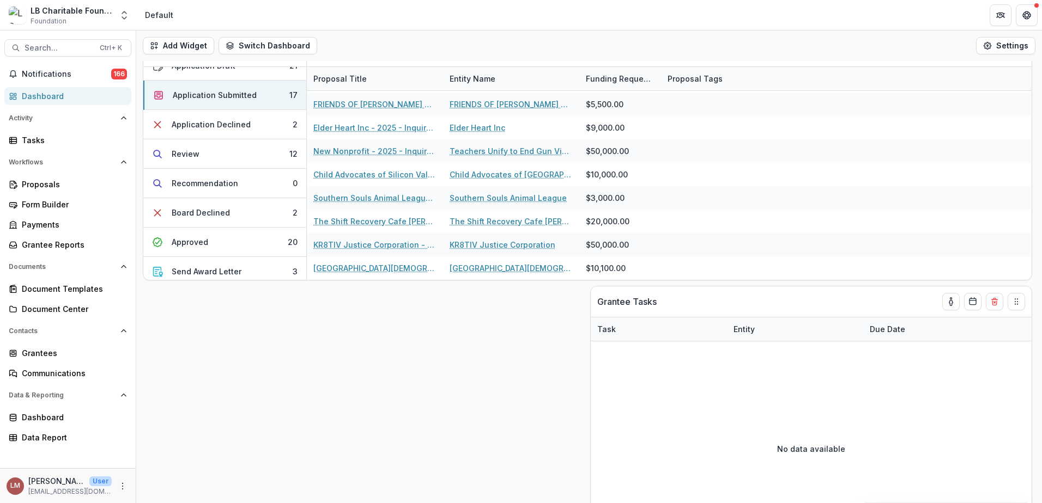
scroll to position [266, 0]
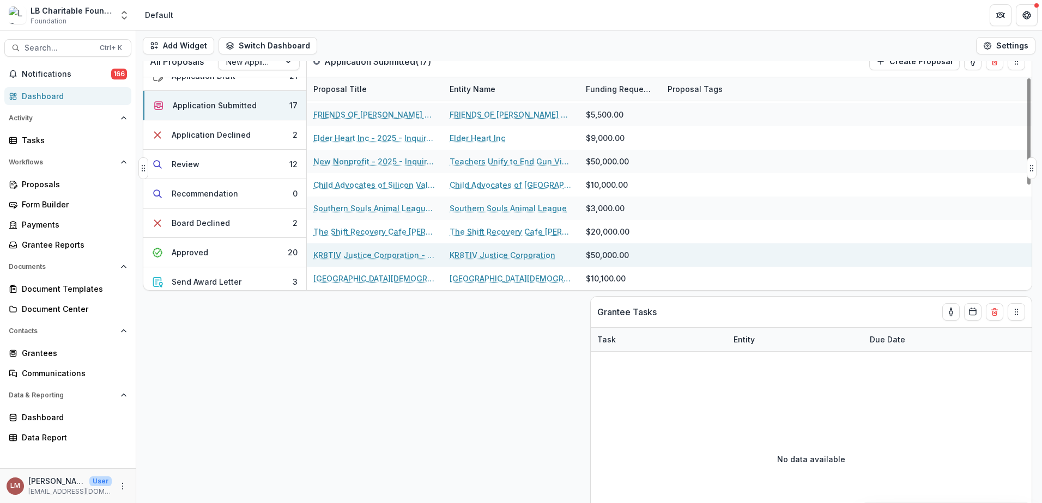
click at [340, 251] on link "KR8TIV Justice Corporation - 2025 - Inquiry Form" at bounding box center [374, 255] width 123 height 11
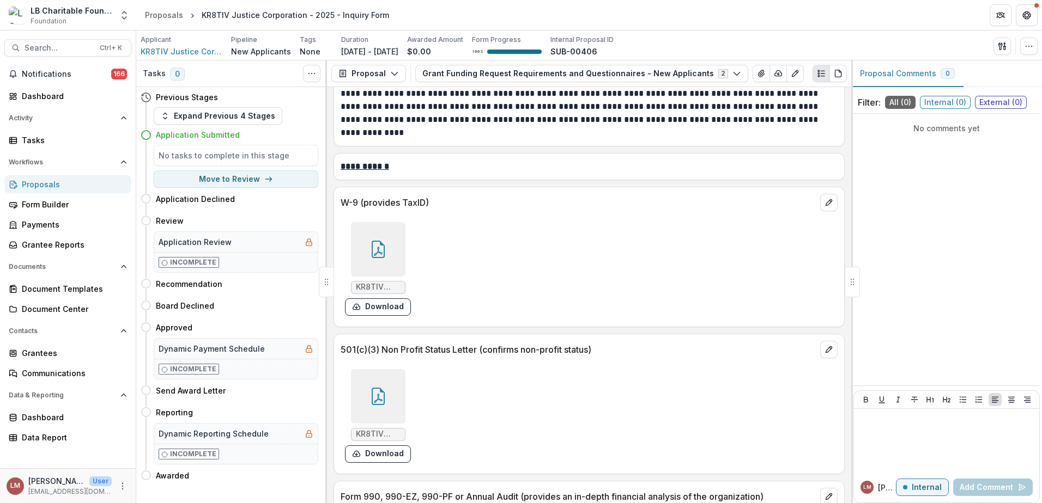
scroll to position [5769, 0]
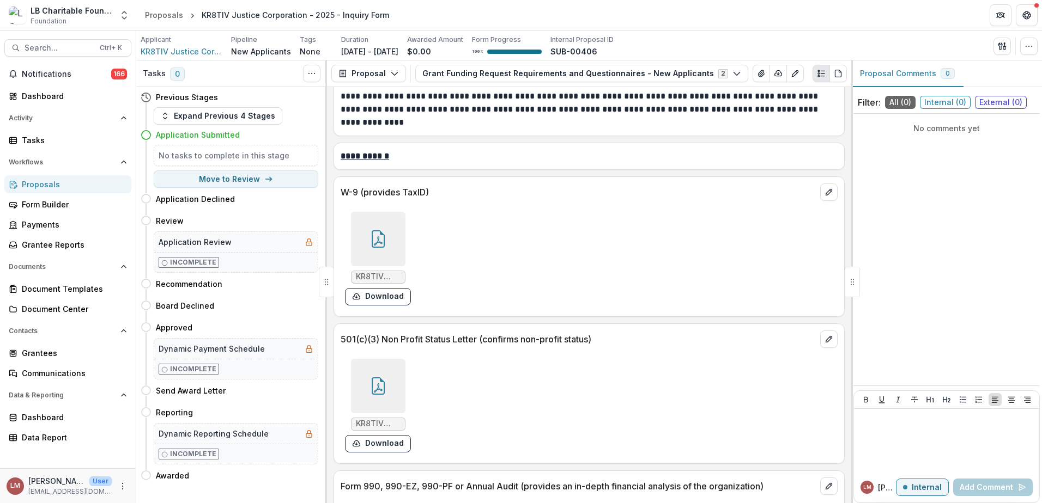
click at [376, 235] on div at bounding box center [378, 239] width 54 height 54
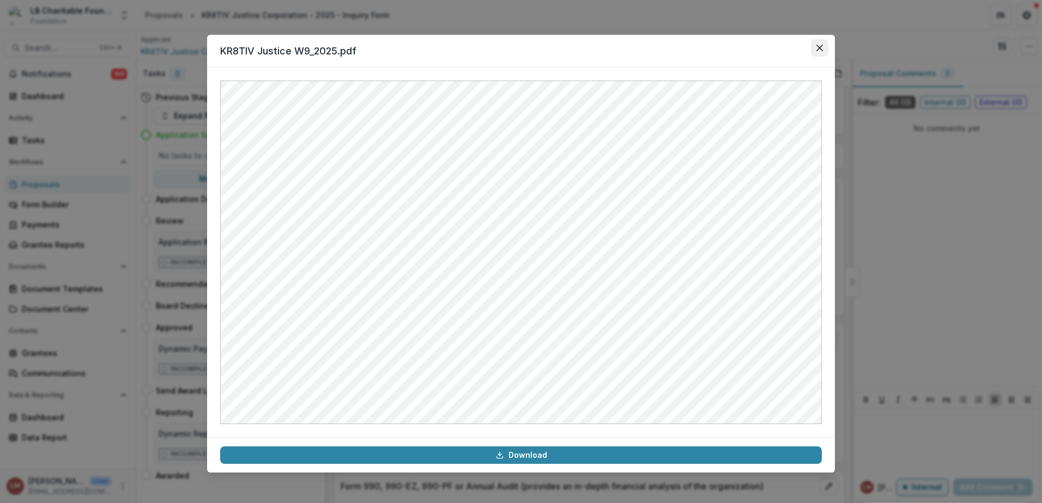
click at [823, 51] on button "Close" at bounding box center [819, 47] width 17 height 17
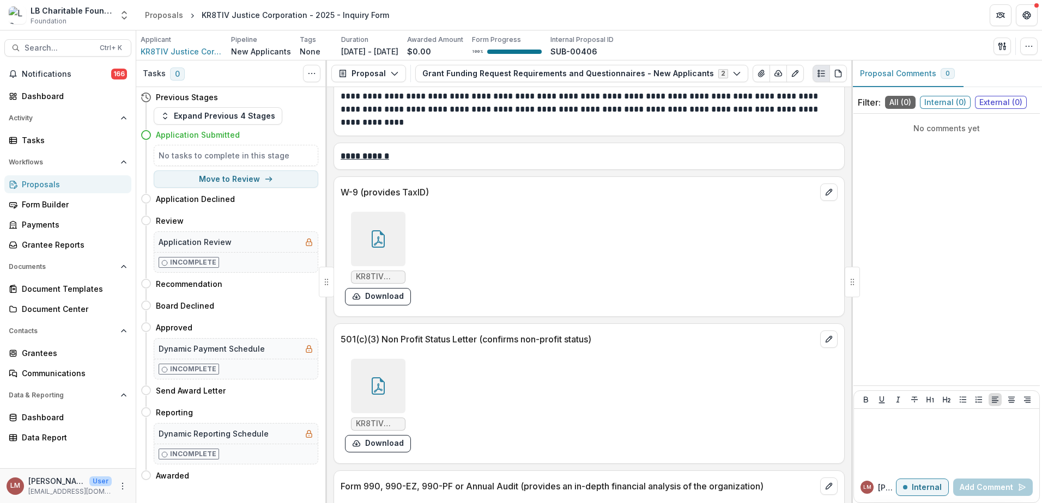
click at [382, 378] on icon at bounding box center [377, 386] width 17 height 17
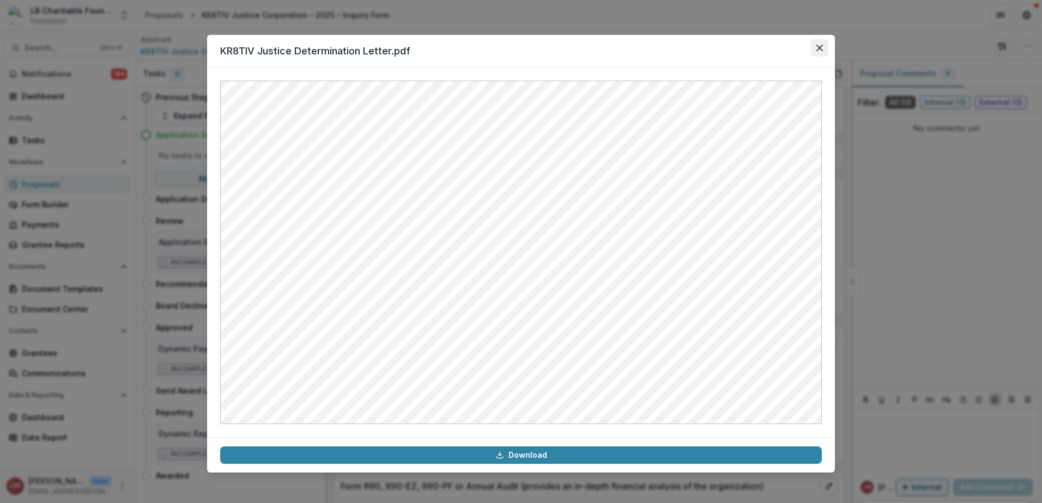
click at [821, 48] on icon "Close" at bounding box center [819, 48] width 7 height 7
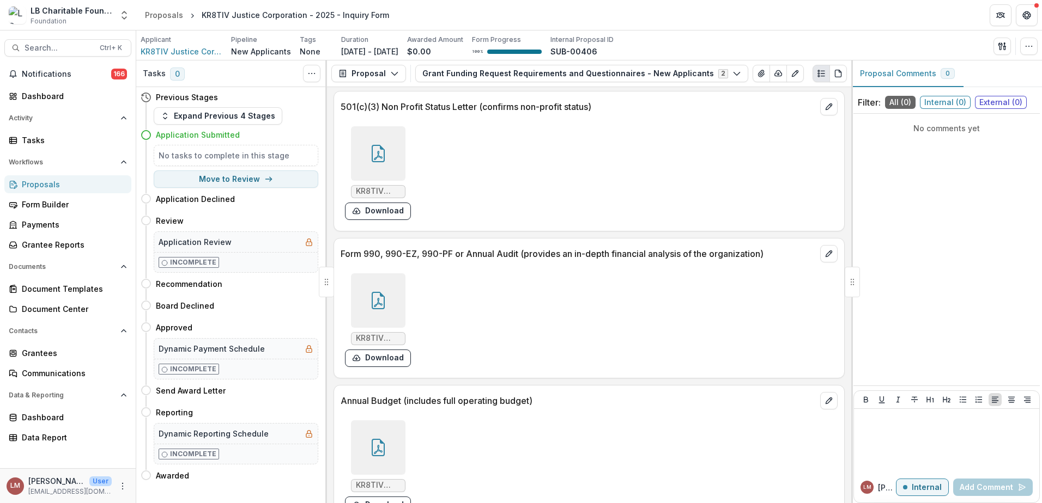
scroll to position [6015, 0]
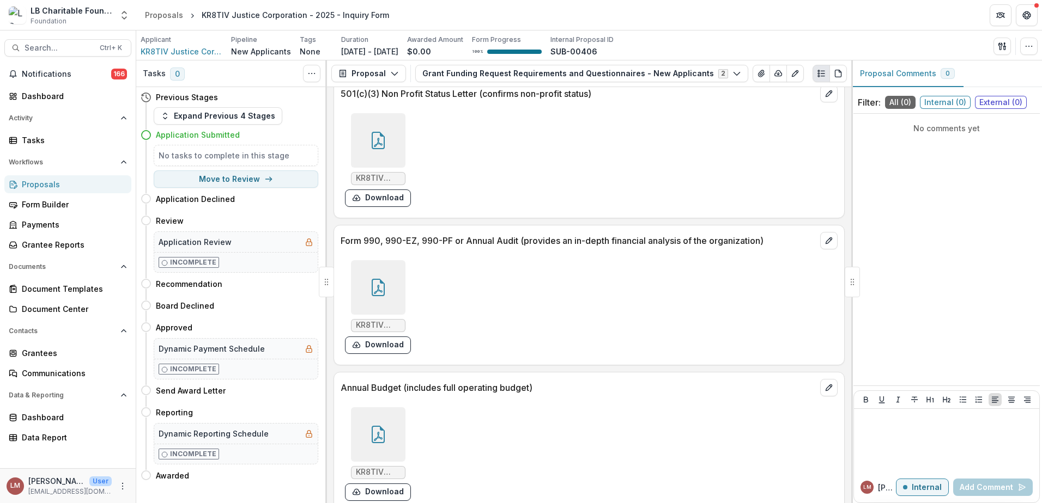
click at [373, 279] on icon at bounding box center [377, 287] width 17 height 17
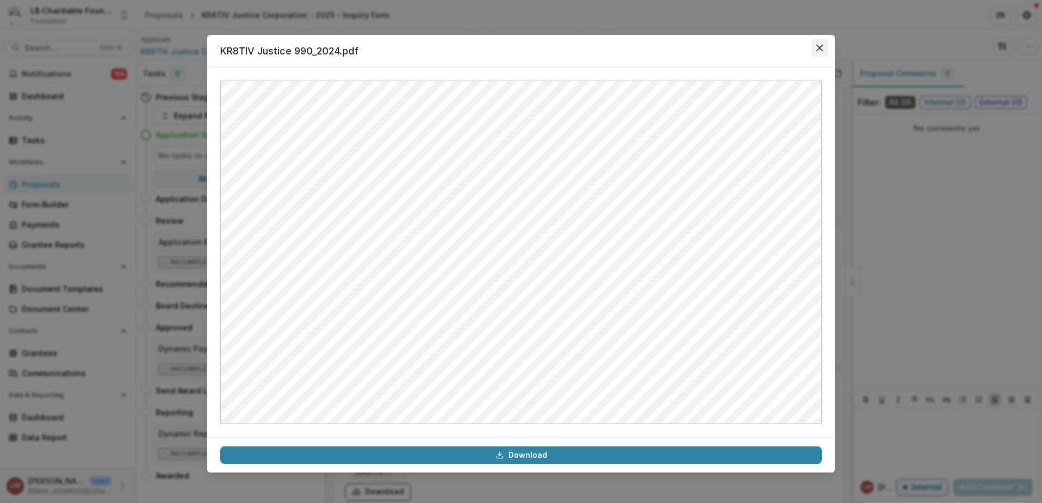
click at [821, 53] on button "Close" at bounding box center [819, 47] width 17 height 17
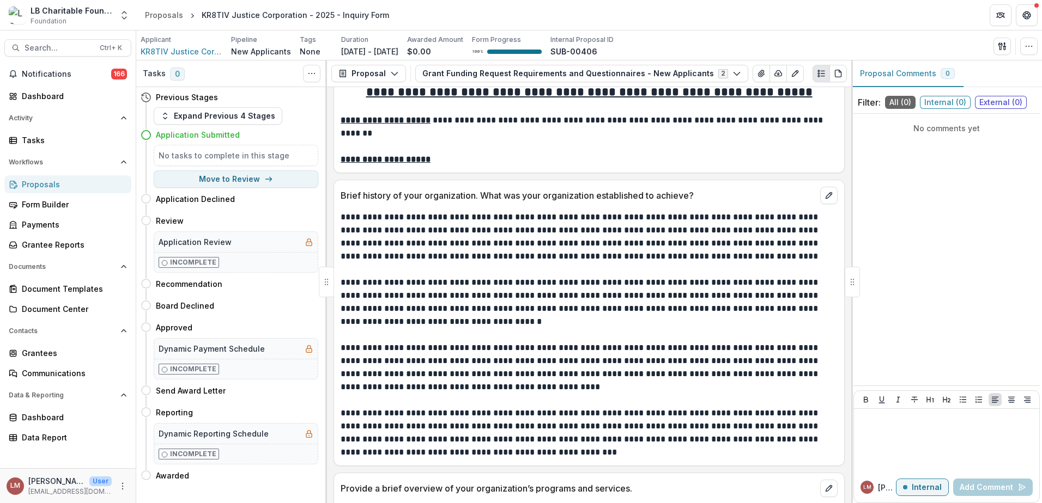
scroll to position [0, 0]
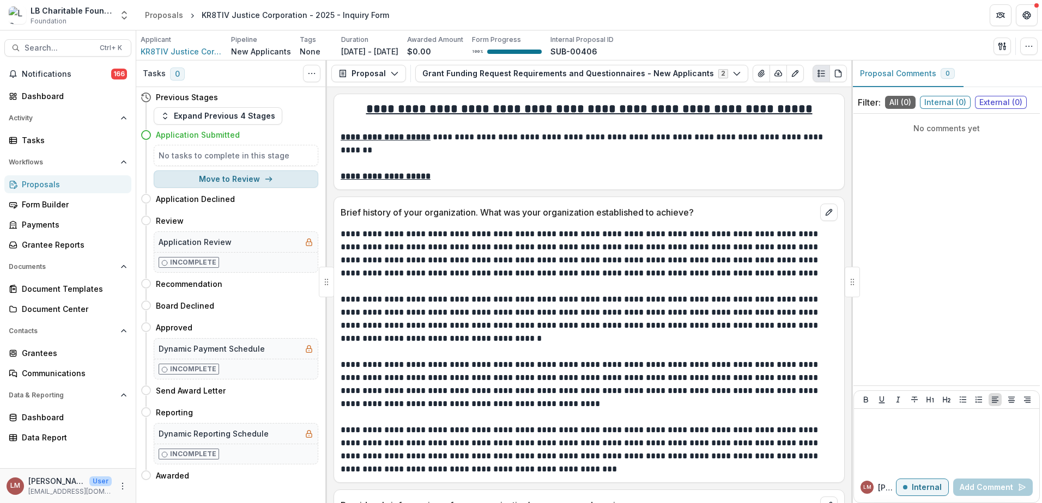
click at [238, 181] on button "Move to Review" at bounding box center [236, 179] width 165 height 17
select select "******"
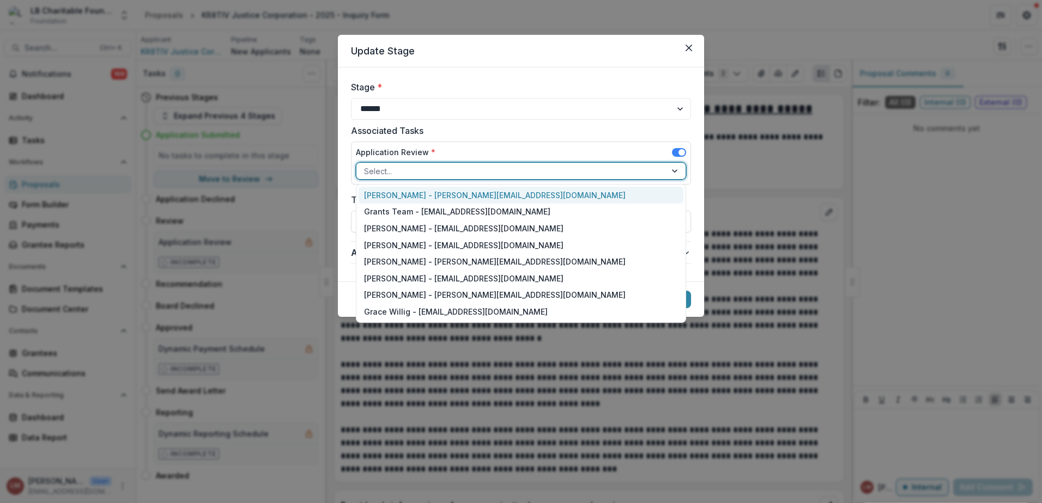
click at [678, 172] on div at bounding box center [676, 171] width 20 height 16
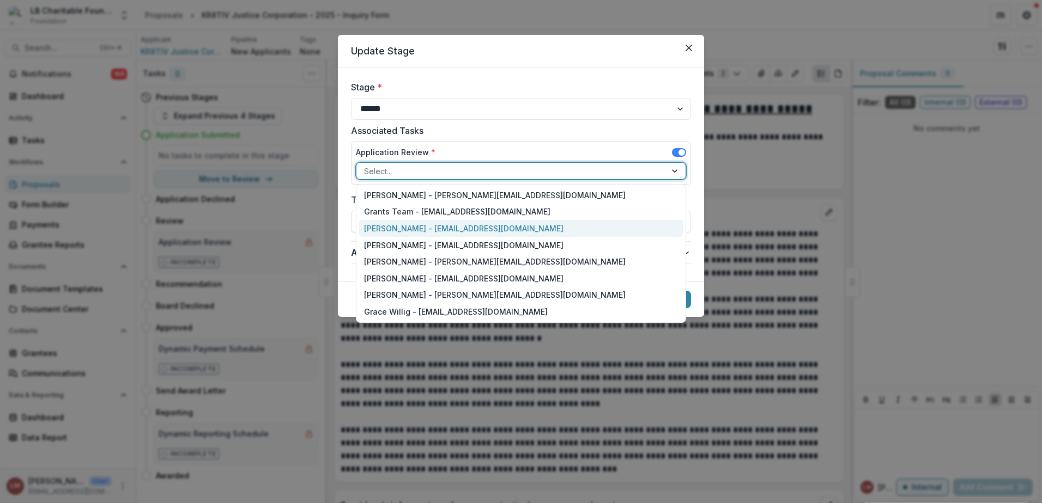
click at [397, 229] on div "[PERSON_NAME] - [EMAIL_ADDRESS][DOMAIN_NAME]" at bounding box center [520, 228] width 325 height 17
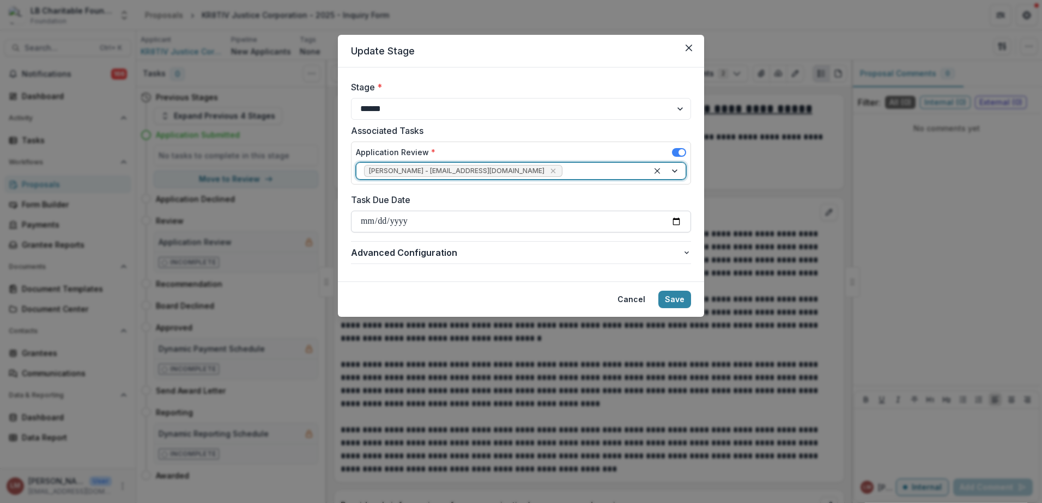
click at [677, 223] on input "Task Due Date" at bounding box center [521, 222] width 340 height 22
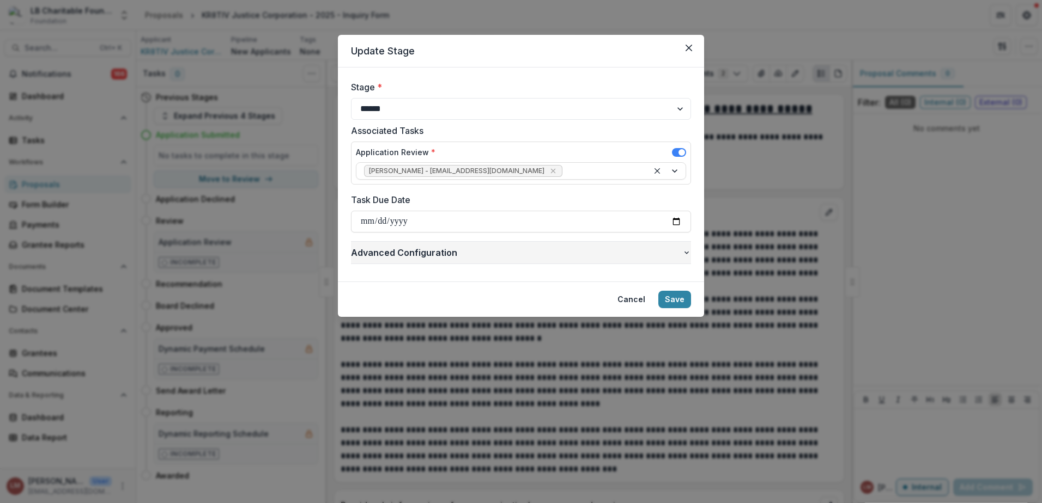
type input "**********"
click at [674, 301] on button "Save" at bounding box center [674, 299] width 33 height 17
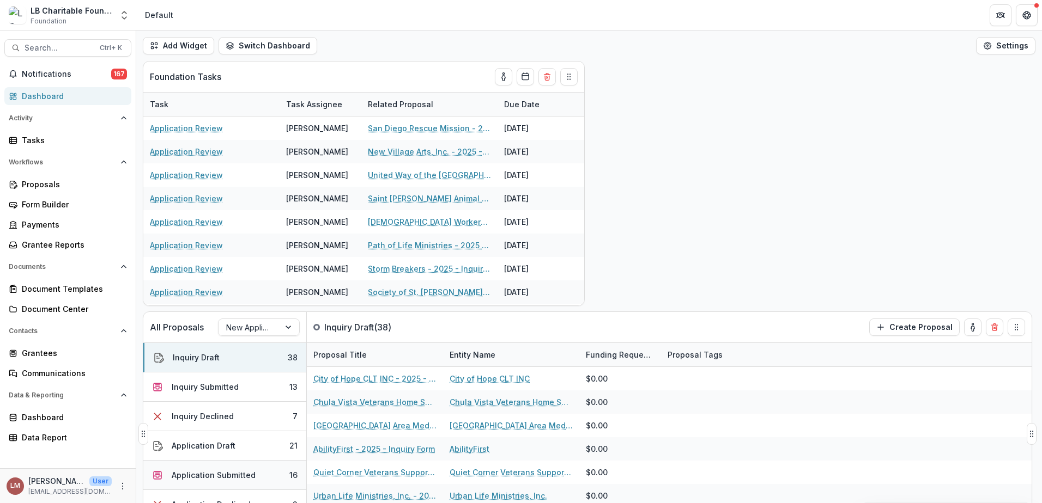
click at [220, 477] on div "Application Submitted" at bounding box center [214, 475] width 84 height 11
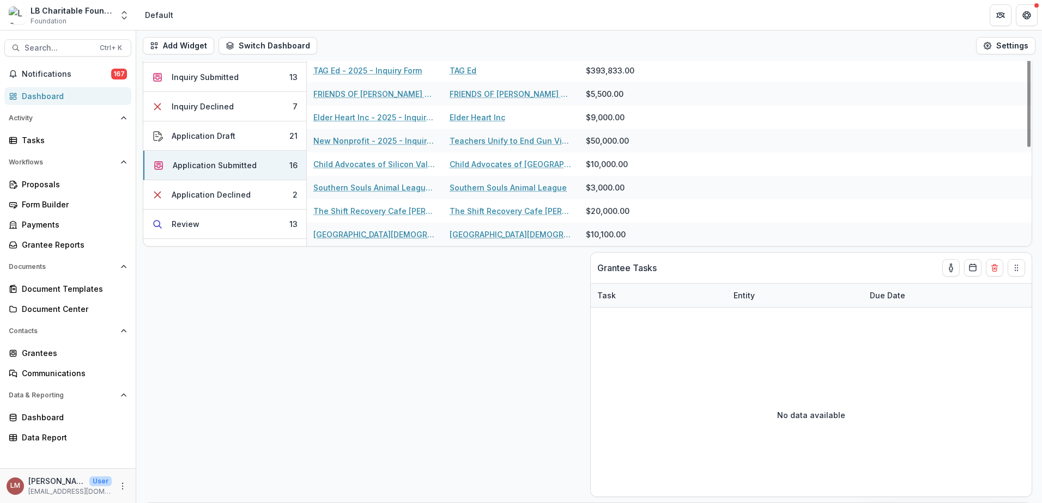
scroll to position [308, 0]
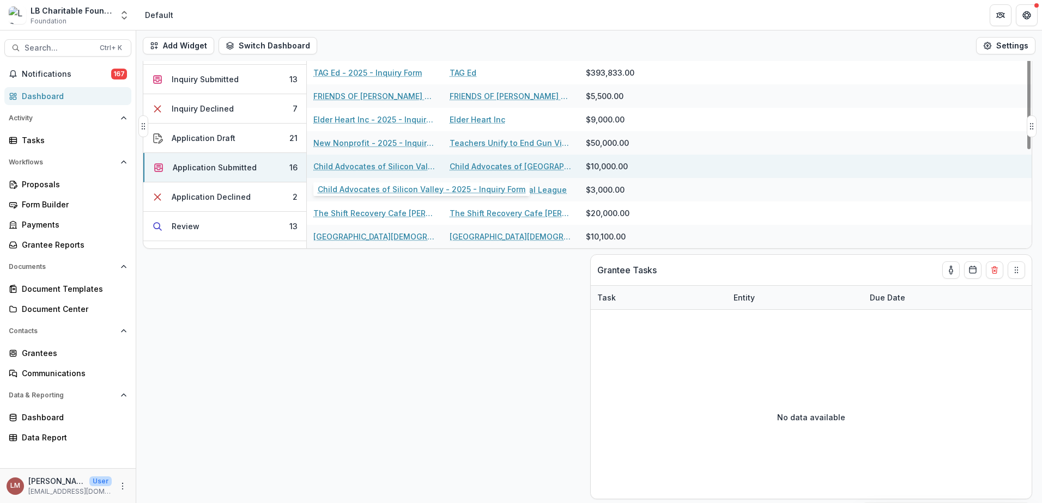
click at [337, 166] on link "Child Advocates of Silicon Valley - 2025 - Inquiry Form" at bounding box center [374, 166] width 123 height 11
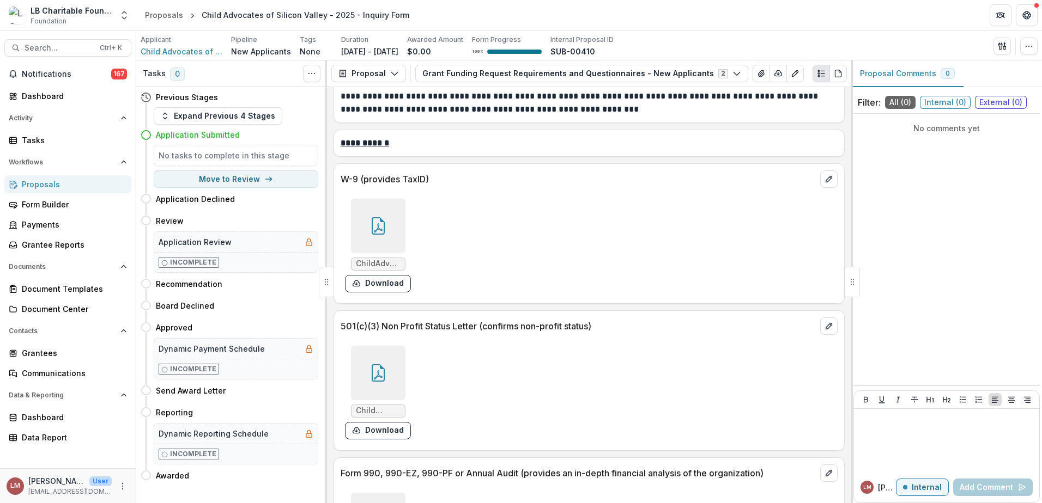
scroll to position [3468, 0]
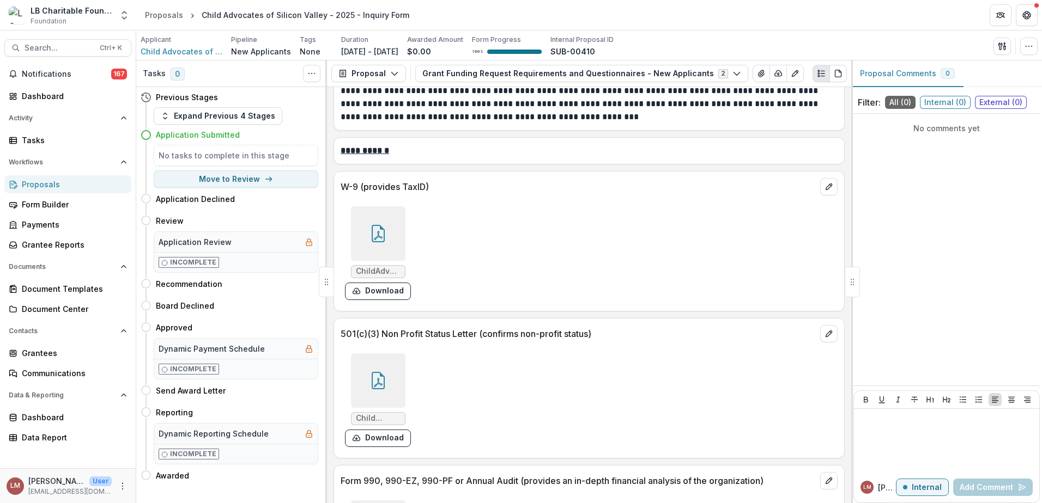
click at [382, 225] on icon at bounding box center [377, 233] width 17 height 17
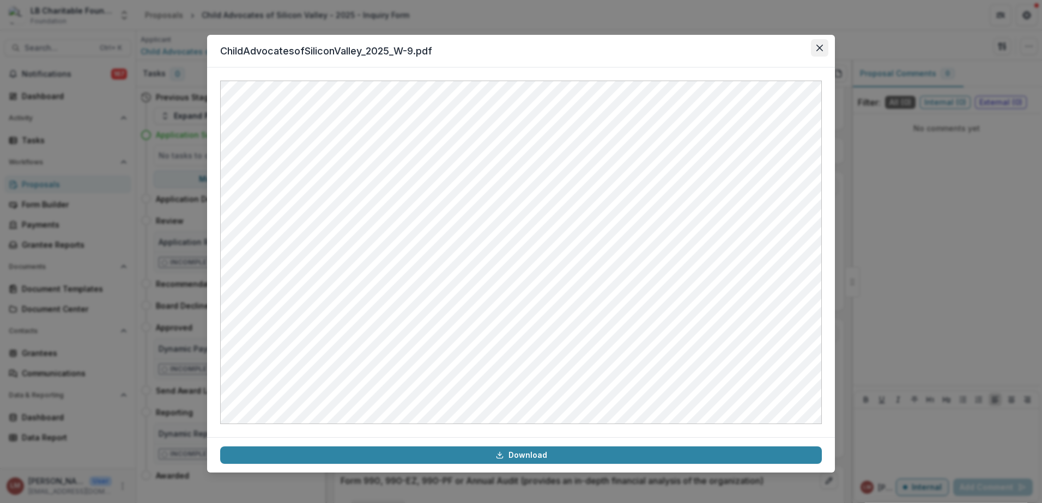
click at [818, 47] on icon "Close" at bounding box center [819, 48] width 7 height 7
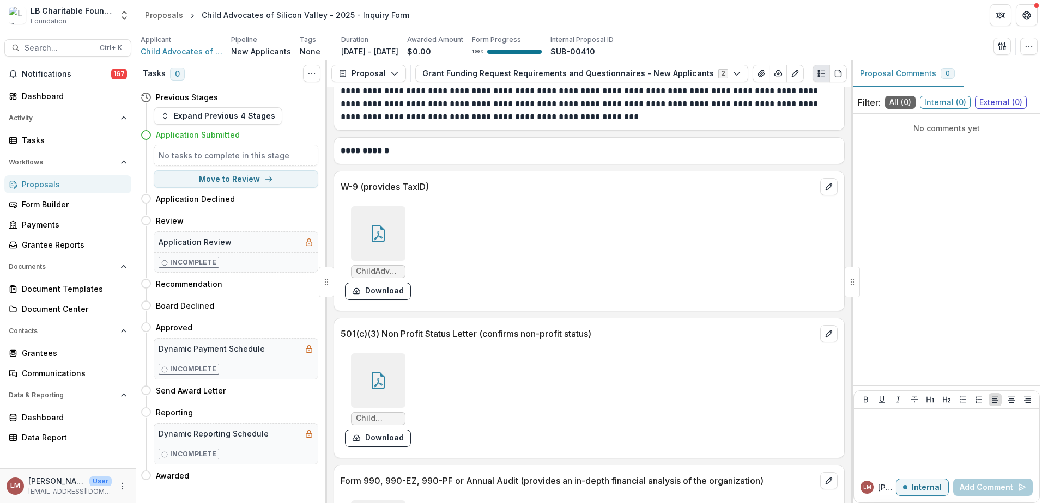
click at [376, 372] on icon at bounding box center [377, 380] width 17 height 17
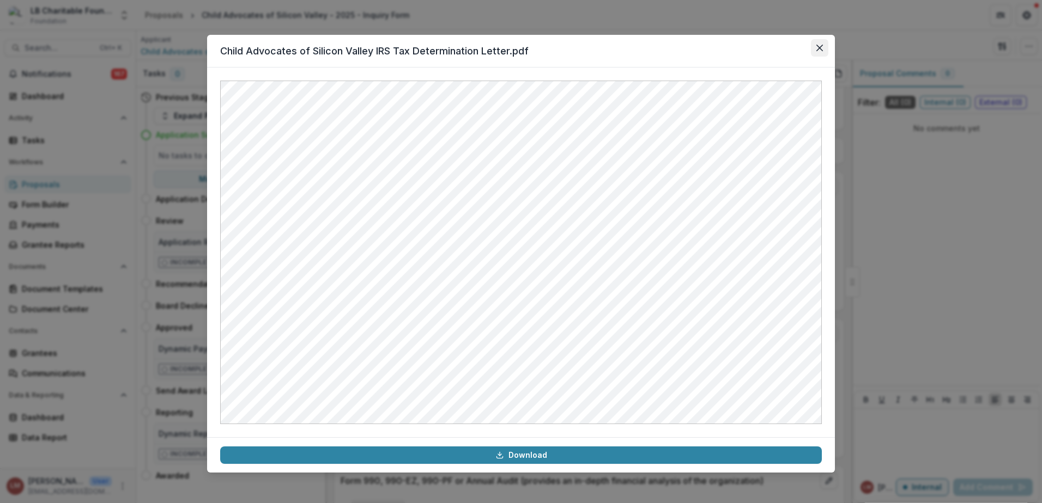
click at [818, 50] on icon "Close" at bounding box center [819, 48] width 7 height 7
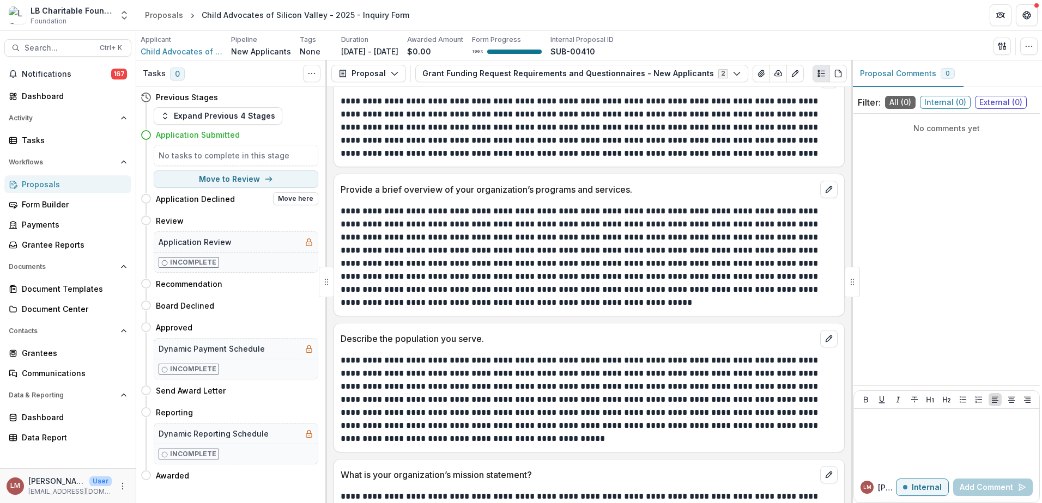
scroll to position [131, 0]
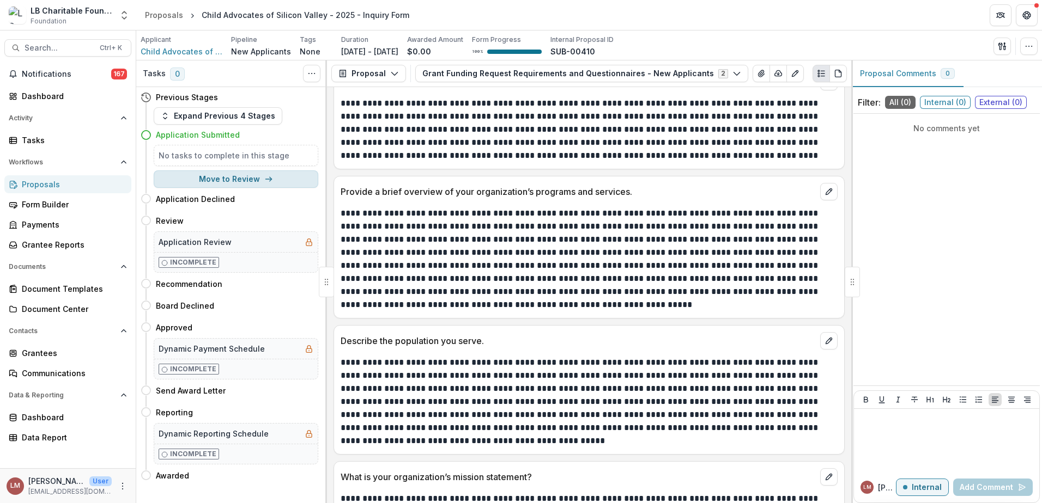
click at [214, 180] on button "Move to Review" at bounding box center [236, 179] width 165 height 17
select select "******"
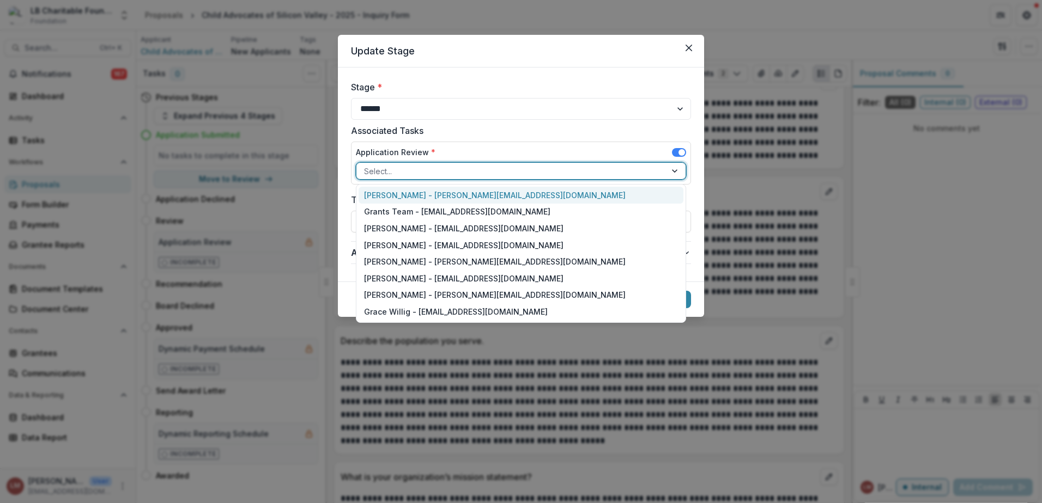
click at [674, 172] on div at bounding box center [676, 171] width 20 height 16
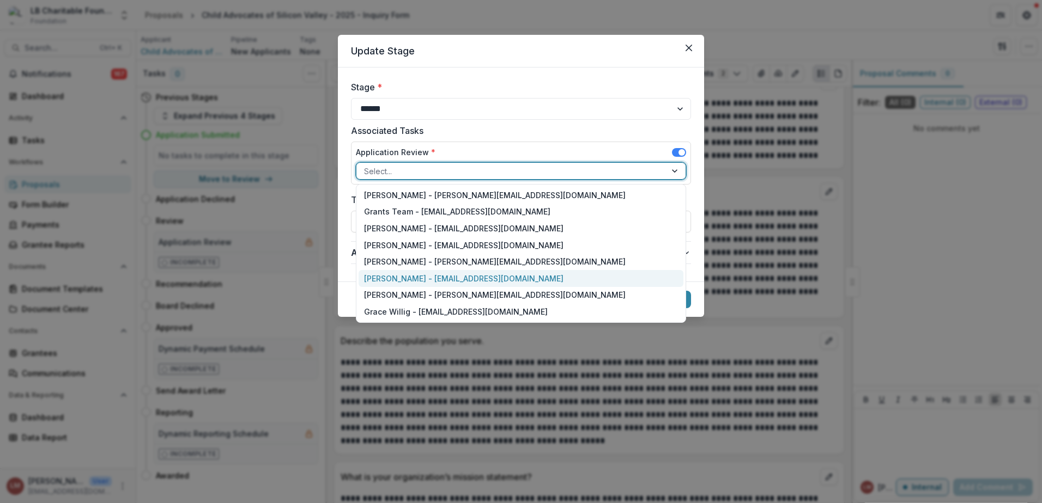
click at [398, 275] on div "[PERSON_NAME] - [EMAIL_ADDRESS][DOMAIN_NAME]" at bounding box center [520, 278] width 325 height 17
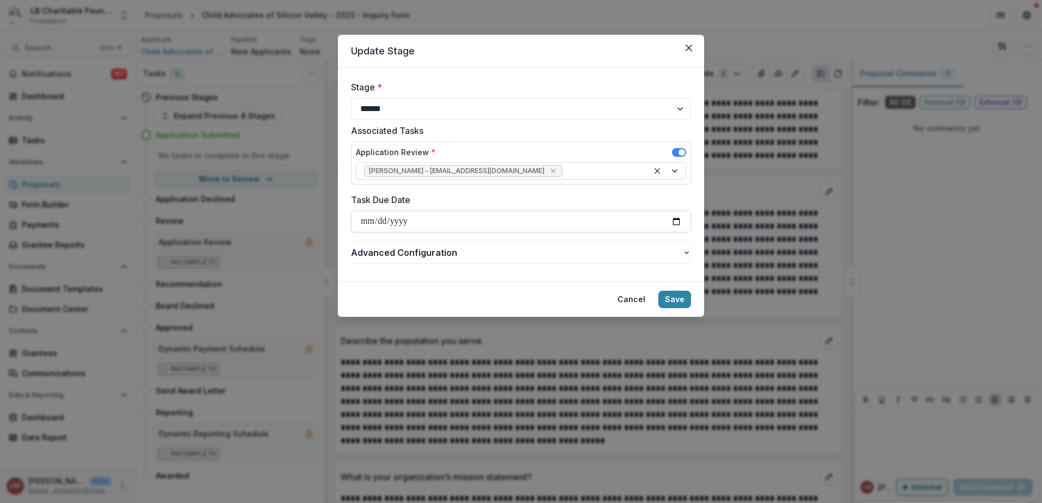
click at [677, 223] on input "Task Due Date" at bounding box center [521, 222] width 340 height 22
type input "**********"
click at [678, 301] on button "Save" at bounding box center [674, 299] width 33 height 17
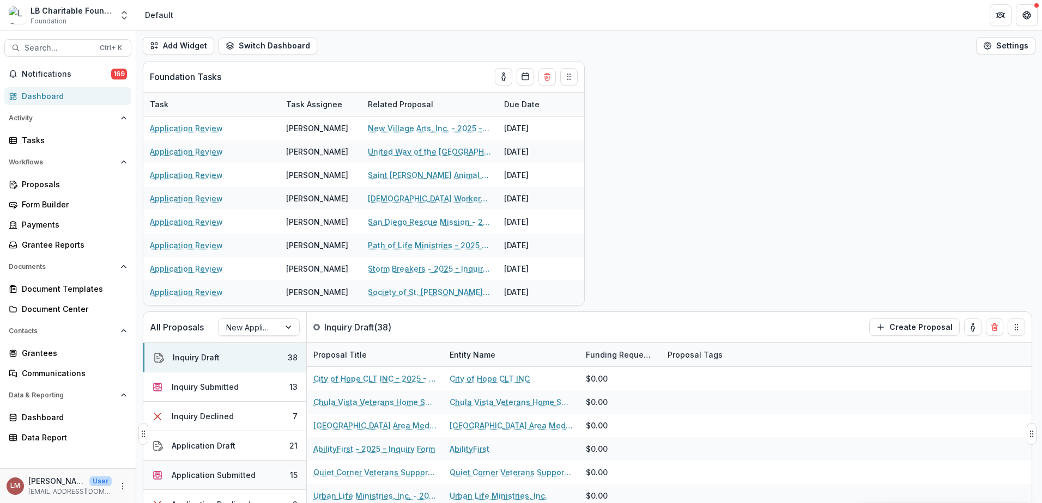
click at [233, 476] on div "Application Submitted" at bounding box center [214, 475] width 84 height 11
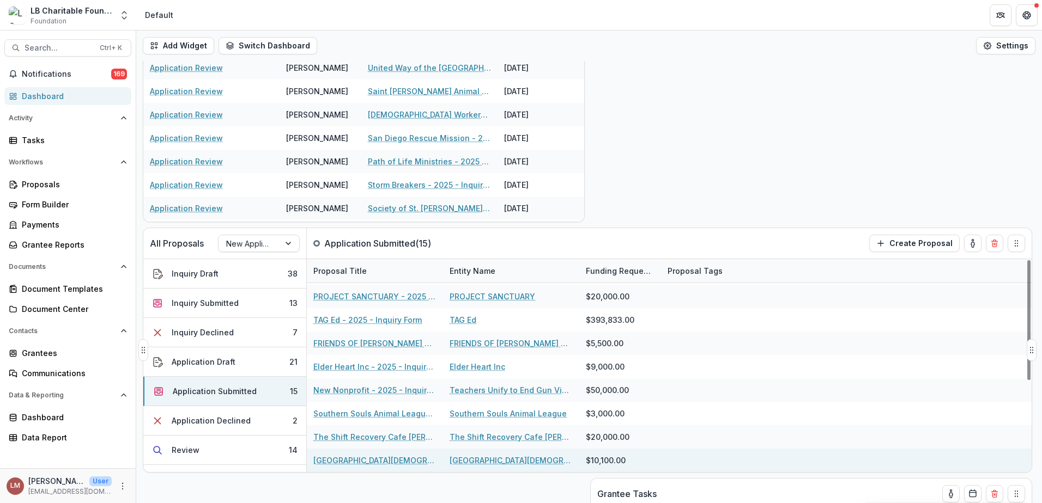
scroll to position [87, 0]
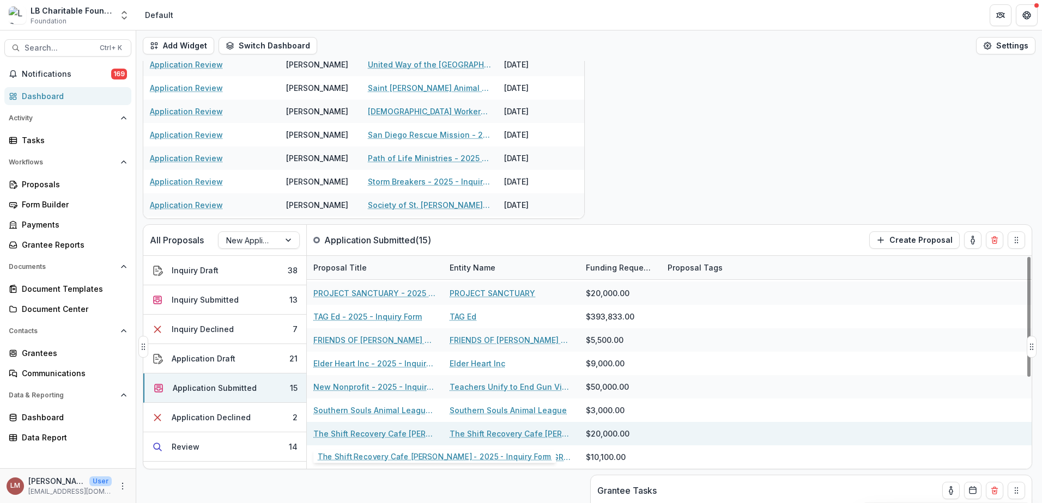
click at [390, 434] on link "The Shift Recovery Cafe [PERSON_NAME] - 2025 - Inquiry Form" at bounding box center [374, 433] width 123 height 11
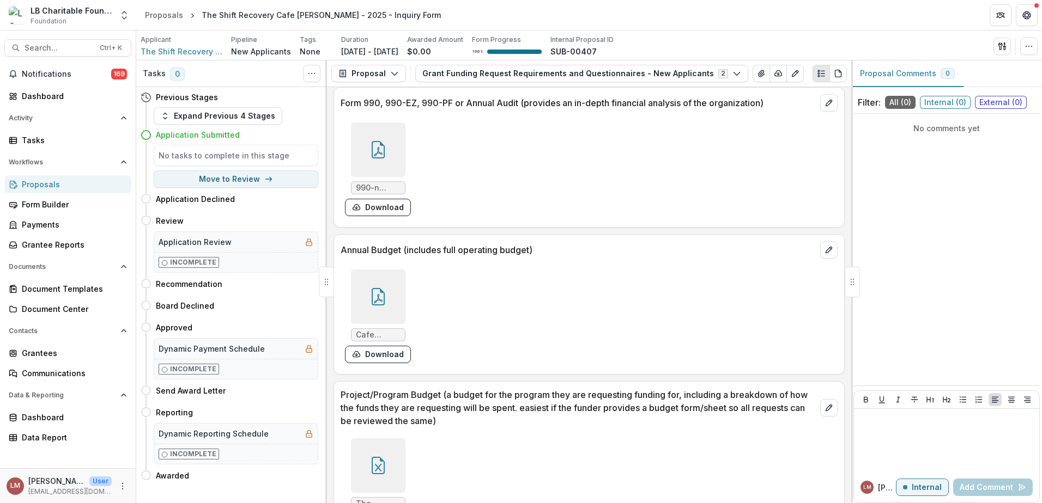
scroll to position [3726, 0]
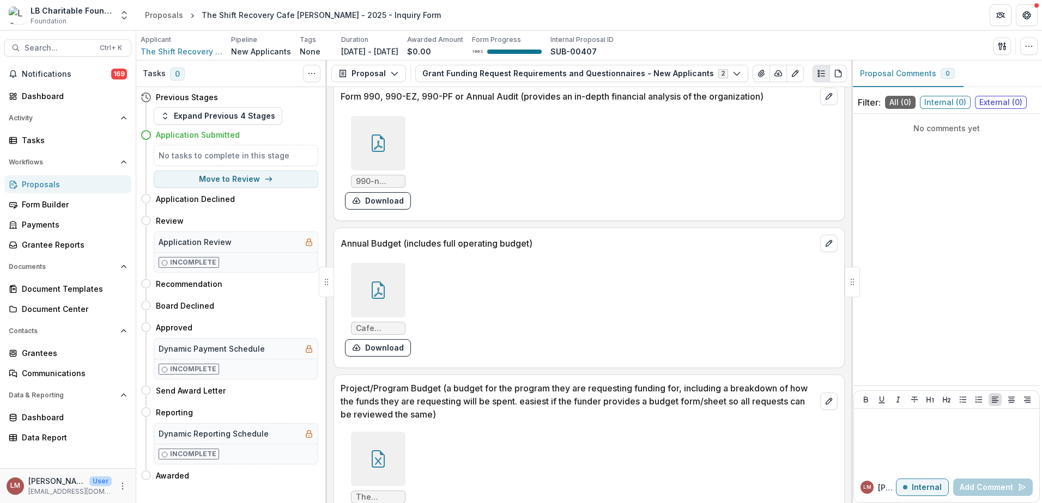
click at [374, 436] on div at bounding box center [378, 459] width 54 height 54
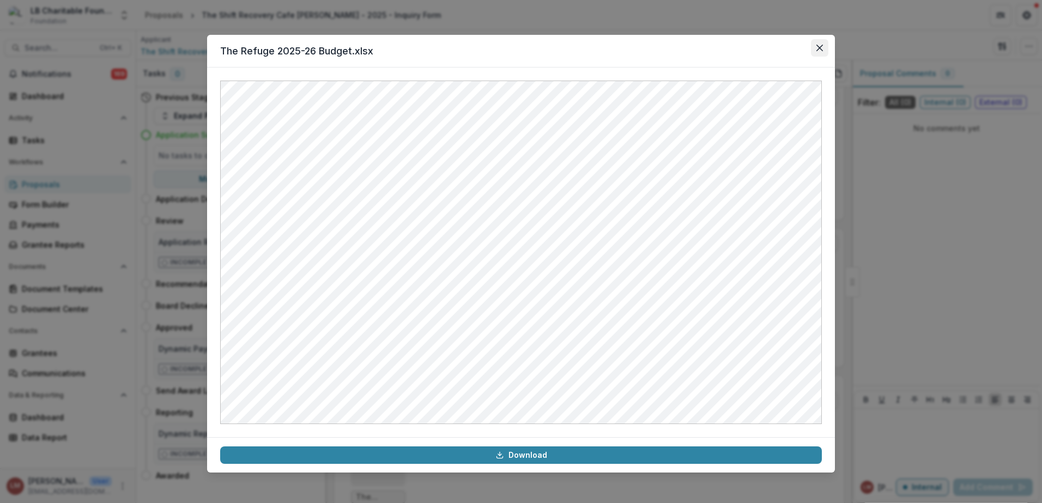
click at [821, 50] on icon "Close" at bounding box center [819, 48] width 7 height 7
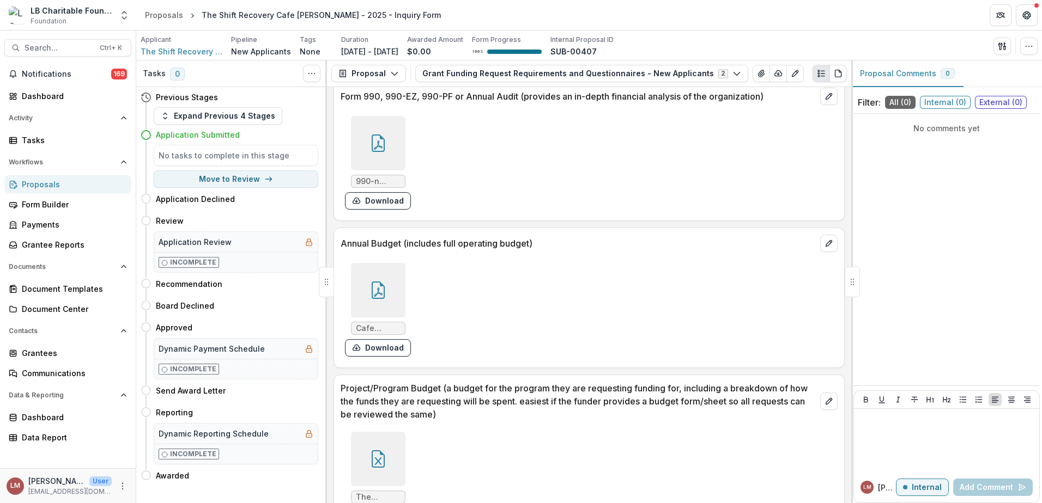
click at [382, 263] on div at bounding box center [378, 290] width 54 height 54
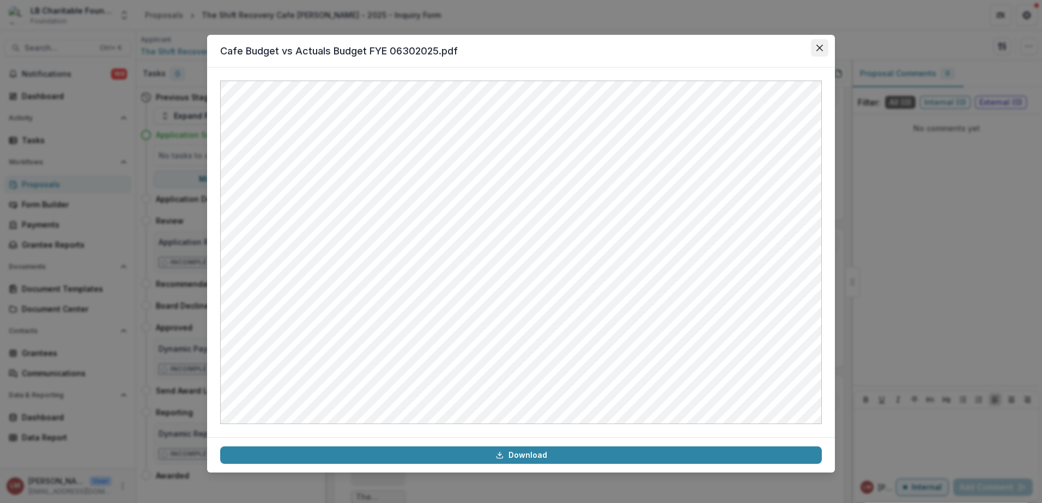
click at [817, 47] on icon "Close" at bounding box center [819, 48] width 7 height 7
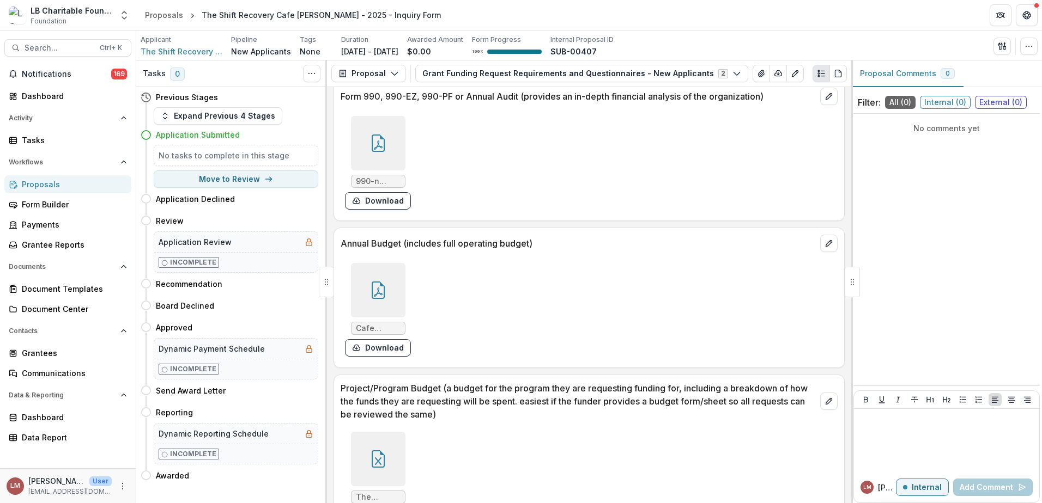
click at [384, 117] on div at bounding box center [378, 143] width 54 height 54
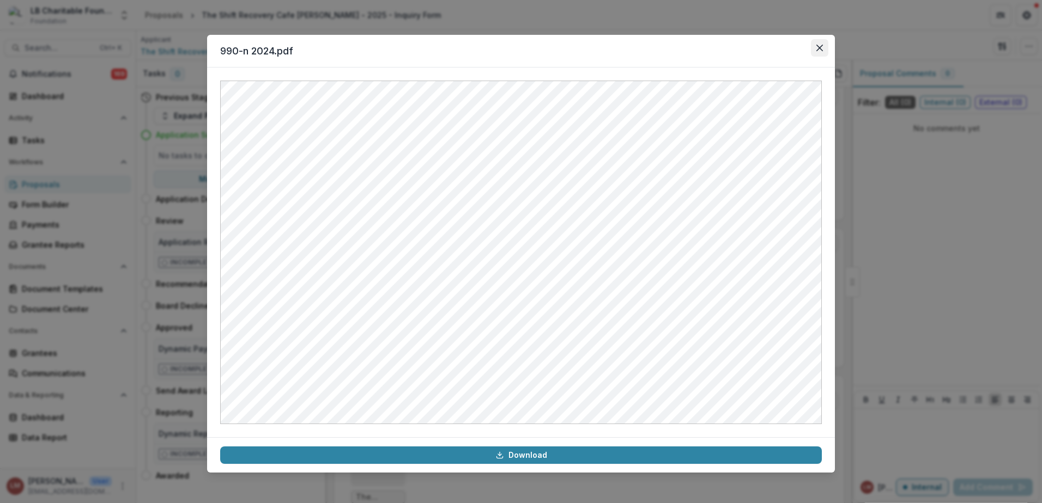
click at [819, 47] on icon "Close" at bounding box center [819, 48] width 7 height 7
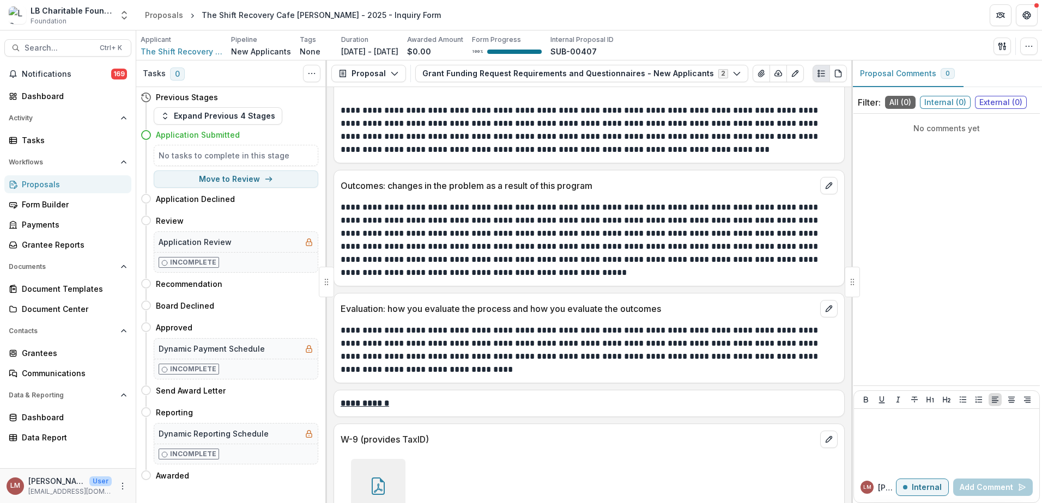
scroll to position [3088, 0]
click at [376, 460] on div at bounding box center [378, 487] width 54 height 54
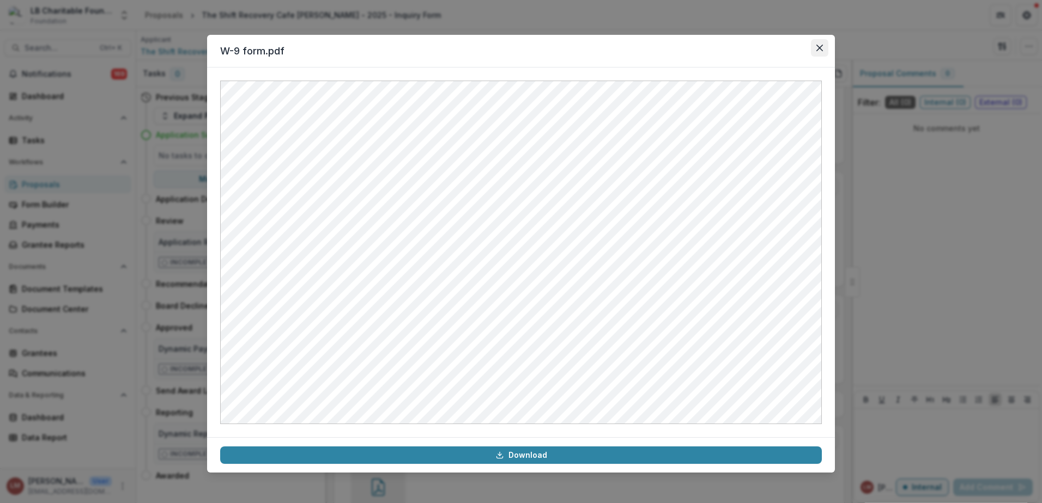
click at [824, 45] on button "Close" at bounding box center [819, 47] width 17 height 17
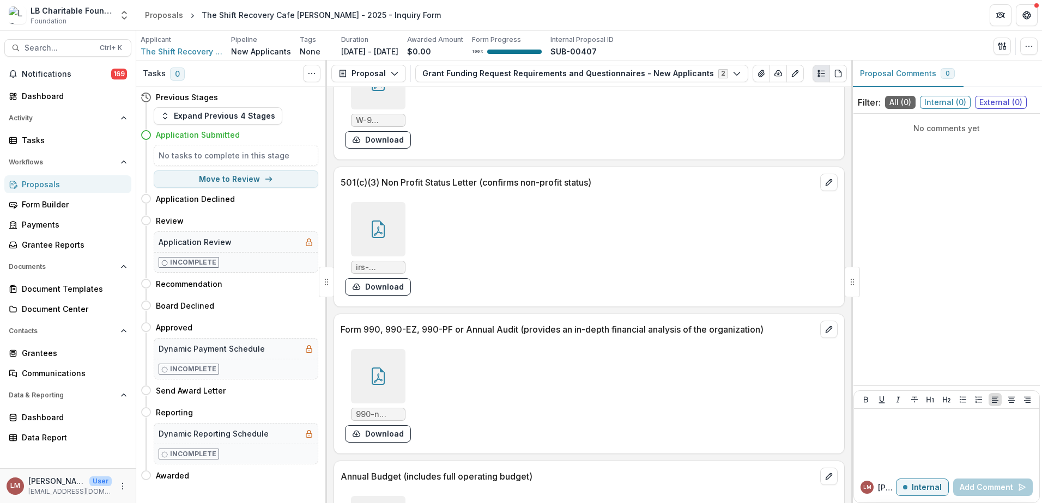
scroll to position [3493, 0]
click at [384, 220] on icon at bounding box center [377, 228] width 17 height 17
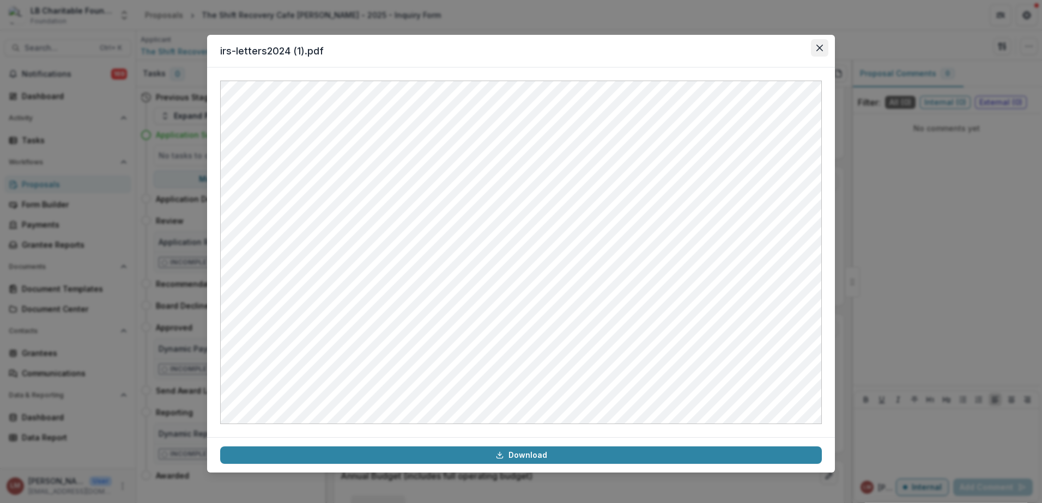
click at [818, 47] on icon "Close" at bounding box center [819, 48] width 7 height 7
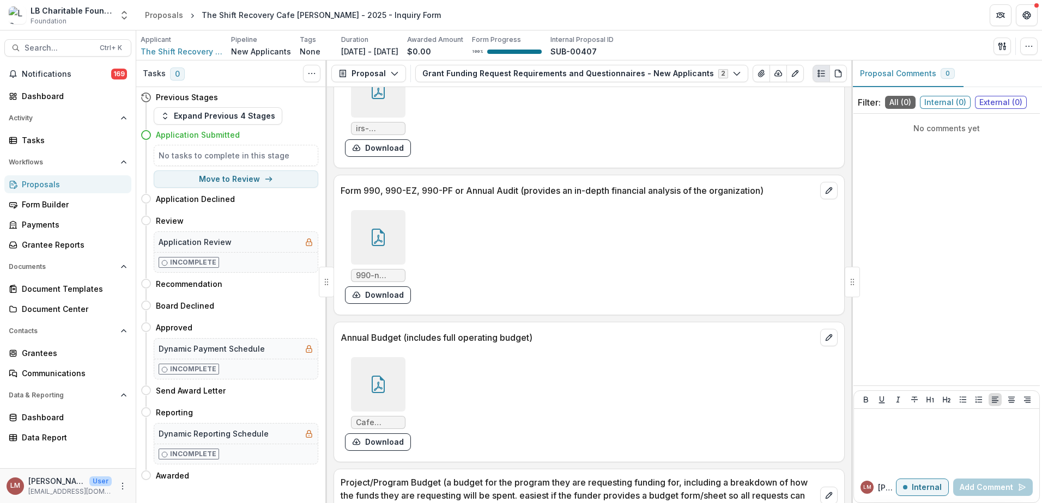
scroll to position [3633, 0]
click at [367, 209] on div at bounding box center [378, 236] width 54 height 54
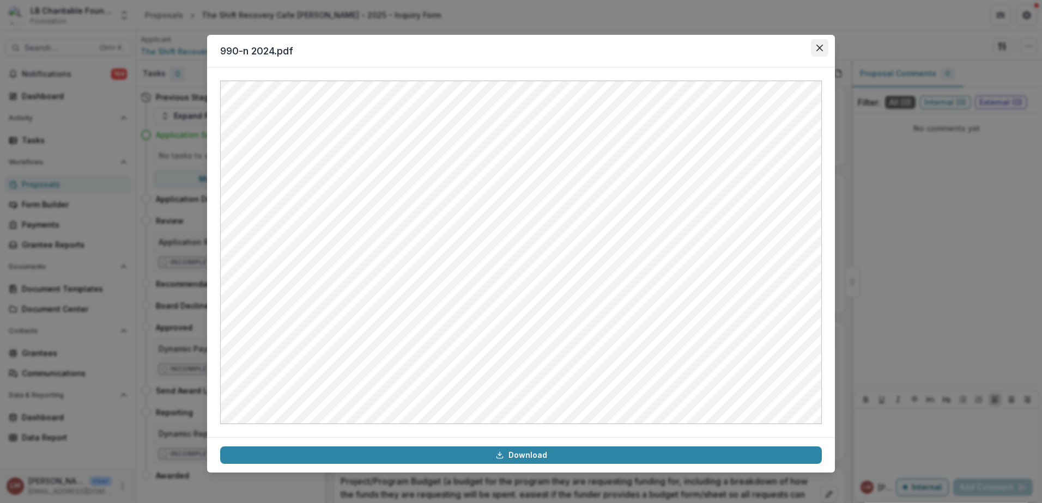
click at [822, 50] on icon "Close" at bounding box center [819, 48] width 7 height 7
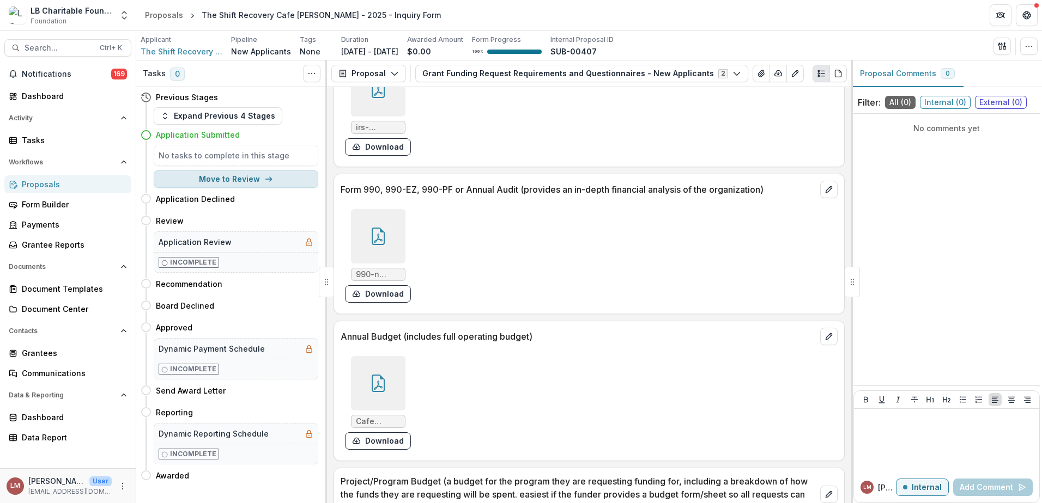
click at [253, 181] on button "Move to Review" at bounding box center [236, 179] width 165 height 17
select select "******"
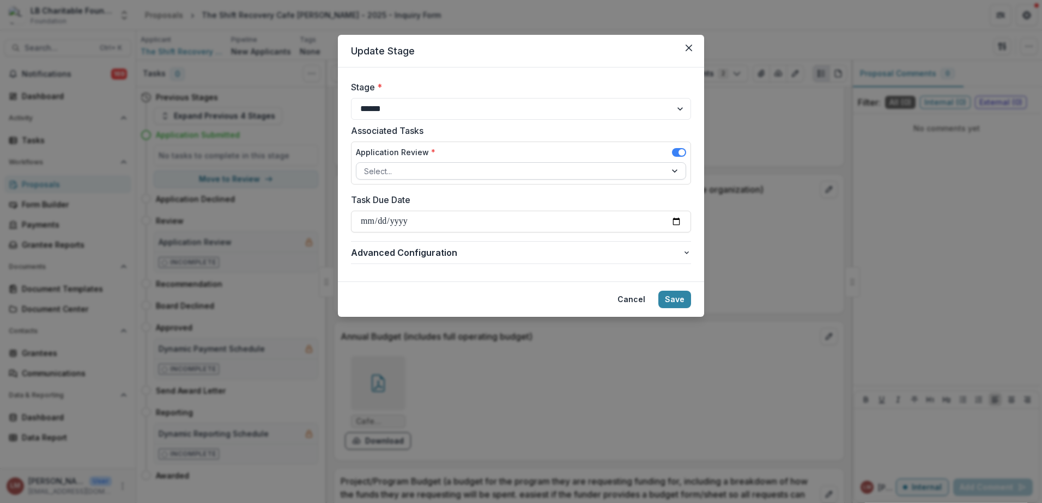
click at [672, 171] on div at bounding box center [676, 171] width 20 height 16
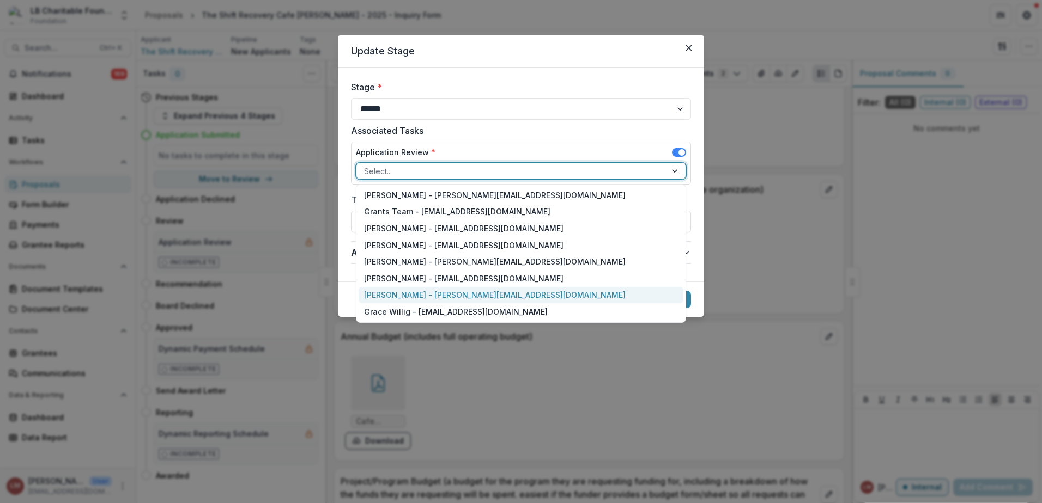
click at [409, 292] on div "[PERSON_NAME] - [PERSON_NAME][EMAIL_ADDRESS][DOMAIN_NAME]" at bounding box center [520, 295] width 325 height 17
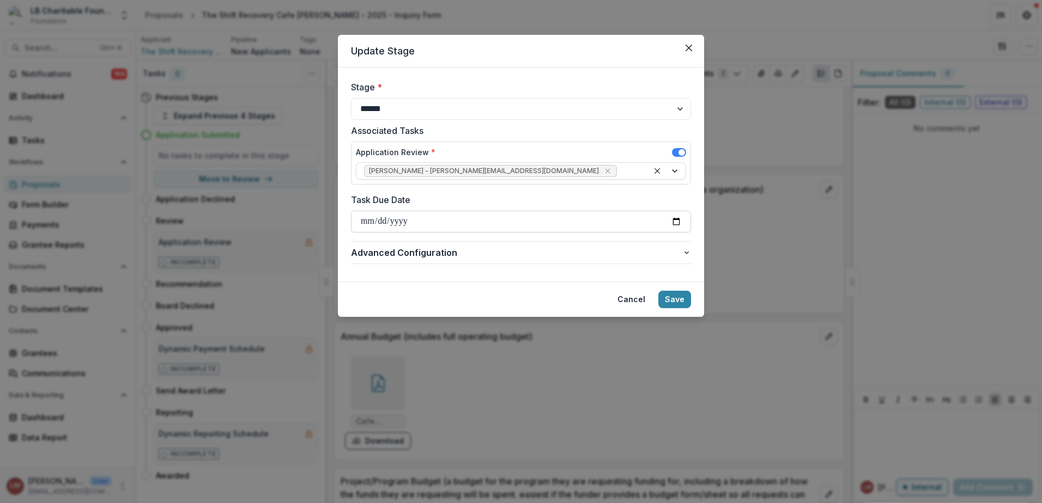
click at [678, 221] on input "Task Due Date" at bounding box center [521, 222] width 340 height 22
type input "**********"
click at [678, 300] on button "Save" at bounding box center [674, 299] width 33 height 17
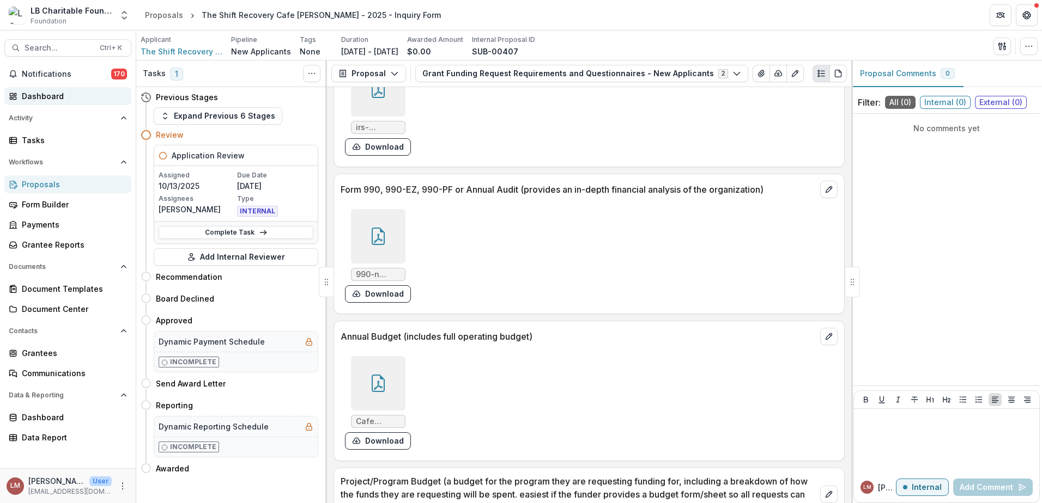
click at [40, 95] on div "Dashboard" at bounding box center [72, 95] width 101 height 11
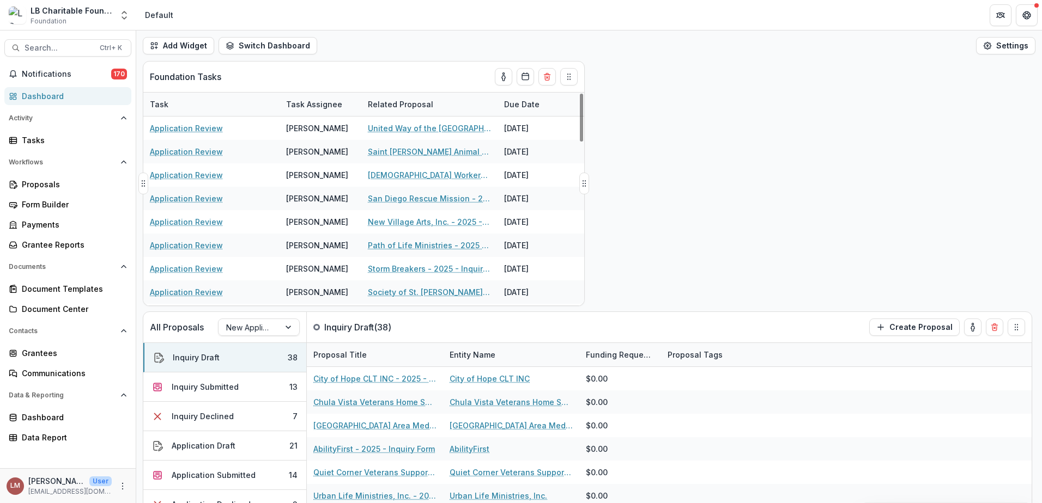
click at [348, 105] on div "Task Assignee" at bounding box center [320, 104] width 82 height 23
click at [340, 151] on span "Sort Ascending" at bounding box center [330, 151] width 58 height 9
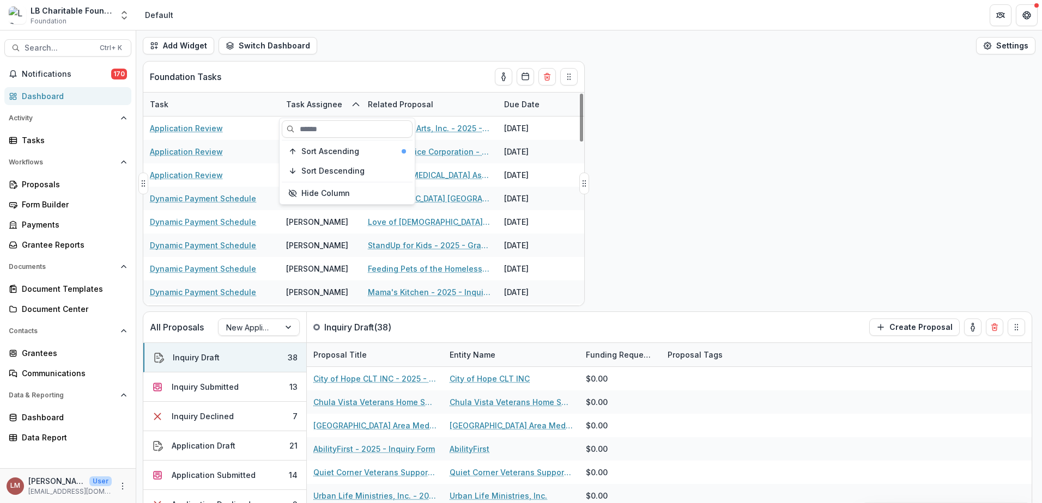
click at [357, 102] on icon "sorted ascending" at bounding box center [355, 104] width 9 height 9
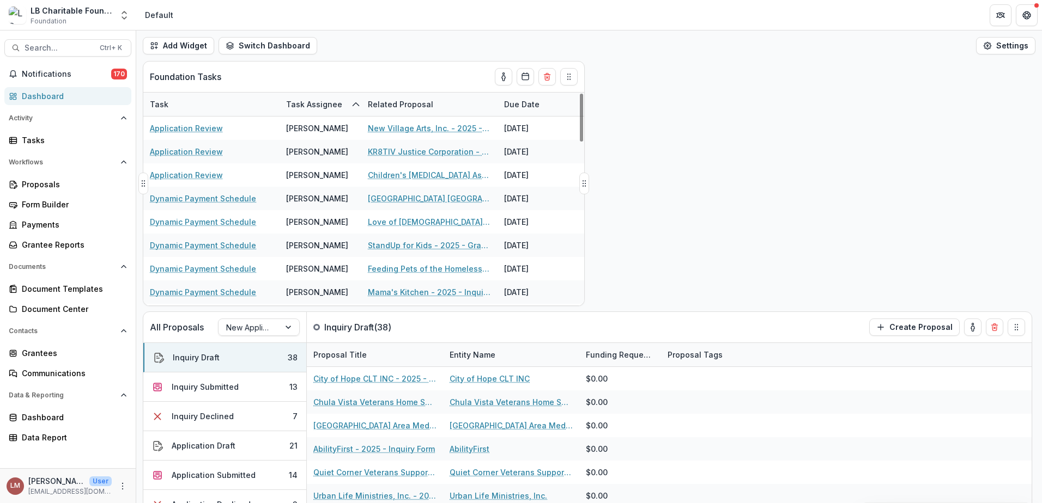
click at [268, 100] on div "Task" at bounding box center [211, 104] width 136 height 23
click at [209, 152] on span "Sort Ascending" at bounding box center [194, 151] width 58 height 9
click at [690, 135] on div "All Proposals New Applicants Inquiry Draft ( 38 ) Create Proposal Inquiry Draft…" at bounding box center [588, 282] width 905 height 442
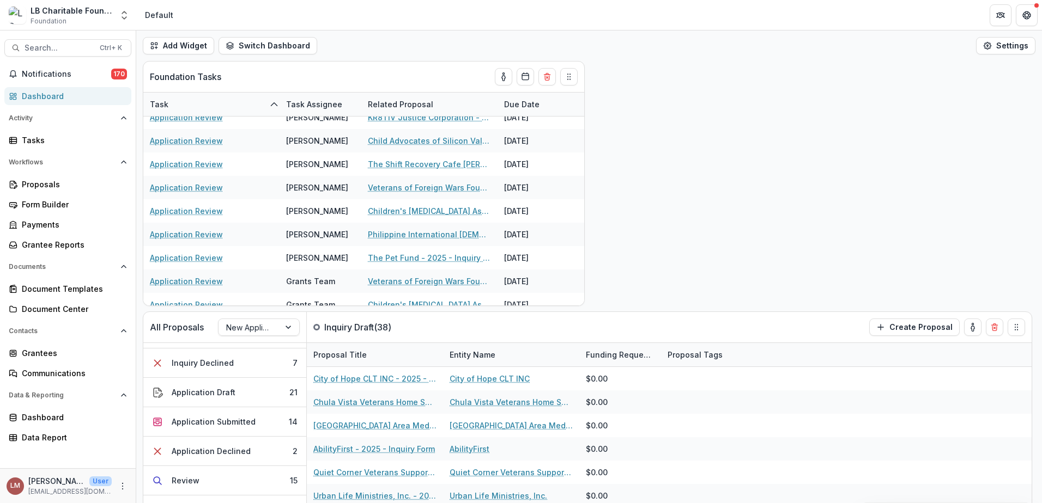
scroll to position [198, 0]
